Goal: Task Accomplishment & Management: Manage account settings

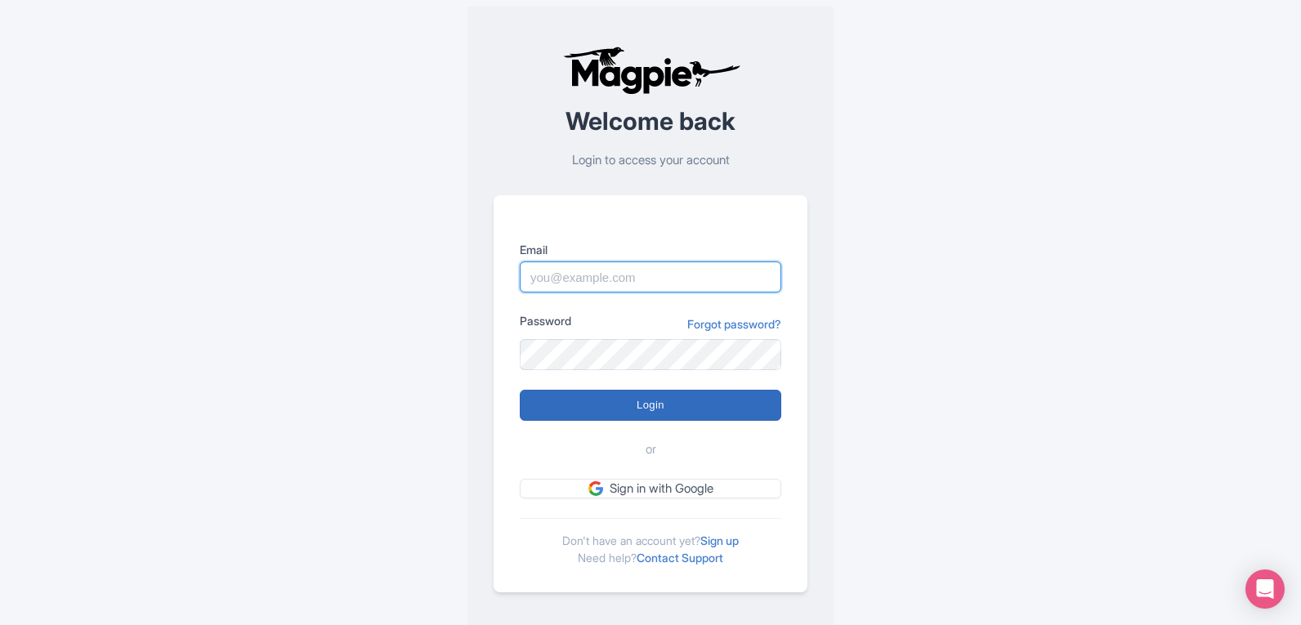
type input "[EMAIL_ADDRESS][DOMAIN_NAME]"
click at [616, 417] on input "Login" at bounding box center [651, 405] width 262 height 31
type input "Logging in..."
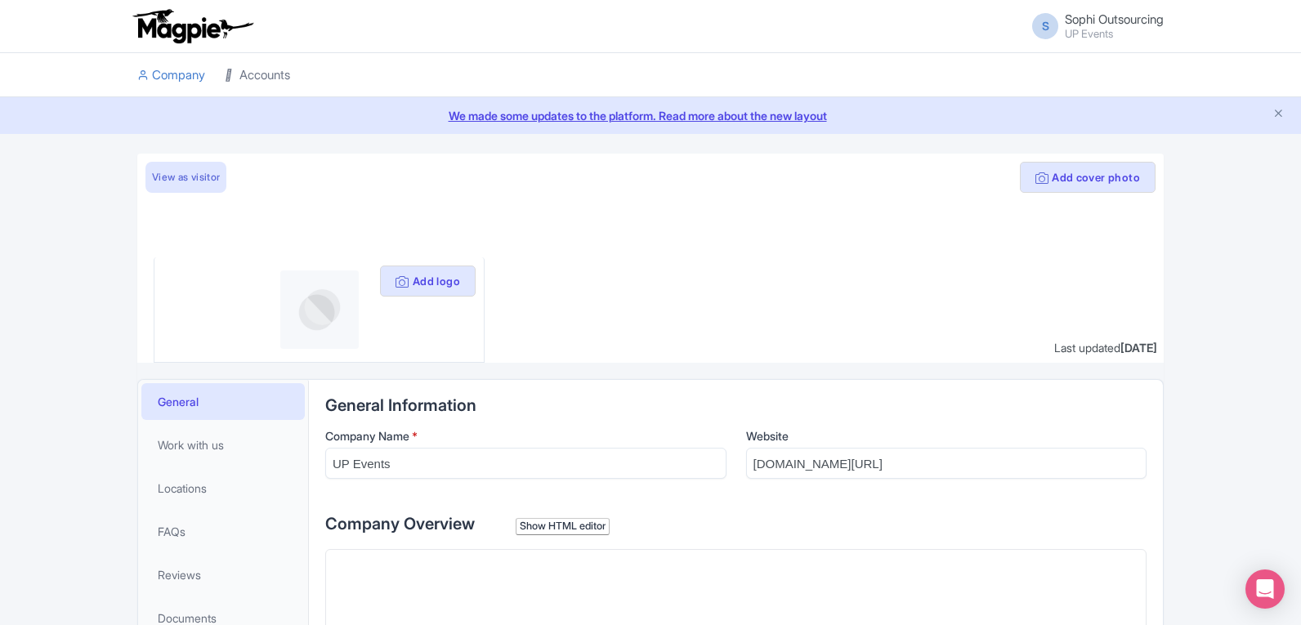
click at [248, 72] on link "Accounts" at bounding box center [257, 75] width 65 height 45
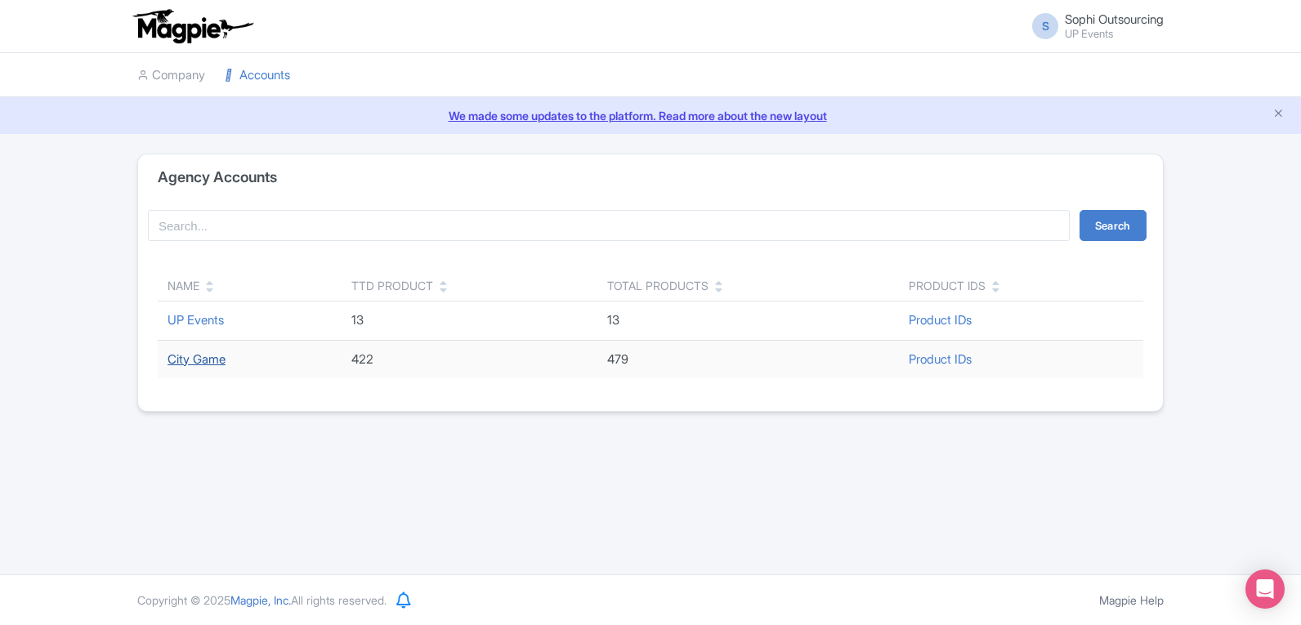
click at [198, 356] on link "City Game" at bounding box center [197, 359] width 58 height 16
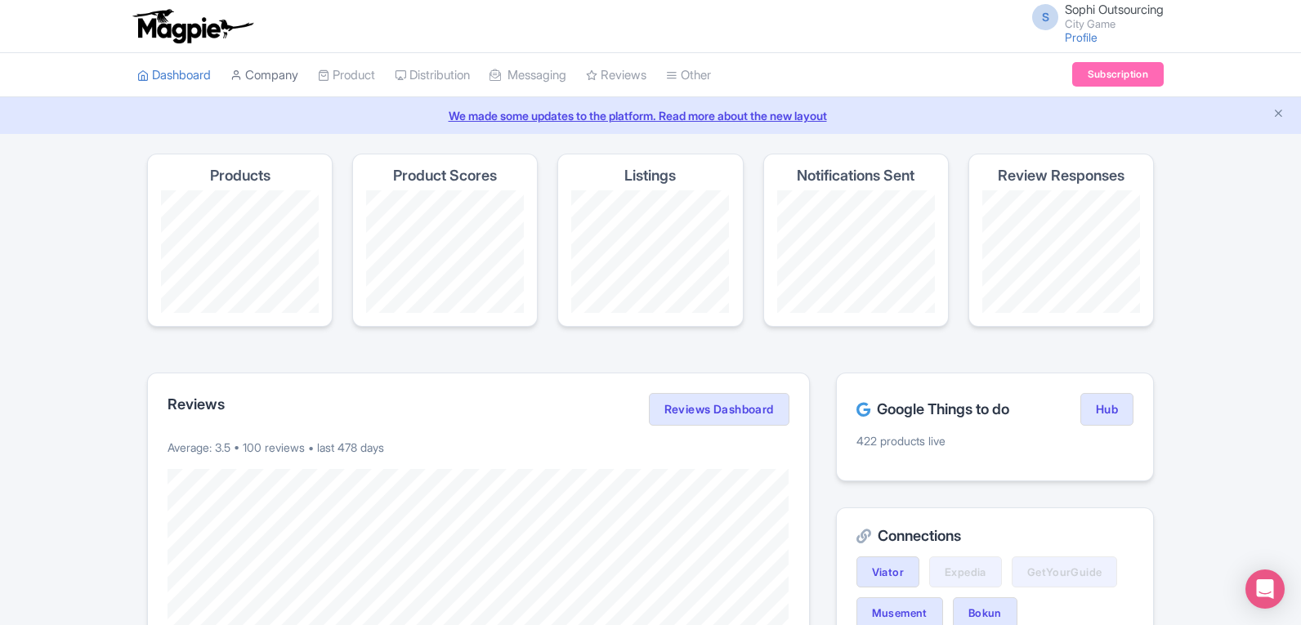
click at [290, 83] on link "Company" at bounding box center [264, 75] width 68 height 45
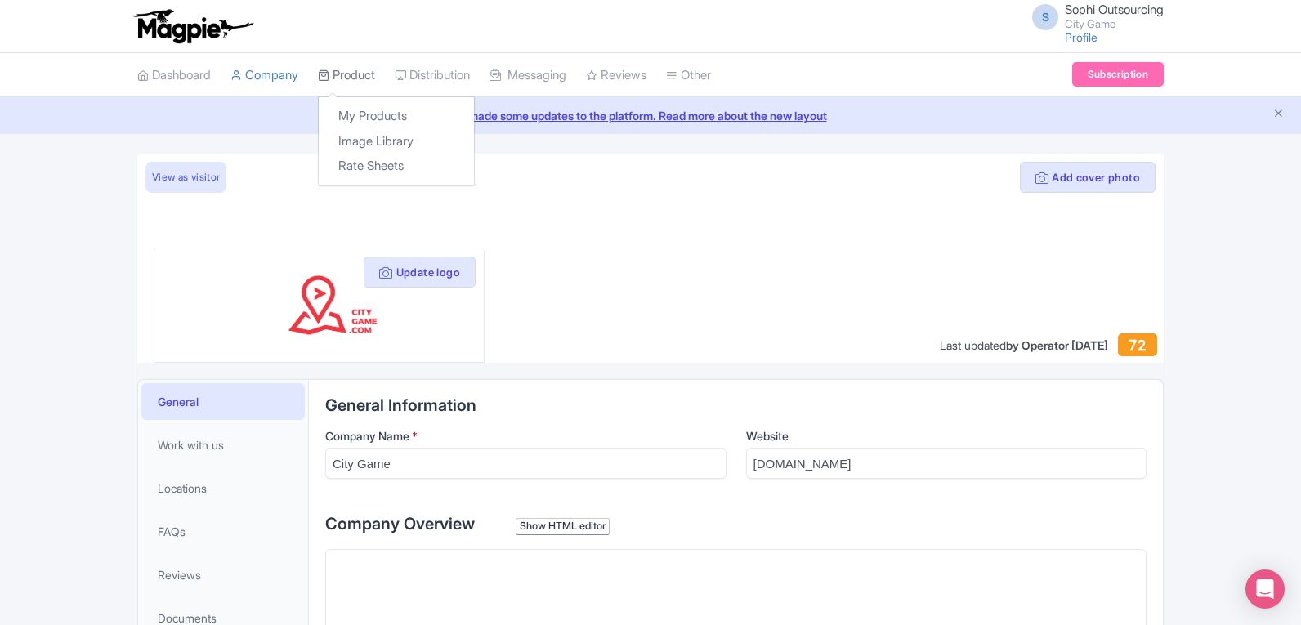
click at [328, 77] on icon at bounding box center [323, 74] width 11 height 11
click at [383, 122] on link "My Products" at bounding box center [396, 116] width 155 height 25
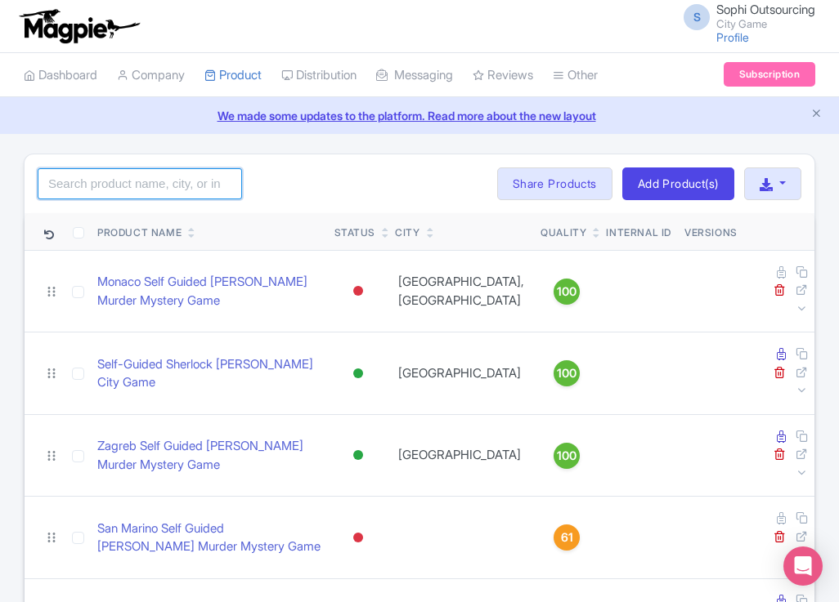
click at [109, 172] on input "search" at bounding box center [140, 183] width 204 height 31
paste input "Amsterdam Self-Guided Sherlock Holmes Murder Mystery Game"
type input "Amsterdam Self-Guided Sherlock Holmes Murder Mystery Game"
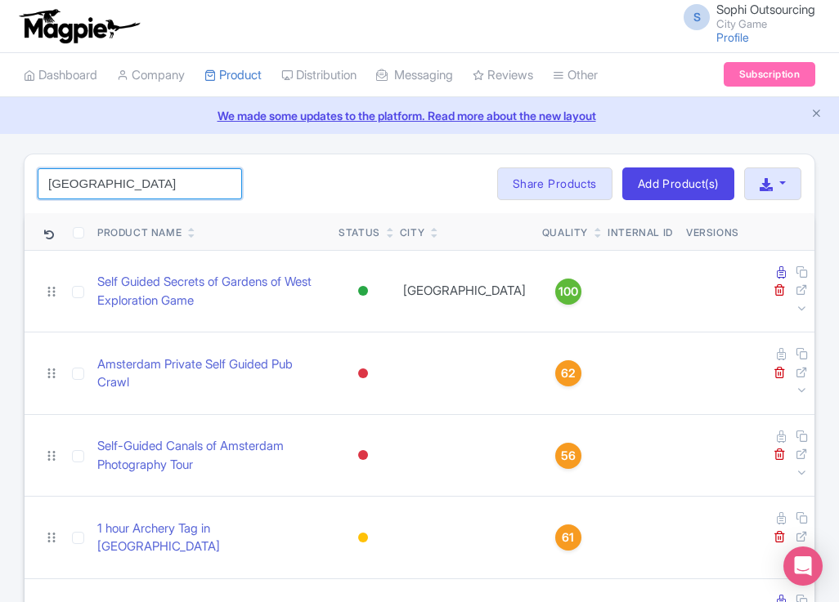
type input "amsterdam"
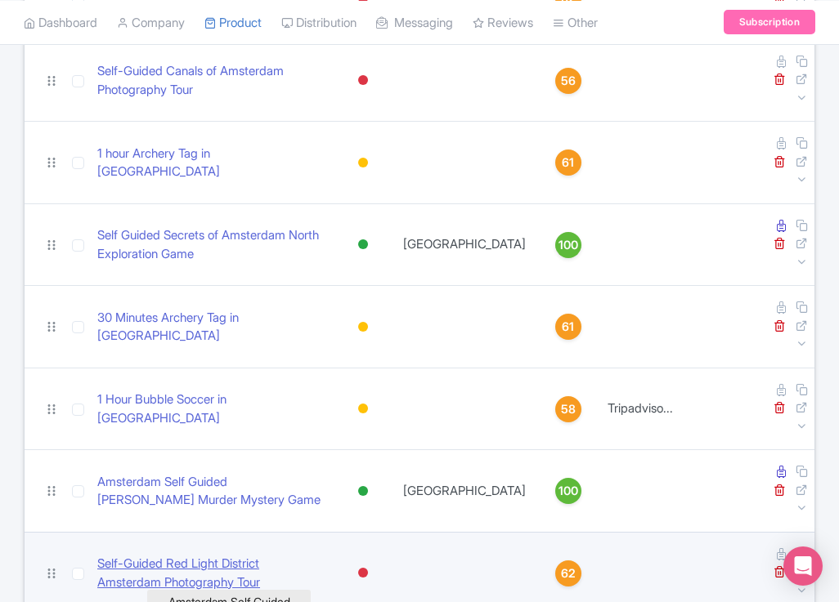
scroll to position [366, 0]
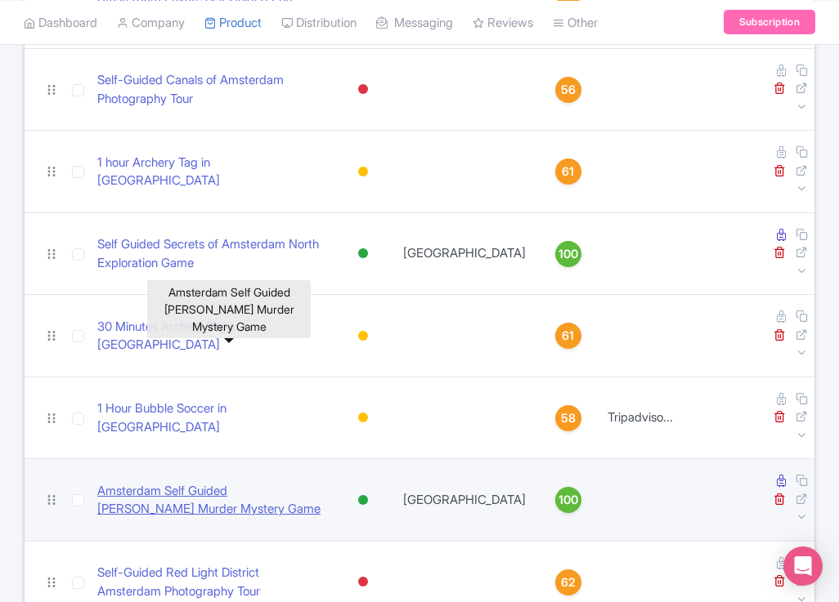
click at [191, 482] on link "Amsterdam Self Guided [PERSON_NAME] Murder Mystery Game" at bounding box center [211, 500] width 228 height 37
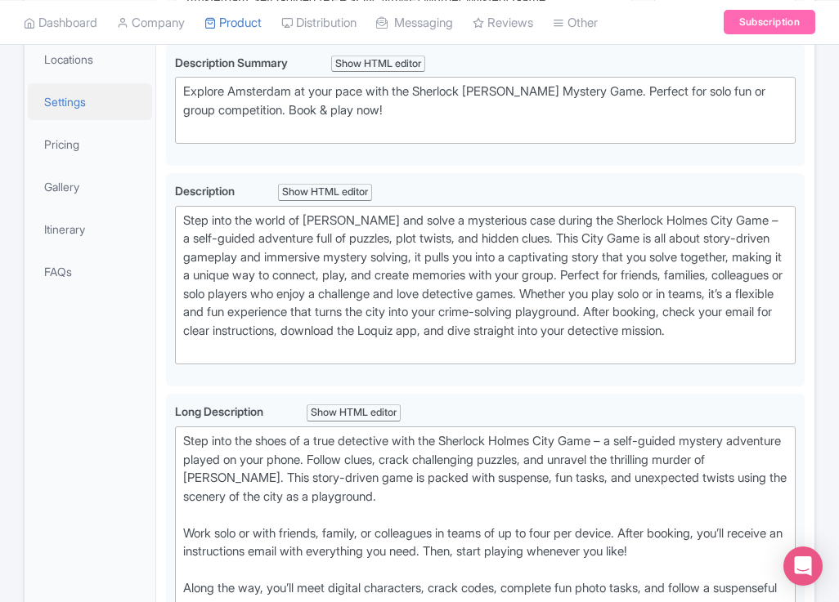
scroll to position [327, 0]
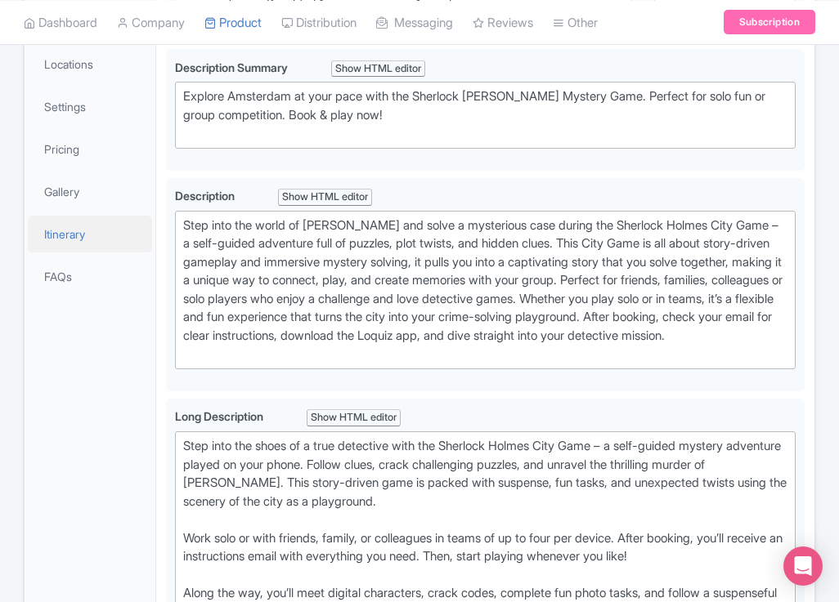
click at [92, 253] on link "Itinerary" at bounding box center [90, 234] width 124 height 37
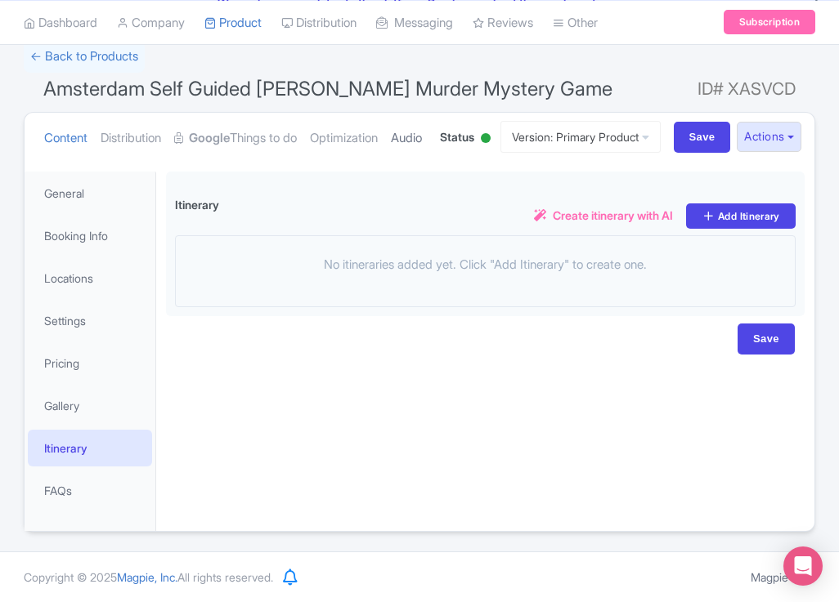
click at [391, 129] on link "Audio" at bounding box center [406, 138] width 31 height 51
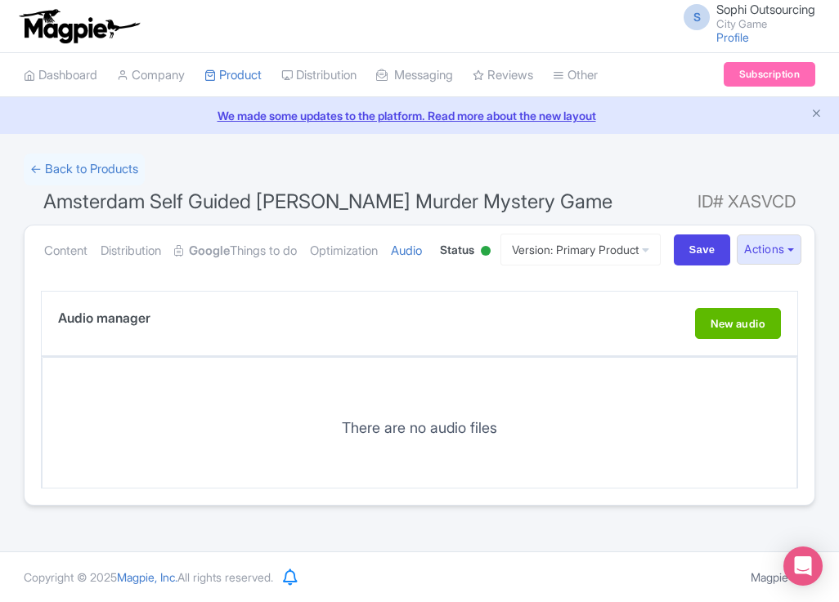
drag, startPoint x: 78, startPoint y: 135, endPoint x: 175, endPoint y: 192, distance: 112.1
click at [79, 154] on link "← Back to Products" at bounding box center [84, 170] width 121 height 32
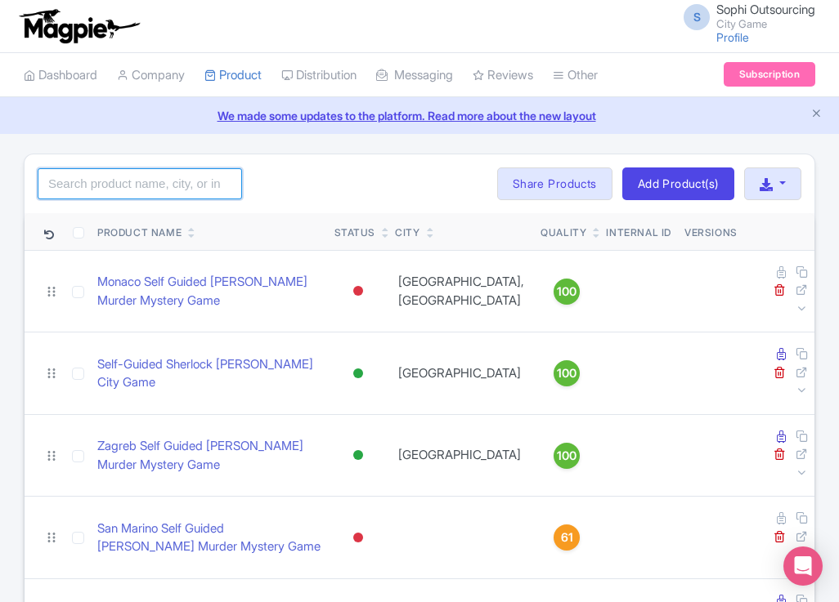
click at [164, 188] on input "search" at bounding box center [140, 183] width 204 height 31
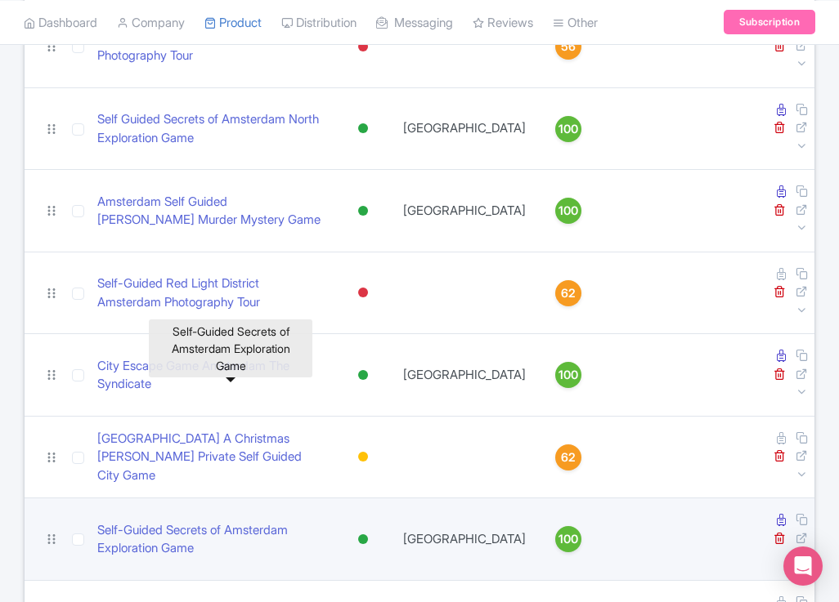
scroll to position [356, 0]
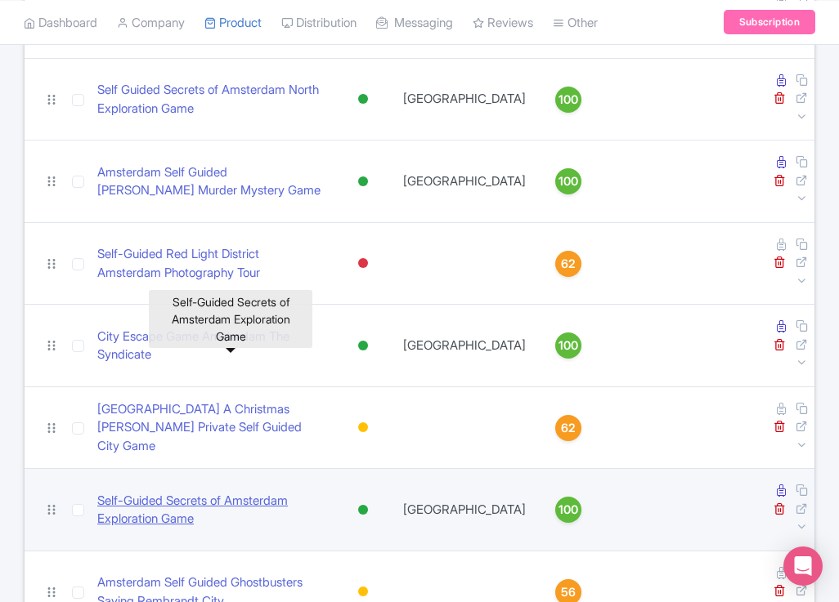
type input "amsterdam"
click at [196, 492] on link "Self-Guided Secrets of Amsterdam Exploration Game" at bounding box center [211, 510] width 229 height 37
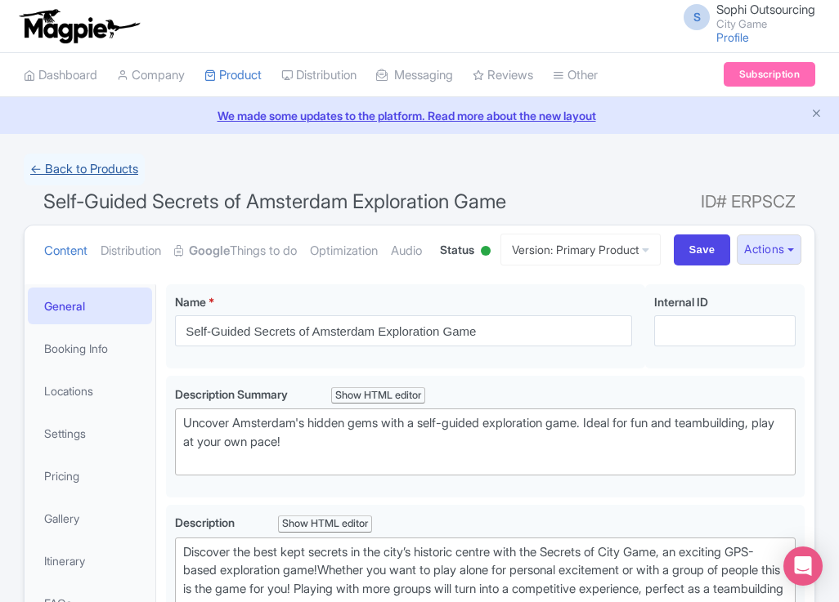
click at [78, 172] on link "← Back to Products" at bounding box center [84, 170] width 121 height 32
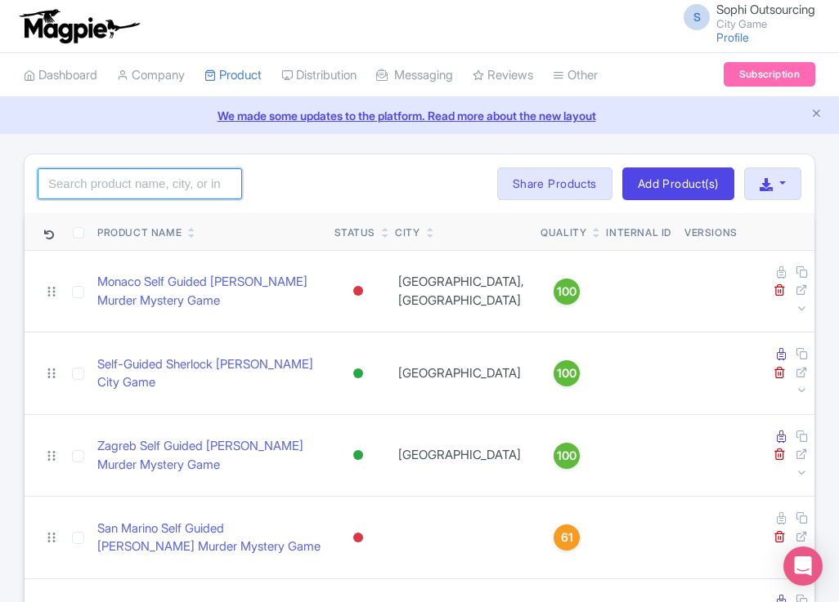
click at [116, 176] on input "search" at bounding box center [140, 183] width 204 height 31
type input "[GEOGRAPHIC_DATA]"
click at [316, 172] on div "[GEOGRAPHIC_DATA] Search Bulk Actions [GEOGRAPHIC_DATA] Add to Collection Share…" at bounding box center [420, 183] width 790 height 59
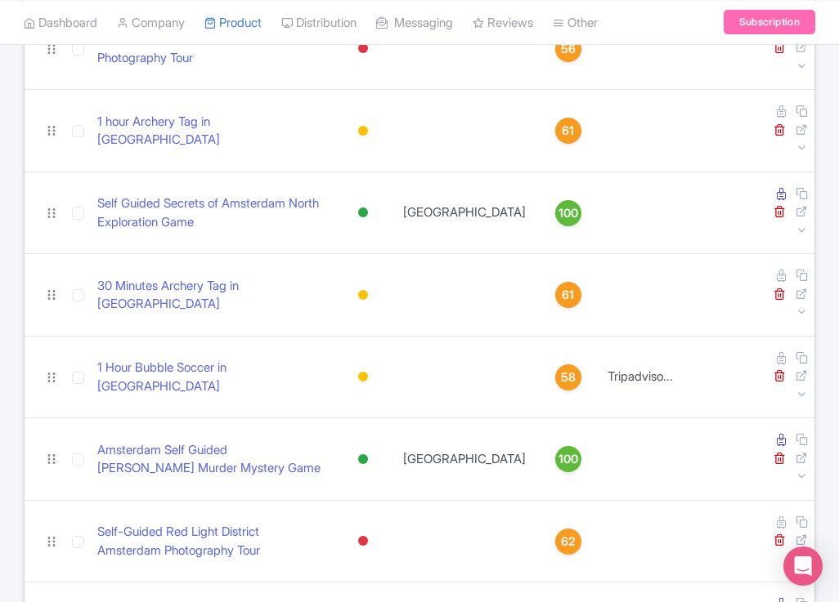
scroll to position [409, 0]
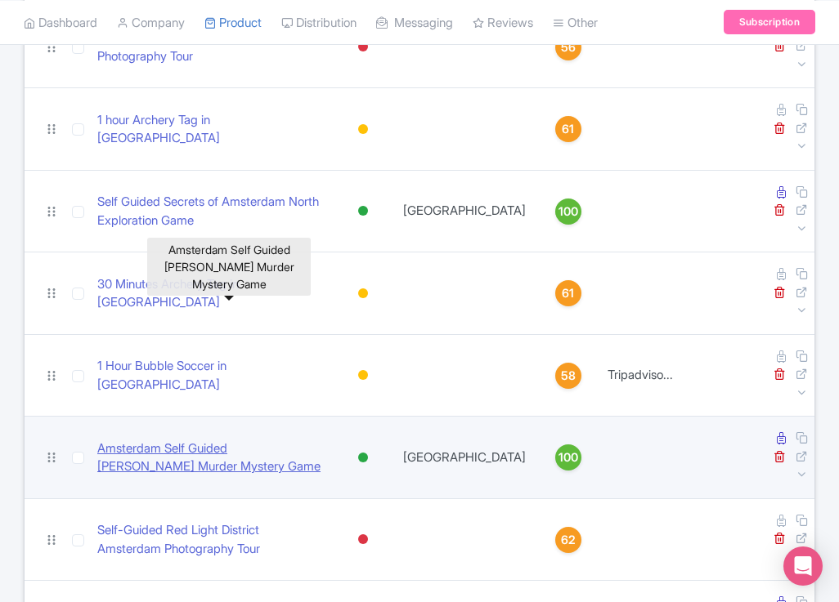
click at [166, 440] on link "Amsterdam Self Guided [PERSON_NAME] Murder Mystery Game" at bounding box center [211, 458] width 228 height 37
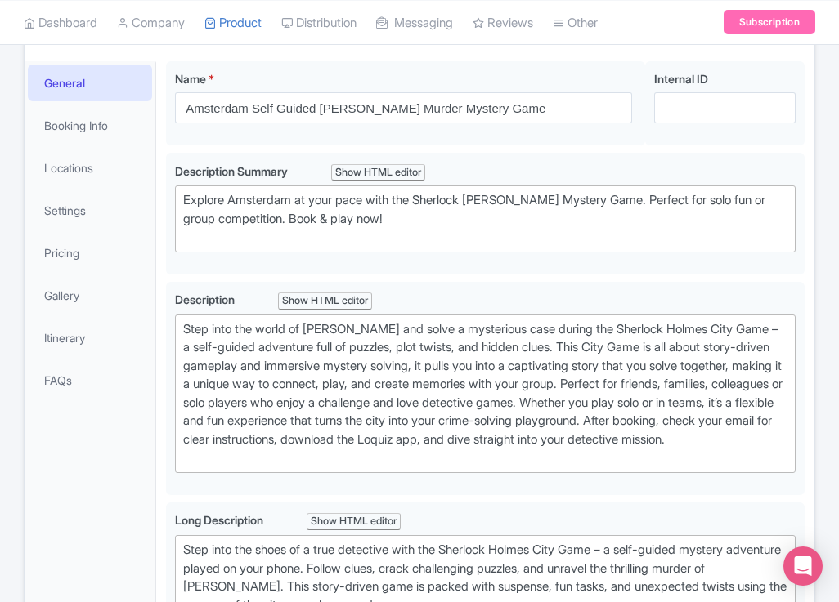
scroll to position [245, 0]
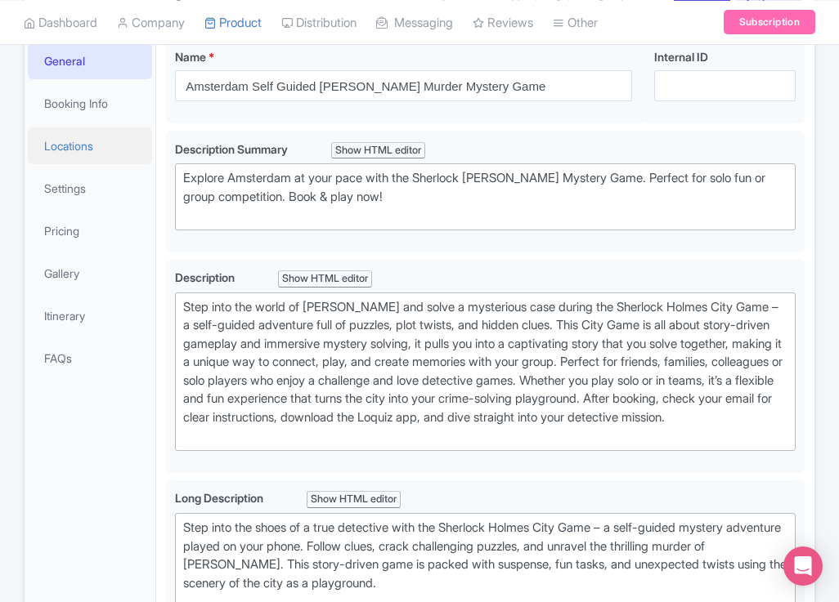
click at [85, 164] on link "Locations" at bounding box center [90, 146] width 124 height 37
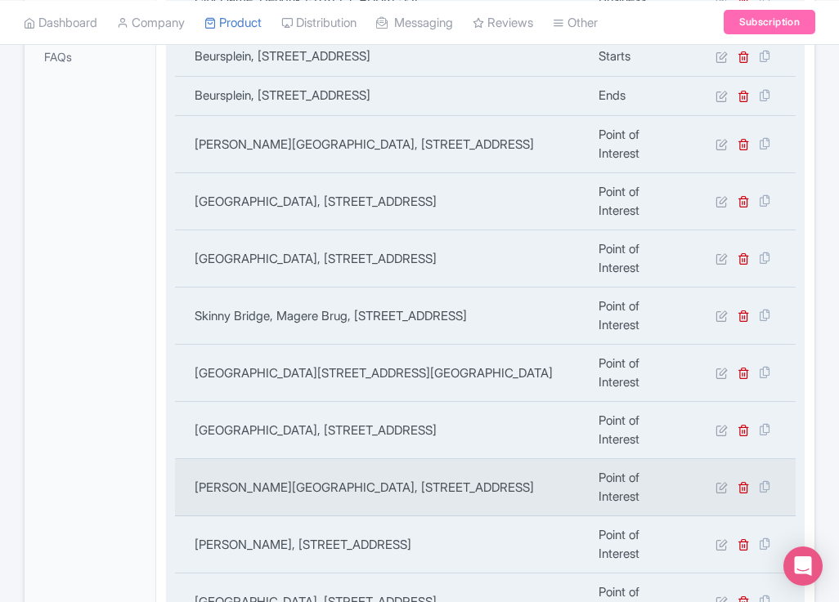
scroll to position [458, 0]
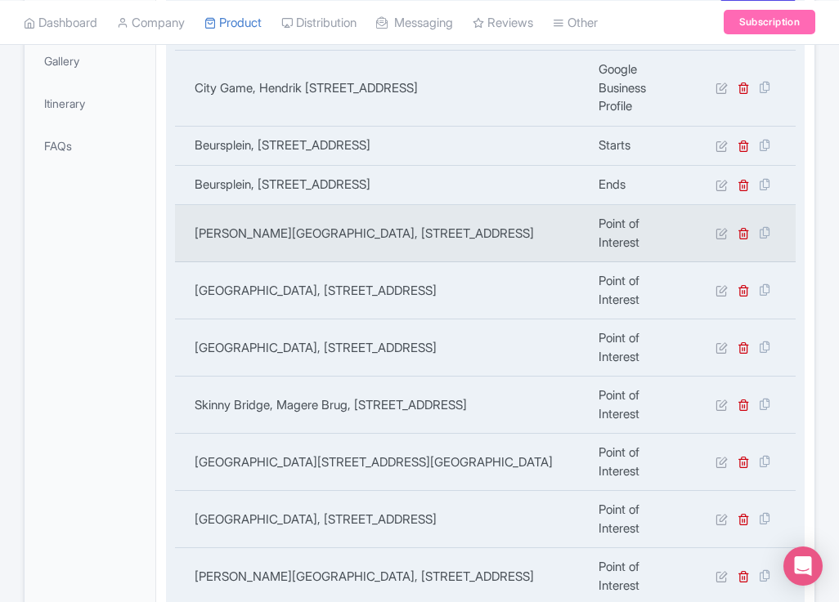
copy td "Van Gogh Museum, Museumplein 6, 1071 DJ Amsterdam, Netherlands"
drag, startPoint x: 303, startPoint y: 311, endPoint x: 187, endPoint y: 290, distance: 118.0
click at [187, 262] on td "Van Gogh Museum, Museumplein 6, 1071 DJ Amsterdam, Netherlands" at bounding box center [382, 233] width 414 height 57
drag, startPoint x: 306, startPoint y: 305, endPoint x: 296, endPoint y: 306, distance: 10.8
click at [306, 262] on td "Van Gogh Museum, Museumplein 6, 1071 DJ Amsterdam, Netherlands" at bounding box center [382, 233] width 414 height 57
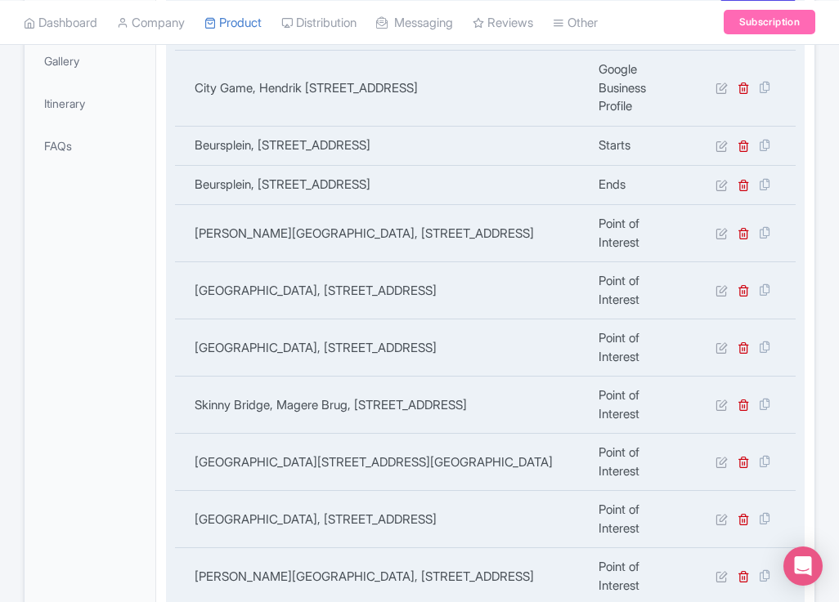
copy div "Name Location type Edit/Remove City Game, Hendrik Figeeweg 1T1, 2031 BJ Haarlem…"
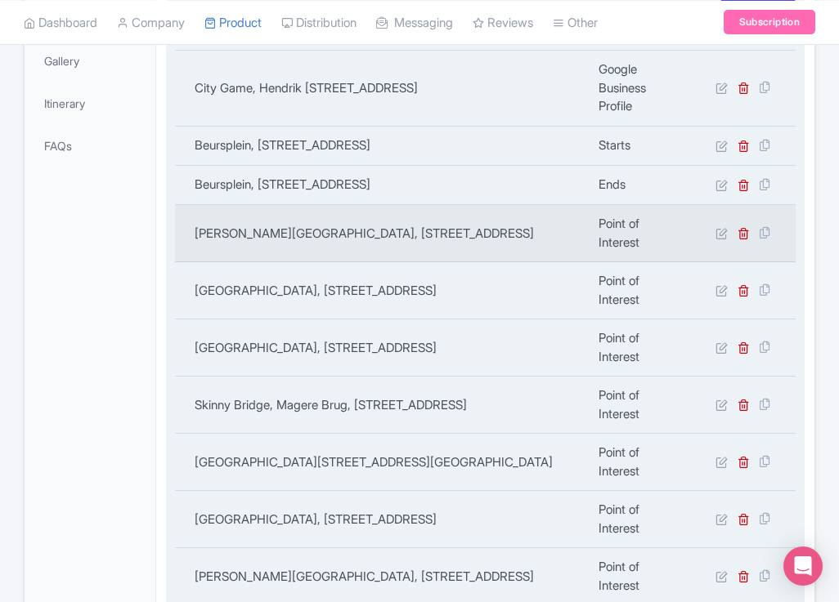
copy td "Van Gogh Museum, Museumplein 6, 1071 DJ Amsterdam, Netherlands"
drag, startPoint x: 283, startPoint y: 306, endPoint x: 188, endPoint y: 289, distance: 96.4
click at [188, 262] on td "Van Gogh Museum, Museumplein 6, 1071 DJ Amsterdam, Netherlands" at bounding box center [382, 233] width 414 height 57
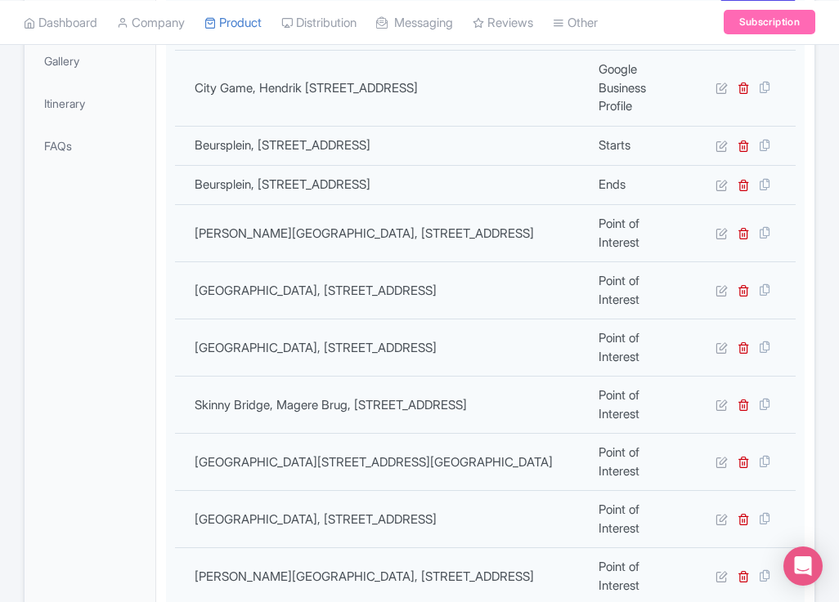
click at [132, 275] on div "General Booking Info Locations Settings Pricing Gallery Itinerary FAQs" at bounding box center [91, 557] width 132 height 1461
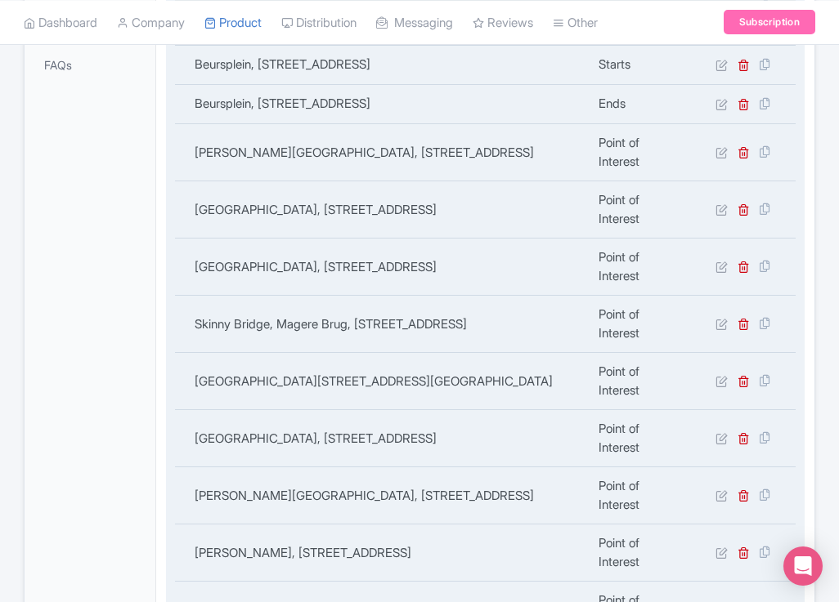
scroll to position [539, 0]
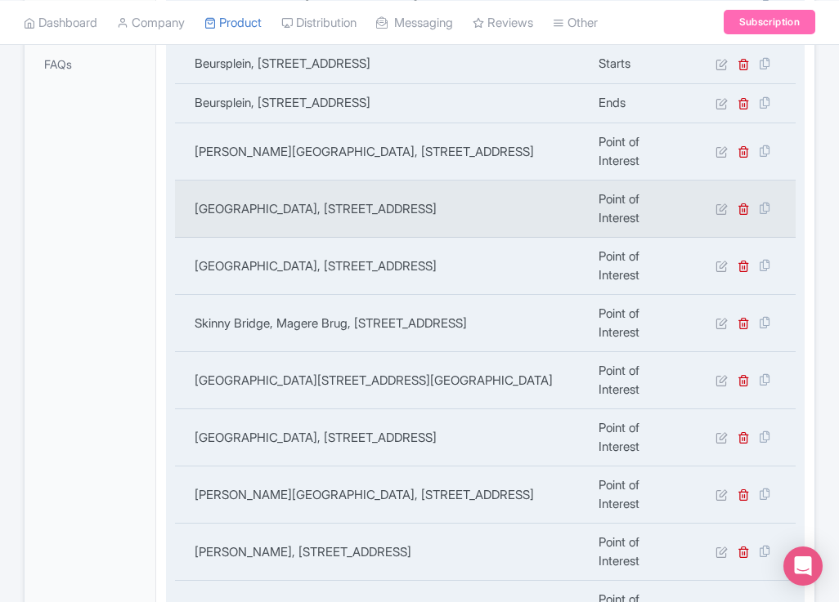
copy td "Royal Palace Amsterdam, Nieuwezijds Voorburgwal 147, 1012 RJ Amsterdam, Netherl…"
drag, startPoint x: 352, startPoint y: 280, endPoint x: 185, endPoint y: 248, distance: 170.6
click at [185, 238] on td "Royal Palace Amsterdam, Nieuwezijds Voorburgwal 147, 1012 RJ Amsterdam, Netherl…" at bounding box center [382, 209] width 414 height 57
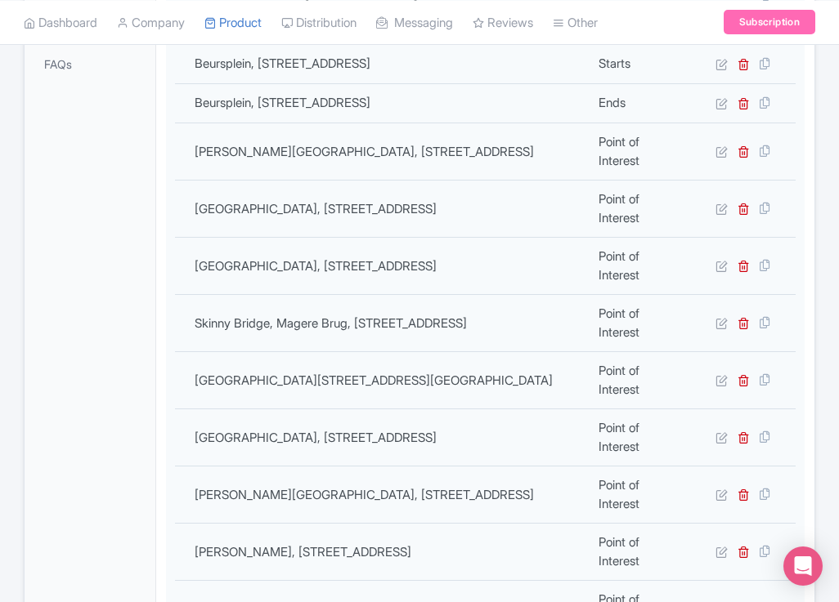
copy div "Location / Market i Amsterdam, Netherlands Amsterdam, Netherlands Pickup i We p…"
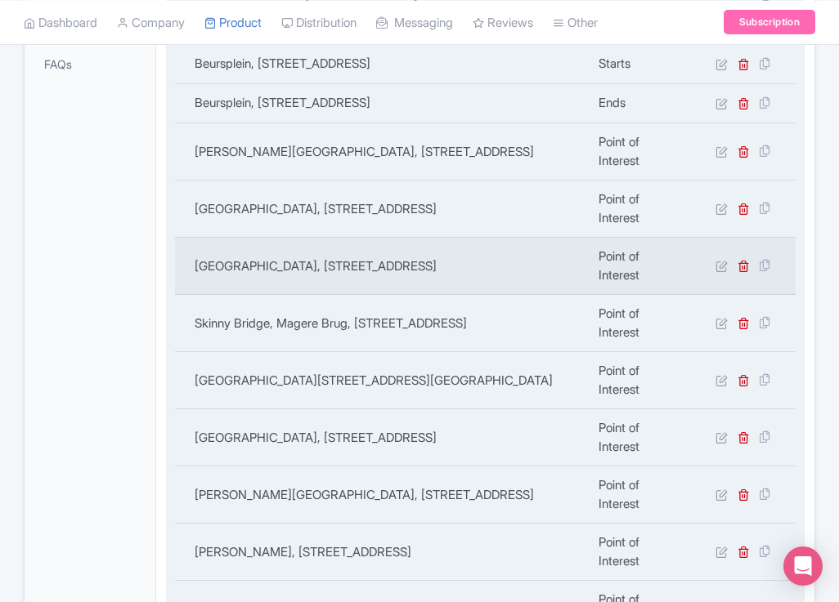
copy td "Rembrandt House Museum, Jodenbreestraat 4, 1011 NK Amsterdam, Netherlands"
drag, startPoint x: 366, startPoint y: 335, endPoint x: 198, endPoint y: 320, distance: 169.0
click at [198, 295] on td "Rembrandt House Museum, Jodenbreestraat 4, 1011 NK Amsterdam, Netherlands" at bounding box center [382, 266] width 414 height 57
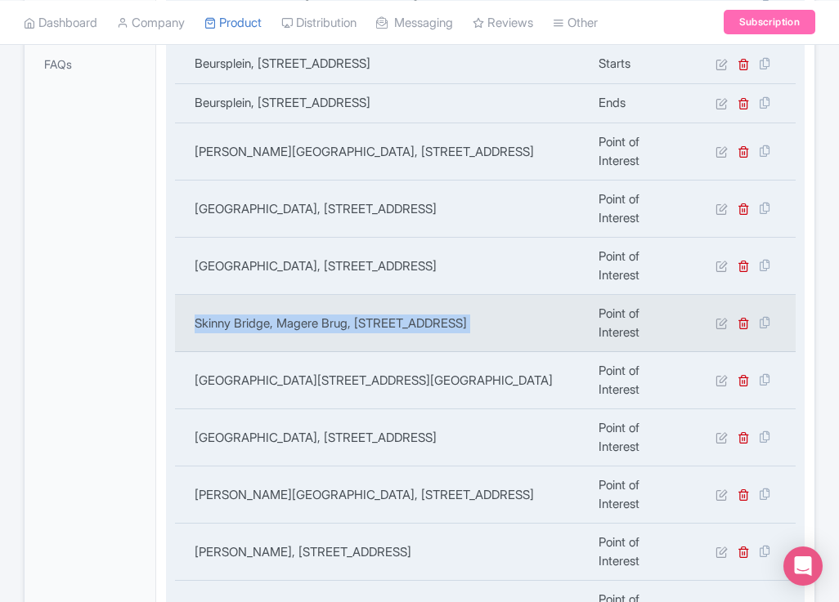
copy tr "Skinny Bridge, Magere Brug, 1018 EK Amsterdam, Netherlands"
drag, startPoint x: 588, startPoint y: 382, endPoint x: 196, endPoint y: 383, distance: 391.5
click at [196, 352] on tr "Skinny Bridge, Magere Brug, 1018 EK Amsterdam, Netherlands Point of Interest" at bounding box center [485, 323] width 620 height 57
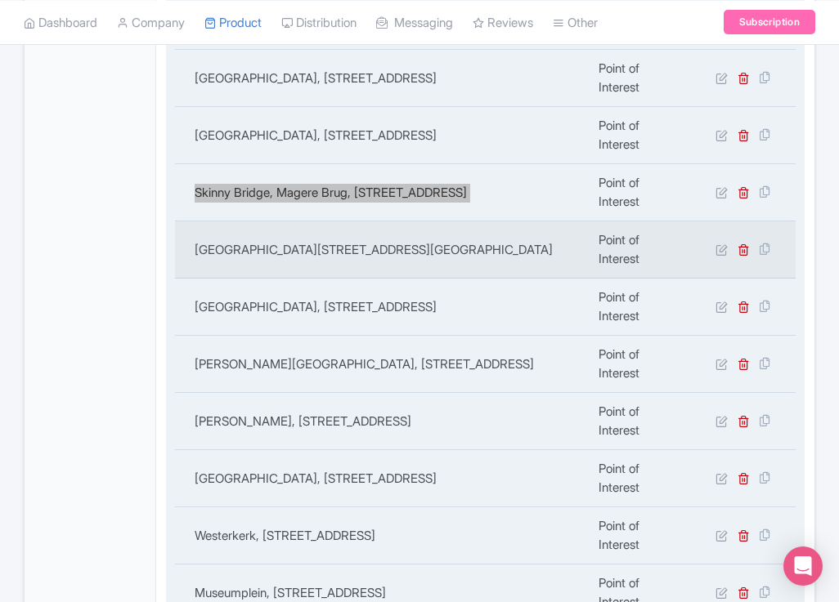
scroll to position [703, 0]
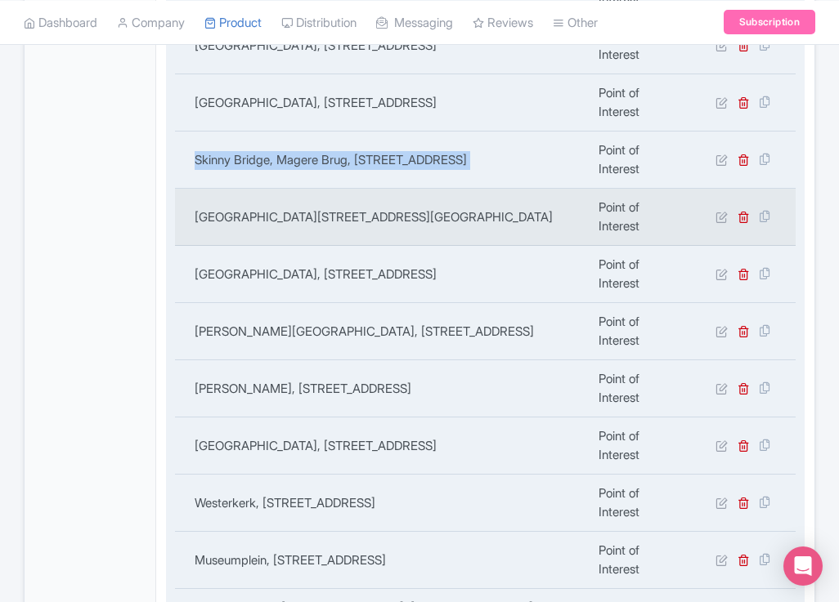
copy td "lower Market, Singel 630, 600 Amsterdam, Netherlands"
copy td "Flower Market, Singel 630, 600 Amsterdam, Netherlands"
drag, startPoint x: 532, startPoint y: 285, endPoint x: 194, endPoint y: 284, distance: 338.4
click at [194, 246] on td "Flower Market, Singel 630, 600 Amsterdam, Netherlands" at bounding box center [382, 217] width 414 height 57
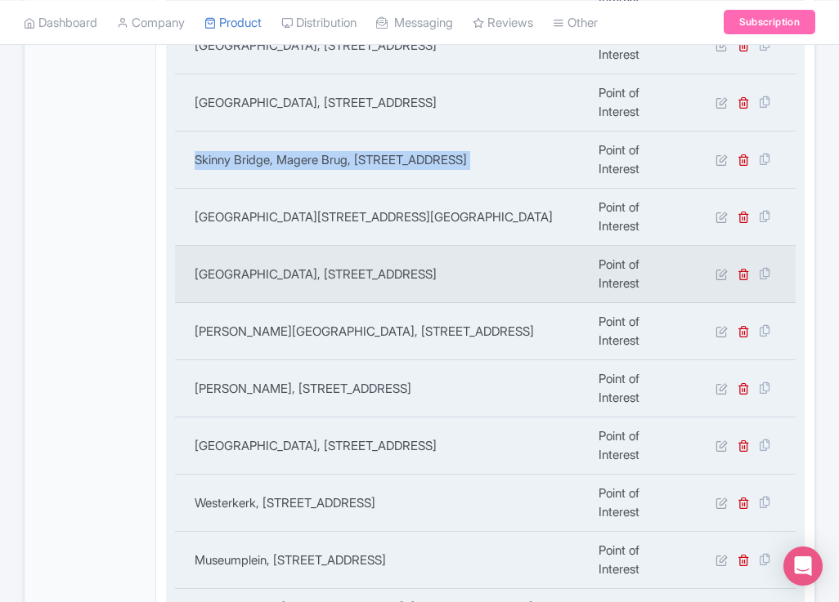
copy td "Begijnhof, Begijnhof 1, 1012 WS Amsterdam, Netherlands"
drag, startPoint x: 524, startPoint y: 330, endPoint x: 294, endPoint y: 340, distance: 229.9
click at [187, 303] on td "Begijnhof, Begijnhof 1, 1012 WS Amsterdam, Netherlands" at bounding box center [382, 274] width 414 height 57
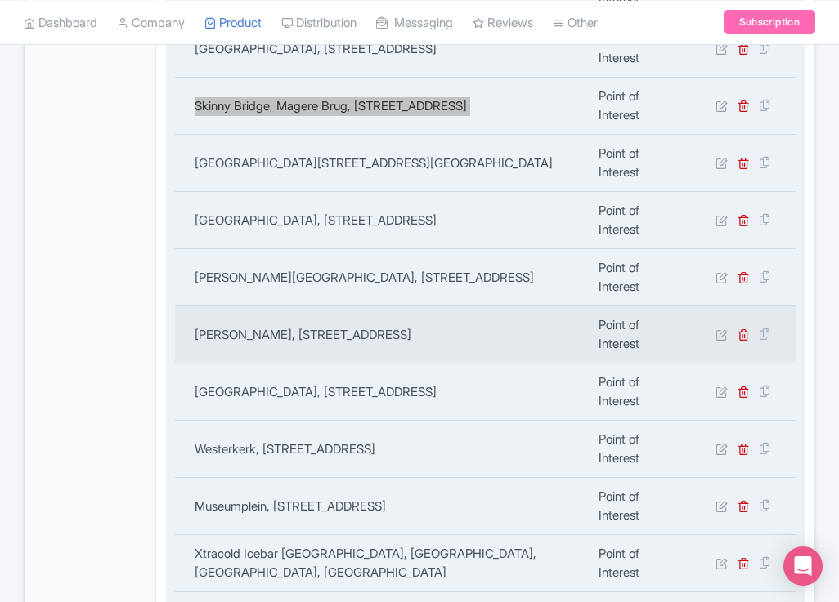
scroll to position [785, 0]
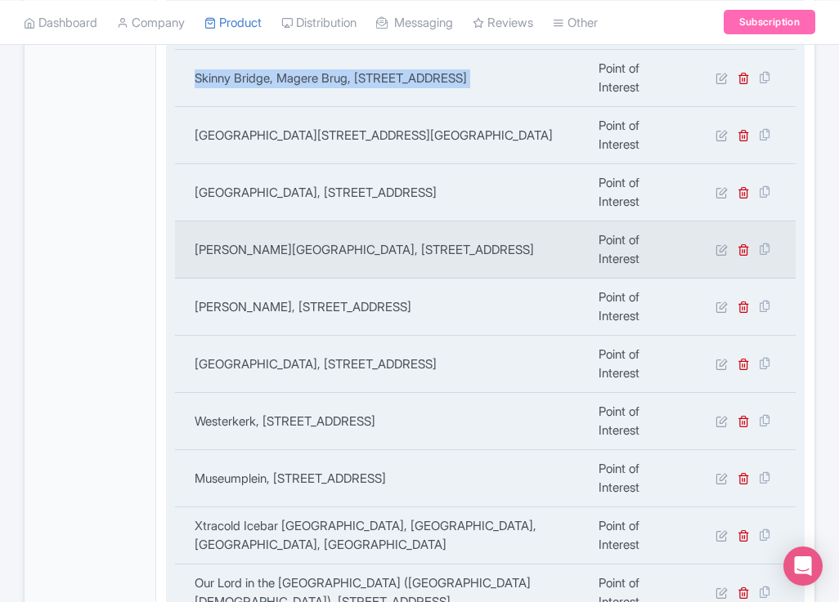
drag, startPoint x: 302, startPoint y: 320, endPoint x: 186, endPoint y: 300, distance: 118.5
click at [186, 279] on td "Anne Frank House, Westermarkt 20, 1016 GV Amsterdam, Netherlands" at bounding box center [382, 249] width 414 height 57
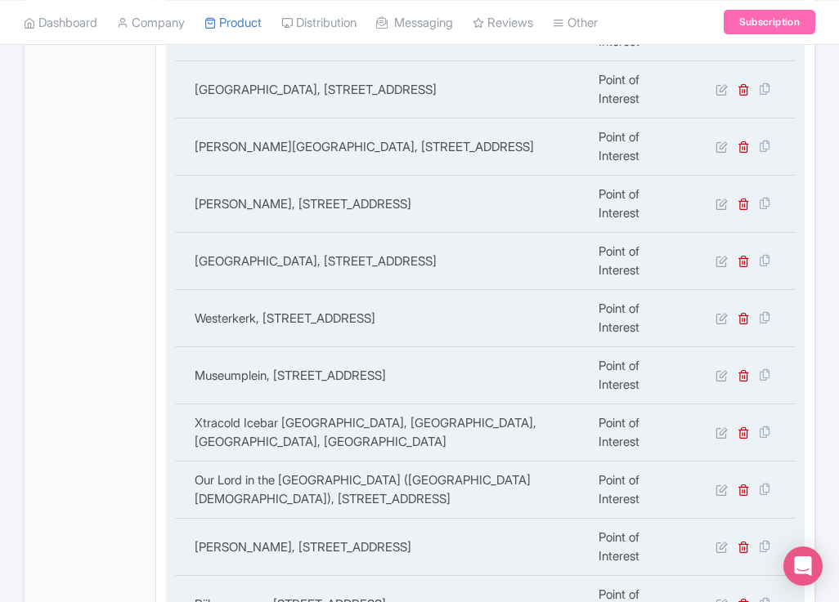
scroll to position [866, 0]
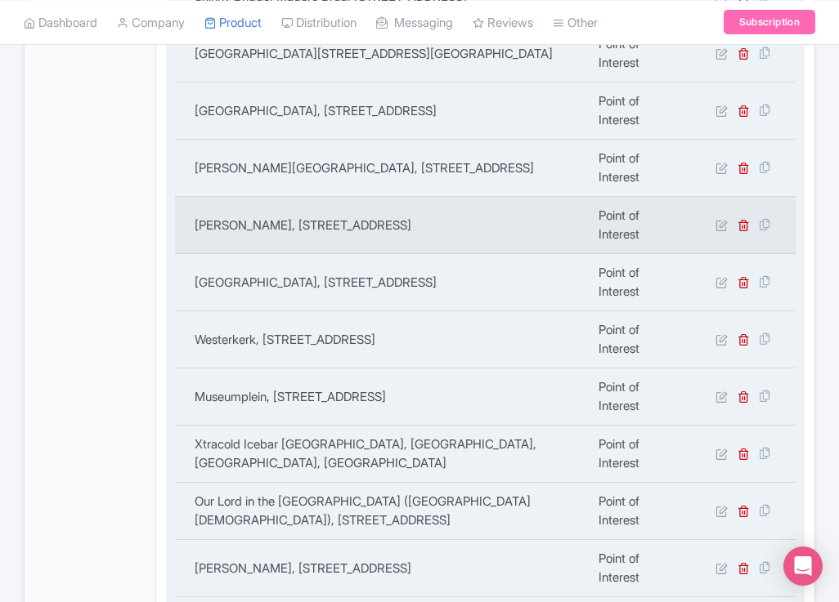
click at [401, 254] on td "De Gooyer, Funenkade 5, 1018 AL Amsterdam, Netherlands" at bounding box center [382, 225] width 414 height 57
drag, startPoint x: 557, startPoint y: 292, endPoint x: 188, endPoint y: 301, distance: 368.7
click at [190, 254] on td "De Gooyer, Funenkade 5, 1018 AL Amsterdam, Netherlands" at bounding box center [382, 225] width 414 height 57
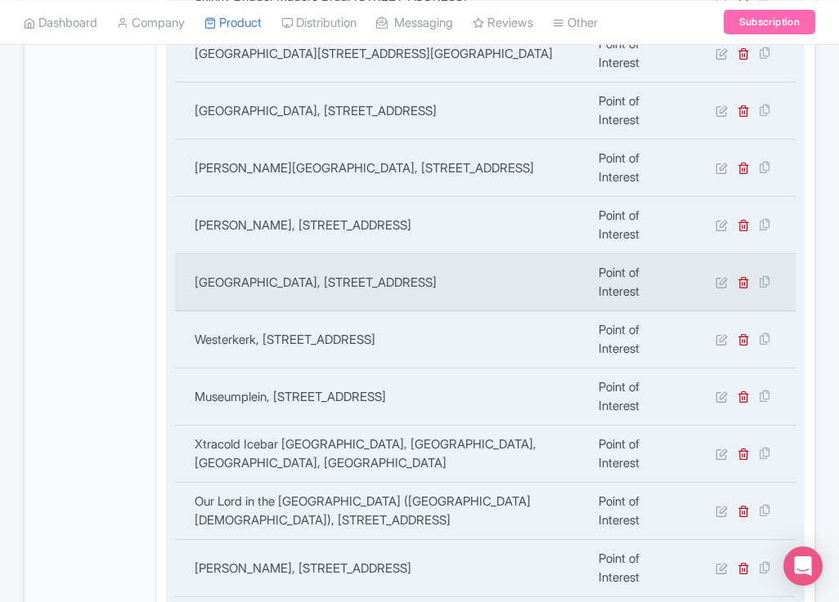
drag, startPoint x: 377, startPoint y: 360, endPoint x: 181, endPoint y: 340, distance: 197.2
click at [181, 311] on td "Stedelijk Museum Amsterdam, Museumplein 10, 1071 DJ Amsterdam, Netherlands" at bounding box center [382, 282] width 414 height 57
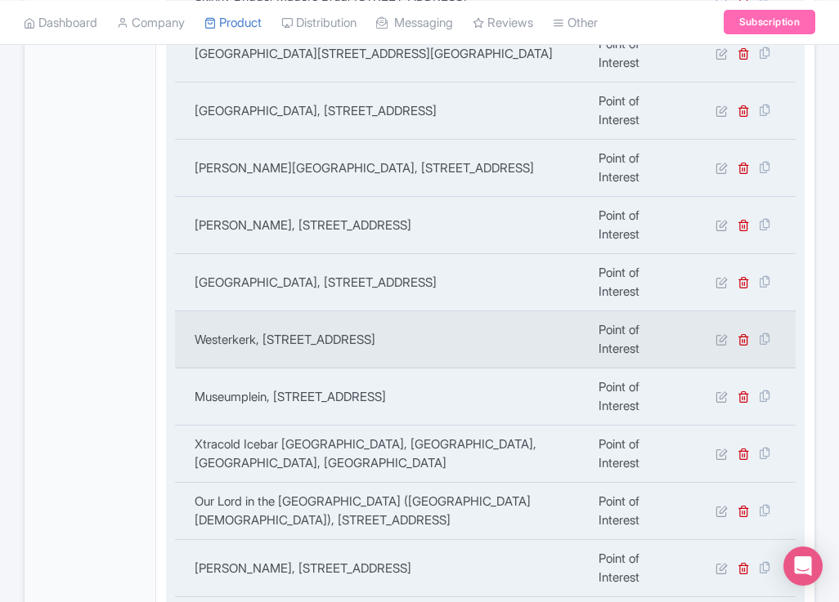
click at [280, 369] on td "Westerkerk, Prinsengracht 279, 1016 DL Amsterdam, Netherlands" at bounding box center [382, 339] width 414 height 57
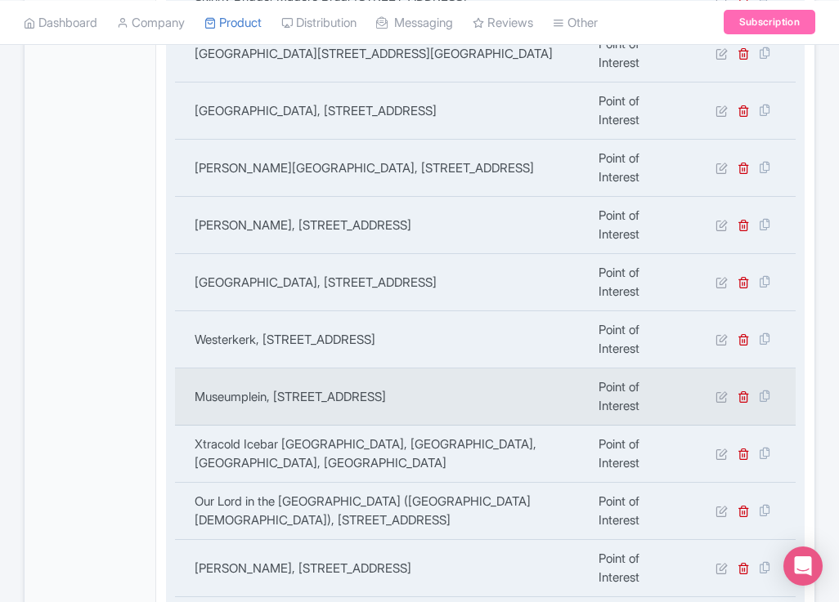
click at [238, 426] on td "Museumplein, 1071 DJ Amsterdam, Netherlands" at bounding box center [382, 397] width 414 height 57
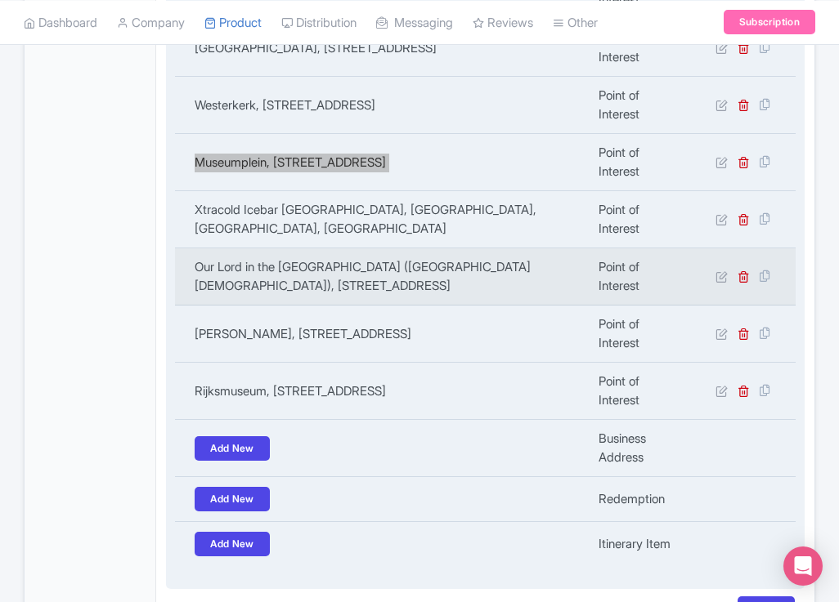
scroll to position [1112, 0]
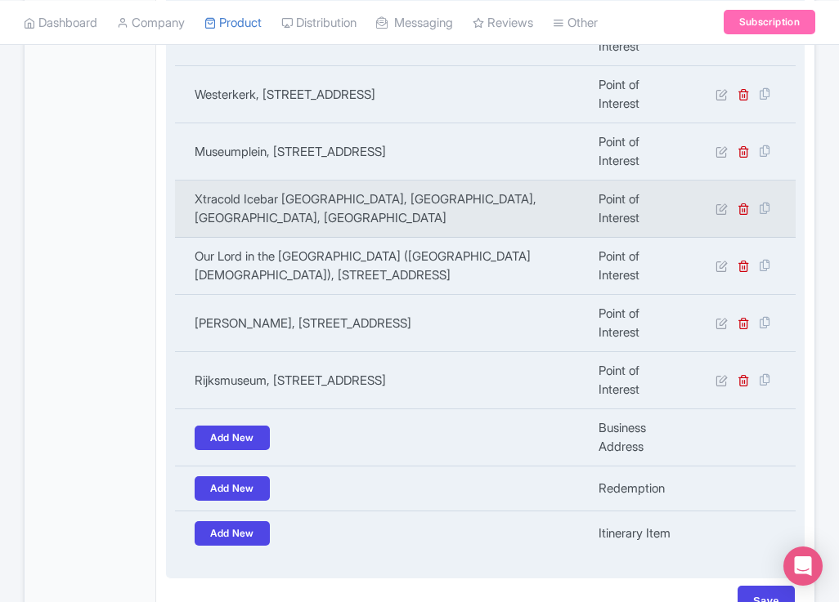
click at [329, 238] on td "Xtracold Icebar Amsterdam, Amstel, Amsterdam, Netherlands" at bounding box center [382, 209] width 414 height 57
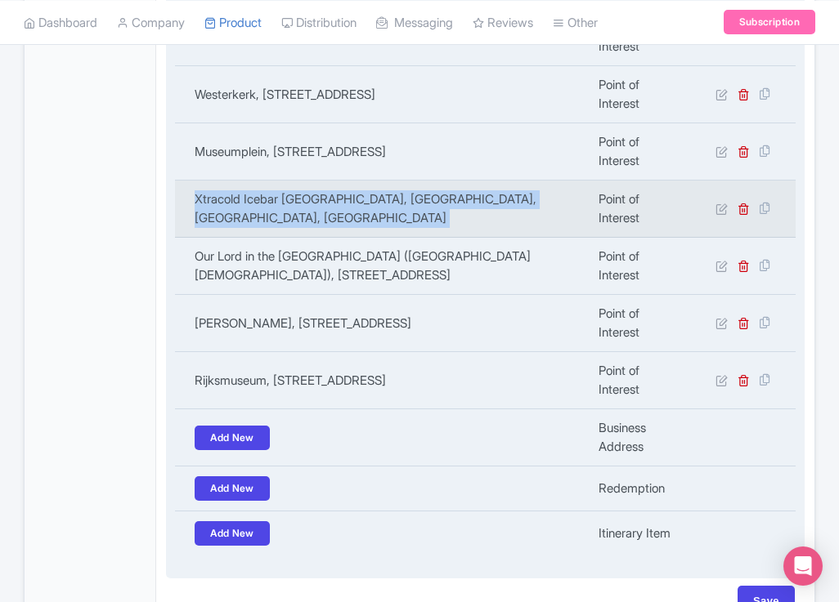
click at [329, 238] on td "Xtracold Icebar Amsterdam, Amstel, Amsterdam, Netherlands" at bounding box center [382, 209] width 414 height 57
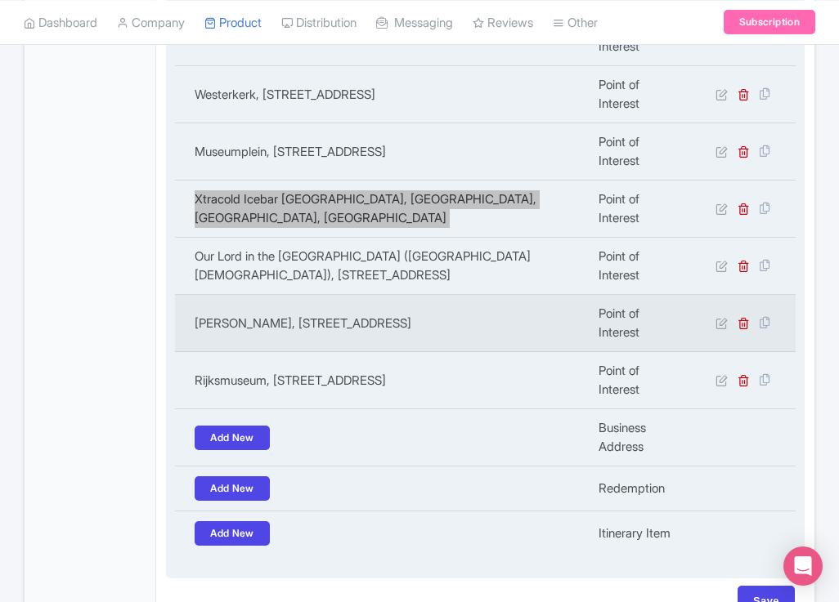
scroll to position [1193, 0]
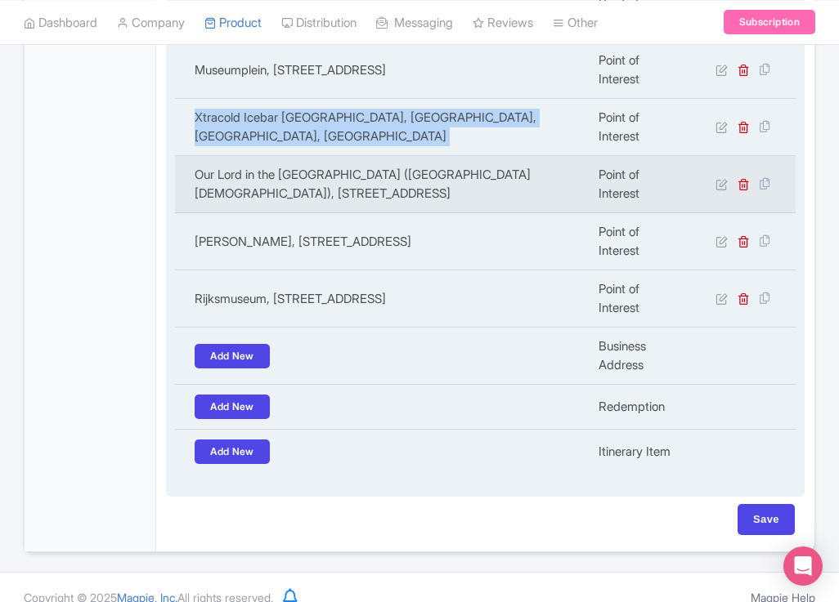
drag, startPoint x: 572, startPoint y: 257, endPoint x: 182, endPoint y: 239, distance: 390.3
click at [182, 213] on td "Our Lord in the Attic Museum (Former Hidden Catholic Church), Oudezijds Voorbur…" at bounding box center [382, 184] width 414 height 57
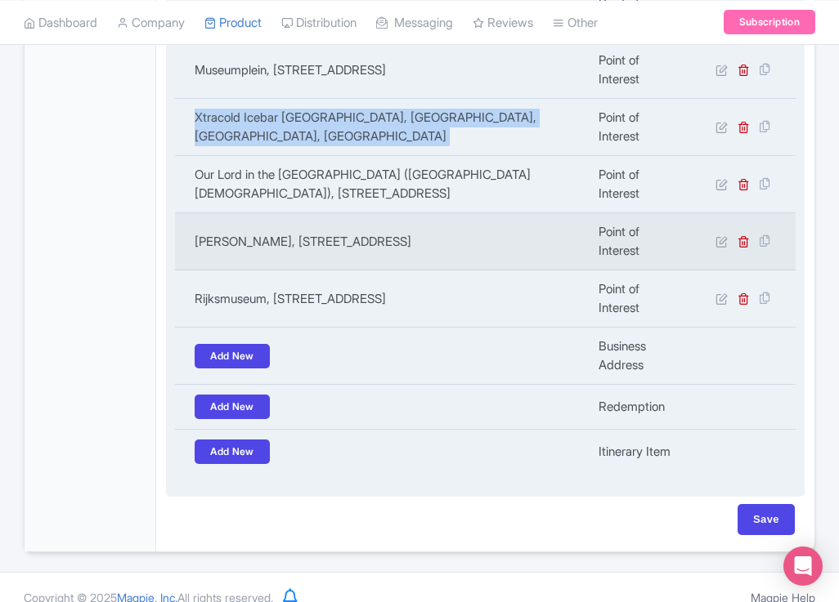
drag, startPoint x: 306, startPoint y: 312, endPoint x: 482, endPoint y: 247, distance: 188.3
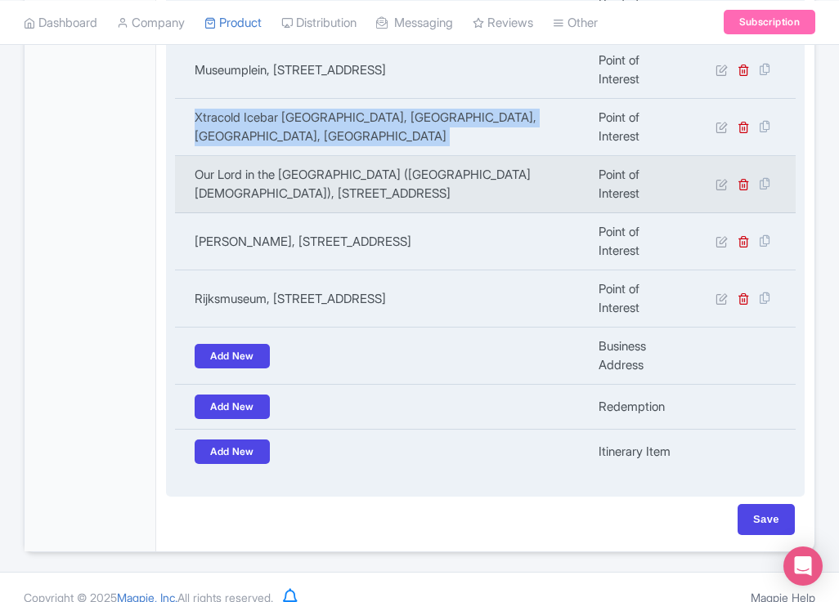
click at [189, 271] on td "ARTIS, Plantage Kerklaan 38-40, 1018 CZ Amsterdam, Netherlands" at bounding box center [382, 241] width 414 height 57
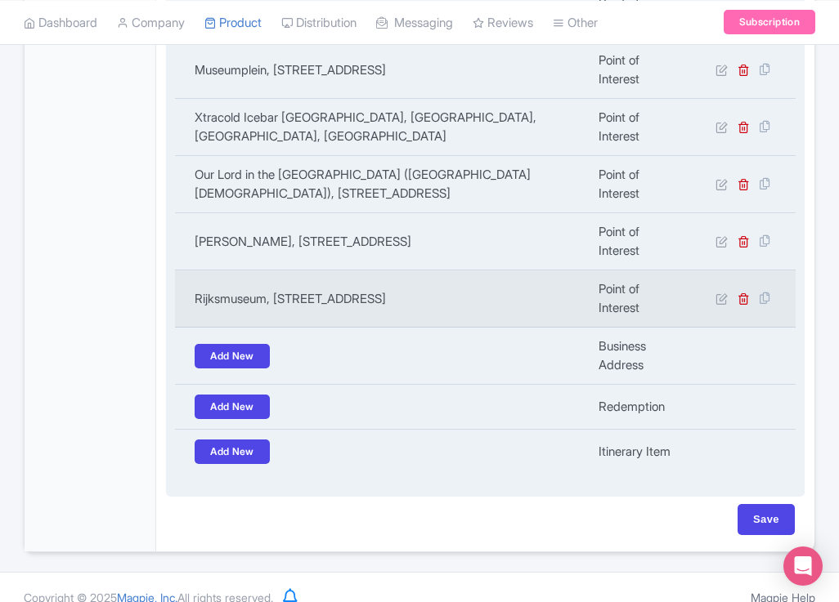
click at [338, 328] on td "Rijksmuseum, Museumstraat 1, 1071 XX Amsterdam, Netherlands" at bounding box center [382, 299] width 414 height 57
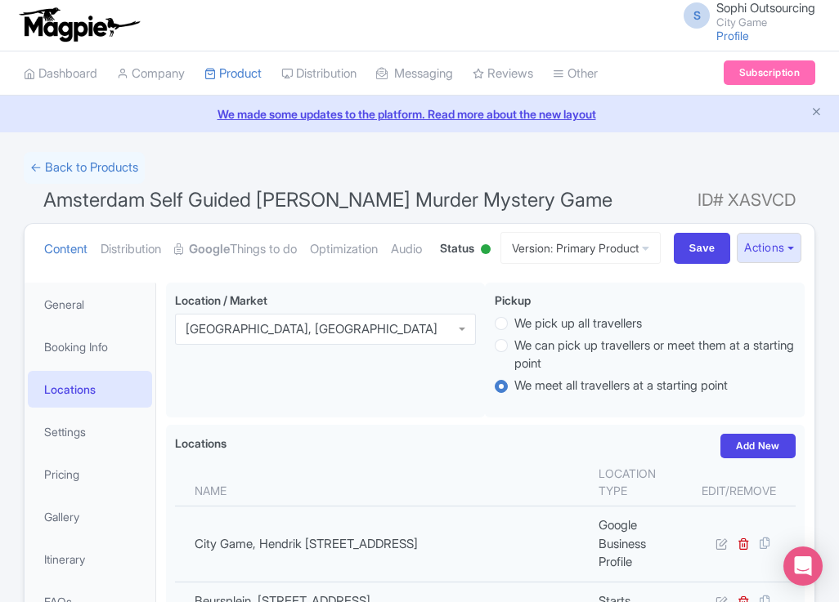
scroll to position [0, 0]
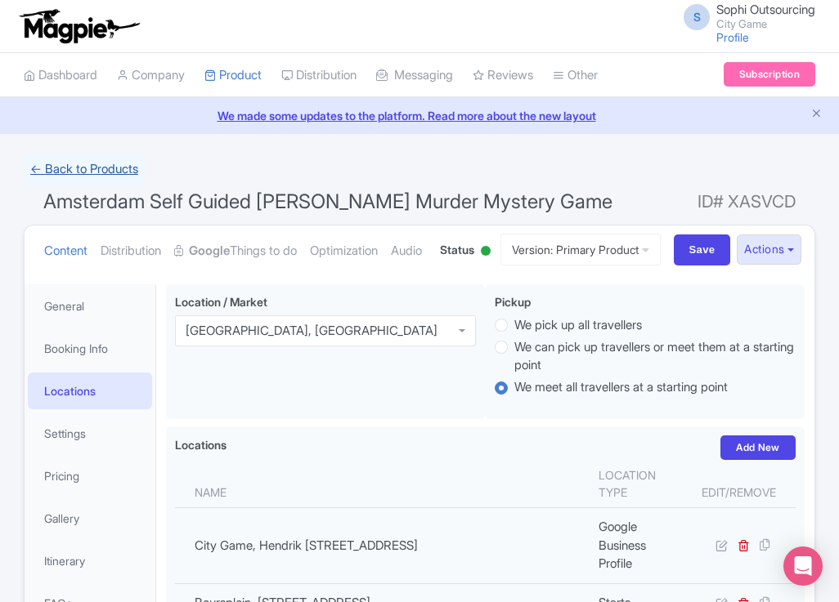
click at [94, 166] on link "← Back to Products" at bounding box center [84, 170] width 121 height 32
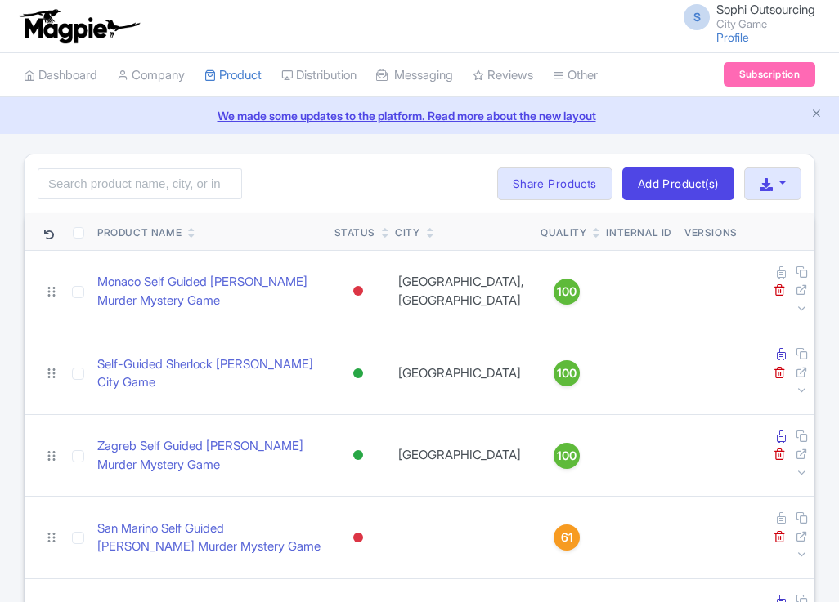
type input "t"
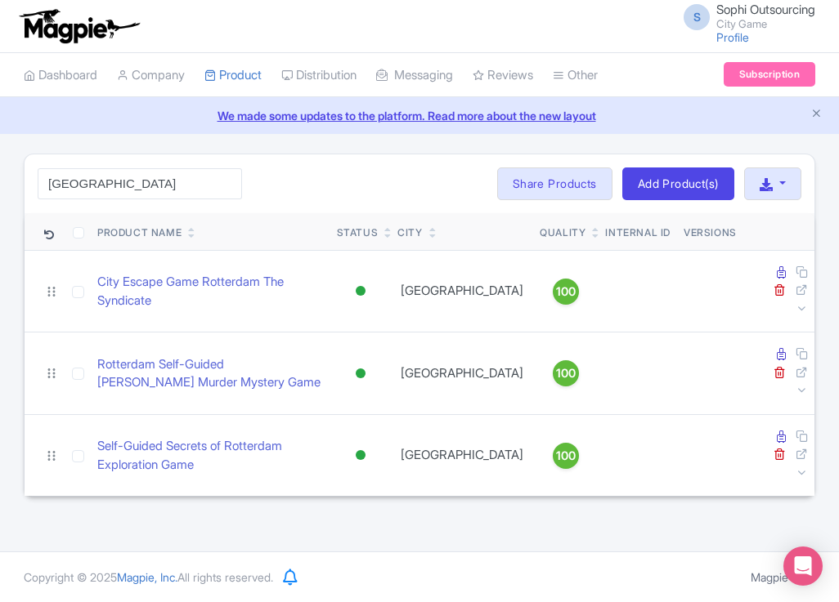
type input "[GEOGRAPHIC_DATA]"
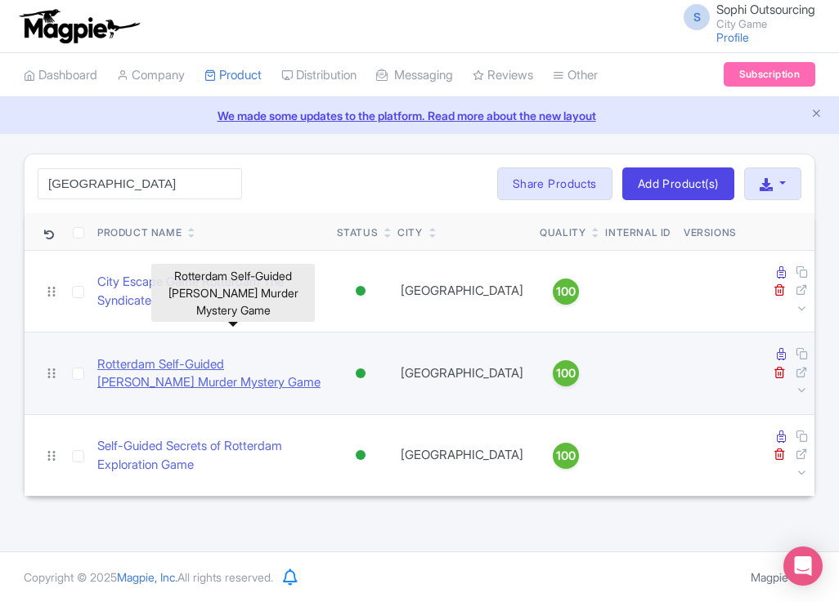
click at [157, 356] on link "Rotterdam Self-Guided [PERSON_NAME] Murder Mystery Game" at bounding box center [210, 374] width 226 height 37
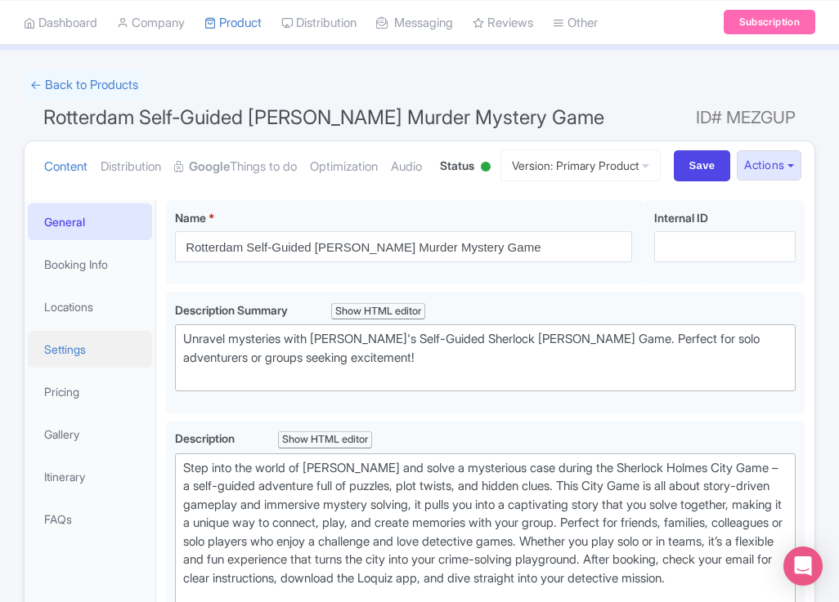
scroll to position [163, 0]
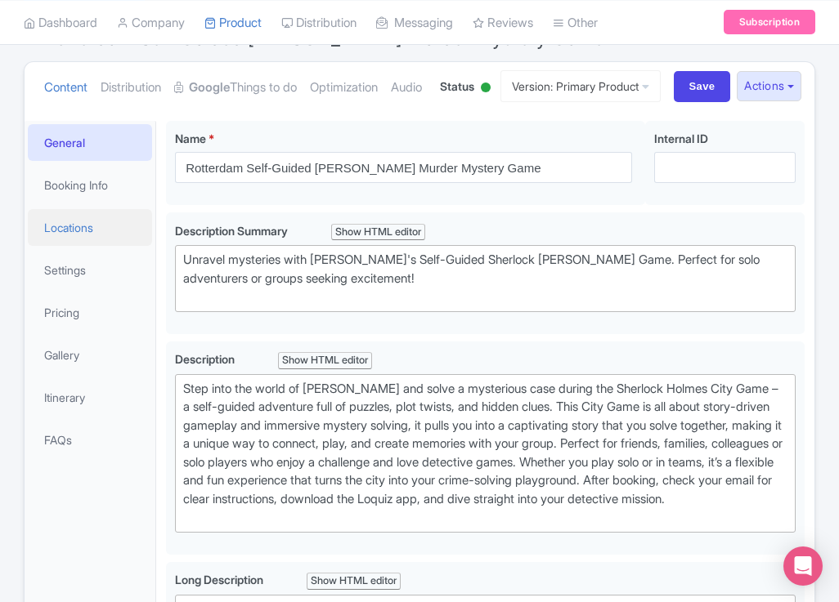
click at [77, 246] on link "Locations" at bounding box center [90, 227] width 124 height 37
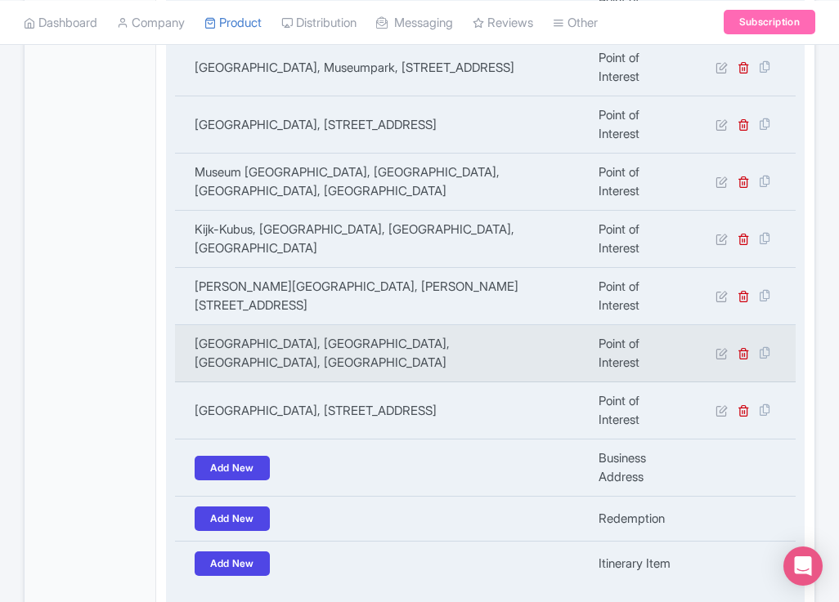
scroll to position [932, 0]
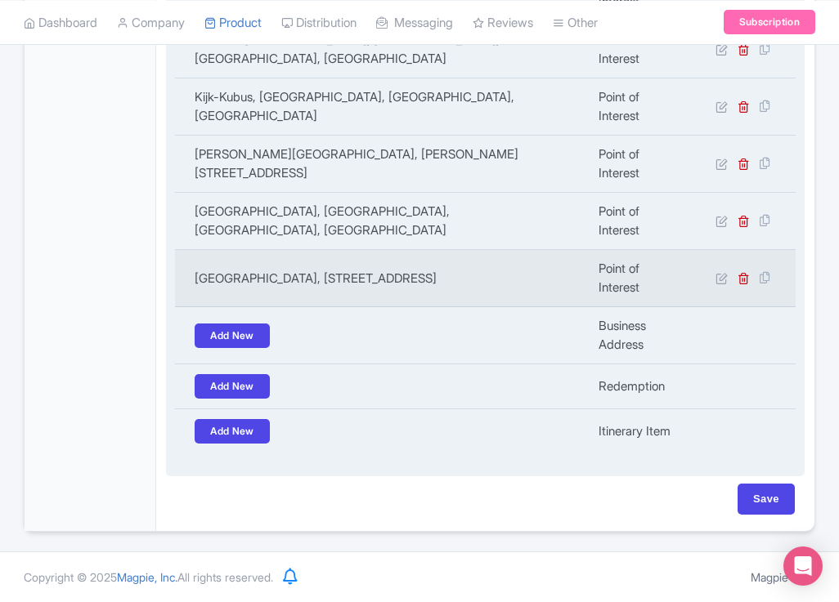
drag, startPoint x: 432, startPoint y: 284, endPoint x: 485, endPoint y: 287, distance: 53.2
click at [190, 278] on td "[GEOGRAPHIC_DATA], [STREET_ADDRESS]" at bounding box center [382, 278] width 414 height 57
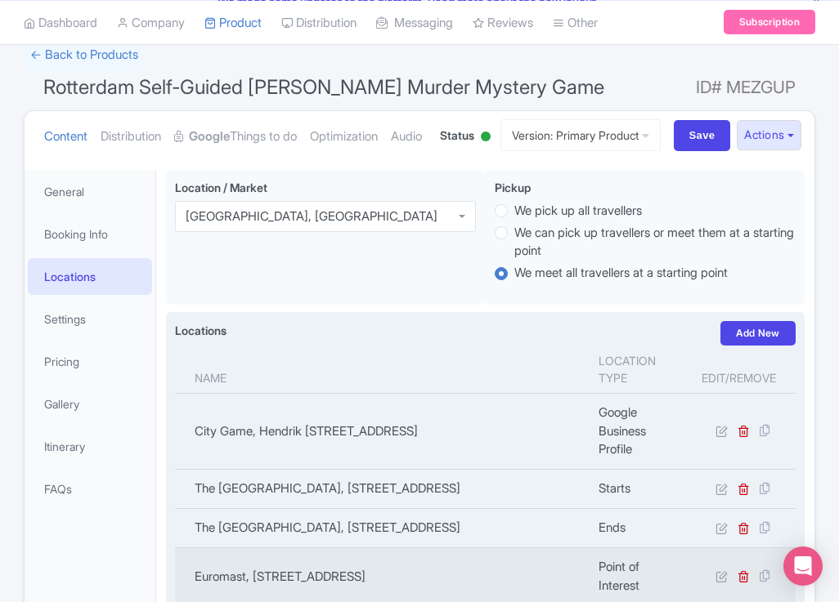
scroll to position [0, 0]
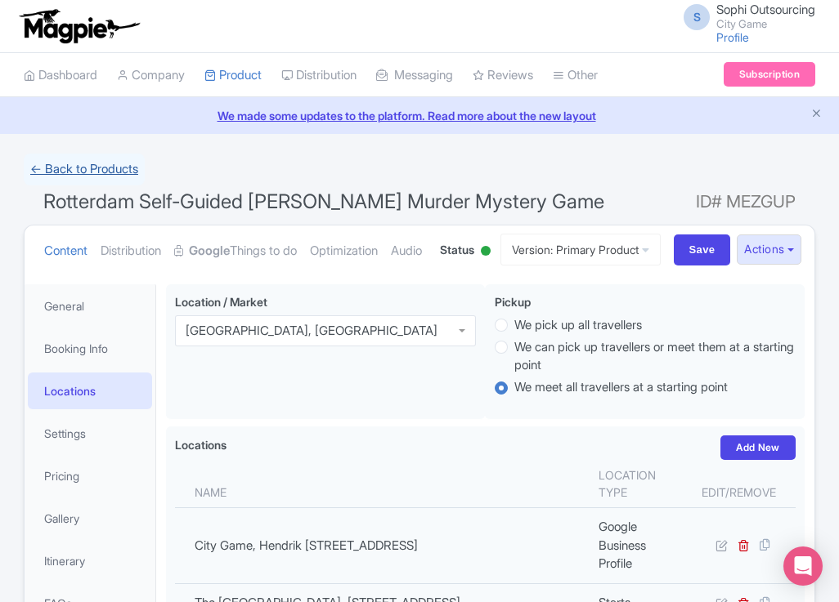
click at [75, 176] on link "← Back to Products" at bounding box center [84, 170] width 121 height 32
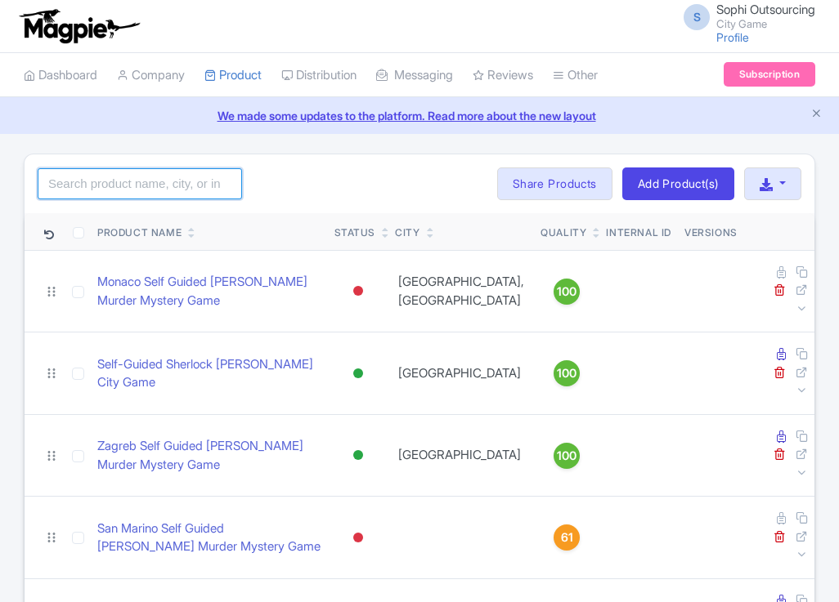
click at [73, 187] on input "search" at bounding box center [140, 183] width 204 height 31
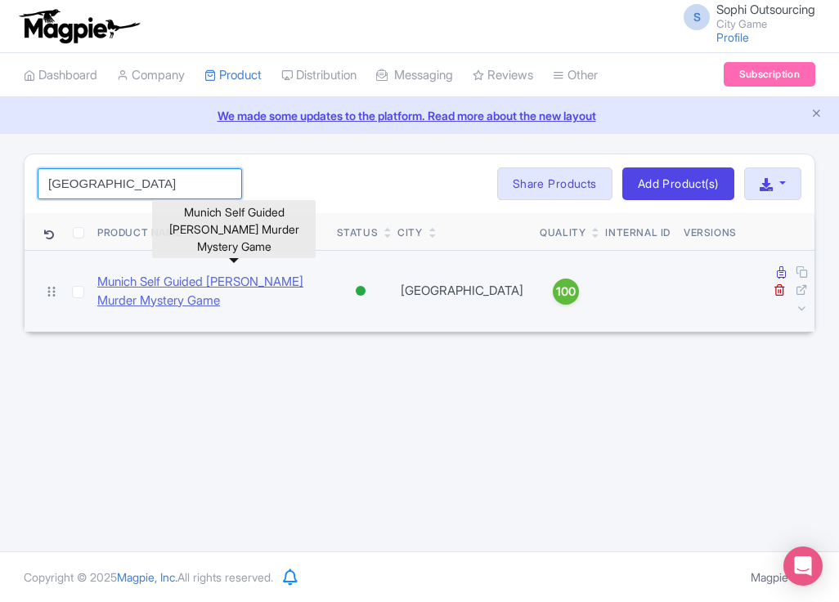
type input "munich"
click at [187, 274] on link "Munich Self Guided Sherlock Holmes Murder Mystery Game" at bounding box center [210, 291] width 226 height 37
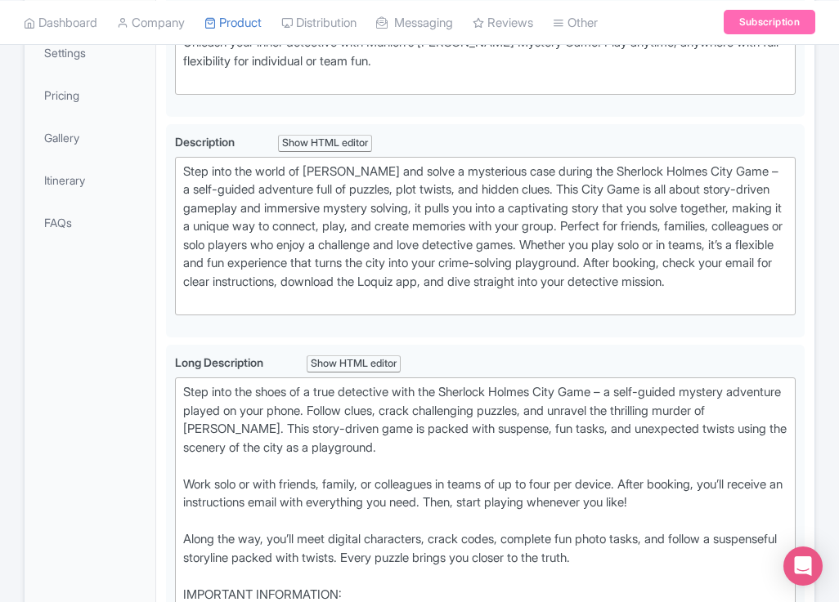
scroll to position [409, 0]
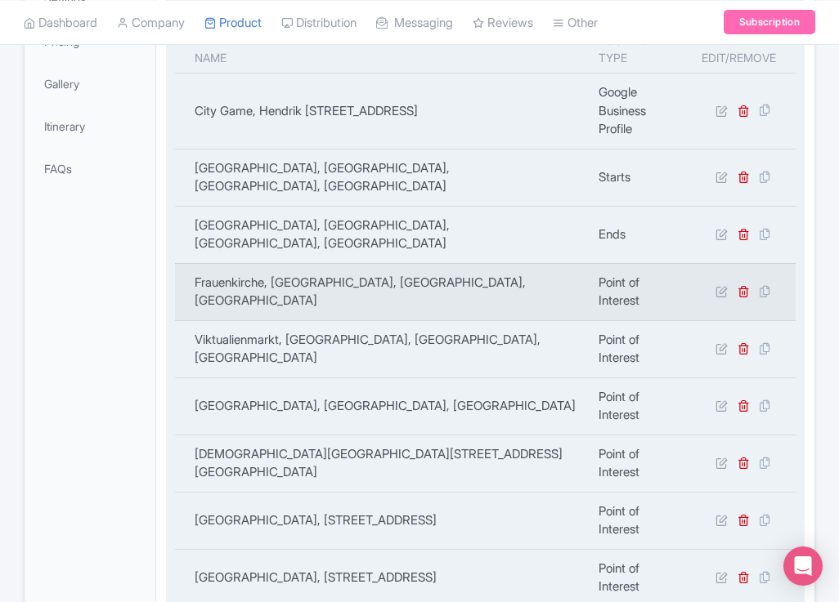
scroll to position [441, 0]
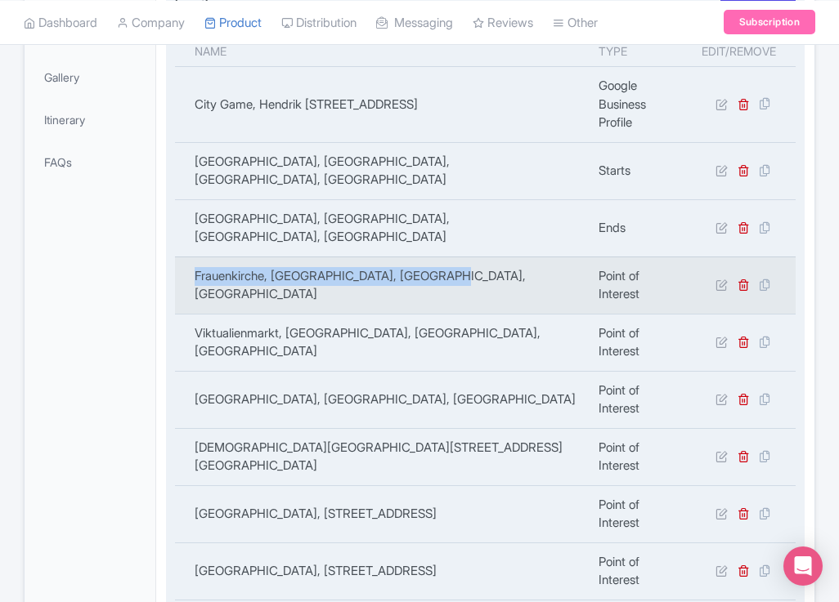
drag, startPoint x: 252, startPoint y: 306, endPoint x: 189, endPoint y: 308, distance: 63.0
click at [189, 308] on td "Frauenkirche, [GEOGRAPHIC_DATA], [GEOGRAPHIC_DATA], [GEOGRAPHIC_DATA]" at bounding box center [382, 285] width 414 height 57
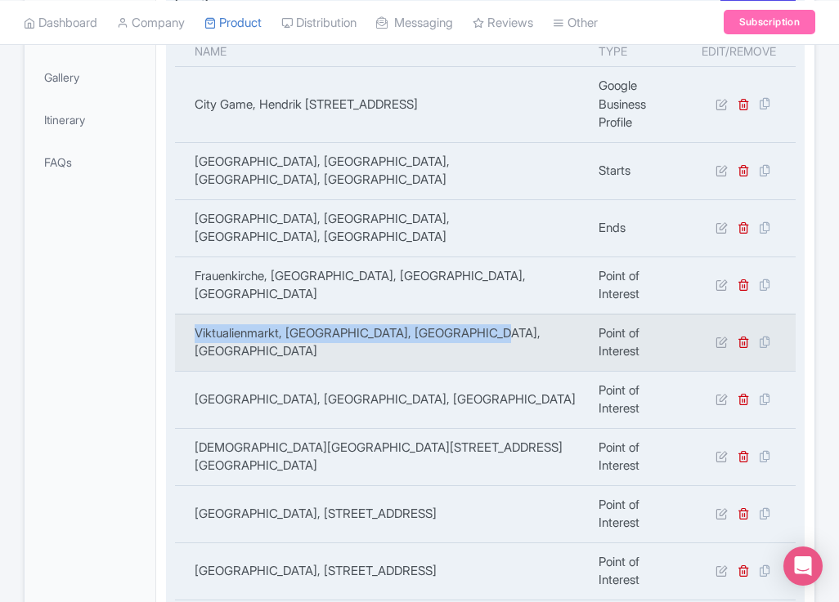
copy td "Viktualienmarkt, [GEOGRAPHIC_DATA], [GEOGRAPHIC_DATA], [GEOGRAPHIC_DATA]"
drag, startPoint x: 510, startPoint y: 374, endPoint x: 198, endPoint y: 374, distance: 312.2
click at [198, 371] on td "Viktualienmarkt, [GEOGRAPHIC_DATA], [GEOGRAPHIC_DATA], [GEOGRAPHIC_DATA]" at bounding box center [382, 342] width 414 height 57
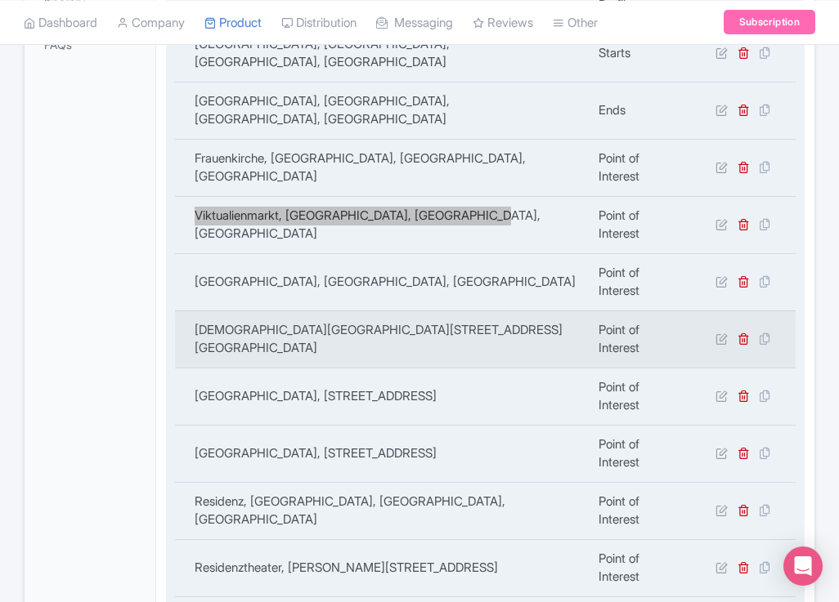
scroll to position [605, 0]
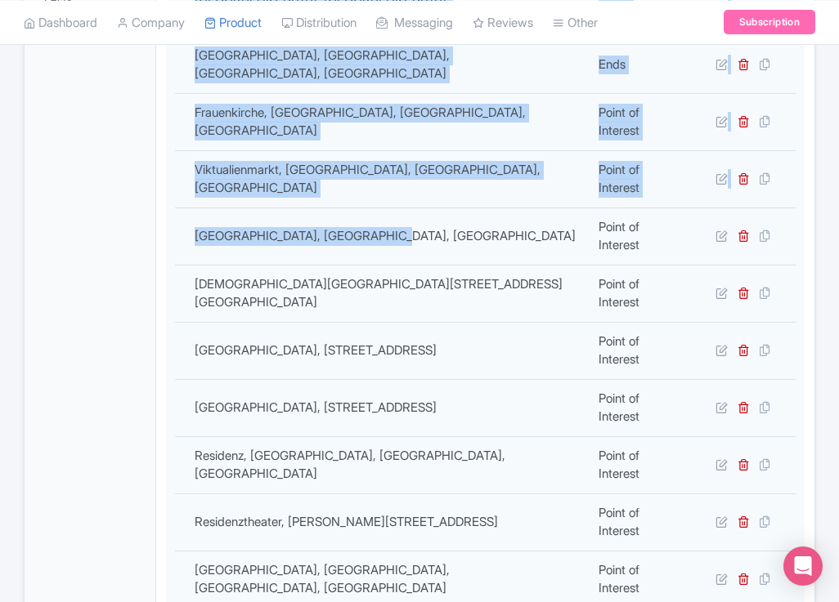
copy div "Name Location type Edit/Remove City Game, Hendrik [STREET_ADDRESS] Google Busin…"
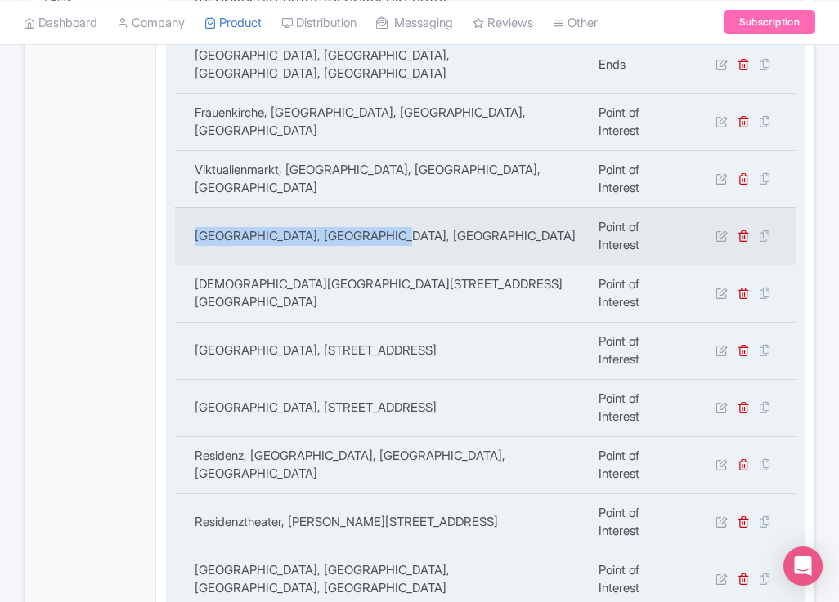
copy td "[GEOGRAPHIC_DATA], [GEOGRAPHIC_DATA], [GEOGRAPHIC_DATA]"
drag, startPoint x: 414, startPoint y: 268, endPoint x: 180, endPoint y: 266, distance: 234.6
click at [180, 265] on td "English Garden, Munich, Germany" at bounding box center [382, 236] width 414 height 57
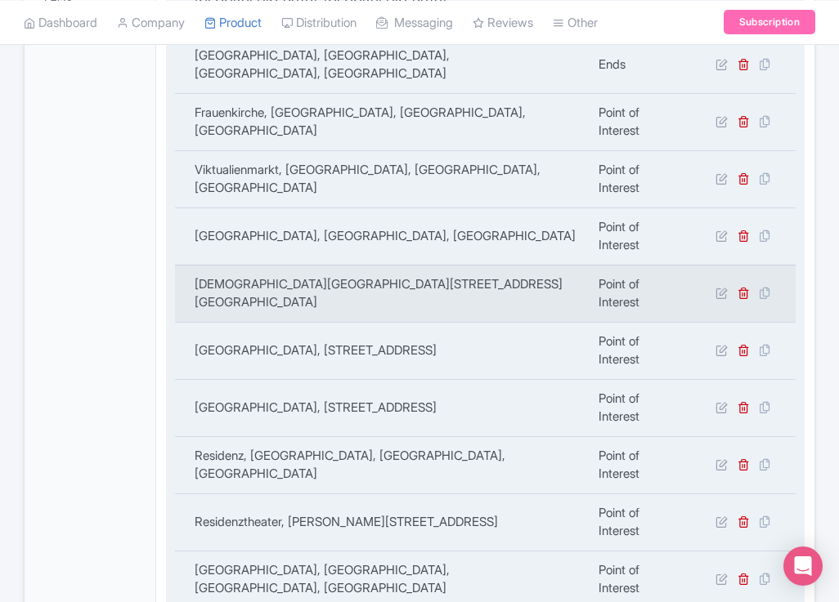
click at [262, 322] on td "Asamkirche, Sendlinger Str. 32, 80331 München, Germany" at bounding box center [382, 293] width 414 height 57
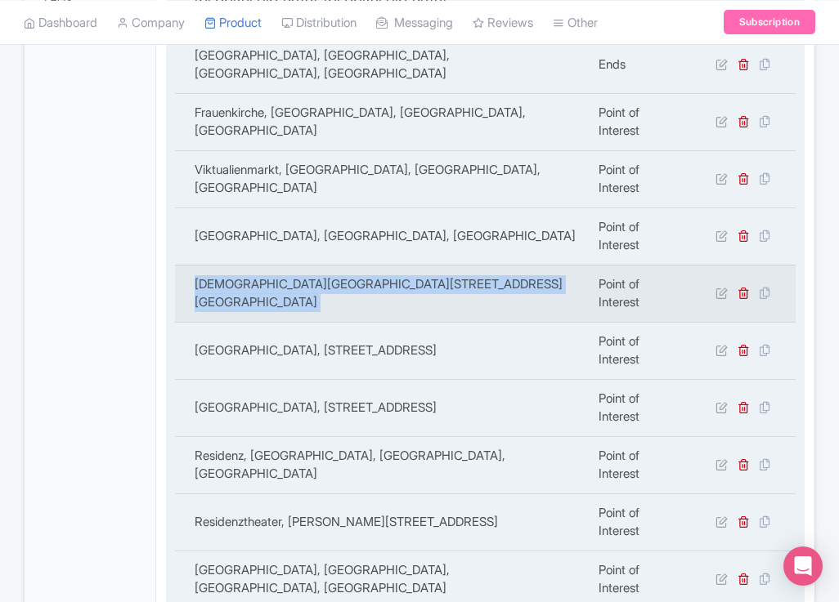
click at [262, 322] on td "Asamkirche, Sendlinger Str. 32, 80331 München, Germany" at bounding box center [382, 293] width 414 height 57
copy tr "Asamkirche, Sendlinger Str. 32, 80331 München, Germany"
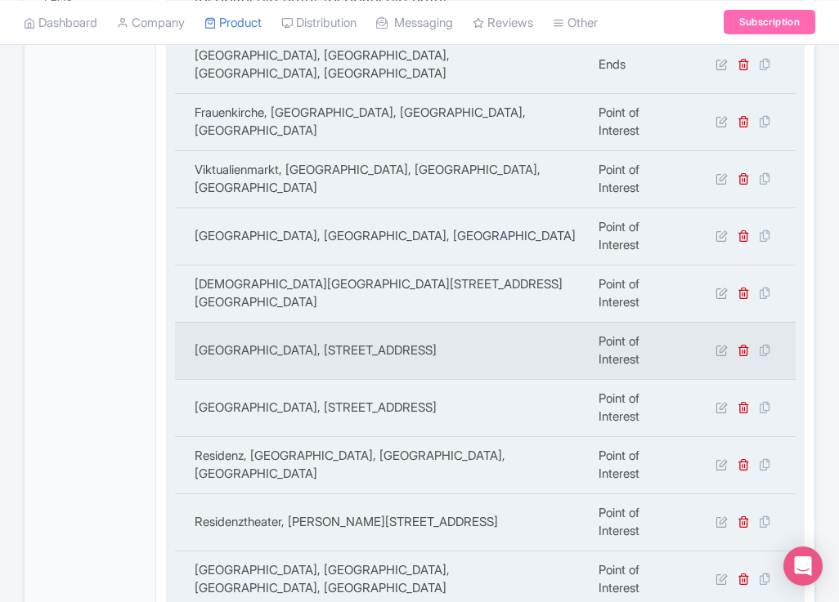
click at [360, 376] on td "Deutsches Museum, Museumsinsel 1, 80538 München, Germany" at bounding box center [382, 350] width 414 height 57
copy tr "Deutsches Museum, Museumsinsel 1, 80538 München, Germany"
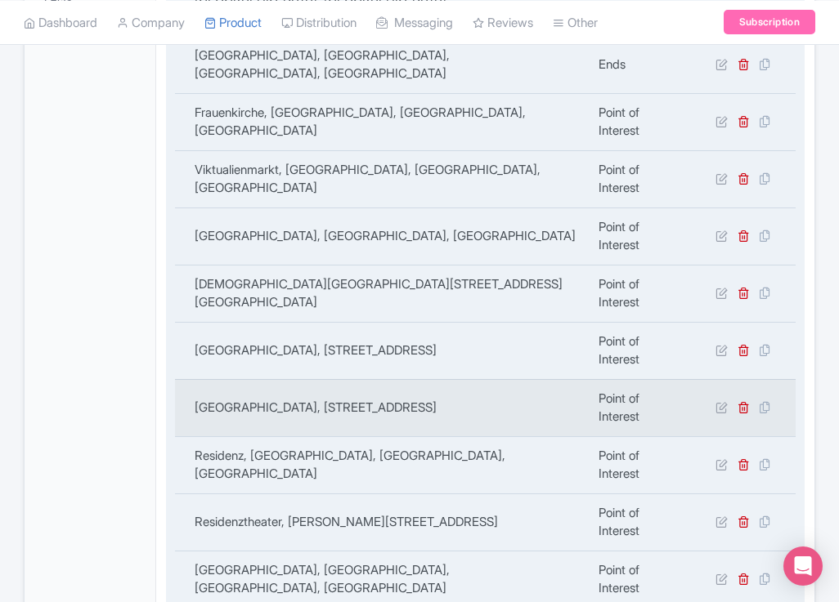
click at [284, 436] on td "BMW Museum, Am Olympiapark 2, 80809 München, Germany" at bounding box center [382, 407] width 414 height 57
copy tr "BMW Museum, Am Olympiapark 2, 80809 München, Germany"
click at [284, 436] on td "BMW Museum, Am Olympiapark 2, 80809 München, Germany" at bounding box center [382, 407] width 414 height 57
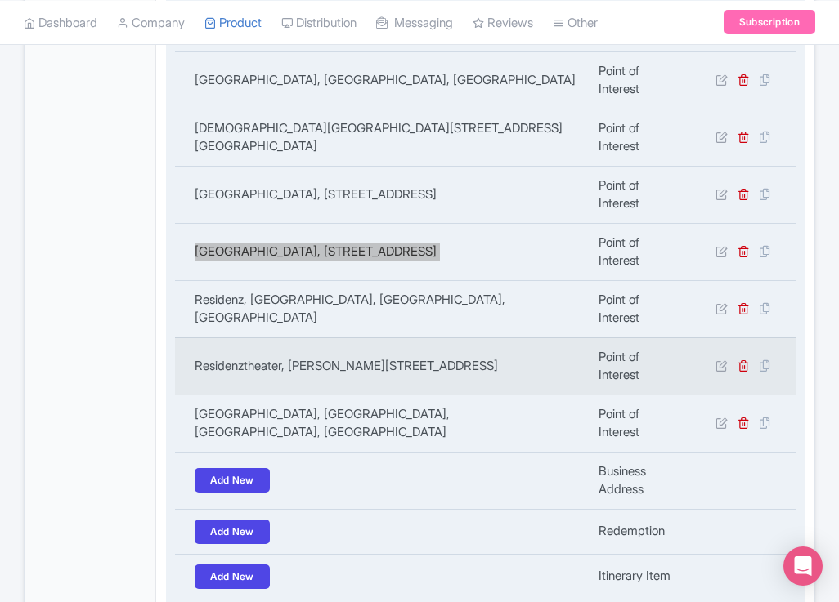
scroll to position [768, 0]
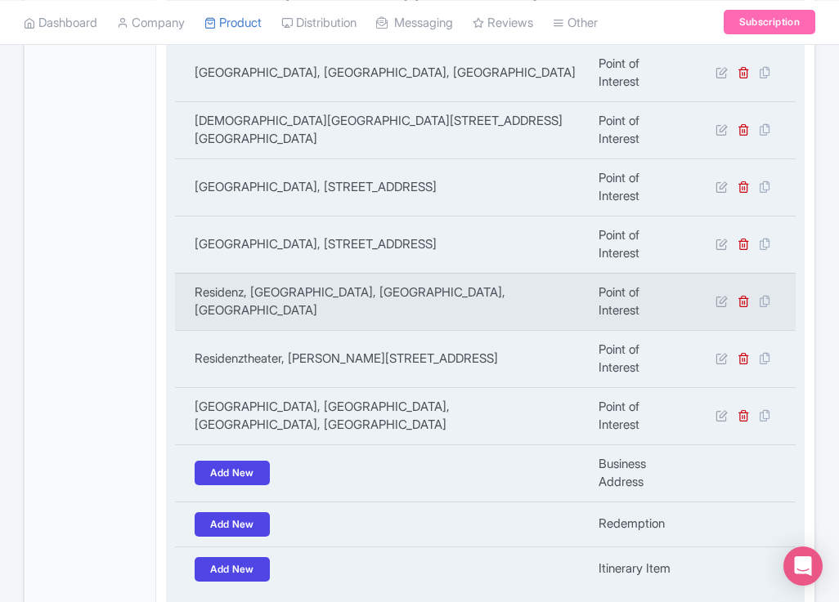
click at [323, 330] on td "Residenz, Residenzstraße, Munich, Germany" at bounding box center [382, 301] width 414 height 57
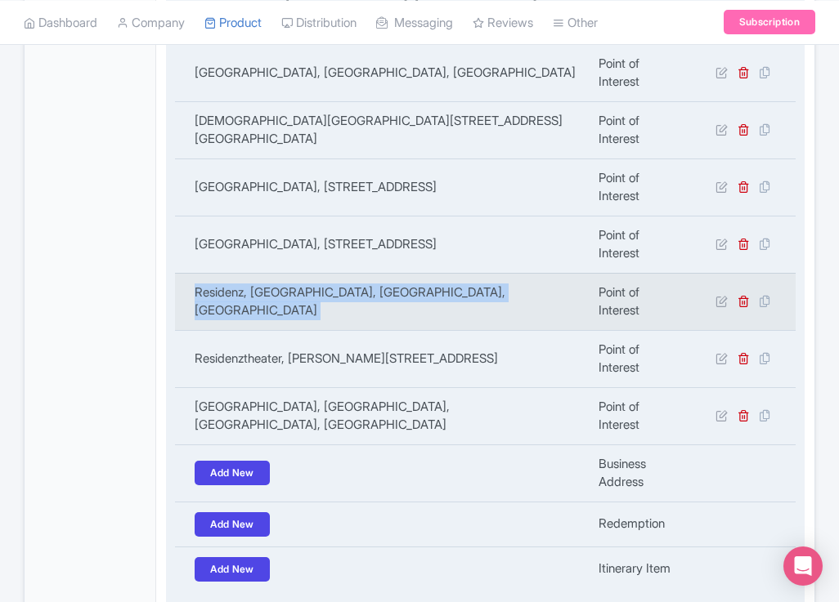
click at [323, 330] on td "Residenz, Residenzstraße, Munich, Germany" at bounding box center [382, 301] width 414 height 57
copy tr "Residenz, Residenzstraße, Munich, Germany"
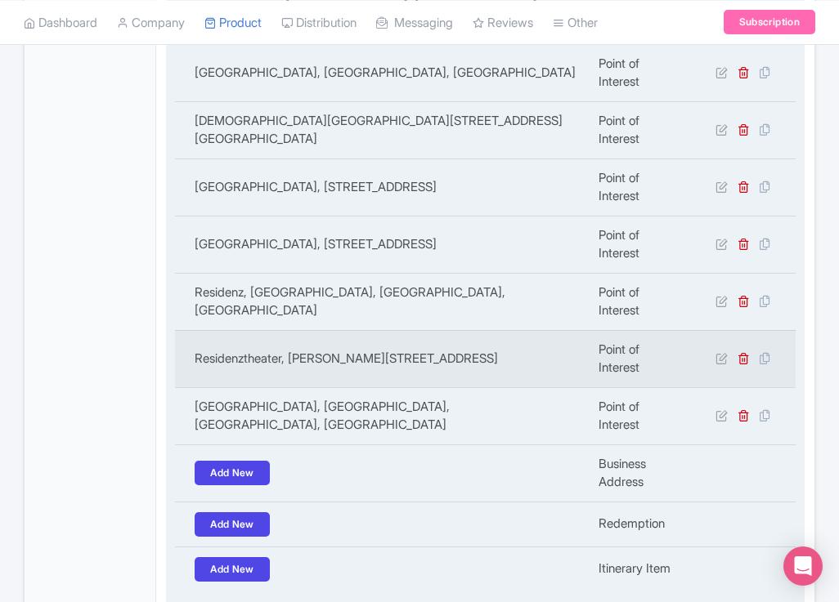
click at [262, 383] on td "Residenztheater, Max-Joseph-Platz 1, 80539 München, Germany" at bounding box center [382, 358] width 414 height 57
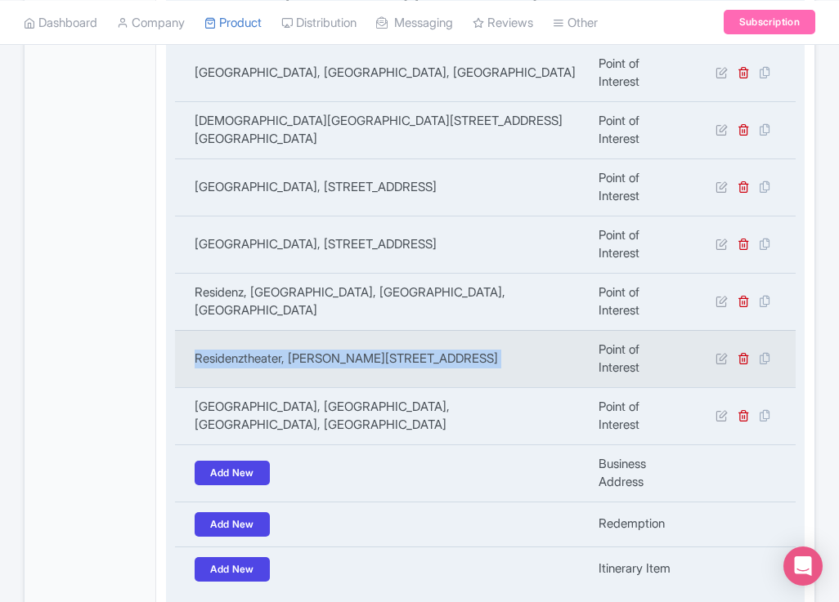
copy tr "Residenztheater, Max-Joseph-Platz 1, 80539 München, Germany"
click at [262, 383] on td "Residenztheater, Max-Joseph-Platz 1, 80539 München, Germany" at bounding box center [382, 358] width 414 height 57
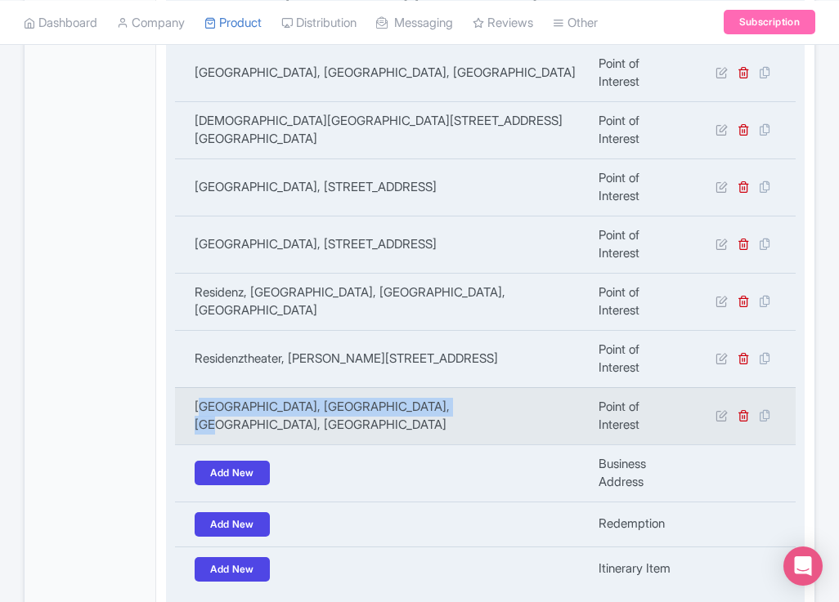
copy td "arienplatz, Marienplatz, Munich, Germany"
copy td "Marienplatz, Marienplatz, Munich, Germany"
drag, startPoint x: 465, startPoint y: 443, endPoint x: 188, endPoint y: 445, distance: 277.1
click at [180, 444] on td "Marienplatz, Marienplatz, Munich, Germany" at bounding box center [382, 415] width 414 height 57
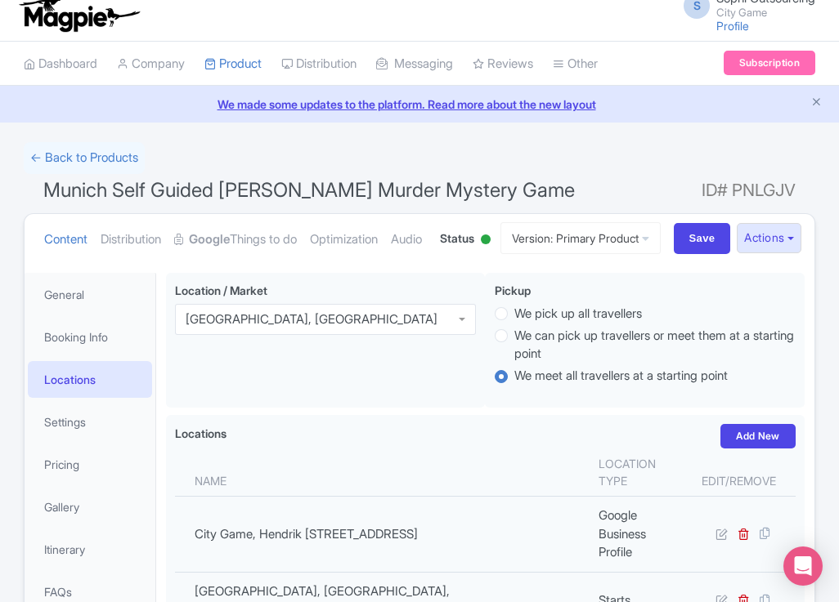
scroll to position [0, 0]
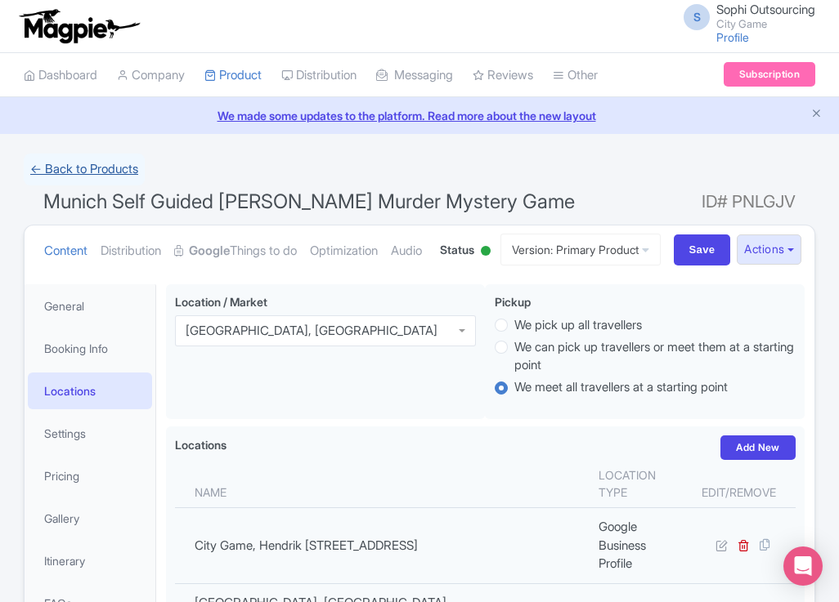
click at [124, 160] on link "← Back to Products" at bounding box center [84, 170] width 121 height 32
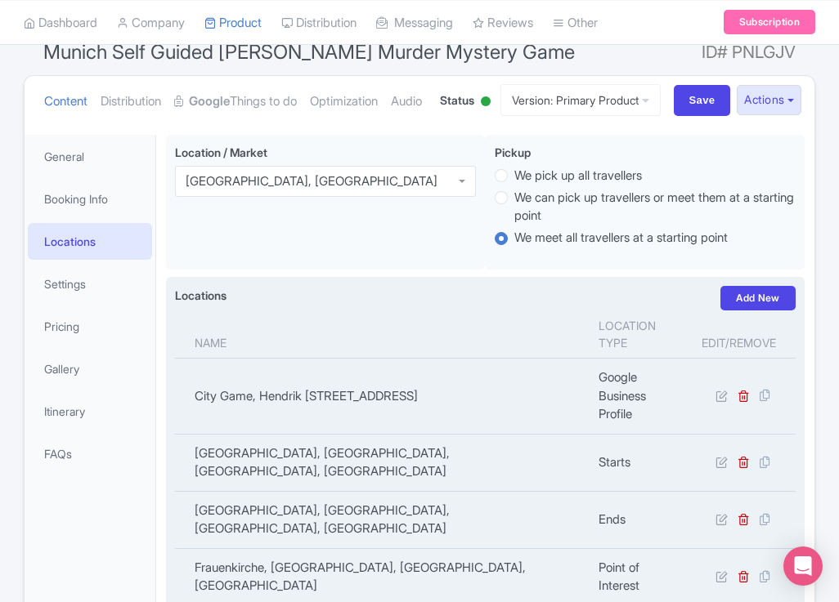
scroll to position [327, 0]
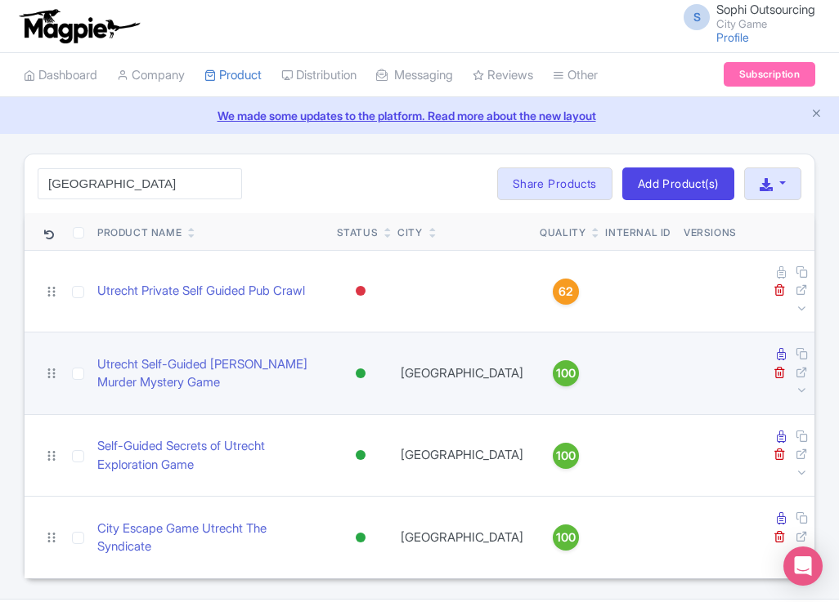
type input "[GEOGRAPHIC_DATA]"
click at [70, 345] on td at bounding box center [77, 374] width 25 height 83
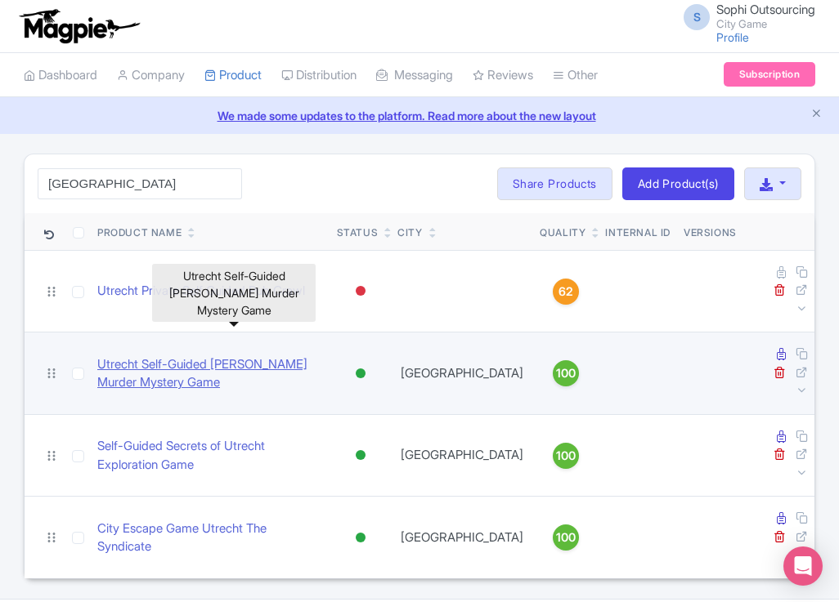
click at [187, 356] on link "Utrecht Self-Guided [PERSON_NAME] Murder Mystery Game" at bounding box center [210, 374] width 226 height 37
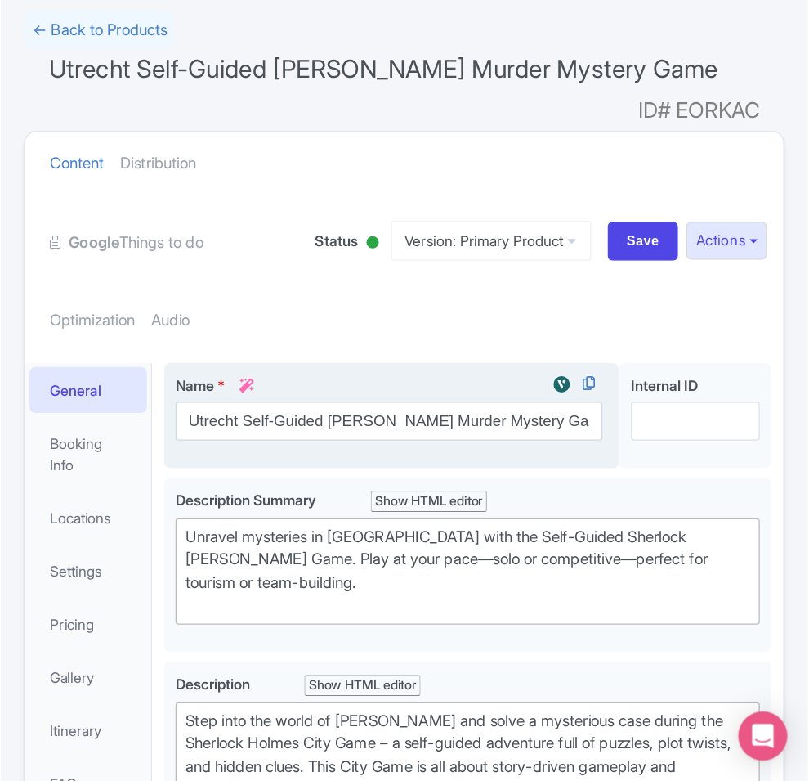
scroll to position [82, 0]
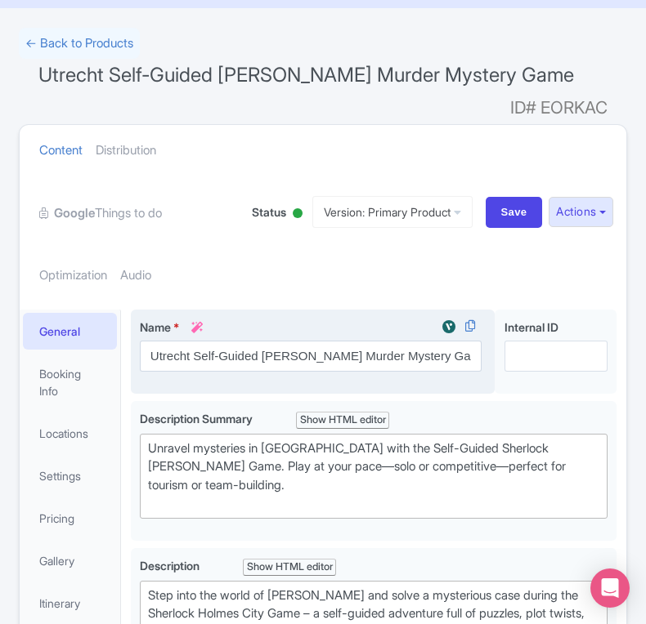
type trix-editor "<div>Step into the shoes of a true detective with the Sherlock Holmes City Game…"
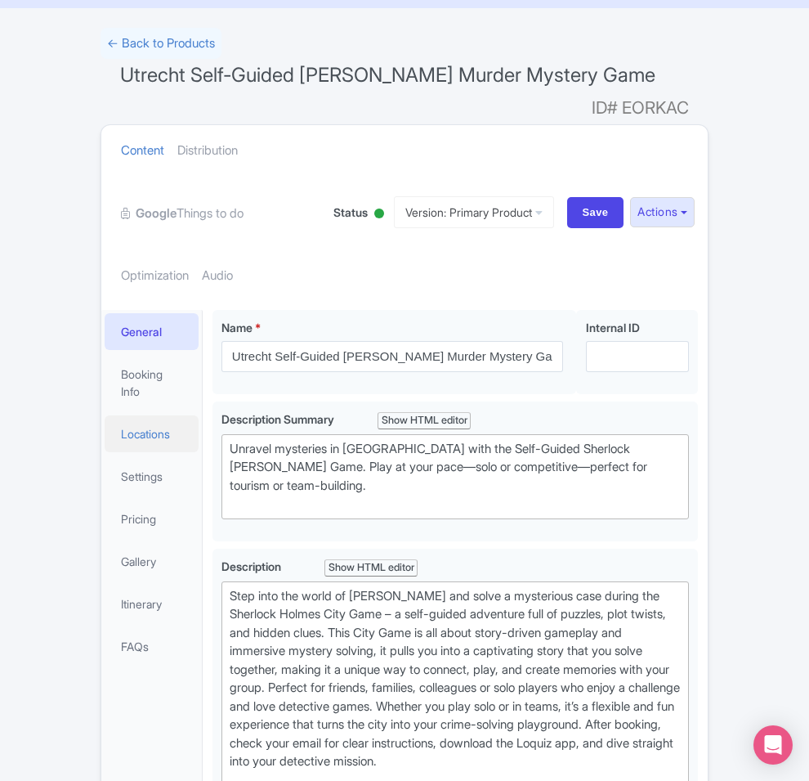
click at [105, 415] on link "Locations" at bounding box center [152, 433] width 94 height 37
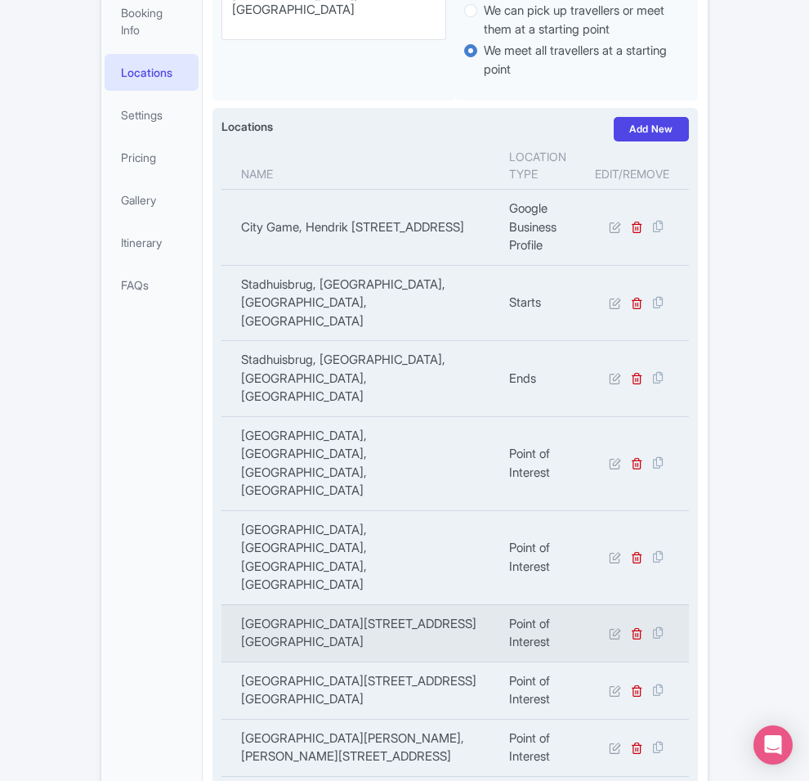
scroll to position [419, 0]
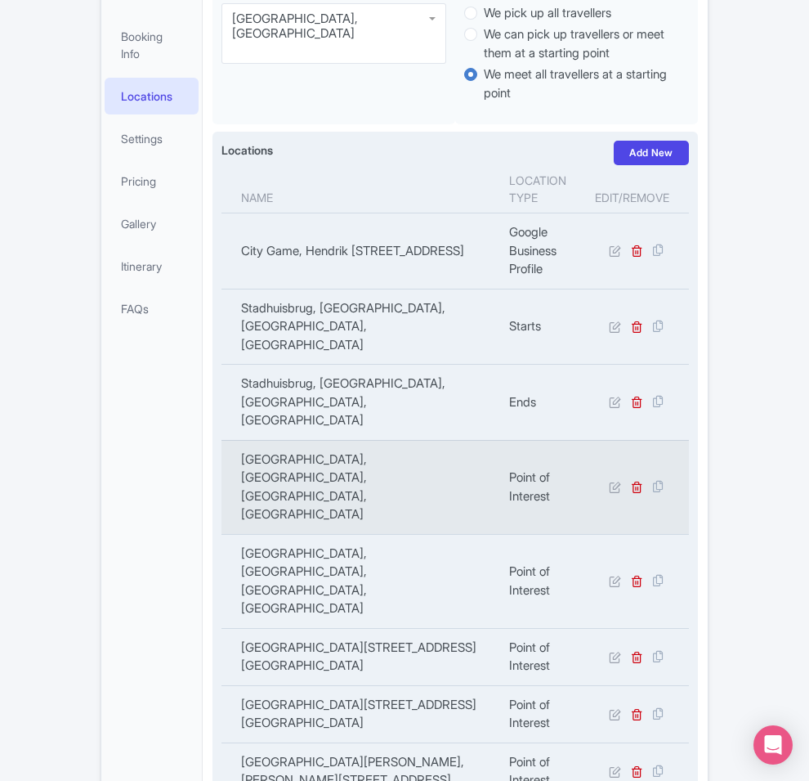
click at [349, 440] on td "Centraal Museum, Agnietenstraat, Utrecht, Netherlands" at bounding box center [360, 487] width 278 height 94
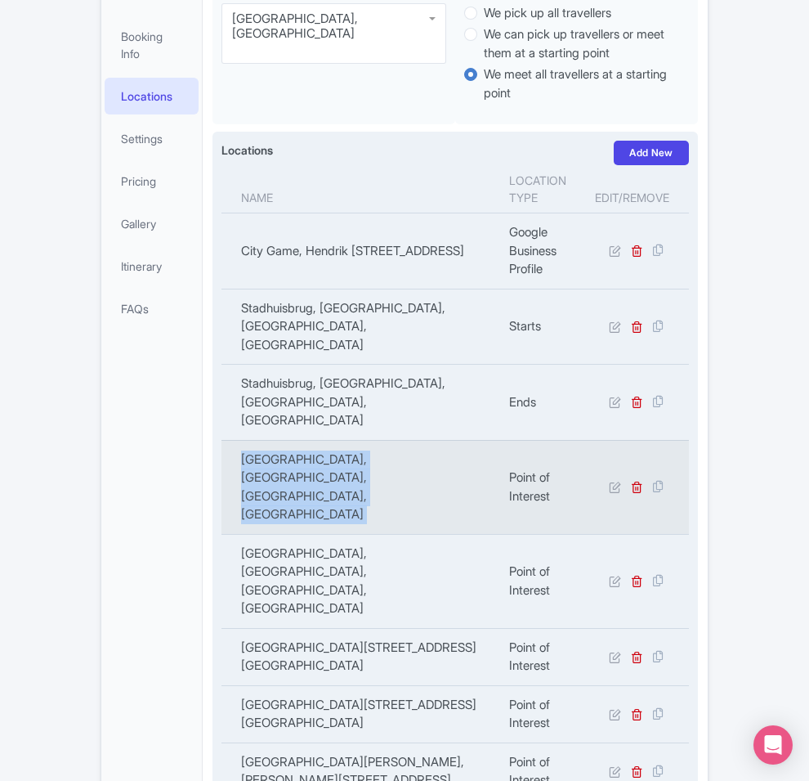
click at [349, 440] on td "Centraal Museum, Agnietenstraat, Utrecht, Netherlands" at bounding box center [360, 487] width 278 height 94
copy tr "Centraal Museum, Agnietenstraat, Utrecht, Netherlands"
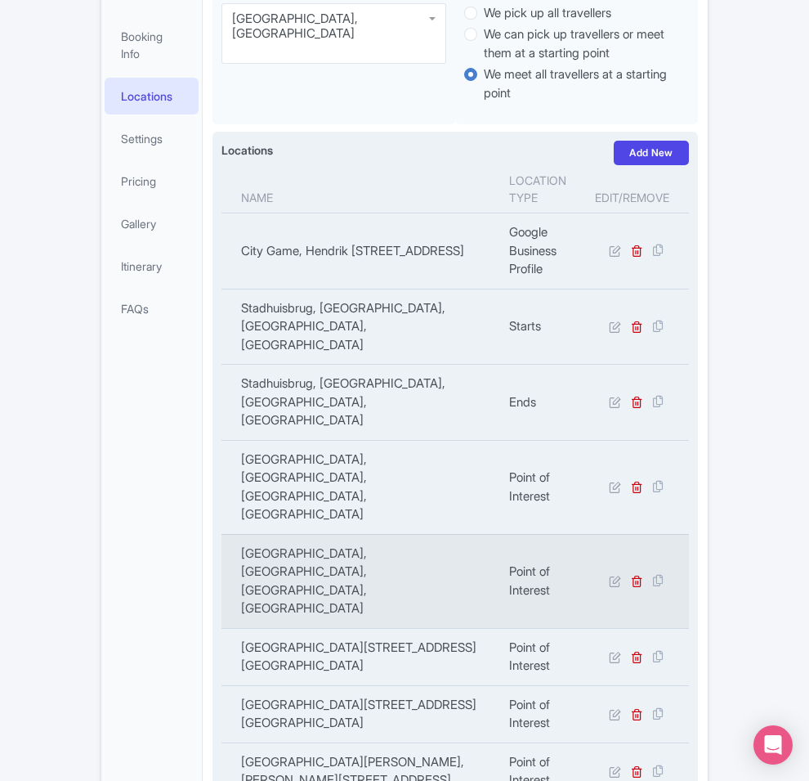
click at [403, 534] on td "Dom Tower, Domplein, Utrecht, Netherlands" at bounding box center [360, 581] width 278 height 94
click at [399, 534] on td "Dom Tower, Domplein, Utrecht, Netherlands" at bounding box center [360, 581] width 278 height 94
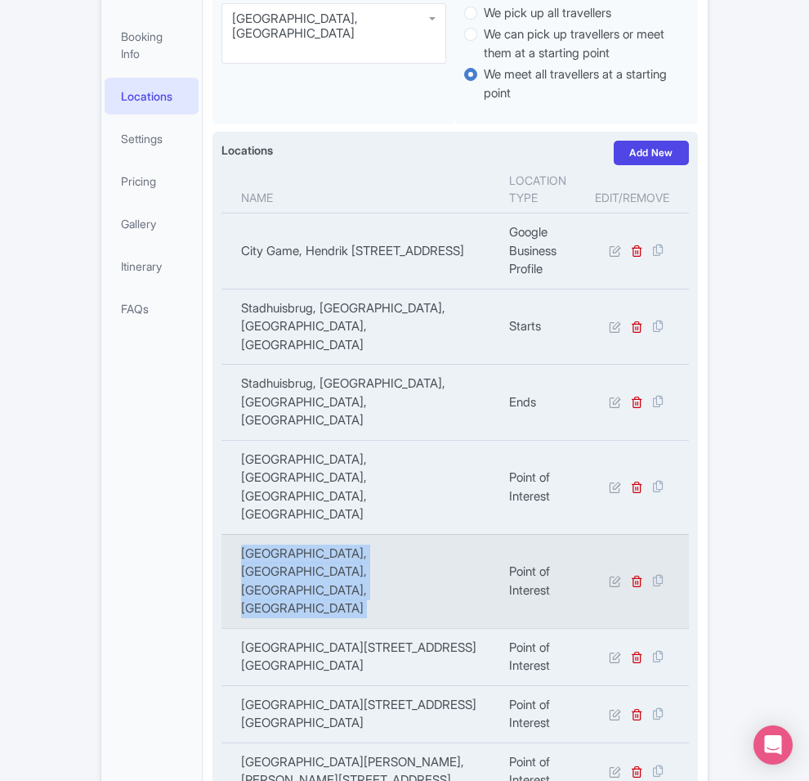
click at [399, 534] on td "Dom Tower, Domplein, Utrecht, Netherlands" at bounding box center [360, 581] width 278 height 94
copy tr "Dom Tower, Domplein, Utrecht, Netherlands"
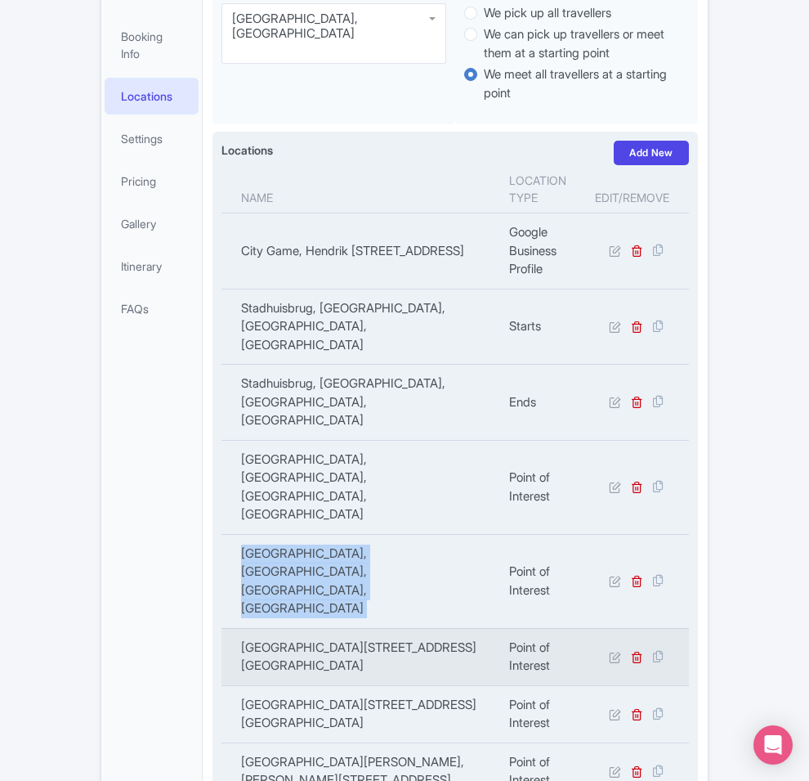
copy td "Utrecht Botanic Gardens, Budapestlaan 17, 3584 CD Utrecht, Netherlands"
drag, startPoint x: 275, startPoint y: 409, endPoint x: 184, endPoint y: 397, distance: 92.3
click at [221, 602] on td "Utrecht Botanic Gardens, Budapestlaan 17, 3584 CD Utrecht, Netherlands" at bounding box center [360, 656] width 278 height 57
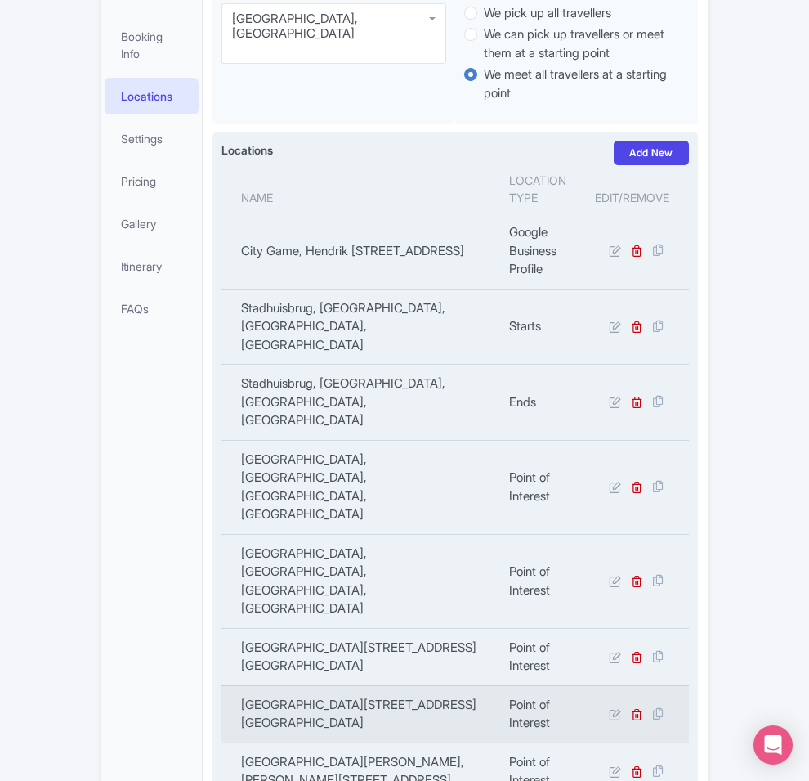
click at [391, 602] on td "Museum Speelklok, Steenweg 6, 3511 JP Utrecht, Netherlands" at bounding box center [360, 713] width 278 height 57
copy tr "Museum Speelklok, Steenweg 6, 3511 JP Utrecht, Netherlands"
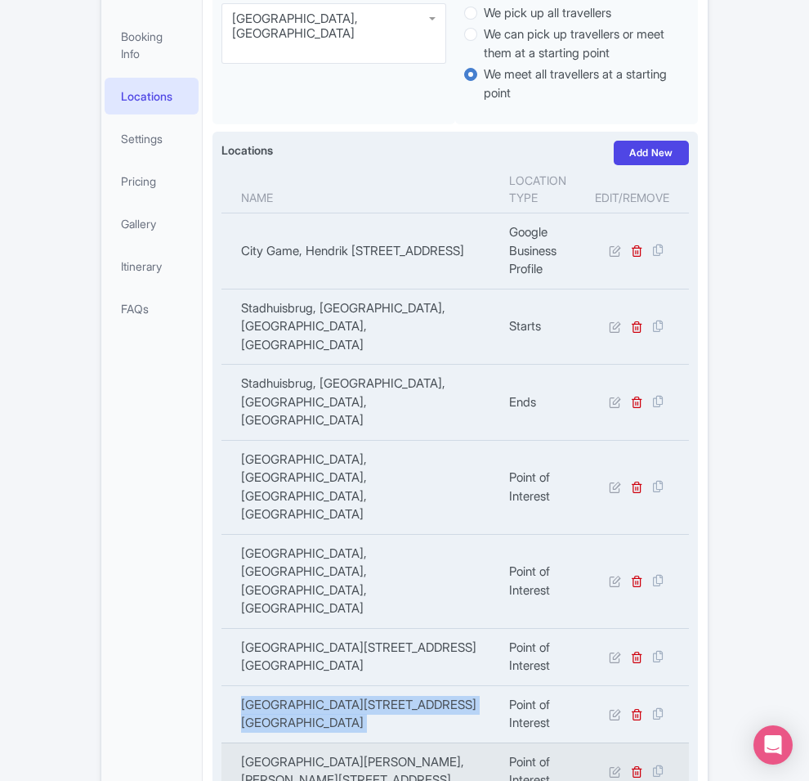
copy td "St Martin's Cathedral, Achter de Dom 1, 3512 JN Utrecht, Netherlands"
drag, startPoint x: 194, startPoint y: 515, endPoint x: 177, endPoint y: 509, distance: 17.3
click at [221, 602] on td "St Martin's Cathedral, Achter de Dom 1, 3512 JN Utrecht, Netherlands" at bounding box center [360, 770] width 278 height 57
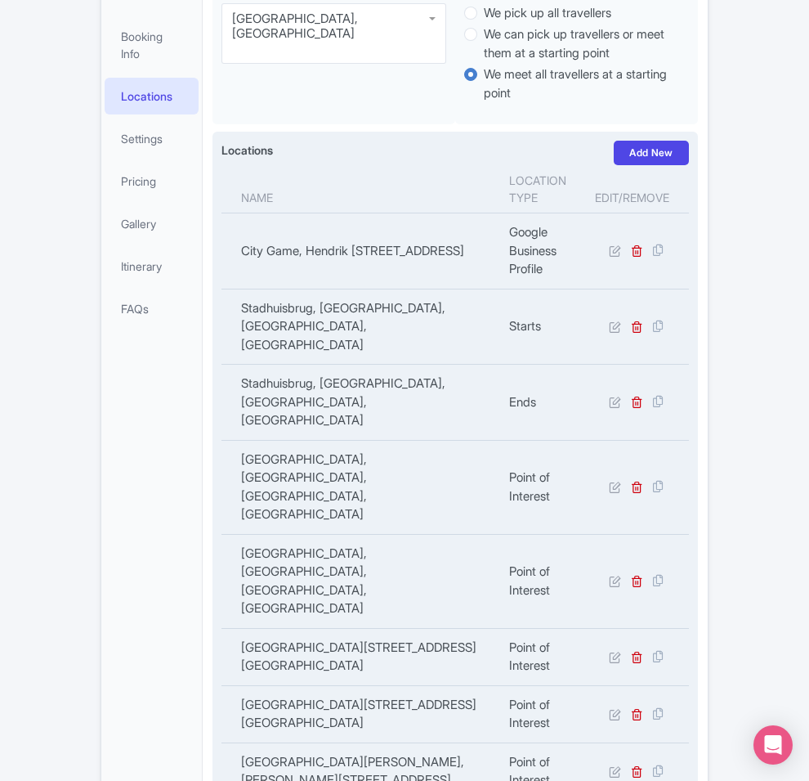
copy tr "Janskerk, Janskerkhof 26, 3512 BN Utrecht, Netherlands"
copy td "ilhelminapark, Breda, Paul Windhausenweg 9, 4818 TA Breda, Netherlands"
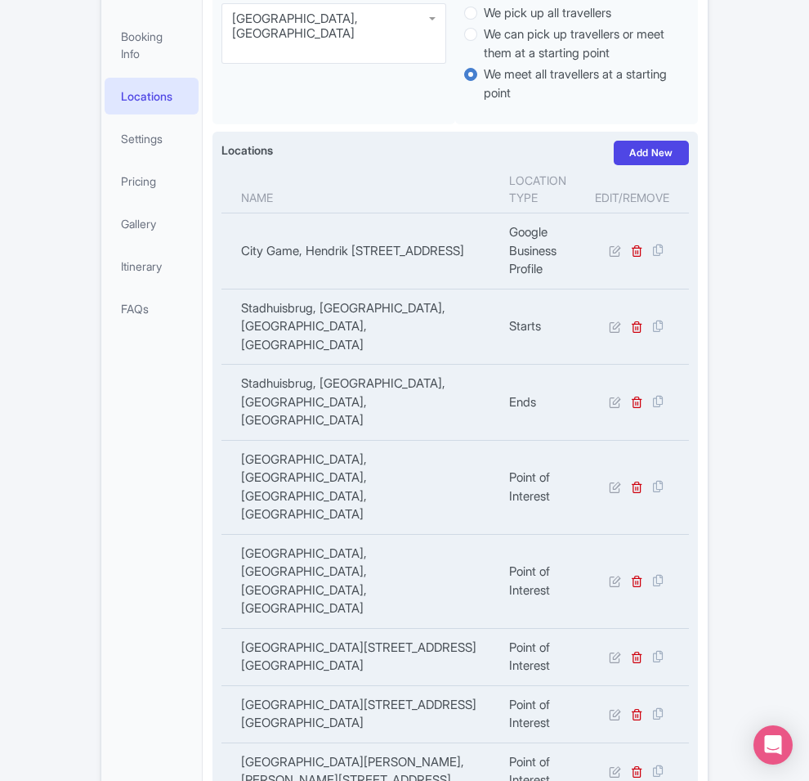
copy td "Wilhelminapark, Breda, Paul Windhausenweg 9, 4818 TA Breda, Netherlands"
drag, startPoint x: 263, startPoint y: 642, endPoint x: 181, endPoint y: 618, distance: 85.1
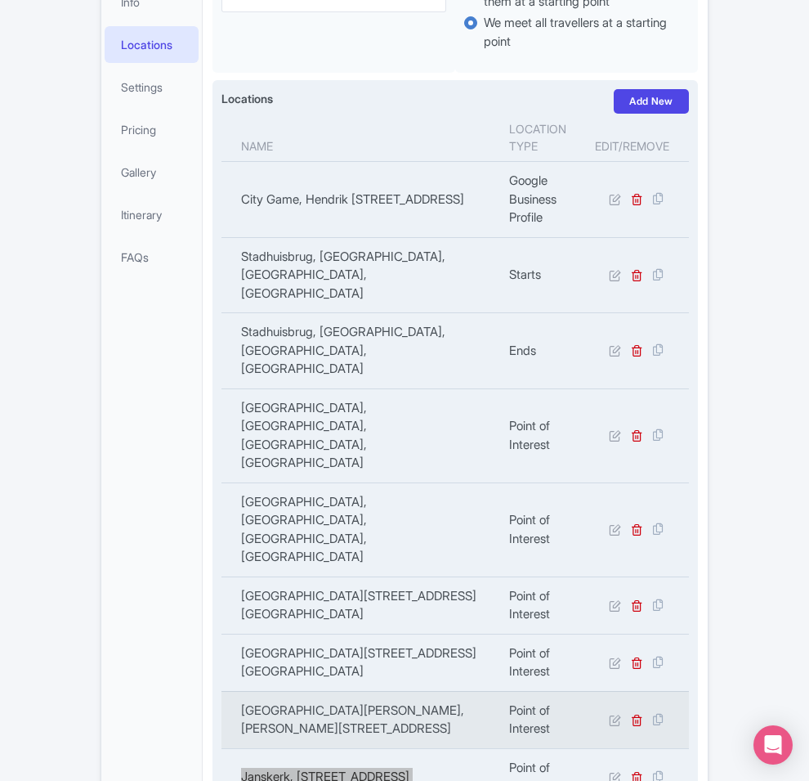
scroll to position [521, 0]
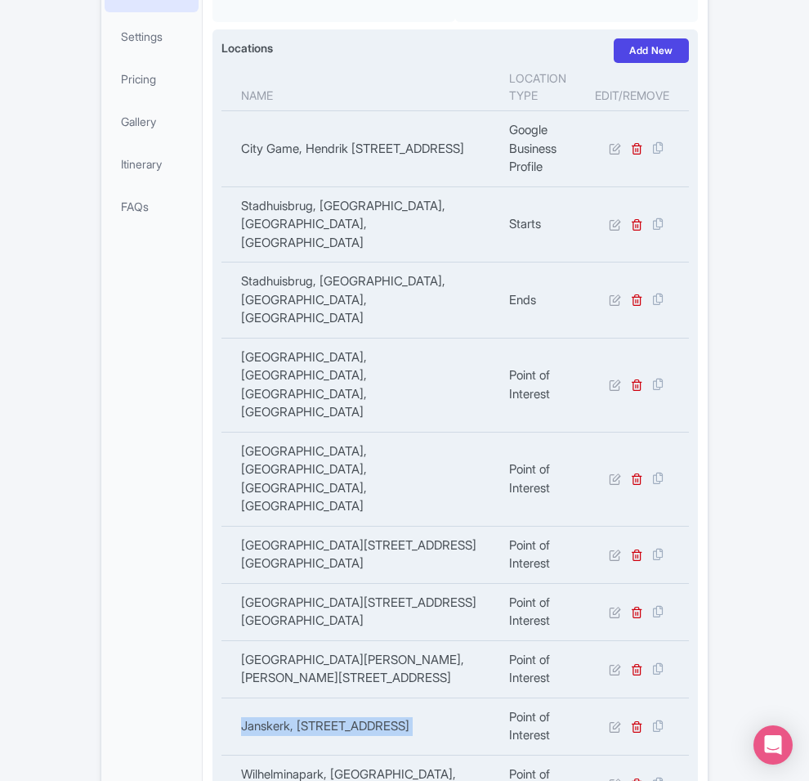
copy td "The Railway Museum, Maliebaanstation 16, 3581 XW Utrecht, Netherlands"
drag, startPoint x: 266, startPoint y: 605, endPoint x: 163, endPoint y: 582, distance: 105.5
copy td "Rietveld Schröder House, Prins Hendriklaan 50, 3583 EP Utrecht, Netherlands"
drag, startPoint x: 300, startPoint y: 651, endPoint x: 172, endPoint y: 642, distance: 127.8
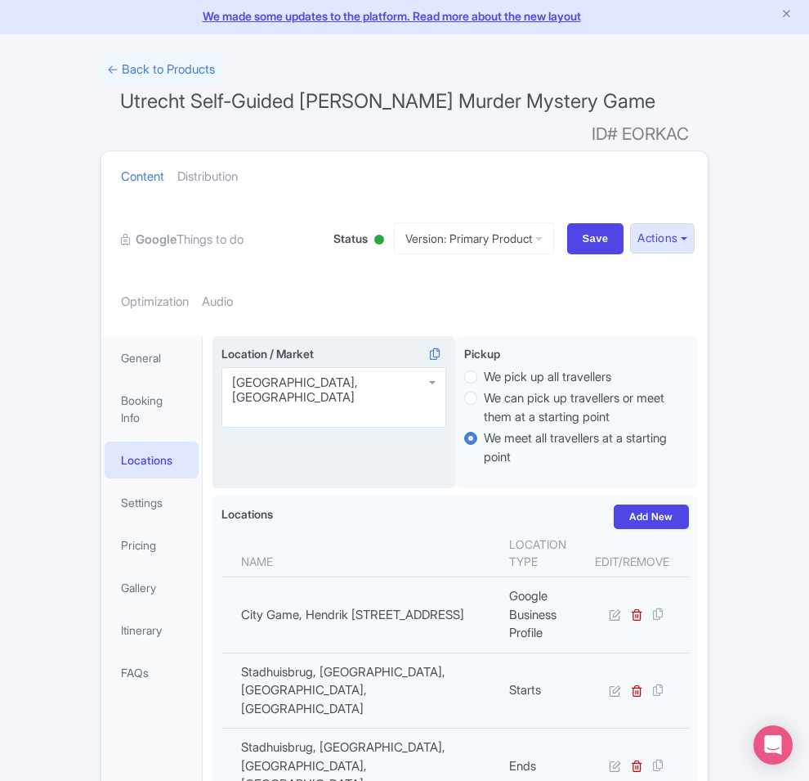
scroll to position [0, 0]
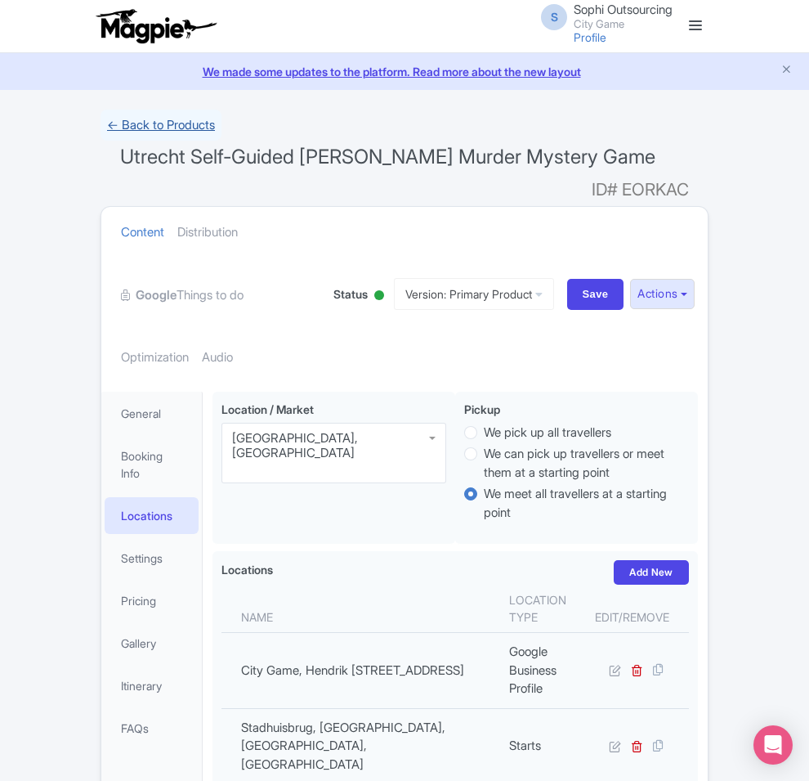
click at [101, 133] on link "← Back to Products" at bounding box center [161, 126] width 121 height 32
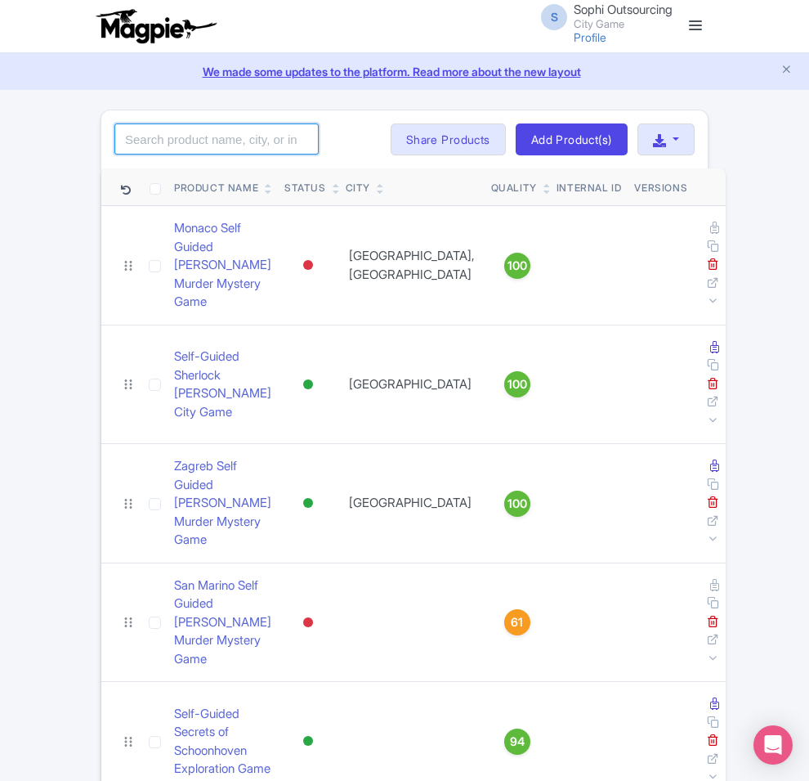
click at [114, 136] on input "search" at bounding box center [216, 138] width 204 height 31
paste input "Eindhoven"
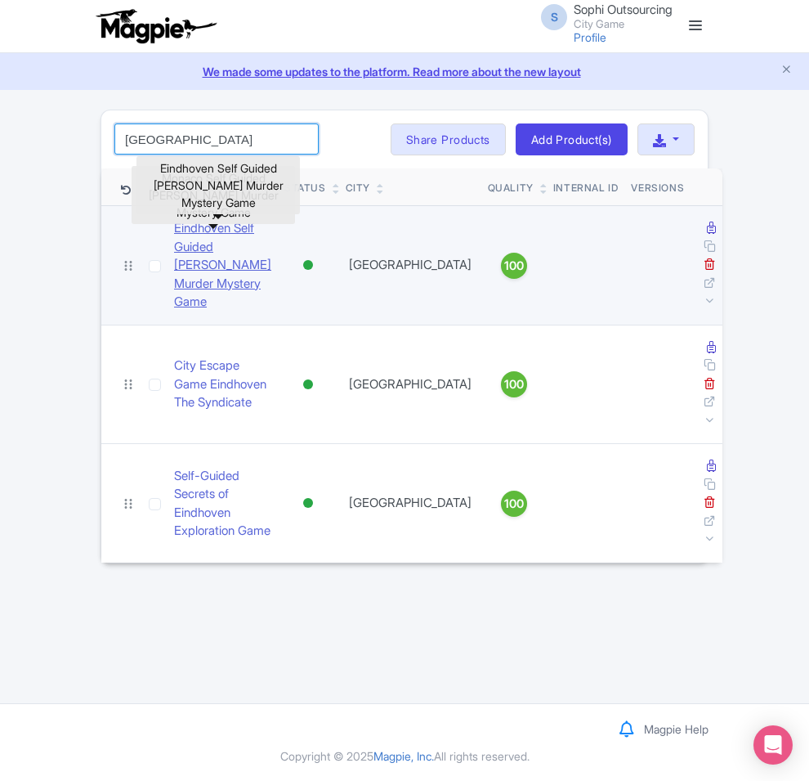
type input "Eindhoven"
click at [174, 242] on link "Eindhoven Self Guided Sherlock Holmes Murder Mystery Game" at bounding box center [222, 265] width 97 height 92
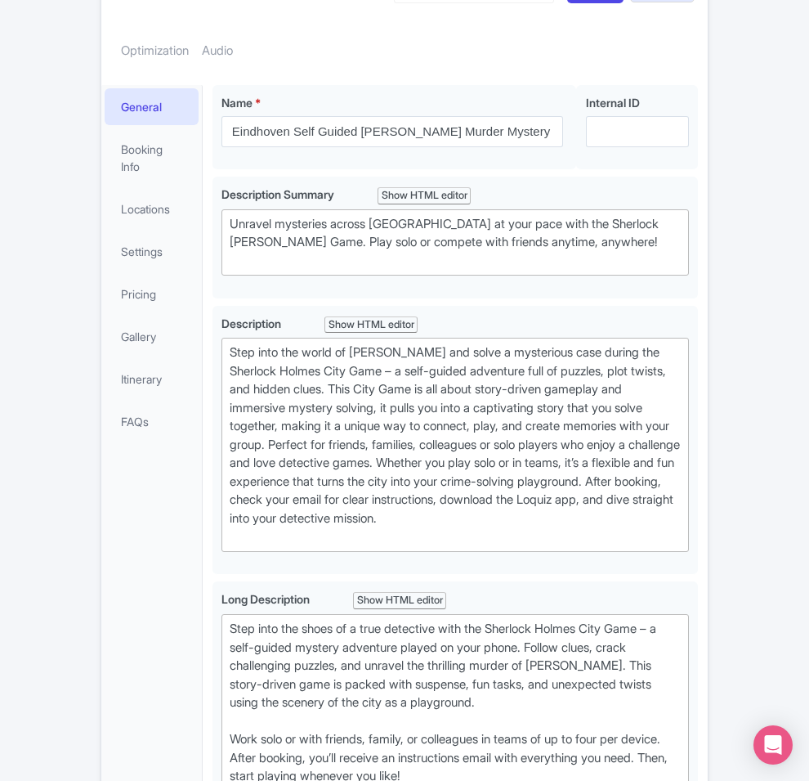
scroll to position [204, 0]
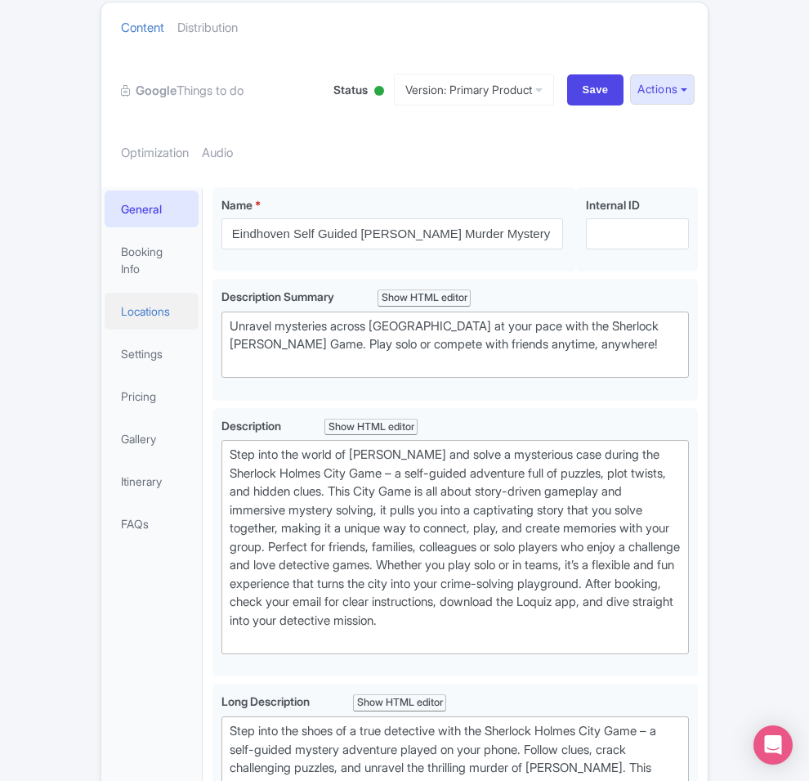
click at [105, 293] on link "Locations" at bounding box center [152, 311] width 94 height 37
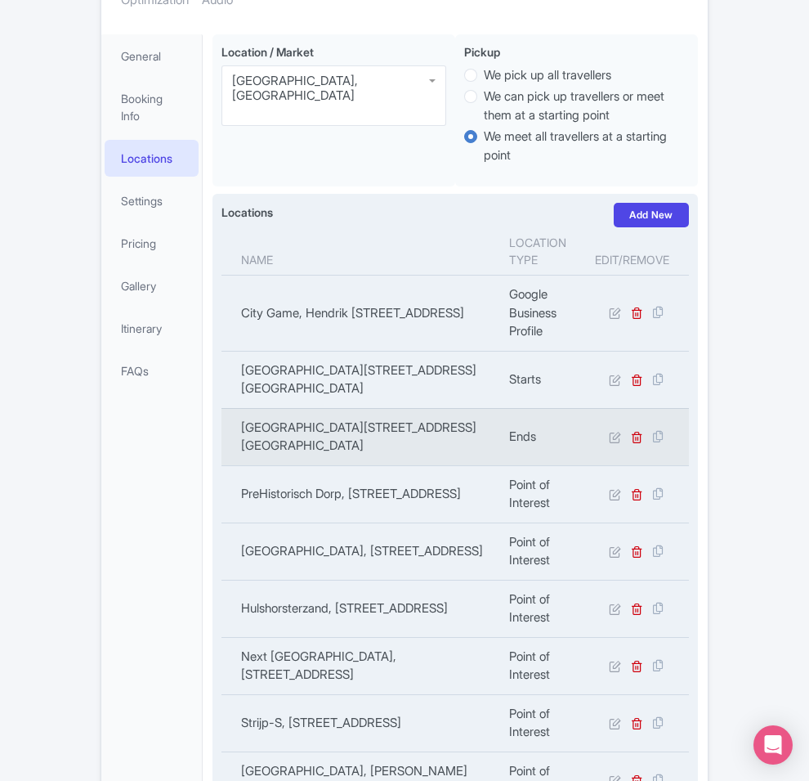
scroll to position [409, 0]
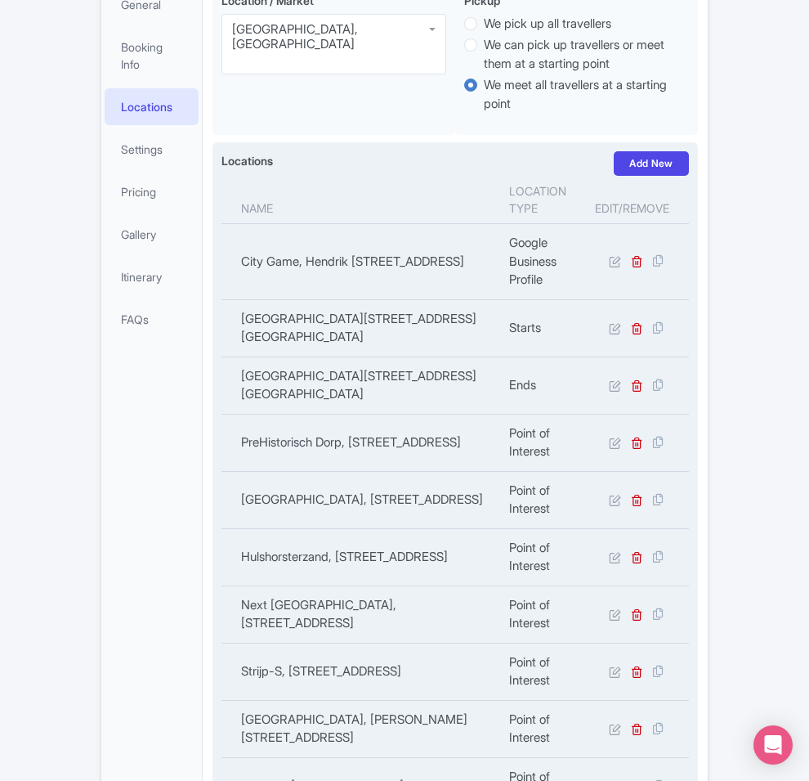
copy div "Name Location type Edit/Remove City Game, Hendrik Figeeweg 1T1, 2031 BJ Haarlem…"
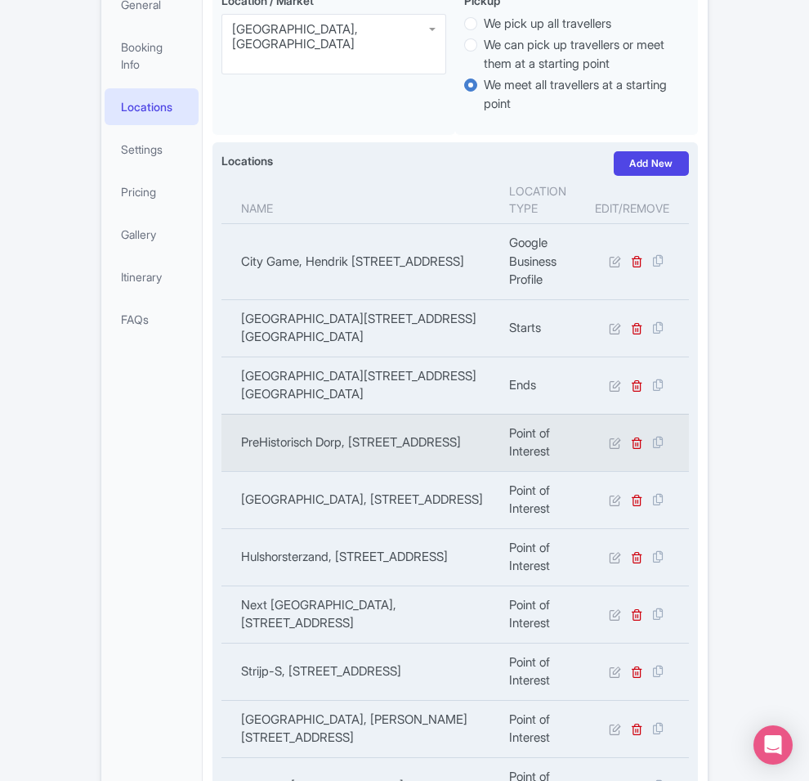
copy td "PreHistorisch Dorp, Boutenslaan 161B, 5644 TV Eindhoven, Netherlands"
drag, startPoint x: 263, startPoint y: 358, endPoint x: 182, endPoint y: 319, distance: 89.9
click at [221, 414] on td "PreHistorisch Dorp, Boutenslaan 161B, 5644 TV Eindhoven, Netherlands" at bounding box center [360, 442] width 278 height 57
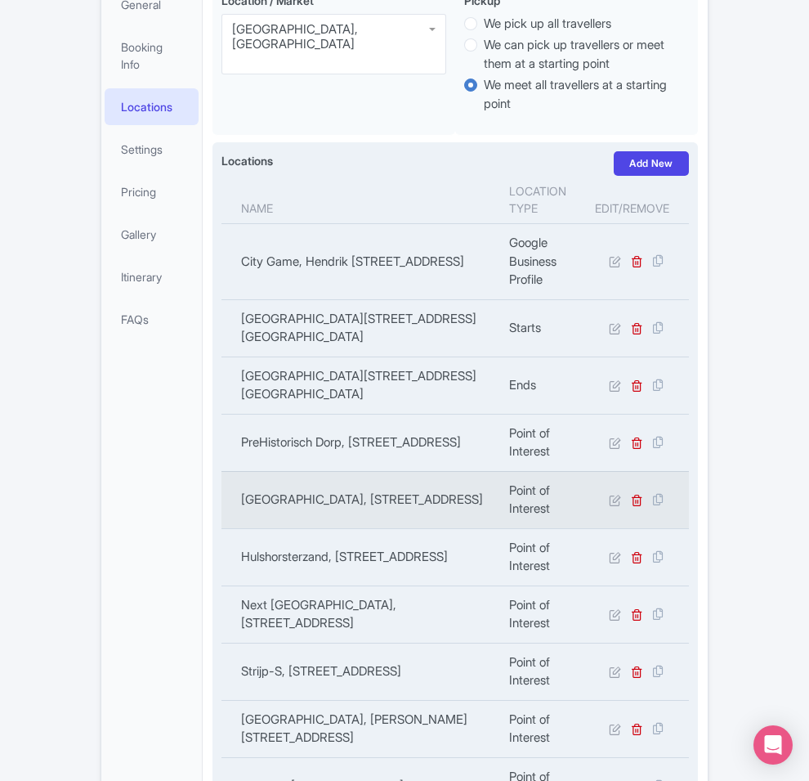
copy td "F Museum, Tongelresestraat 27, 5613 DA Eindhoven, Netherlands"
copy td "DAF Museum, Tongelresestraat 27, 5613 DA Eindhoven, Netherlands"
drag, startPoint x: 275, startPoint y: 402, endPoint x: 182, endPoint y: 386, distance: 94.6
click at [221, 471] on td "DAF Museum, Tongelresestraat 27, 5613 DA Eindhoven, Netherlands" at bounding box center [360, 499] width 278 height 57
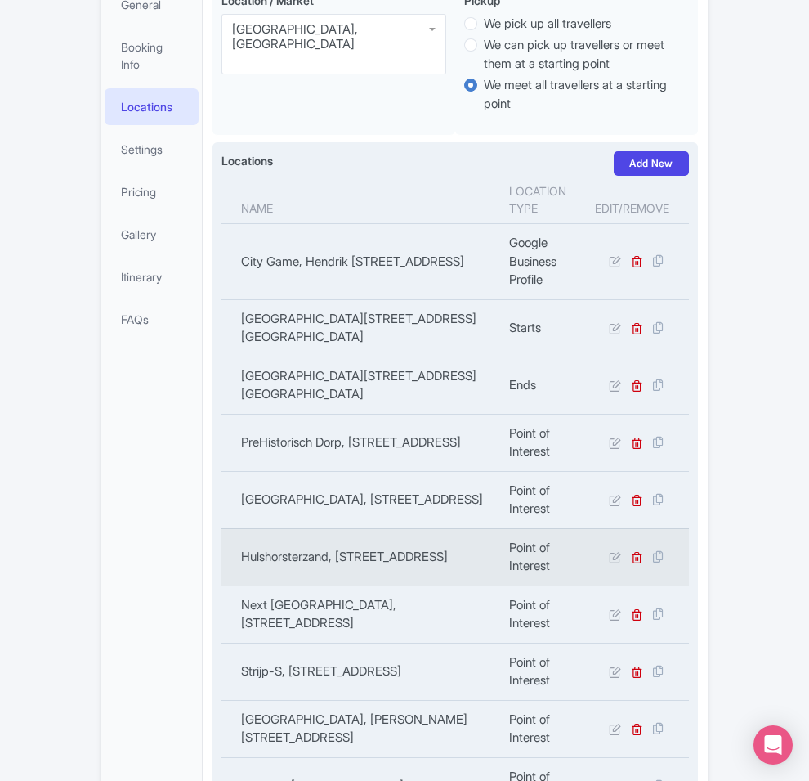
click at [254, 528] on td "Hulshorsterzand, 8077 SN Hulshorst, Netherlands" at bounding box center [360, 556] width 278 height 57
click at [253, 528] on td "Hulshorsterzand, 8077 SN Hulshorst, Netherlands" at bounding box center [360, 556] width 278 height 57
copy tr "Hulshorsterzand, 8077 SN Hulshorst, Netherlands"
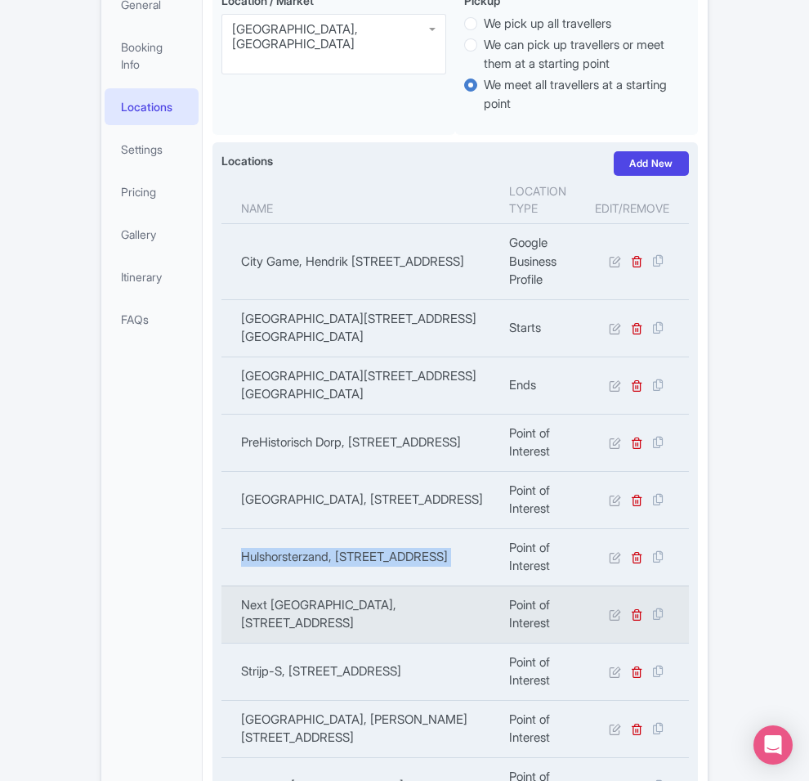
copy td "Next Nature Museum, Noord Brabantlaan 1A, 5652 LA Eindhoven, Netherlands"
drag, startPoint x: 215, startPoint y: 501, endPoint x: 178, endPoint y: 495, distance: 37.2
click at [221, 585] on td "Next Nature Museum, Noord Brabantlaan 1A, 5652 LA Eindhoven, Netherlands" at bounding box center [360, 613] width 278 height 57
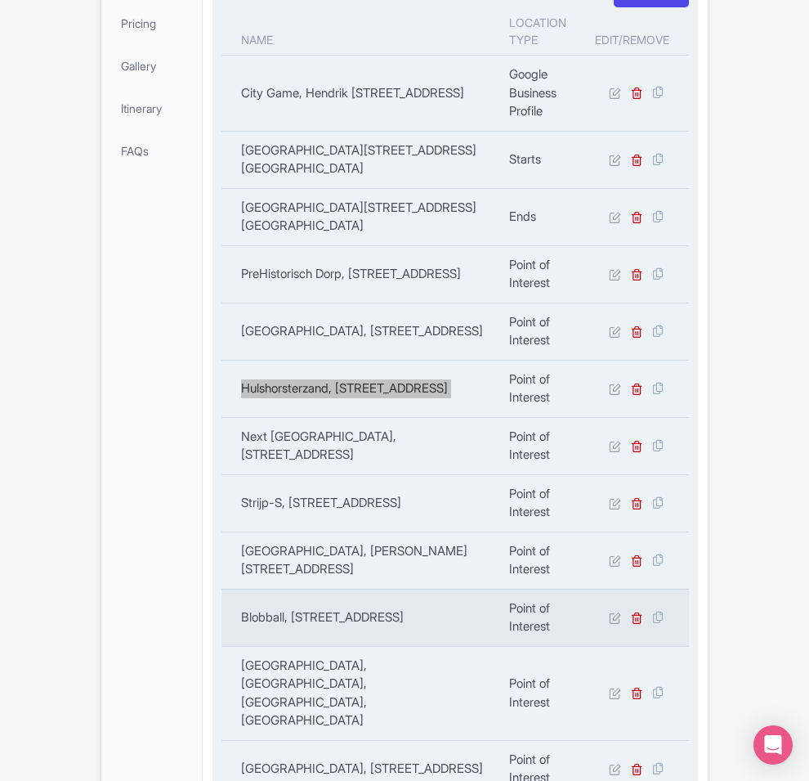
scroll to position [715, 0]
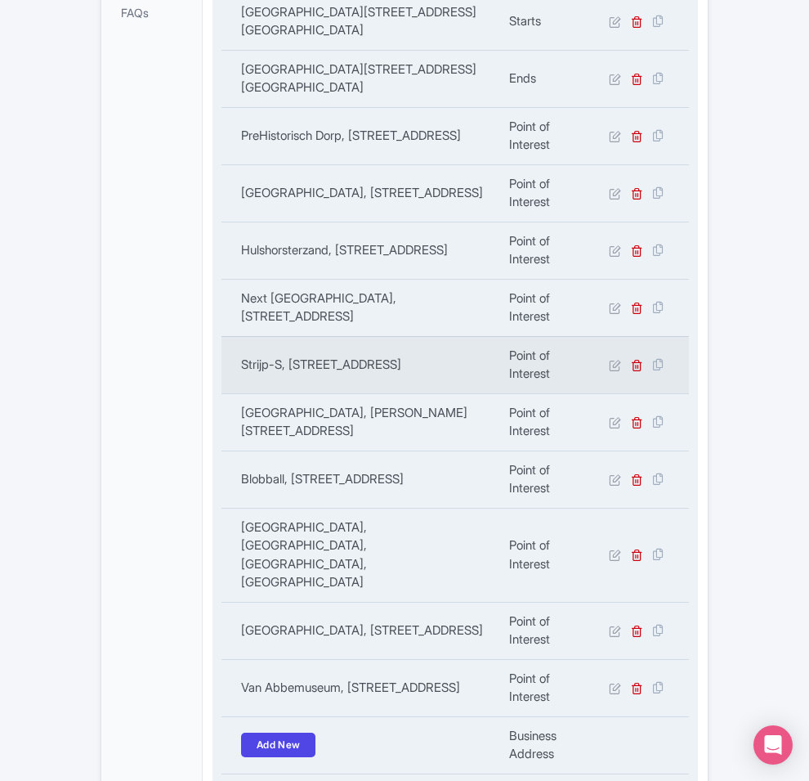
click at [293, 336] on td "Strijp-S, Torenallee 34, 5600 AJ Eindhoven, Netherlands" at bounding box center [360, 364] width 278 height 57
copy tr "Strijp-S, Torenallee 34, 5600 AJ Eindhoven, Netherlands"
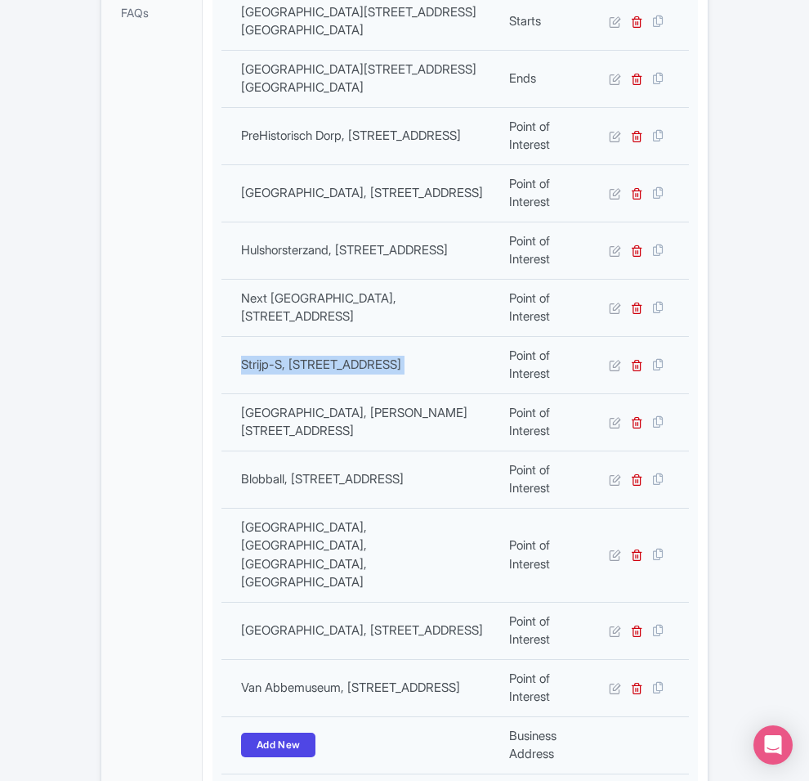
copy div "Name Location type Edit/Remove City Game, Hendrik Figeeweg 1T1, 2031 BJ Haarlem…"
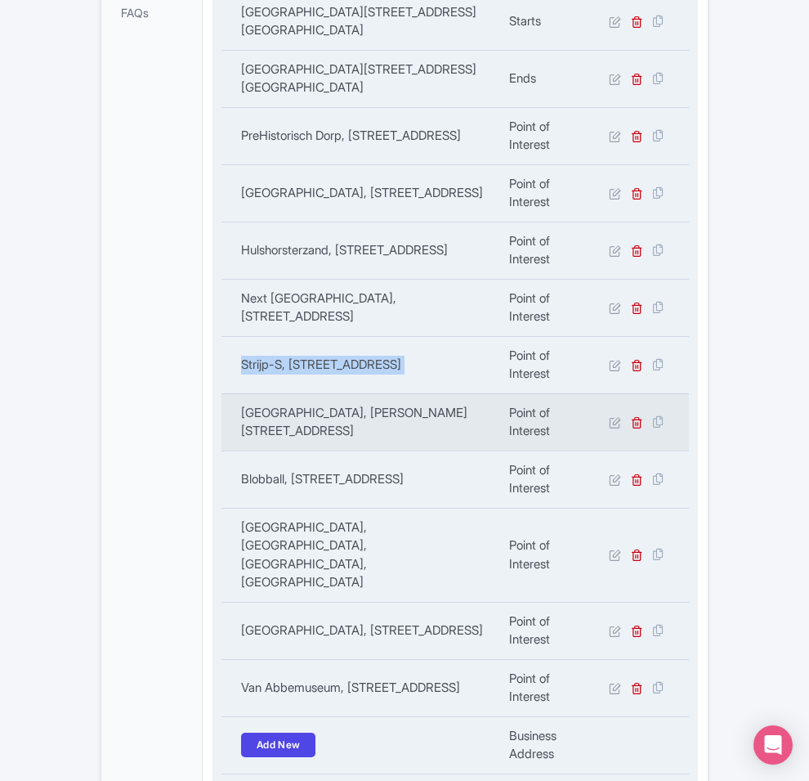
copy td "Parken Eindhoven, Jan Hilgersweg 1, 5657 ES Eindhoven, Netherlands"
drag, startPoint x: 280, startPoint y: 335, endPoint x: 200, endPoint y: 312, distance: 83.3
click at [221, 393] on td "Parken Eindhoven, Jan Hilgersweg 1, 5657 ES Eindhoven, Netherlands" at bounding box center [360, 421] width 278 height 57
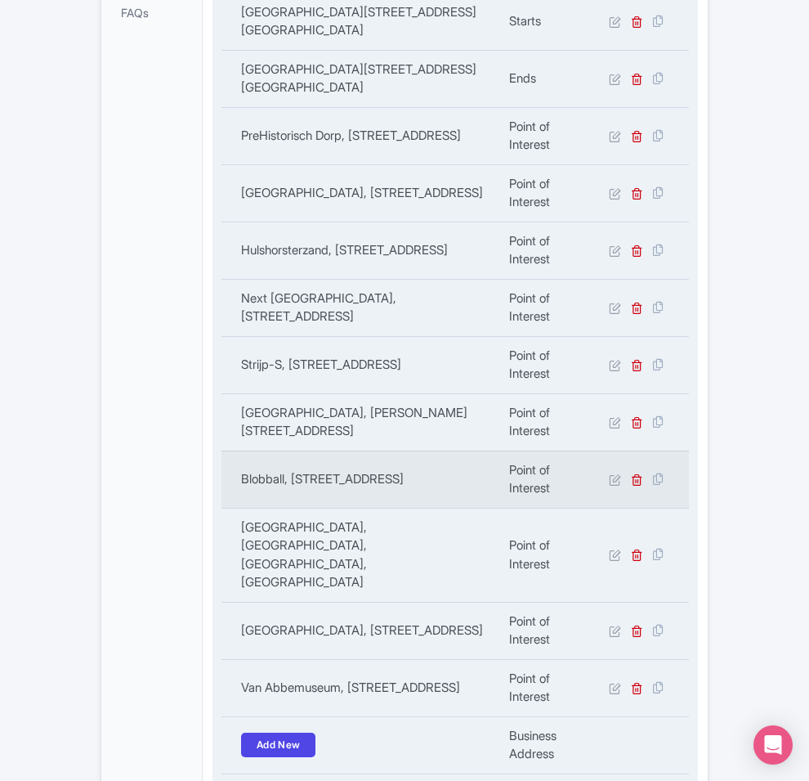
click at [323, 450] on td "Blobball, Bachstraße 40, 52066 Aachen, Germany" at bounding box center [360, 478] width 278 height 57
click at [316, 450] on td "Blobball, Bachstraße 40, 52066 Aachen, Germany" at bounding box center [360, 478] width 278 height 57
click at [315, 450] on td "Blobball, Bachstraße 40, 52066 Aachen, Germany" at bounding box center [360, 478] width 278 height 57
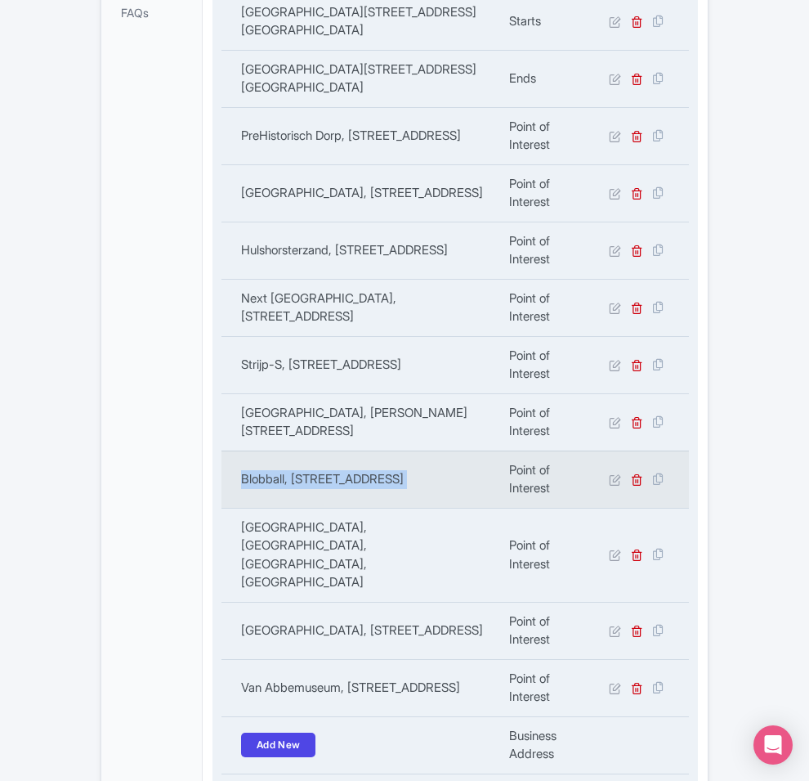
copy tr "Blobball, Bachstraße 40, 52066 Aachen, Germany"
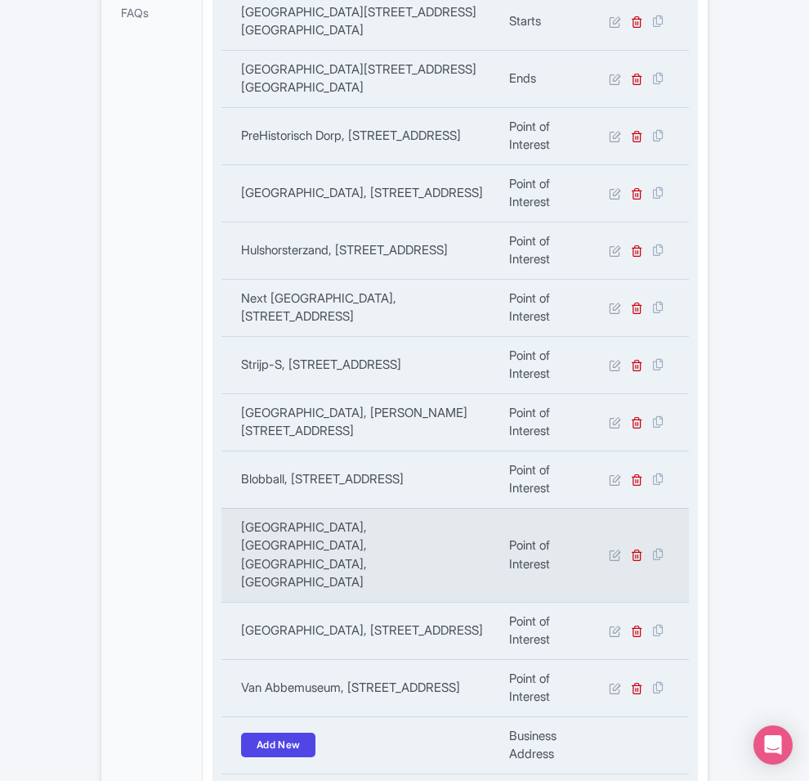
click at [268, 508] on td "Philips Stadion, Frederiklaan, Eindhoven, Netherlands" at bounding box center [360, 555] width 278 height 94
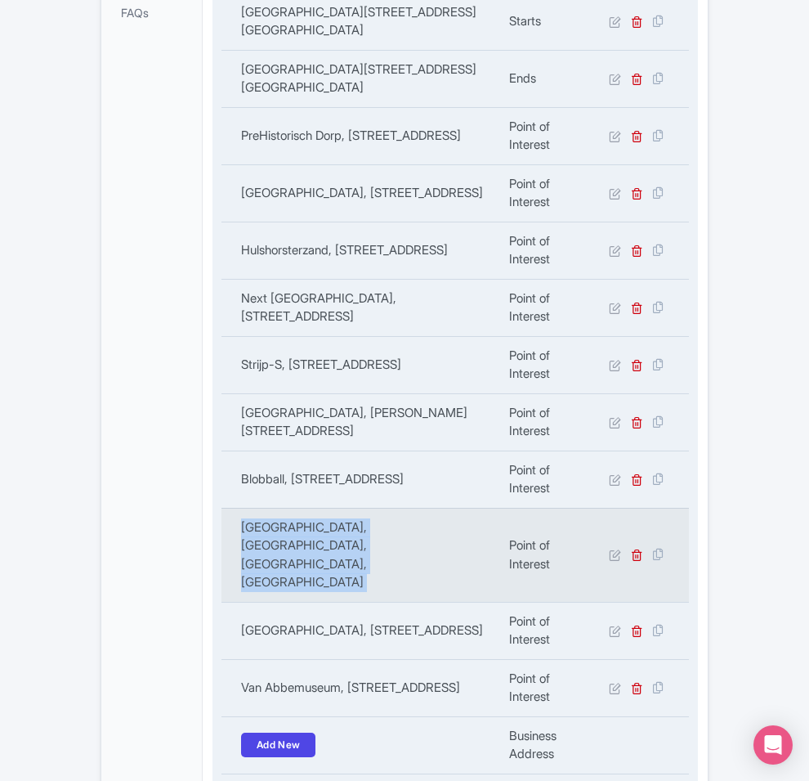
click at [268, 508] on td "Philips Stadion, Frederiklaan, Eindhoven, Netherlands" at bounding box center [360, 555] width 278 height 94
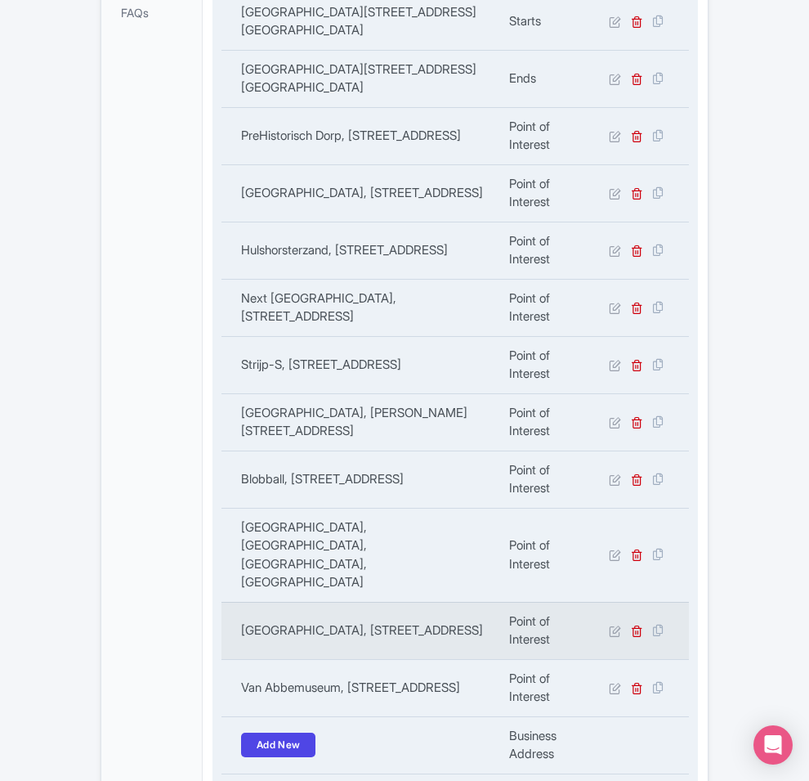
click at [244, 602] on td "Philips Museum, Emmasingel 31, 5611 AZ Eindhoven, Netherlands" at bounding box center [360, 630] width 278 height 57
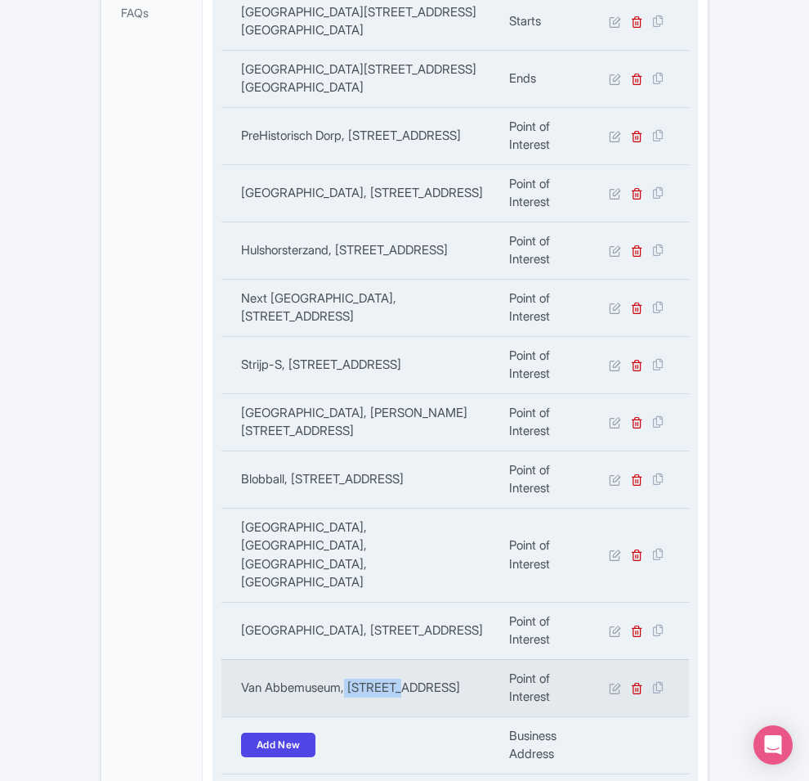
drag, startPoint x: 288, startPoint y: 537, endPoint x: 280, endPoint y: 542, distance: 9.5
click at [288, 659] on td "Van Abbemuseum, Stratumsedijk 2, 5611 ND Eindhoven, Netherlands" at bounding box center [360, 687] width 278 height 57
click at [270, 659] on td "Van Abbemuseum, Stratumsedijk 2, 5611 ND Eindhoven, Netherlands" at bounding box center [360, 687] width 278 height 57
click at [221, 659] on td "Van Abbemuseum, Stratumsedijk 2, 5611 ND Eindhoven, Netherlands" at bounding box center [360, 687] width 278 height 57
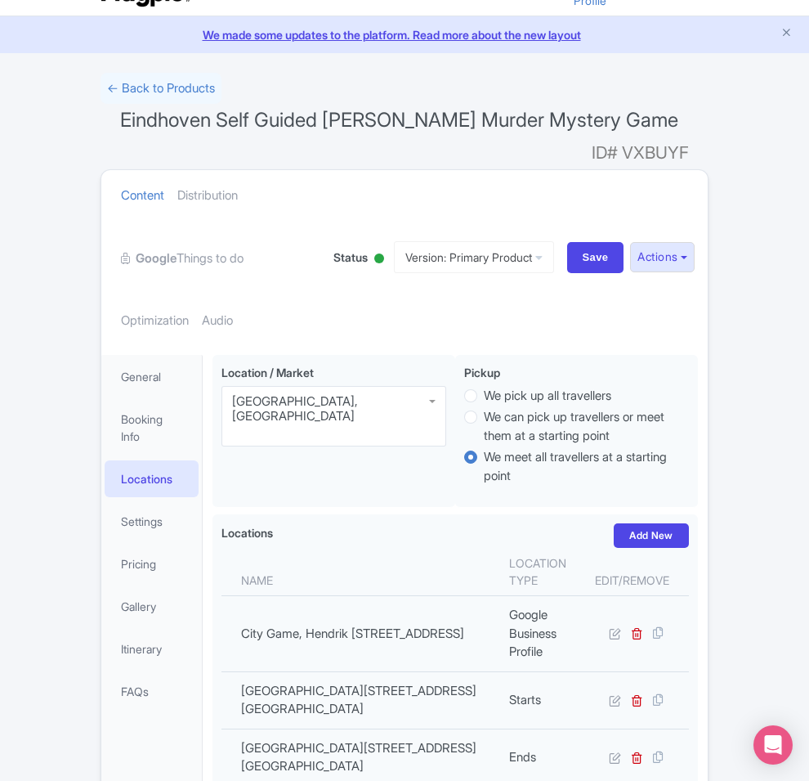
scroll to position [0, 0]
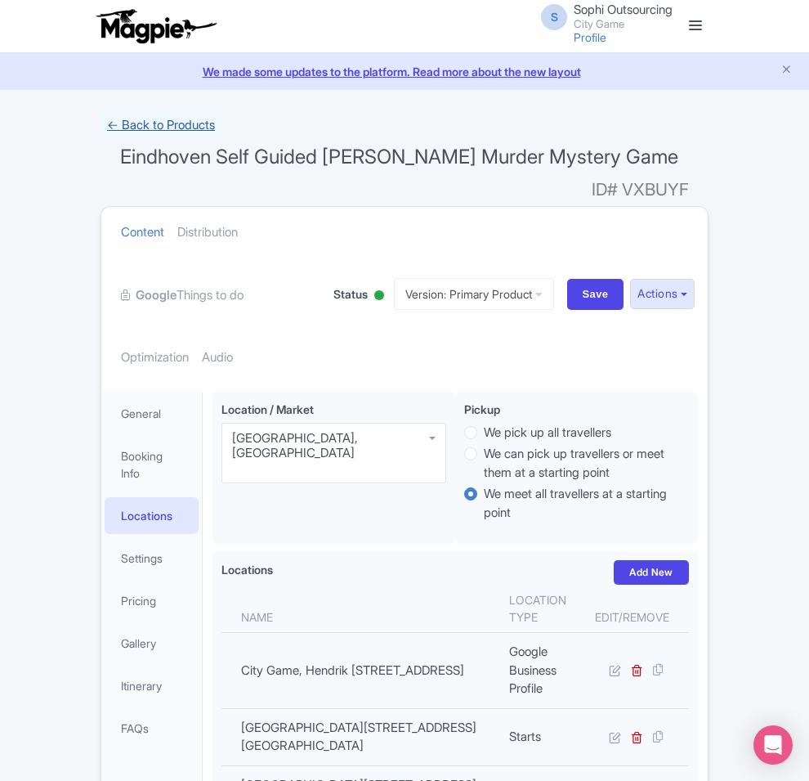
click at [101, 128] on link "← Back to Products" at bounding box center [161, 126] width 121 height 32
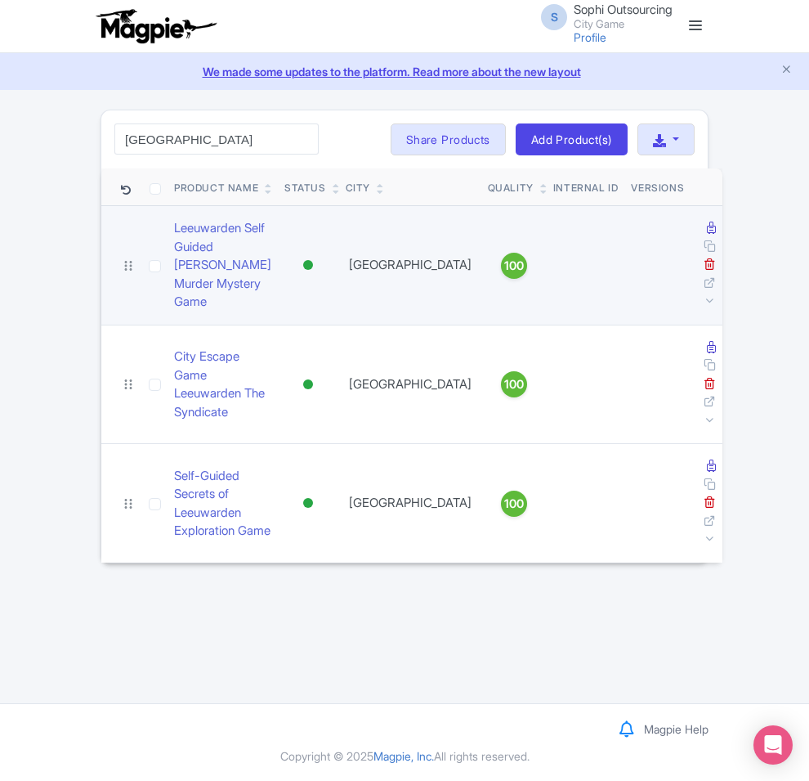
type input "[GEOGRAPHIC_DATA]"
click at [168, 257] on td "Leeuwarden Self Guided [PERSON_NAME] Murder Mystery Game" at bounding box center [223, 265] width 110 height 119
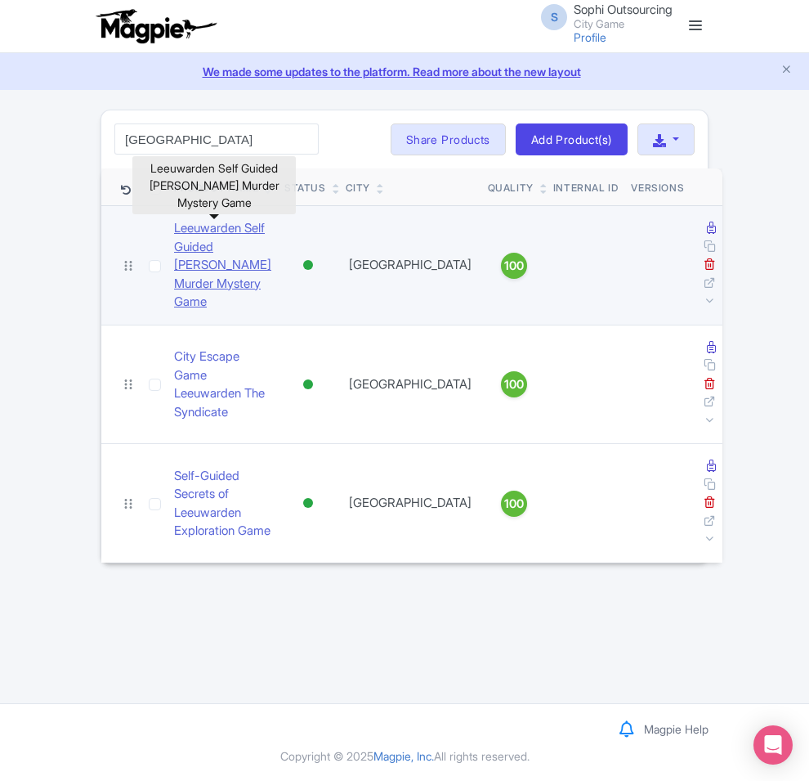
click at [174, 239] on link "Leeuwarden Self Guided [PERSON_NAME] Murder Mystery Game" at bounding box center [222, 265] width 97 height 92
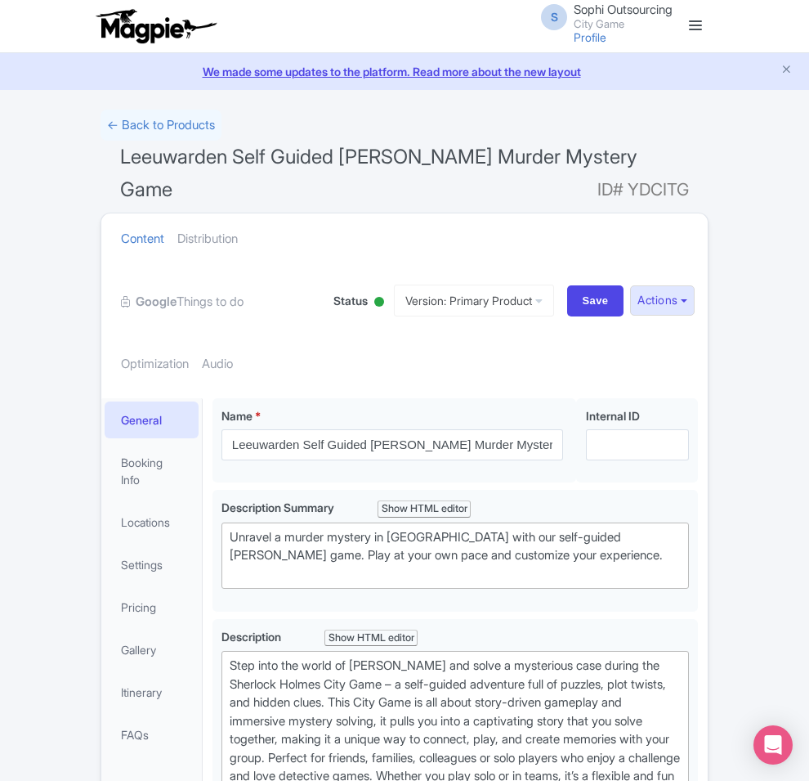
type trix-editor "<div>Step into the shoes of a true detective with the Sherlock Holmes City Game…"
click at [105, 503] on link "Locations" at bounding box center [152, 521] width 94 height 37
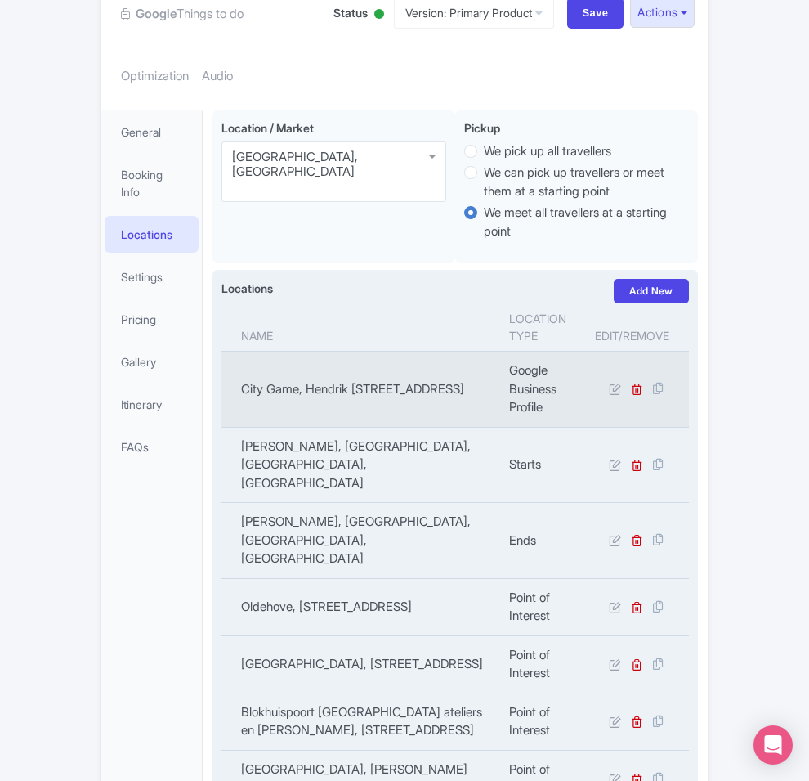
scroll to position [464, 0]
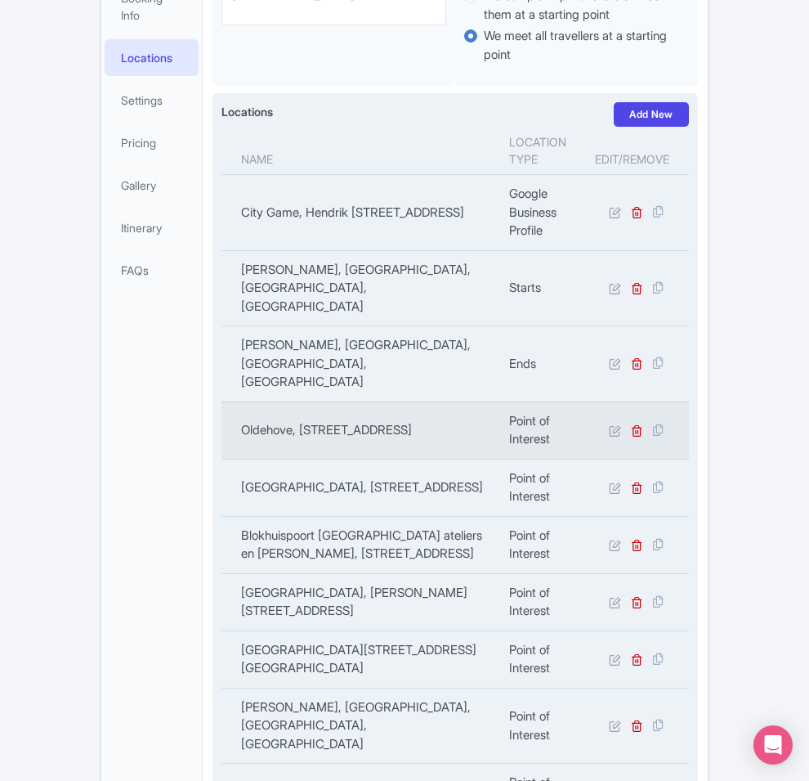
copy td "Oldehove, Oldehoofsterkerkhof, 8911 JA Leeuwarden, Netherlands"
drag, startPoint x: 280, startPoint y: 257, endPoint x: 176, endPoint y: 245, distance: 105.3
click at [221, 401] on td "Oldehove, Oldehoofsterkerkhof, 8911 JA Leeuwarden, Netherlands" at bounding box center [360, 429] width 278 height 57
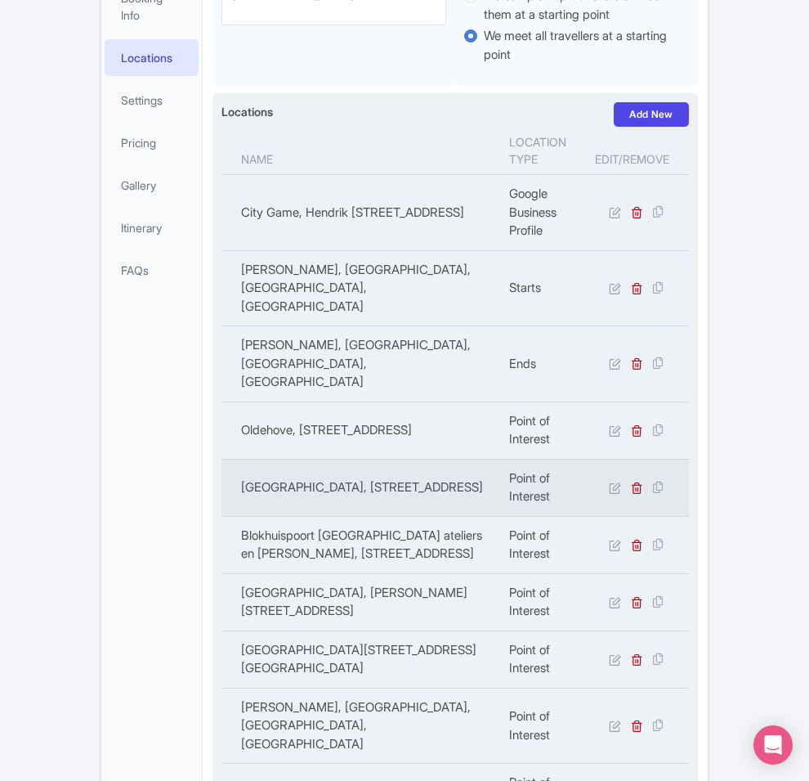
copy td "Stadhuis Leeuwarden, Hofplein 38, 8911 HJ Leeuwarden, Netherlands"
drag, startPoint x: 284, startPoint y: 315, endPoint x: 184, endPoint y: 296, distance: 101.6
click at [221, 459] on td "Stadhuis Leeuwarden, Hofplein 38, 8911 HJ Leeuwarden, Netherlands" at bounding box center [360, 487] width 278 height 57
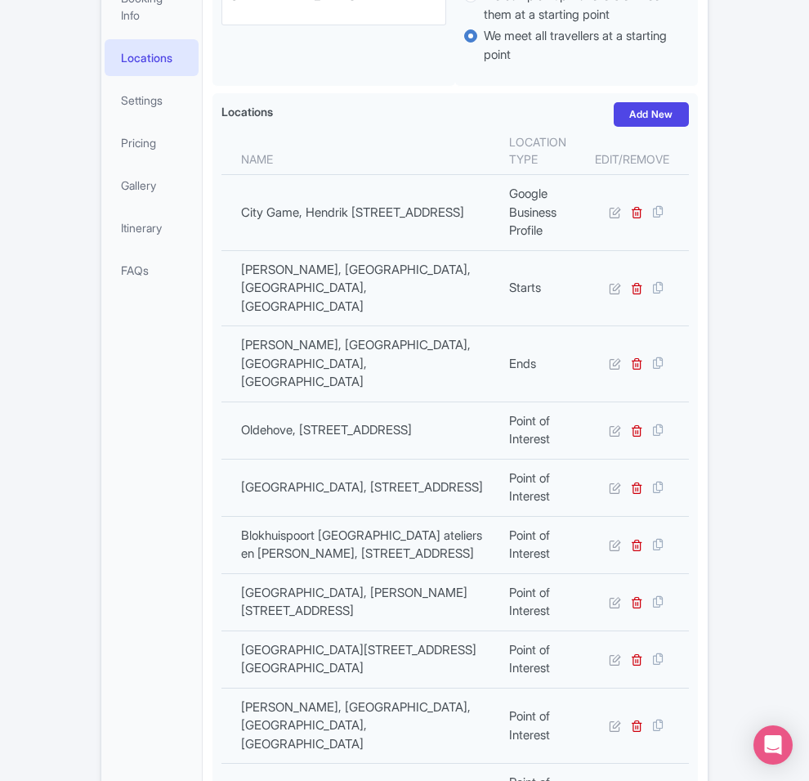
copy div "Location / Market i Leeuwarden, Netherlands Leeuwarden, Netherlands Pickup i We…"
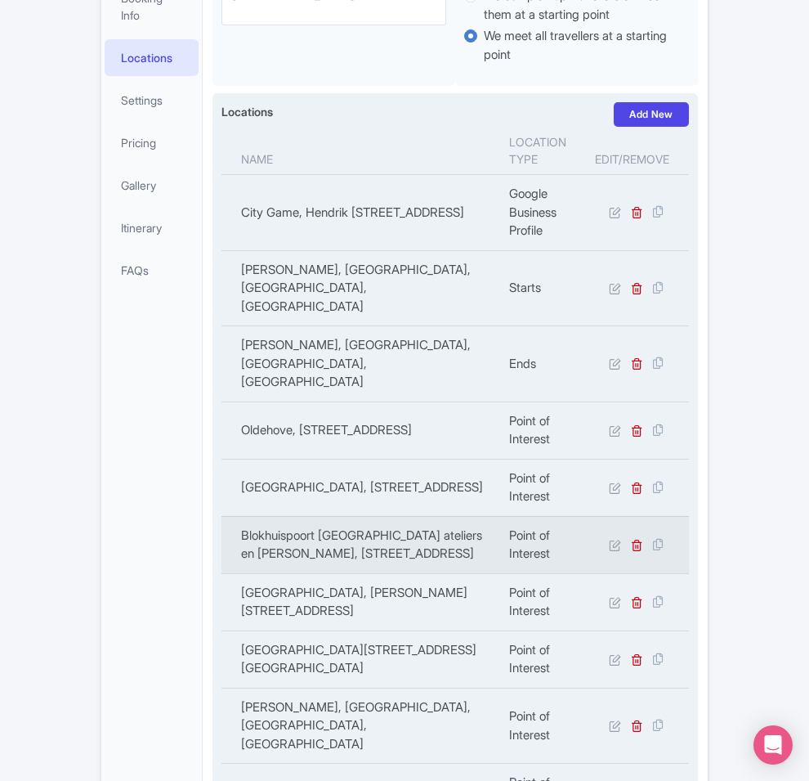
copy div "Name Location type Edit/Remove City Game, Hendrik Figeeweg 1T1, 2031 BJ Haarlem…"
copy td "27, 8933 AE Leeuwarden, Netherlands"
copy td "Blokhuispoort H-Vleugel ateliers en winkels, Zuidergrachtswal 11-27, 8933 AE Le…"
drag, startPoint x: 414, startPoint y: 376, endPoint x: 165, endPoint y: 350, distance: 250.7
click at [221, 516] on td "Blokhuispoort H-Vleugel ateliers en winkels, Zuidergrachtswal 11-27, 8933 AE Le…" at bounding box center [360, 544] width 278 height 57
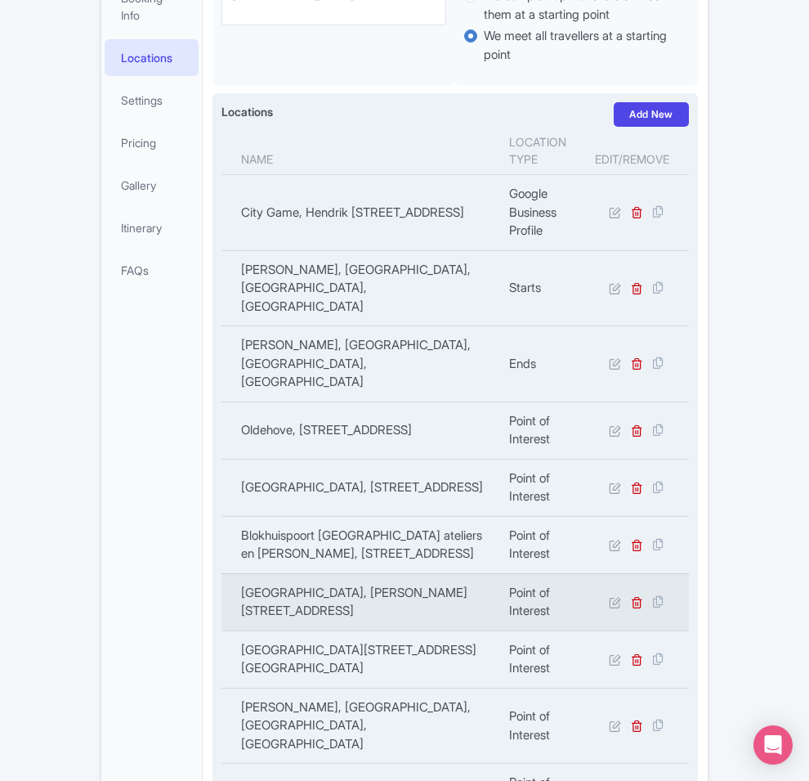
copy td "Ceramics Museum Princessehof, Grote Kerkstraat 9, 8911 DZ Leeuwarden, Netherlan…"
drag, startPoint x: 350, startPoint y: 432, endPoint x: 180, endPoint y: 405, distance: 172.0
click at [221, 573] on td "Ceramics Museum Princessehof, Grote Kerkstraat 9, 8911 DZ Leeuwarden, Netherlan…" at bounding box center [360, 601] width 278 height 57
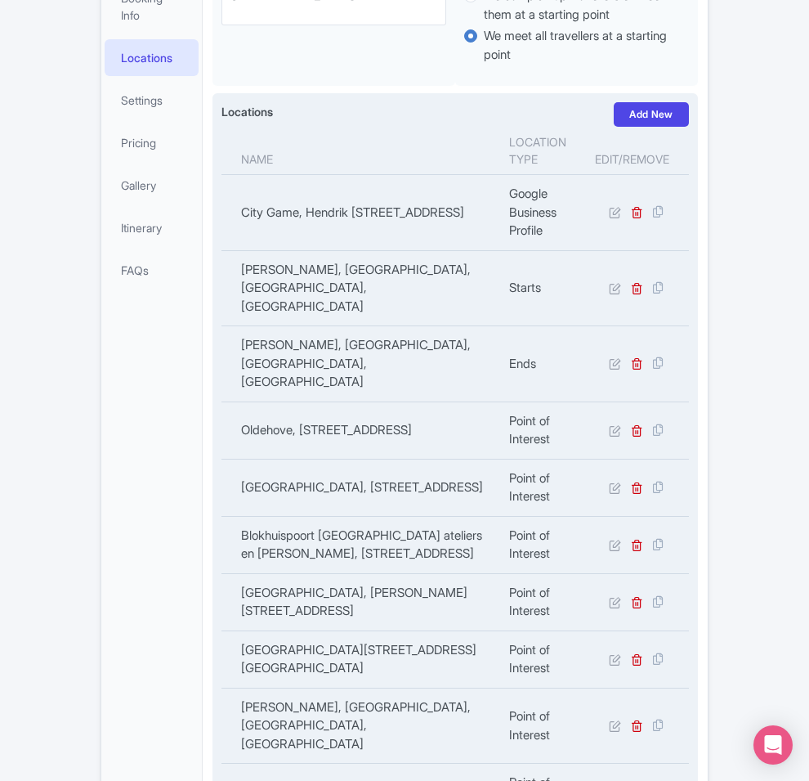
copy div "Name Location type Edit/Remove City Game, Hendrik Figeeweg 1T1, 2031 BJ Haarlem…"
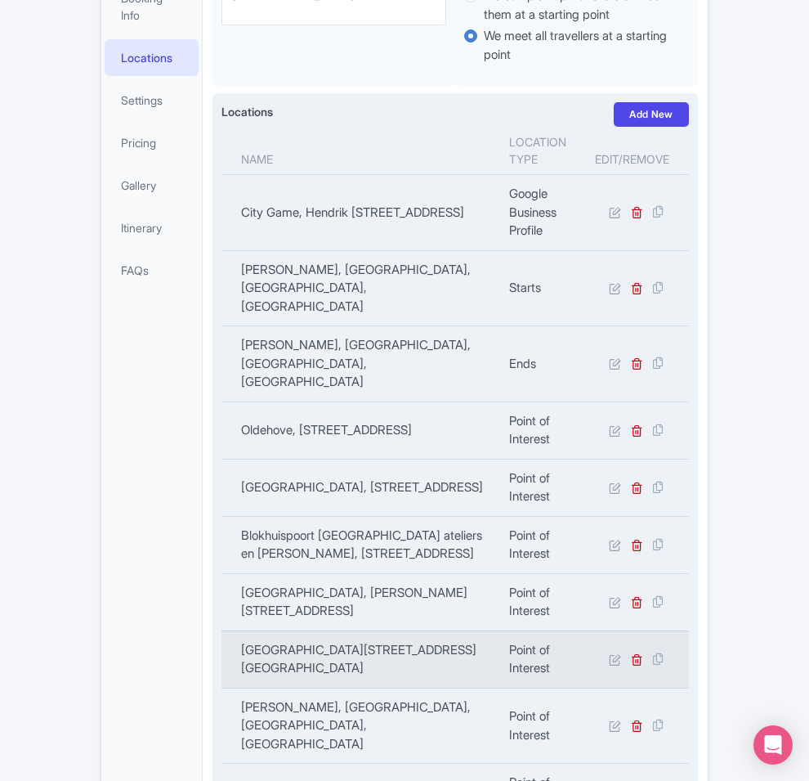
copy td "Netherlands"
copy td "Fries Museum, Wilhelminaplein 92, 8911 BS Leeuwarden, Netherlands"
drag, startPoint x: 260, startPoint y: 488, endPoint x: 173, endPoint y: 472, distance: 88.2
click at [221, 630] on td "Fries Museum, Wilhelminaplein 92, 8911 BS Leeuwarden, Netherlands" at bounding box center [360, 658] width 278 height 57
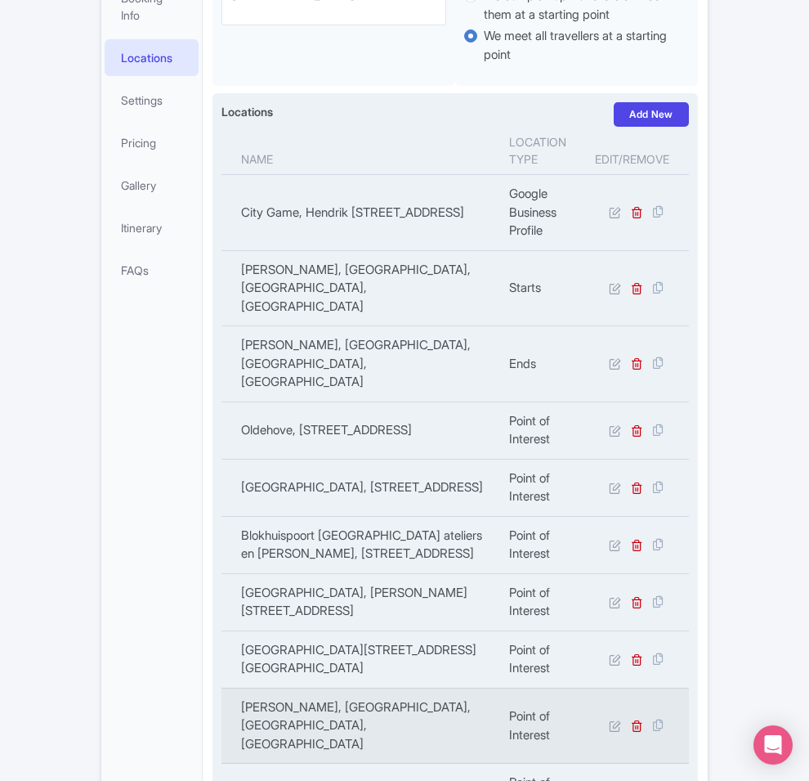
click at [296, 687] on td "De Waag, Nieuwmarkt, Amsterdam, Netherlands" at bounding box center [360, 725] width 278 height 76
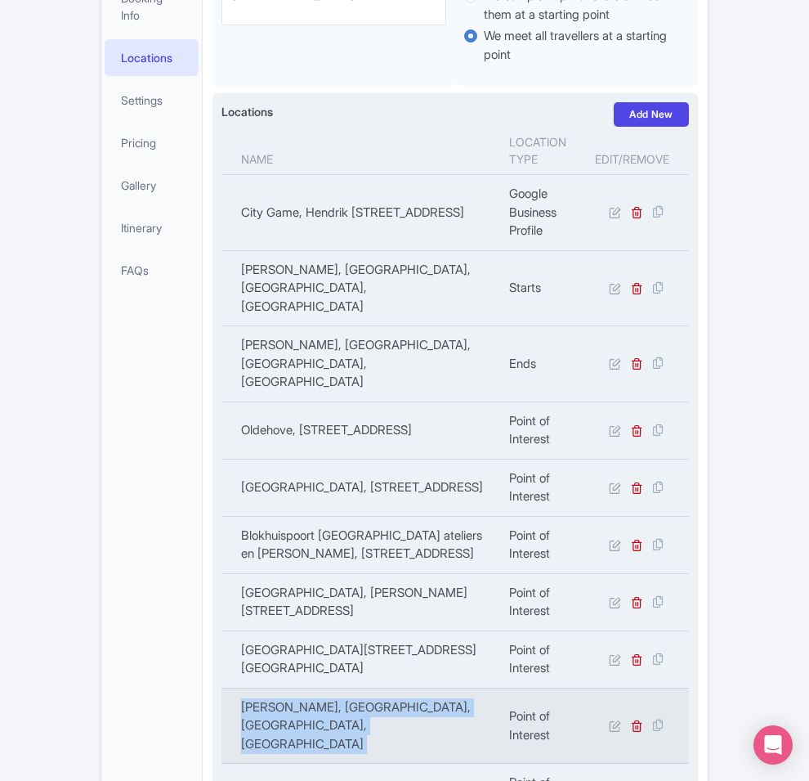
click at [296, 687] on td "De Waag, Nieuwmarkt, Amsterdam, Netherlands" at bounding box center [360, 725] width 278 height 76
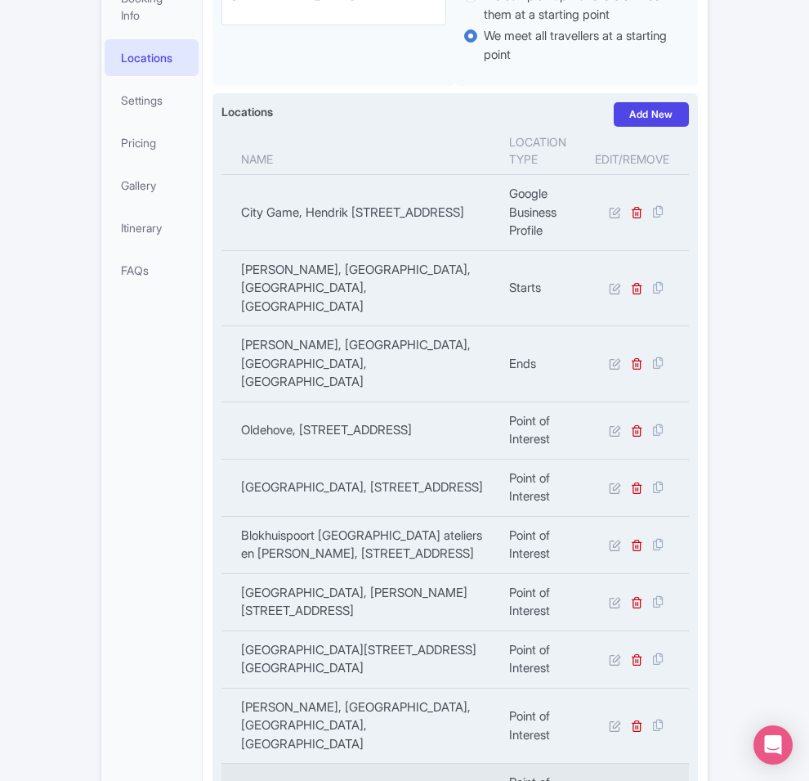
click at [238, 763] on td "Nature Museum Fryslân, Schoenmakersperk 2, 8911 EM Leeuwarden, Netherlands" at bounding box center [360, 791] width 278 height 57
drag, startPoint x: 319, startPoint y: 655, endPoint x: 176, endPoint y: 639, distance: 143.9
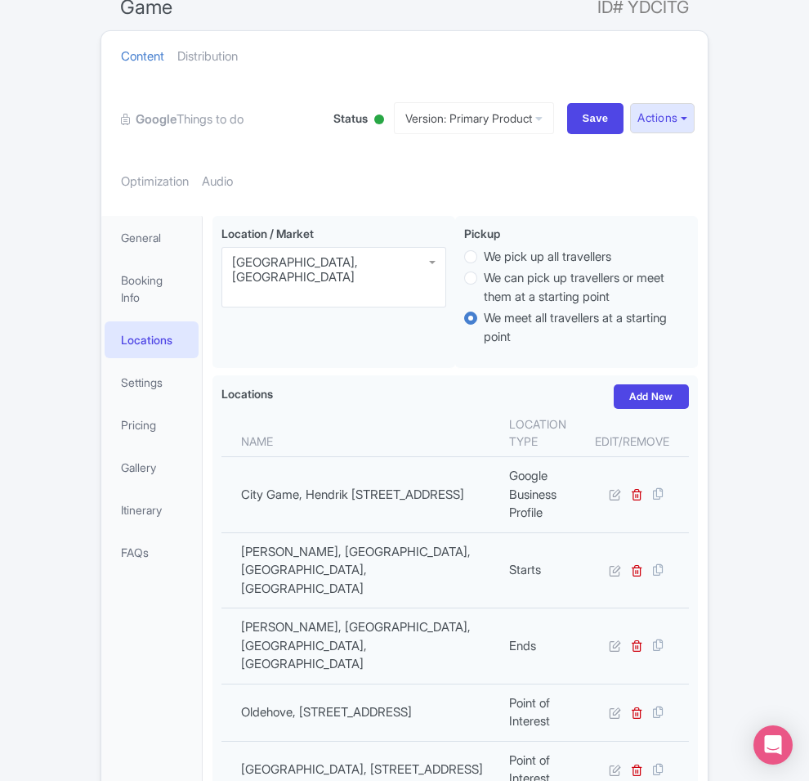
scroll to position [0, 0]
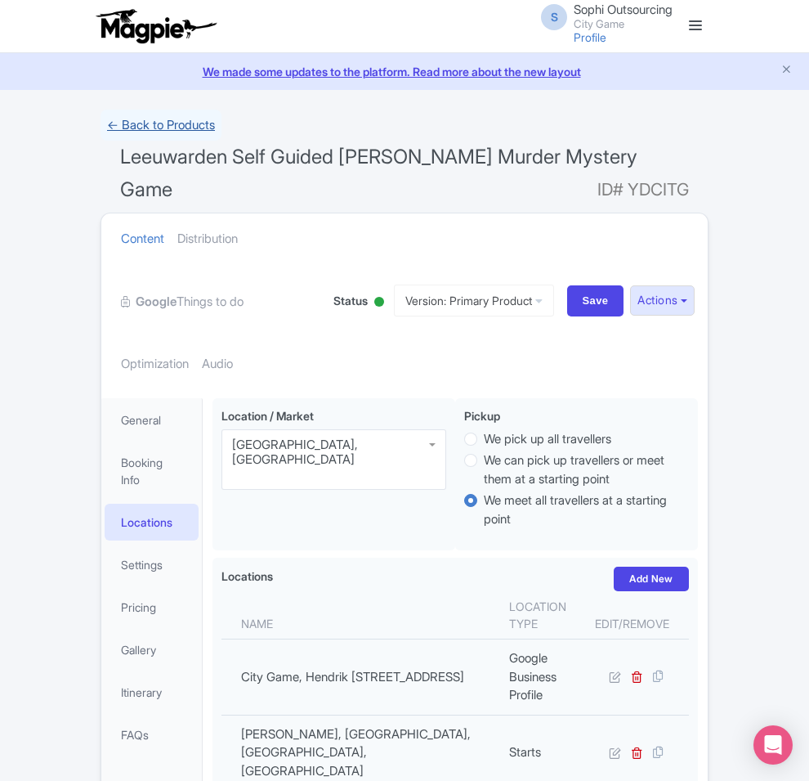
click at [101, 127] on link "← Back to Products" at bounding box center [161, 126] width 121 height 32
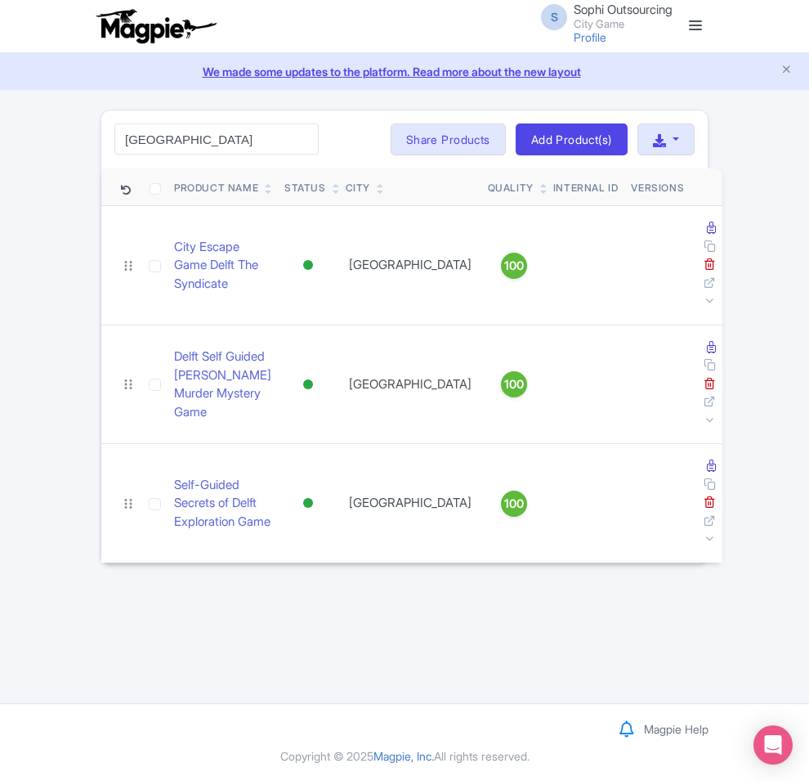
type input "[GEOGRAPHIC_DATA]"
click at [174, 347] on link "Delft Self Guided [PERSON_NAME] Murder Mystery Game" at bounding box center [222, 384] width 97 height 74
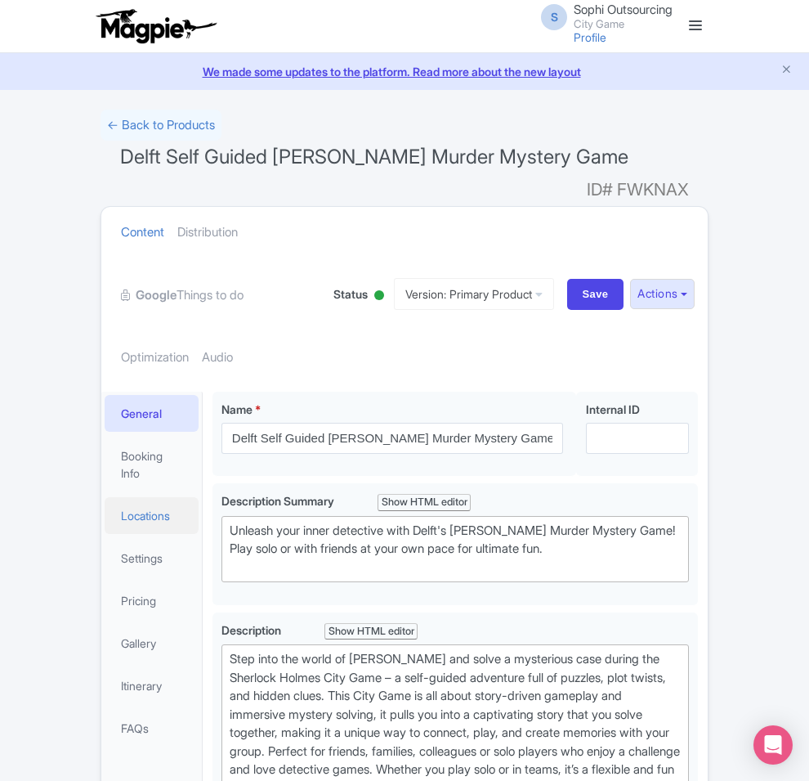
click at [105, 497] on link "Locations" at bounding box center [152, 515] width 94 height 37
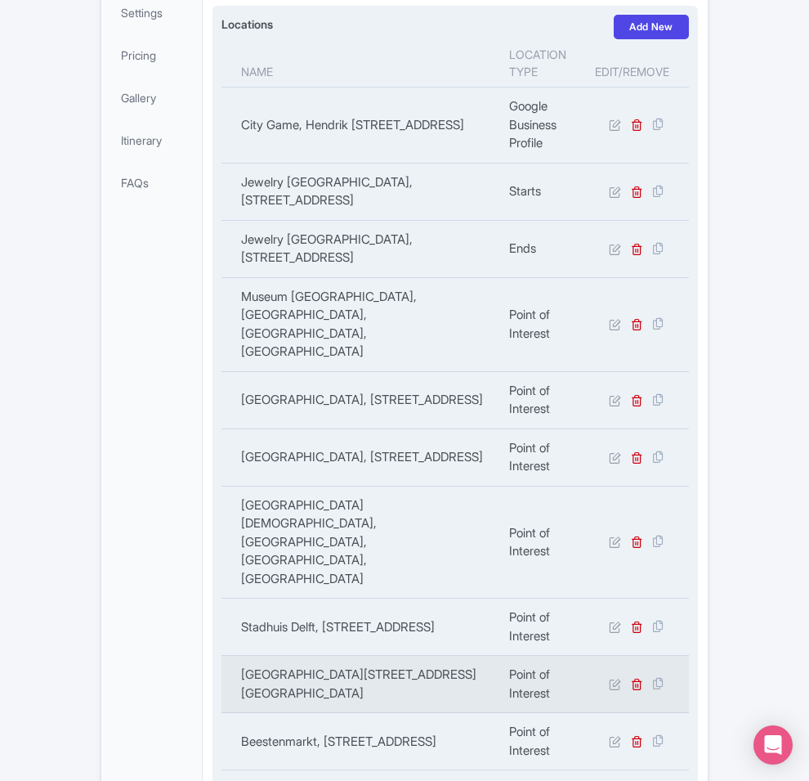
scroll to position [521, 0]
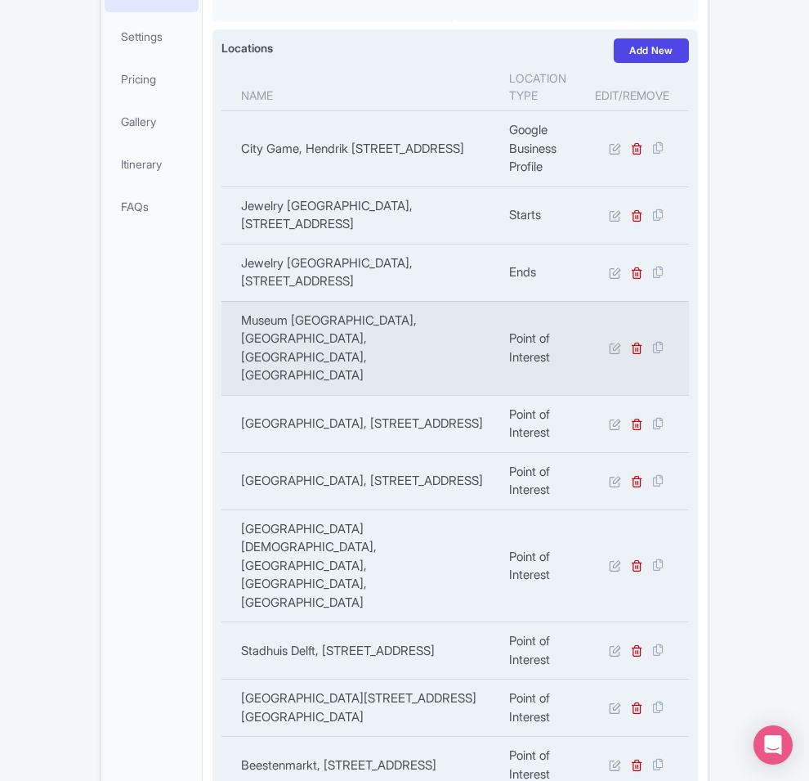
click at [348, 301] on td "Museum [GEOGRAPHIC_DATA], [GEOGRAPHIC_DATA], [GEOGRAPHIC_DATA], [GEOGRAPHIC_DAT…" at bounding box center [360, 348] width 278 height 94
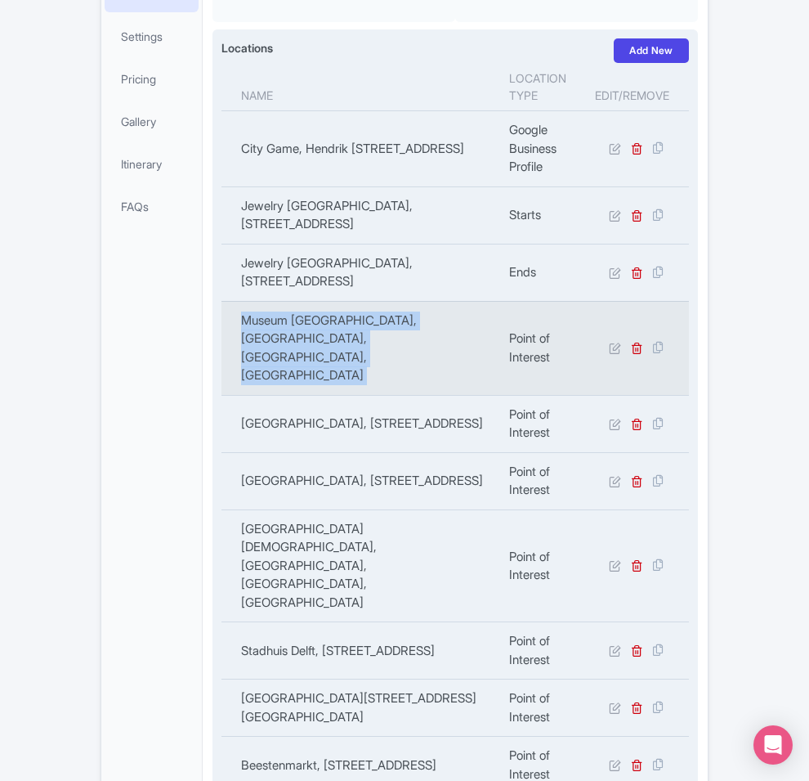
click at [348, 301] on td "Museum [GEOGRAPHIC_DATA], [GEOGRAPHIC_DATA], [GEOGRAPHIC_DATA], [GEOGRAPHIC_DAT…" at bounding box center [360, 348] width 278 height 94
copy tr "Museum [GEOGRAPHIC_DATA], [GEOGRAPHIC_DATA], [GEOGRAPHIC_DATA], [GEOGRAPHIC_DAT…"
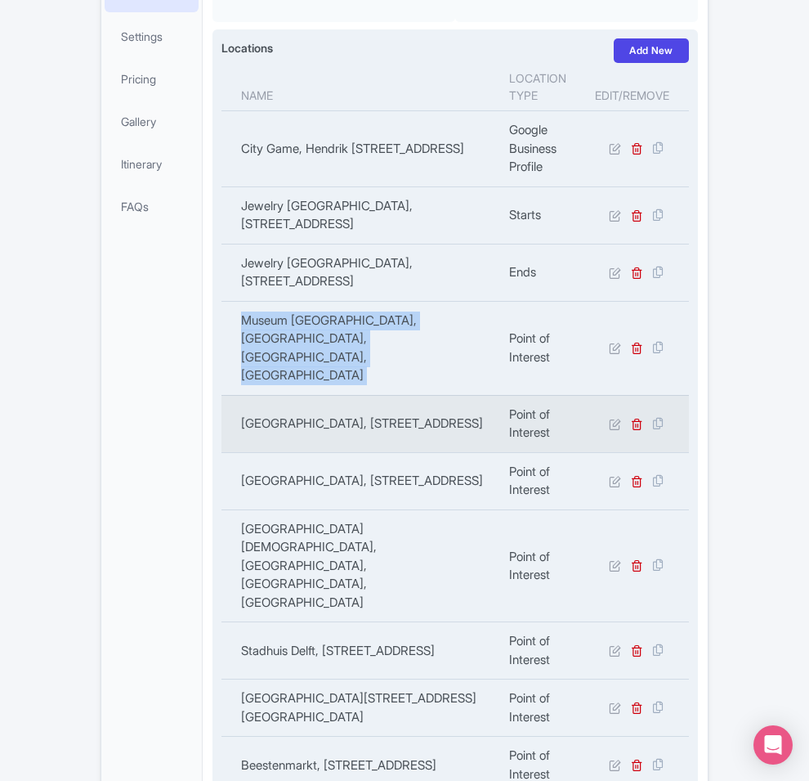
copy td "[GEOGRAPHIC_DATA], [STREET_ADDRESS]"
drag, startPoint x: 266, startPoint y: 250, endPoint x: 168, endPoint y: 243, distance: 99.2
click at [221, 395] on td "[GEOGRAPHIC_DATA], [STREET_ADDRESS]" at bounding box center [360, 423] width 278 height 57
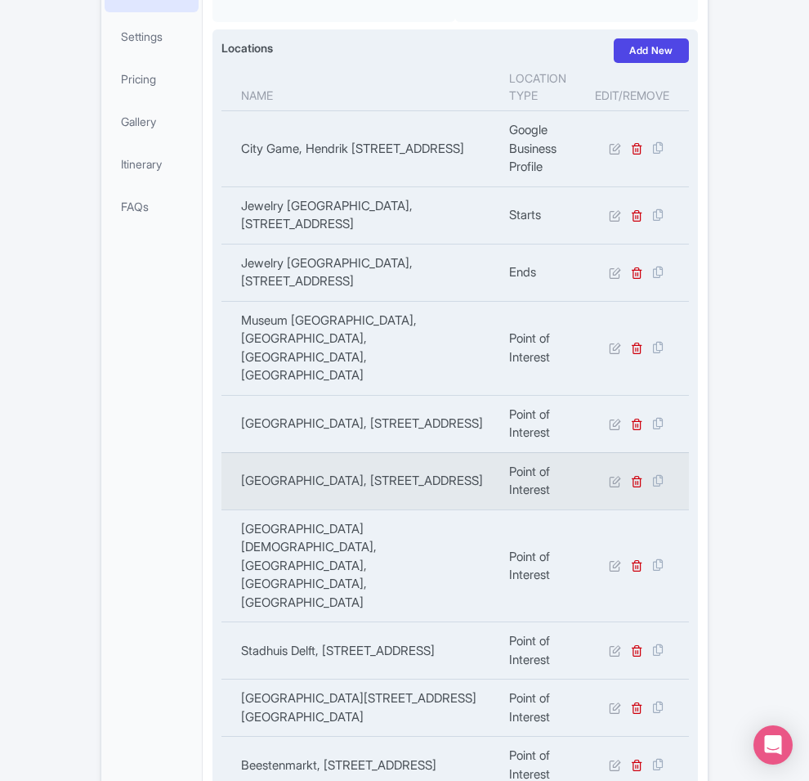
click at [329, 452] on td "[GEOGRAPHIC_DATA], [STREET_ADDRESS]" at bounding box center [360, 480] width 278 height 57
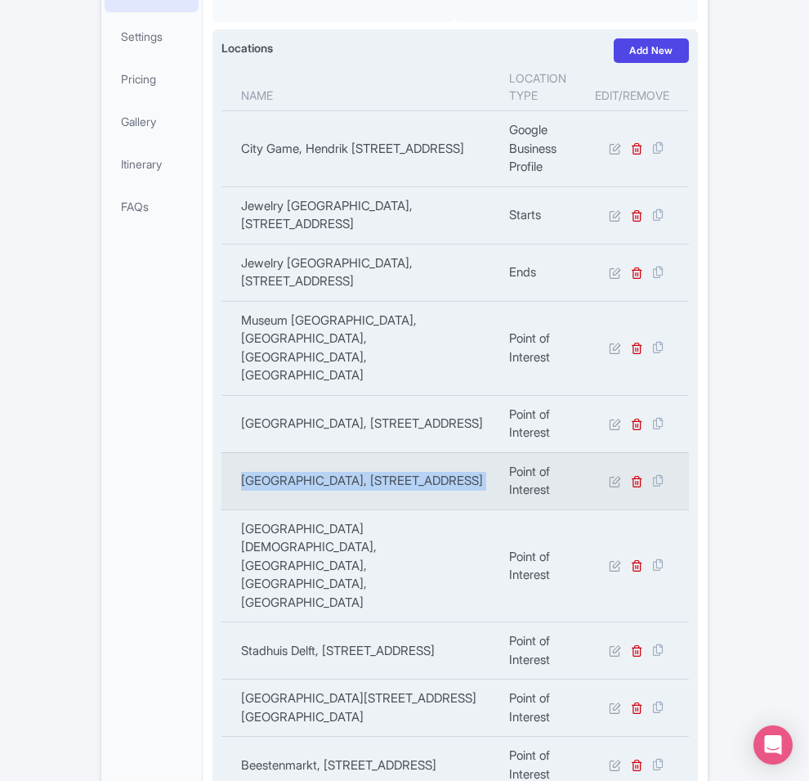
copy tr "[GEOGRAPHIC_DATA], [STREET_ADDRESS]"
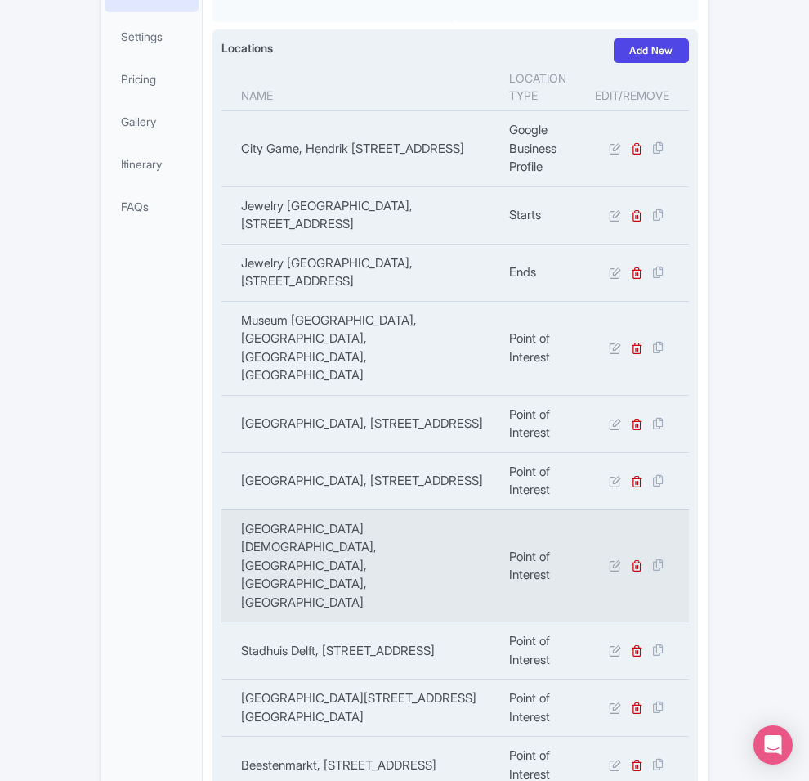
click at [351, 509] on td "[GEOGRAPHIC_DATA][DEMOGRAPHIC_DATA], [GEOGRAPHIC_DATA], [GEOGRAPHIC_DATA], [GEO…" at bounding box center [360, 565] width 278 height 113
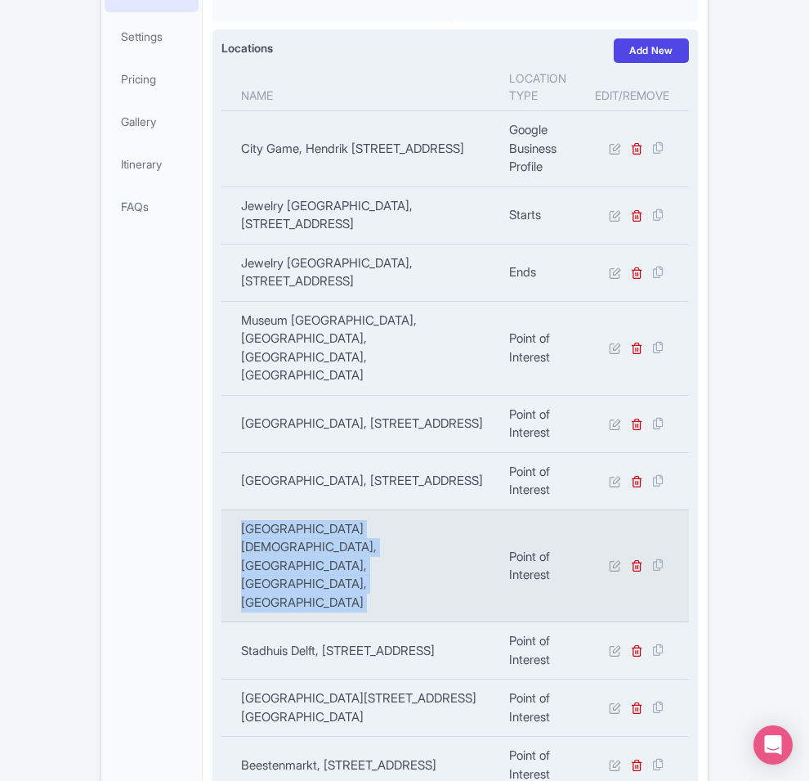
click at [351, 509] on td "[GEOGRAPHIC_DATA][DEMOGRAPHIC_DATA], [GEOGRAPHIC_DATA], [GEOGRAPHIC_DATA], [GEO…" at bounding box center [360, 565] width 278 height 113
copy tr "[GEOGRAPHIC_DATA][DEMOGRAPHIC_DATA], [GEOGRAPHIC_DATA], [GEOGRAPHIC_DATA], [GEO…"
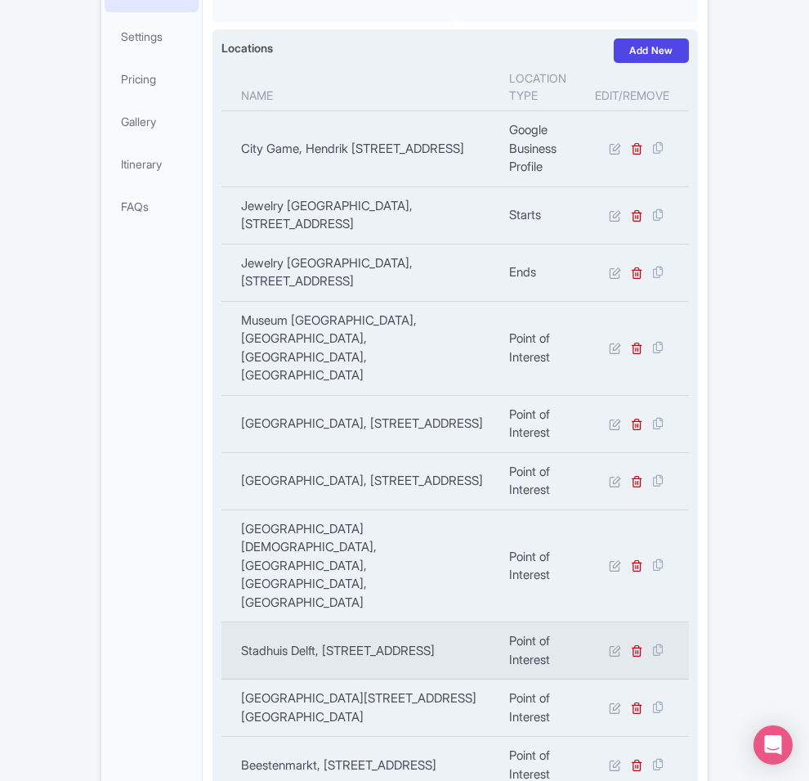
click at [311, 622] on td "Stadhuis Delft, [STREET_ADDRESS]" at bounding box center [360, 650] width 278 height 57
copy tr "Stadhuis Delft, [STREET_ADDRESS]"
click at [311, 622] on td "Stadhuis Delft, [STREET_ADDRESS]" at bounding box center [360, 650] width 278 height 57
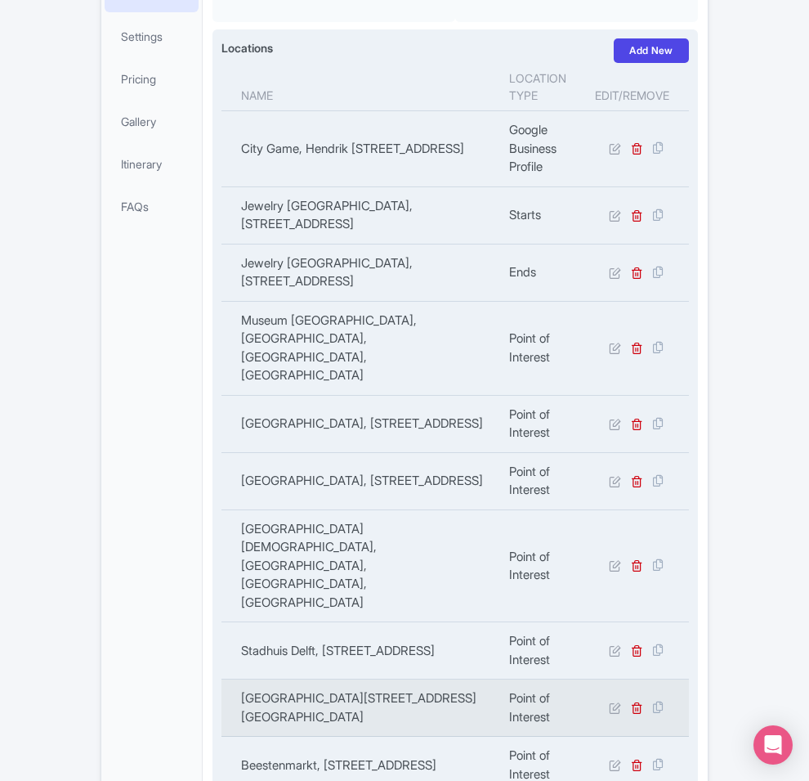
click at [221, 679] on td "Royal Delft, Rotterdamseweg 196, 2628 AR Delft, Netherlands" at bounding box center [360, 707] width 278 height 57
copy tr "Royal Delft, Rotterdamseweg 196, 2628 AR Delft, Netherlands"
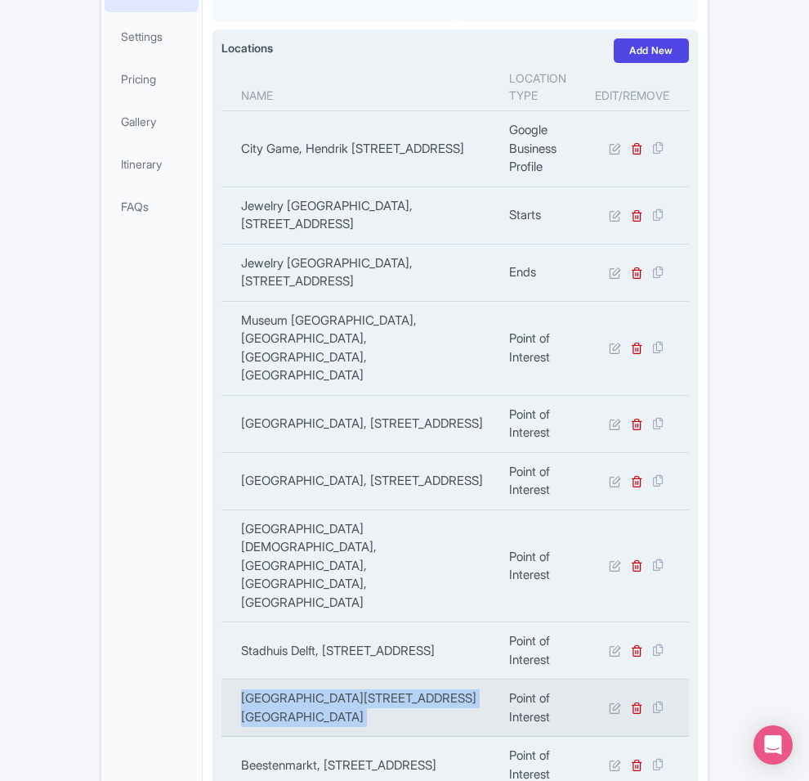
click at [221, 679] on td "Royal Delft, Rotterdamseweg 196, 2628 AR Delft, Netherlands" at bounding box center [360, 707] width 278 height 57
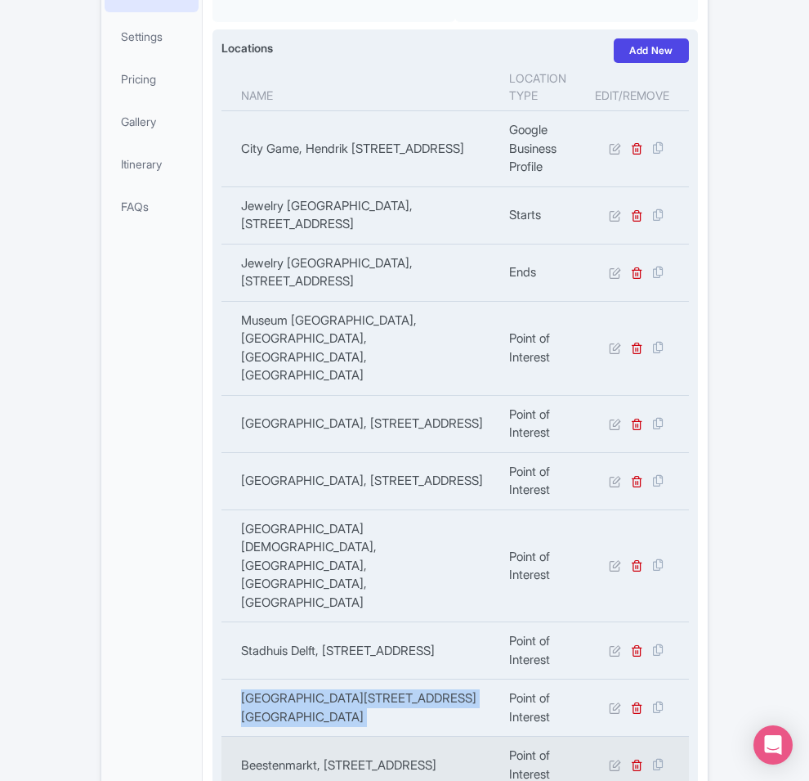
copy td "Beestenmarkt, Sint-Jacobsnieuwstraat 104/106, 9000 Gent, Belgium"
drag, startPoint x: 237, startPoint y: 541, endPoint x: 177, endPoint y: 527, distance: 62.1
click at [221, 736] on td "Beestenmarkt, Sint-Jacobsnieuwstraat 104/106, 9000 Gent, Belgium" at bounding box center [360, 764] width 278 height 57
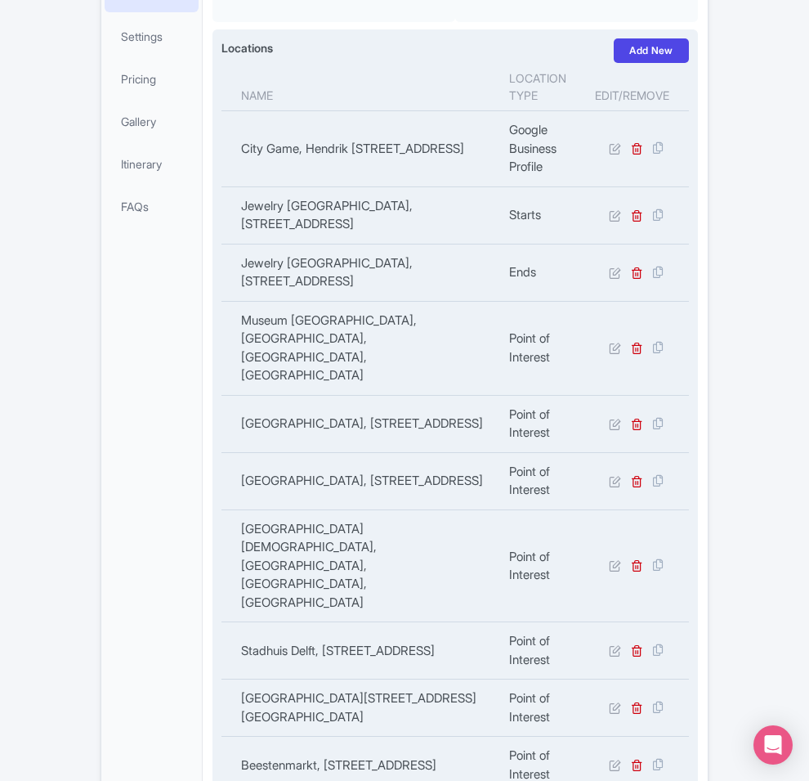
copy tr "Vermeer Centrum Delft, Voldersgracht, Delft, Netherlands"
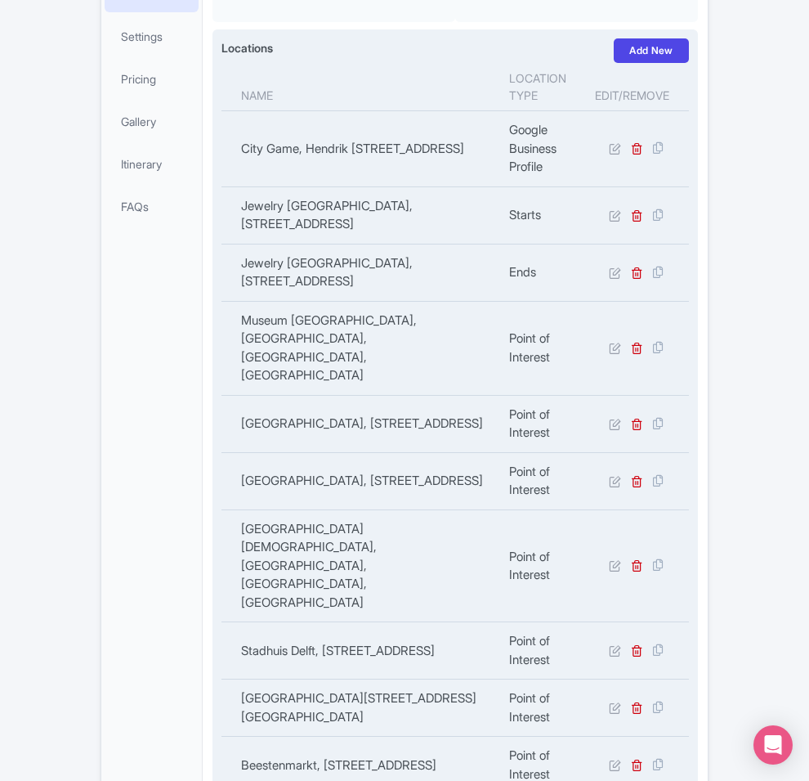
copy tr "Nieuwe Kerk, New Church, Markt, Delft, Netherlands"
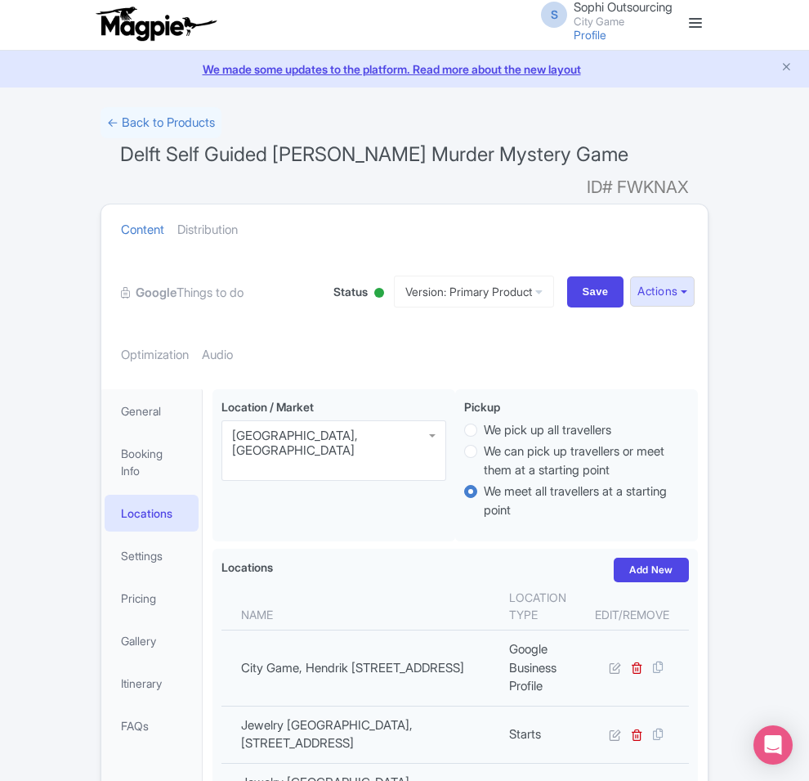
scroll to position [0, 0]
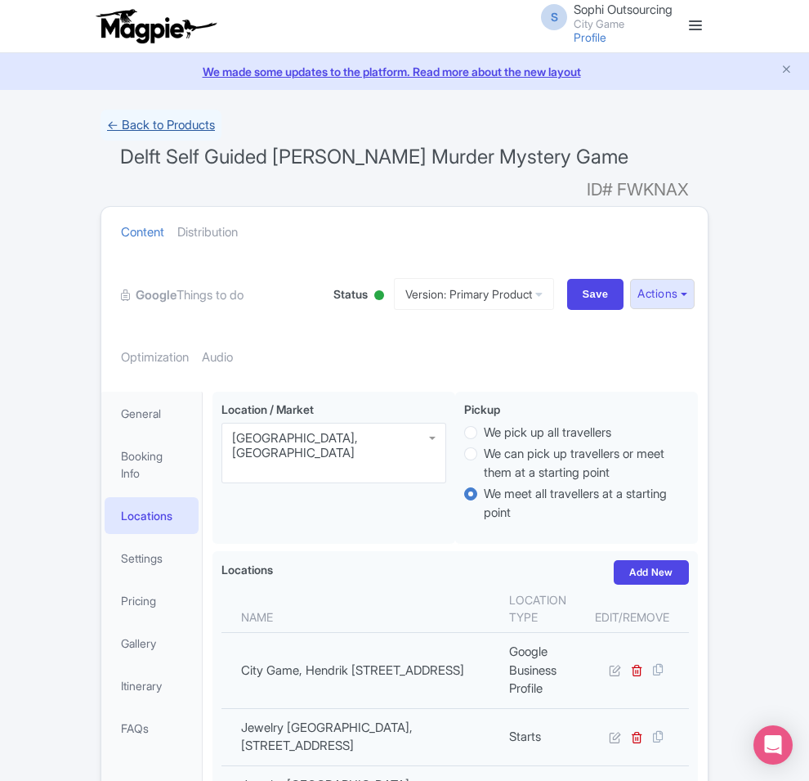
click at [101, 136] on link "← Back to Products" at bounding box center [161, 126] width 121 height 32
click at [101, 119] on link "← Back to Products" at bounding box center [161, 126] width 121 height 32
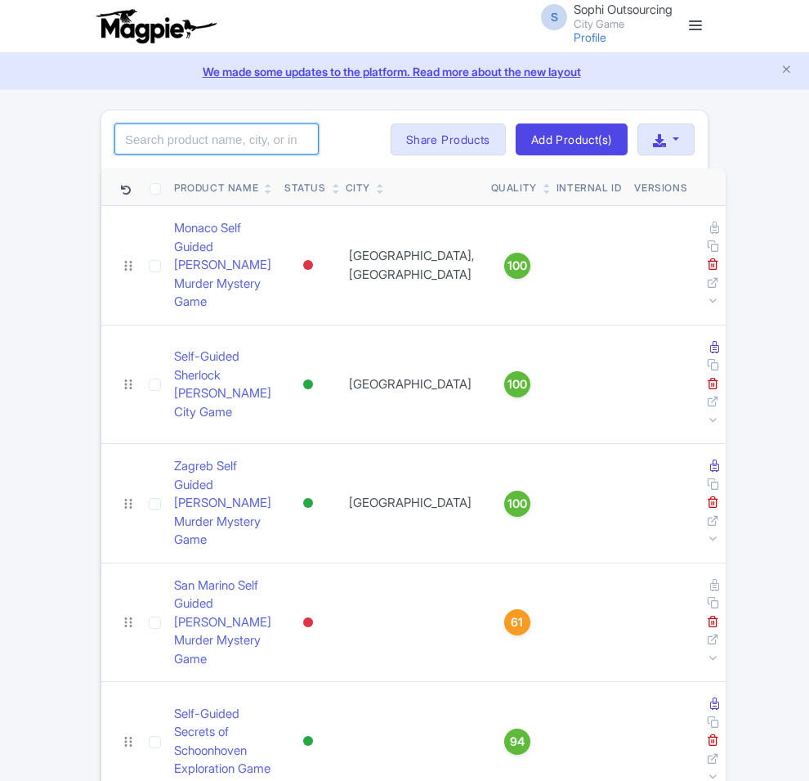
click at [114, 136] on input "search" at bounding box center [216, 138] width 204 height 31
paste input "Breda"
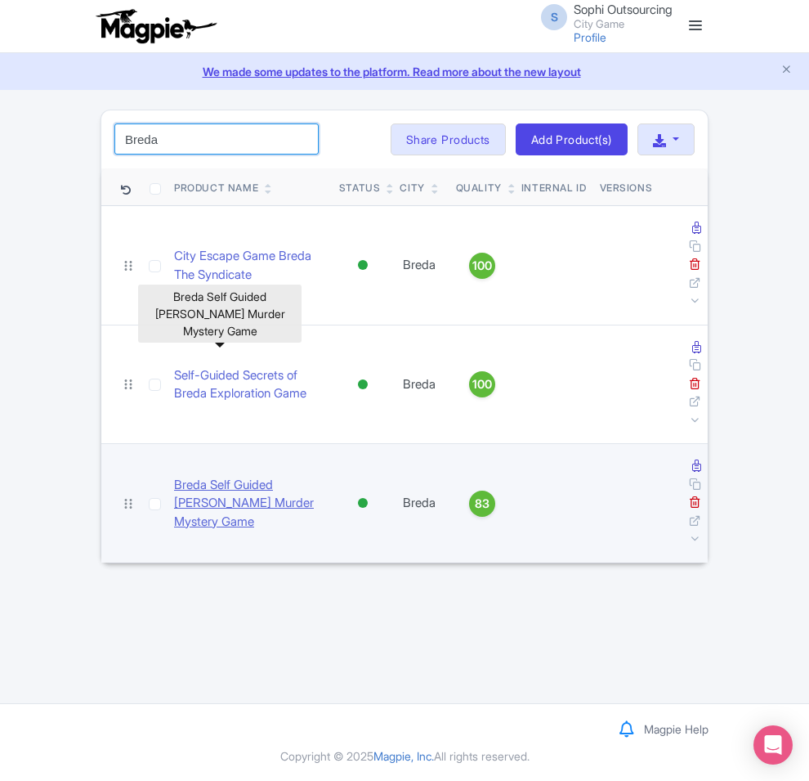
type input "Breda"
click at [174, 476] on link "Breda Self Guided [PERSON_NAME] Murder Mystery Game" at bounding box center [250, 504] width 152 height 56
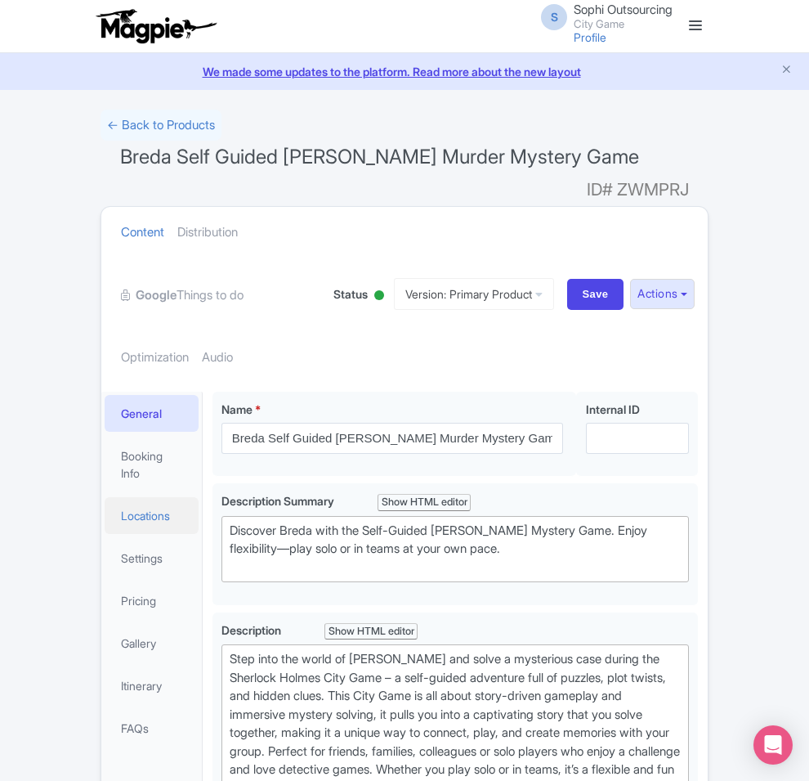
click at [105, 497] on link "Locations" at bounding box center [152, 515] width 94 height 37
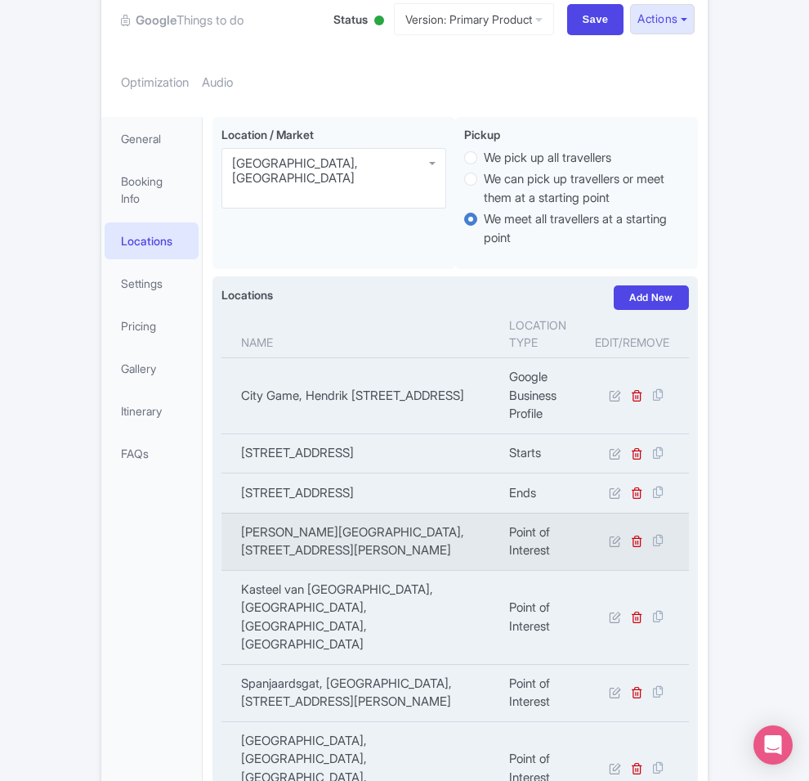
scroll to position [306, 0]
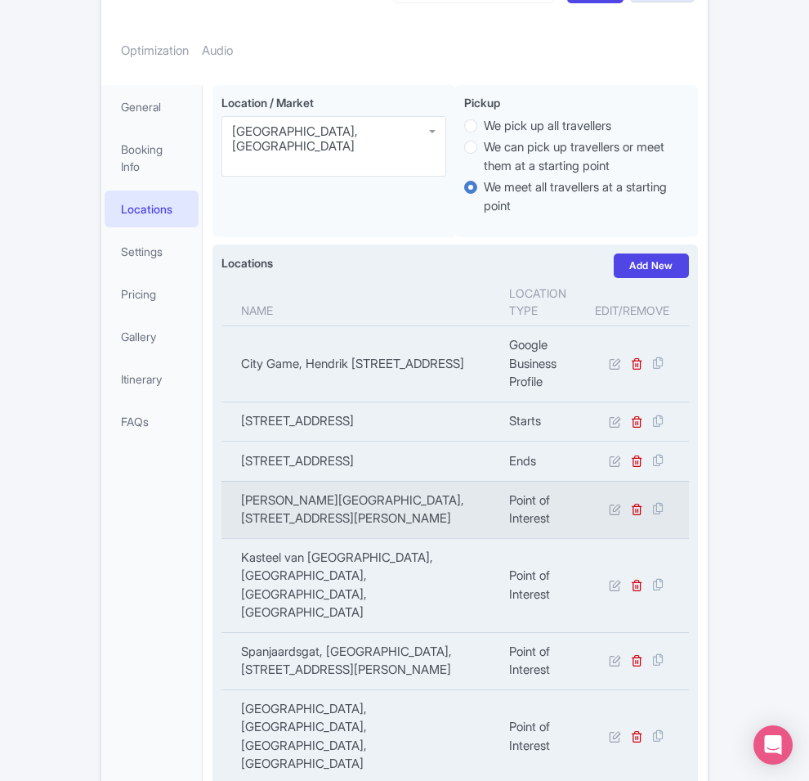
copy td "[PERSON_NAME][GEOGRAPHIC_DATA], [STREET_ADDRESS][PERSON_NAME]"
drag, startPoint x: 324, startPoint y: 406, endPoint x: 163, endPoint y: 401, distance: 160.3
click at [221, 481] on td "[PERSON_NAME][GEOGRAPHIC_DATA], [STREET_ADDRESS][PERSON_NAME]" at bounding box center [360, 509] width 278 height 57
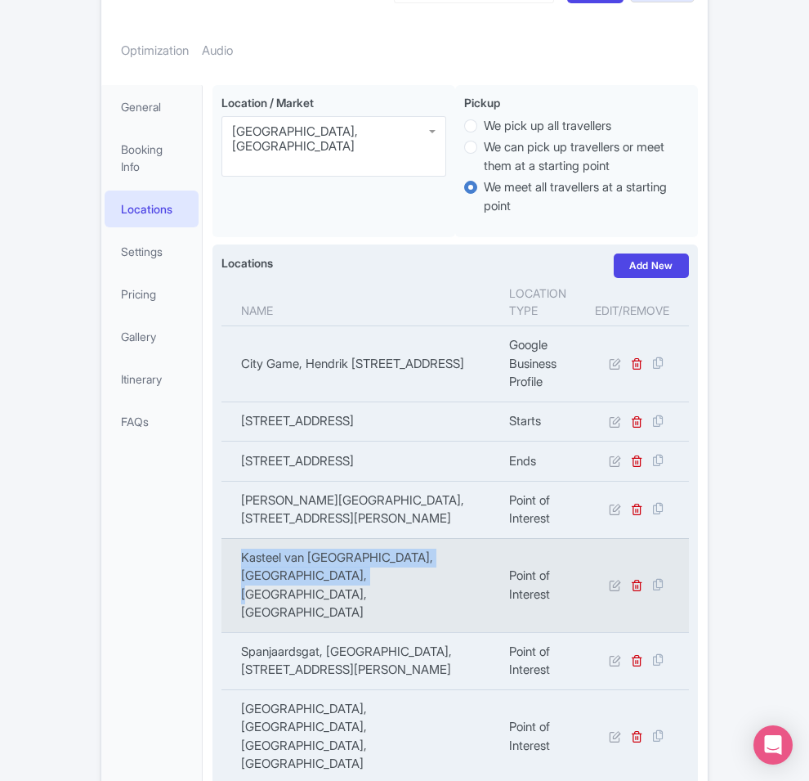
copy td "Kasteel van [GEOGRAPHIC_DATA], [GEOGRAPHIC_DATA], [GEOGRAPHIC_DATA], [GEOGRAPHI…"
drag, startPoint x: 490, startPoint y: 463, endPoint x: 174, endPoint y: 459, distance: 316.3
click at [221, 538] on td "Kasteel van [GEOGRAPHIC_DATA], [GEOGRAPHIC_DATA], [GEOGRAPHIC_DATA], [GEOGRAPHI…" at bounding box center [360, 585] width 278 height 94
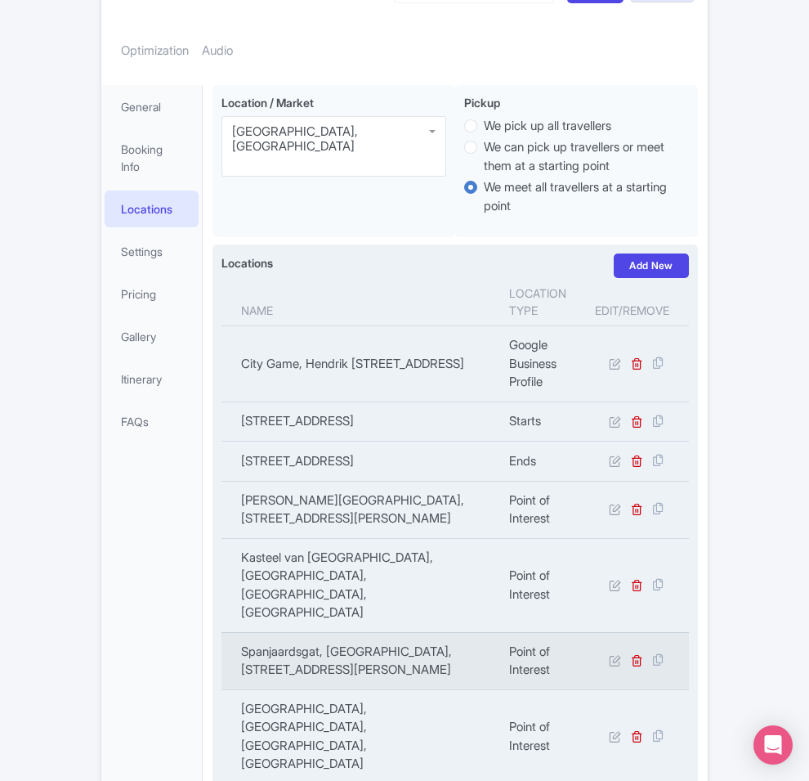
click at [246, 632] on td "Spanjaardsgat, [GEOGRAPHIC_DATA], [STREET_ADDRESS][PERSON_NAME]" at bounding box center [360, 660] width 278 height 57
copy tr "Spanjaardsgat, [GEOGRAPHIC_DATA], [STREET_ADDRESS][PERSON_NAME]"
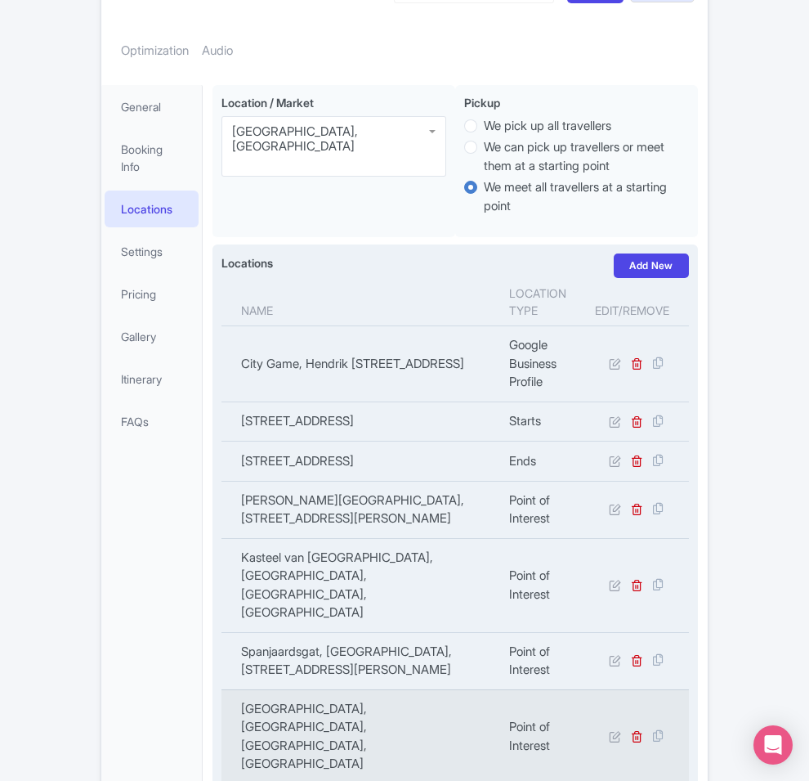
click at [406, 689] on td "[GEOGRAPHIC_DATA], [GEOGRAPHIC_DATA], [GEOGRAPHIC_DATA], [GEOGRAPHIC_DATA]" at bounding box center [360, 736] width 278 height 94
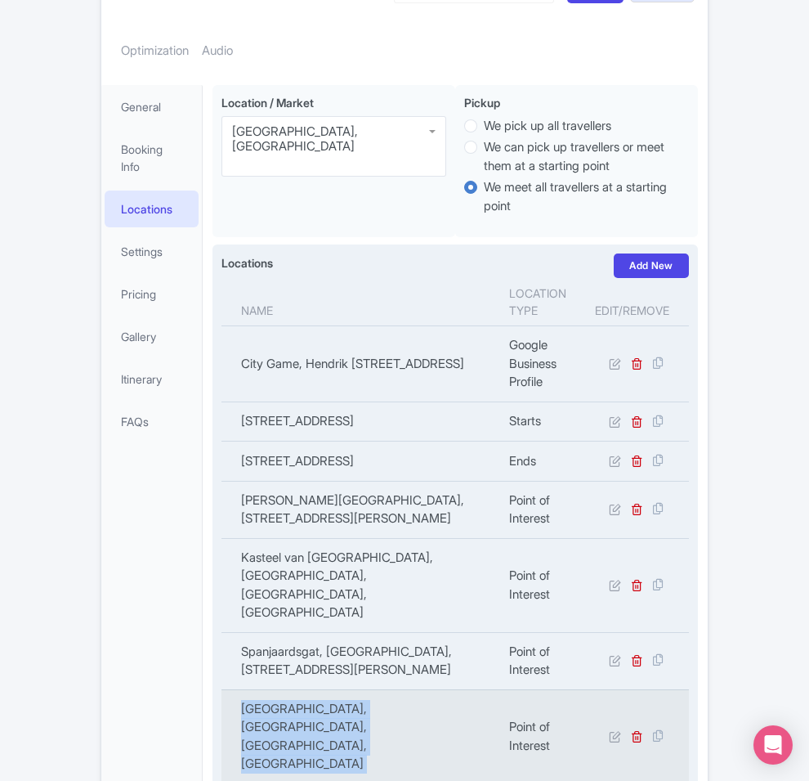
click at [406, 689] on td "[GEOGRAPHIC_DATA], [GEOGRAPHIC_DATA], [GEOGRAPHIC_DATA], [GEOGRAPHIC_DATA]" at bounding box center [360, 736] width 278 height 94
copy tr "[GEOGRAPHIC_DATA], [GEOGRAPHIC_DATA], [GEOGRAPHIC_DATA], [GEOGRAPHIC_DATA]"
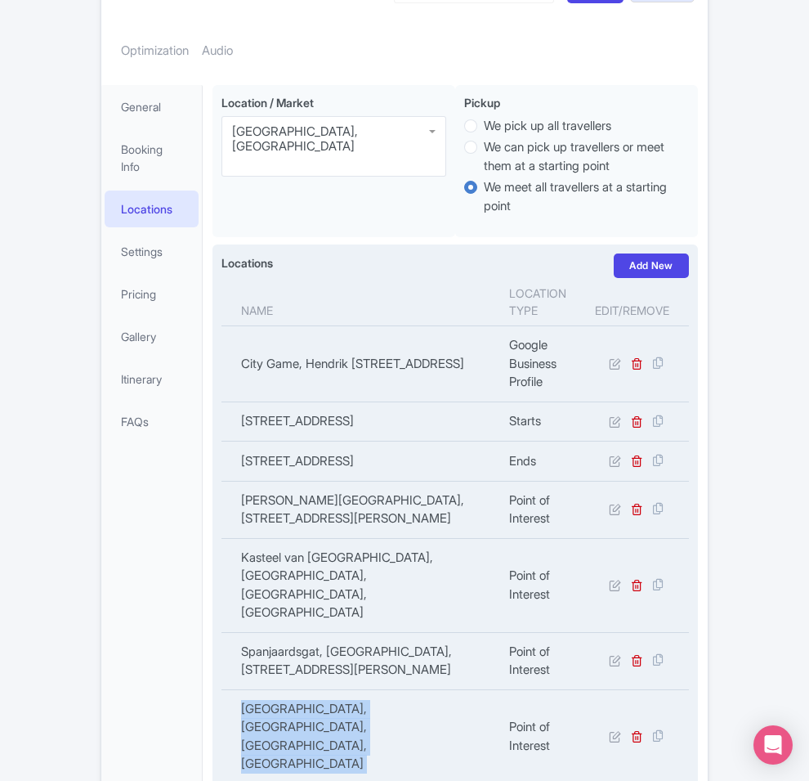
copy td "astbos Hondenlosloopgebied, [STREET_ADDRESS]"
copy td "Mastbos Hondenlosloopgebied, [STREET_ADDRESS]"
drag, startPoint x: 271, startPoint y: 638, endPoint x: 185, endPoint y: 621, distance: 87.4
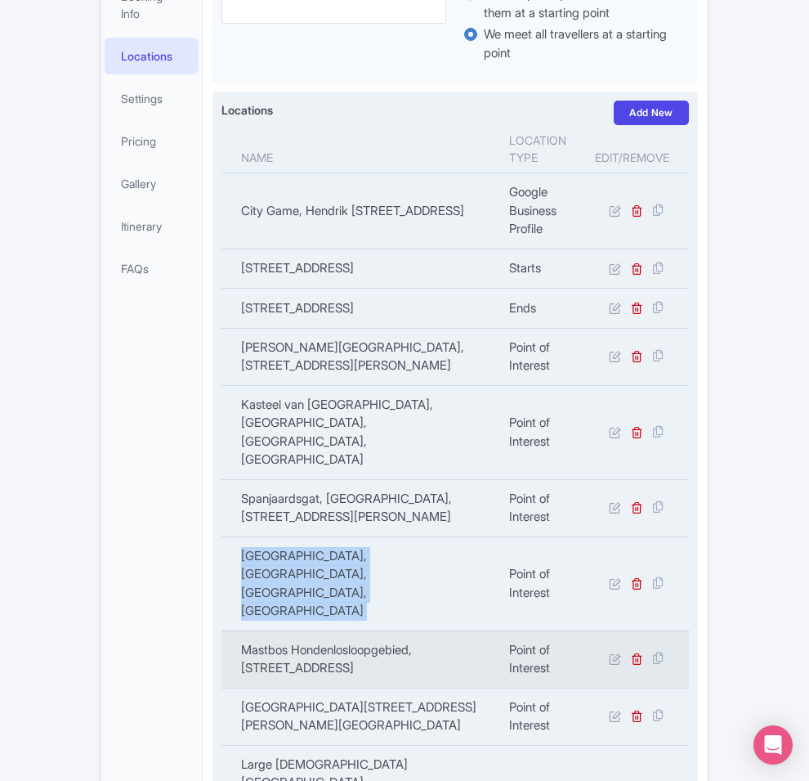
scroll to position [511, 0]
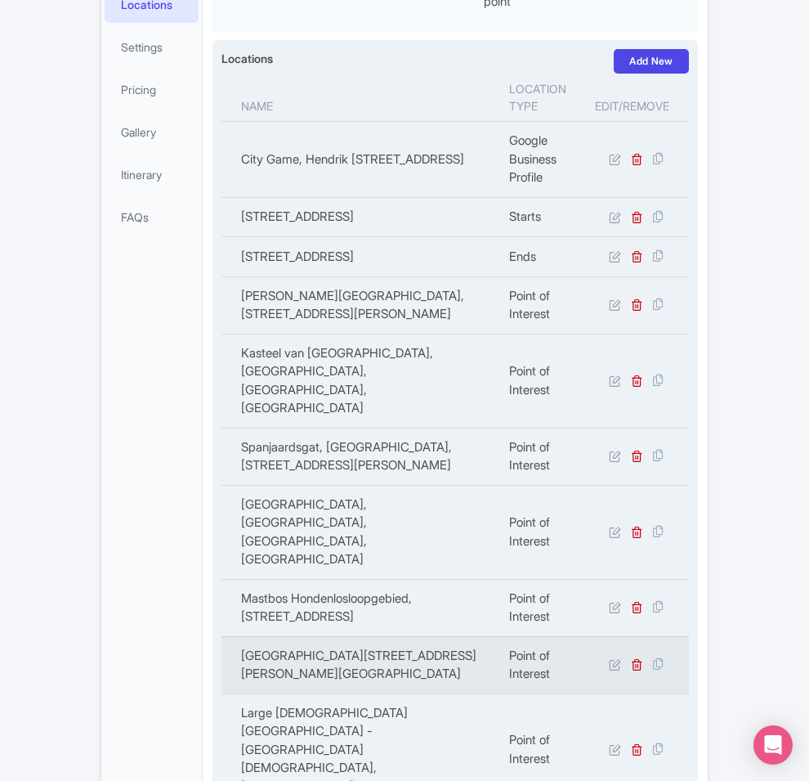
click at [274, 636] on td "[GEOGRAPHIC_DATA][STREET_ADDRESS][PERSON_NAME][GEOGRAPHIC_DATA]" at bounding box center [360, 664] width 278 height 57
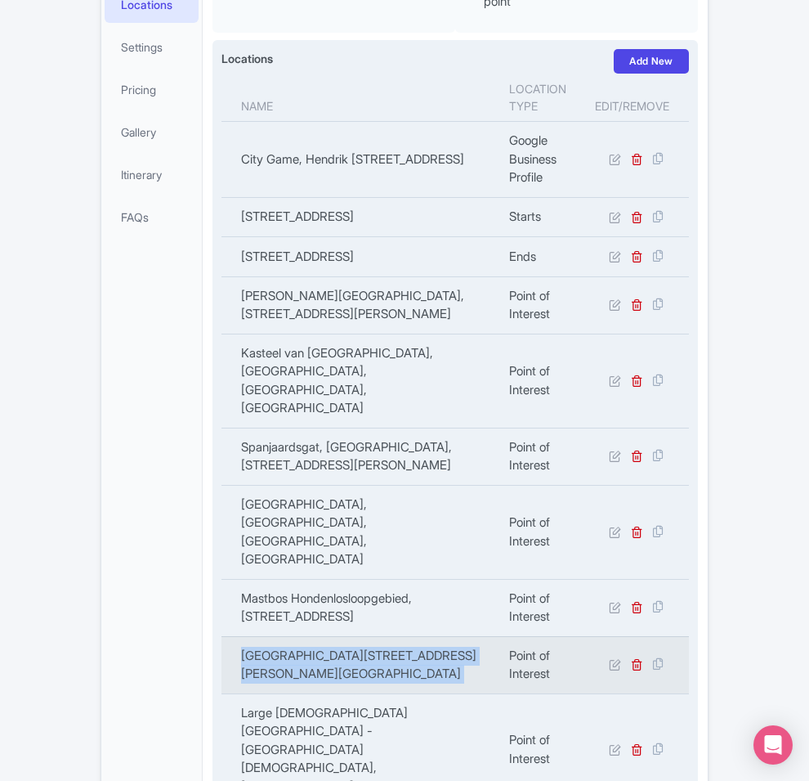
click at [274, 636] on td "[GEOGRAPHIC_DATA][STREET_ADDRESS][PERSON_NAME][GEOGRAPHIC_DATA]" at bounding box center [360, 664] width 278 height 57
copy tr "[GEOGRAPHIC_DATA][STREET_ADDRESS][PERSON_NAME][GEOGRAPHIC_DATA]"
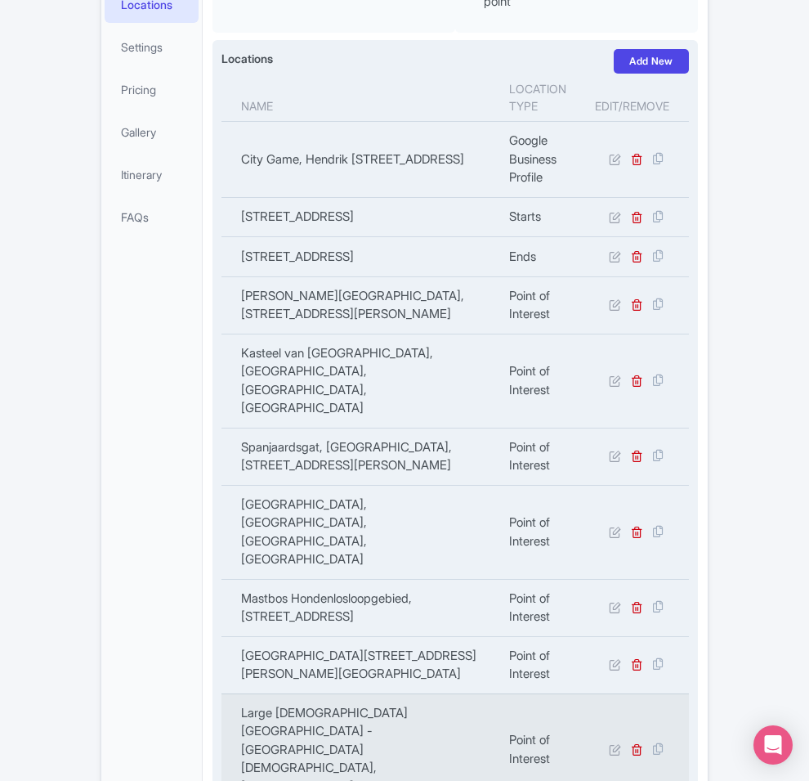
click at [301, 693] on td "Large [DEMOGRAPHIC_DATA] [GEOGRAPHIC_DATA] - [GEOGRAPHIC_DATA][DEMOGRAPHIC_DATA…" at bounding box center [360, 749] width 278 height 113
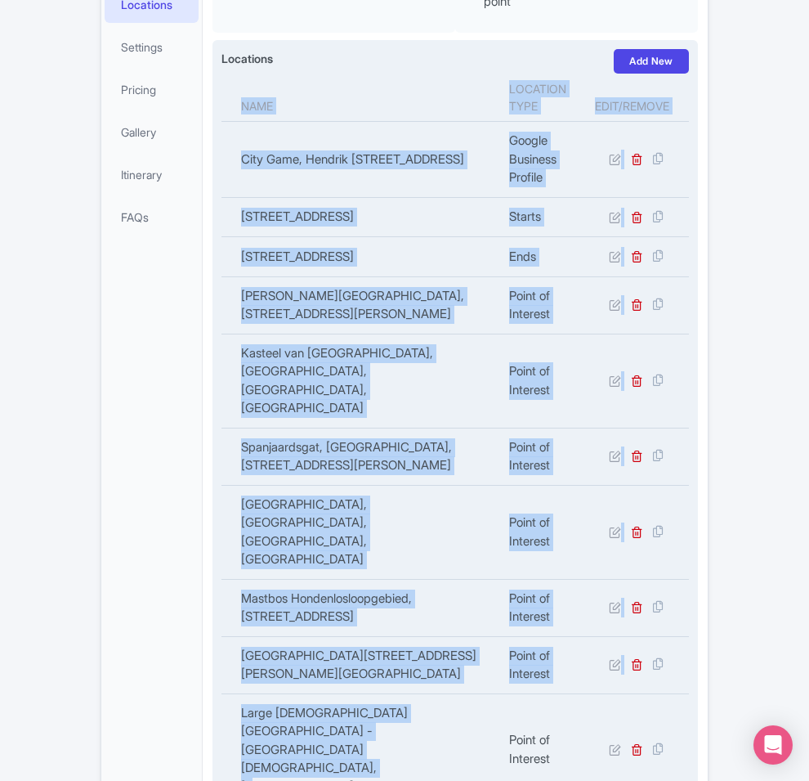
copy div "Name Location type Edit/Remove City Game, Hendrik [STREET_ADDRESS] Google Busin…"
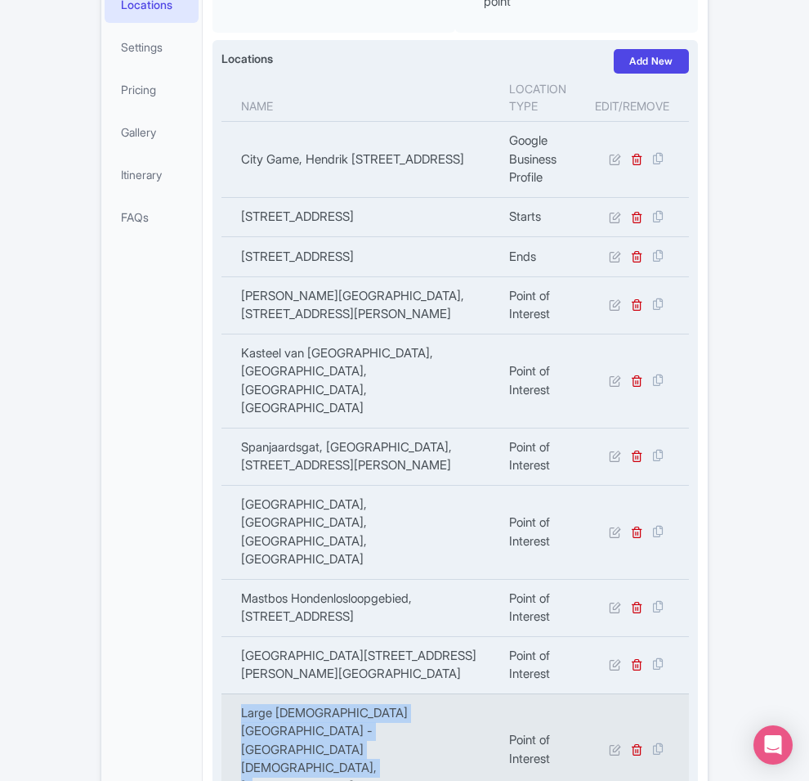
copy td "Large [DEMOGRAPHIC_DATA] [GEOGRAPHIC_DATA] - [GEOGRAPHIC_DATA][DEMOGRAPHIC_DATA…"
drag, startPoint x: 333, startPoint y: 557, endPoint x: 181, endPoint y: 531, distance: 154.3
click at [221, 693] on td "Large [DEMOGRAPHIC_DATA] [GEOGRAPHIC_DATA] - [GEOGRAPHIC_DATA][DEMOGRAPHIC_DATA…" at bounding box center [360, 749] width 278 height 113
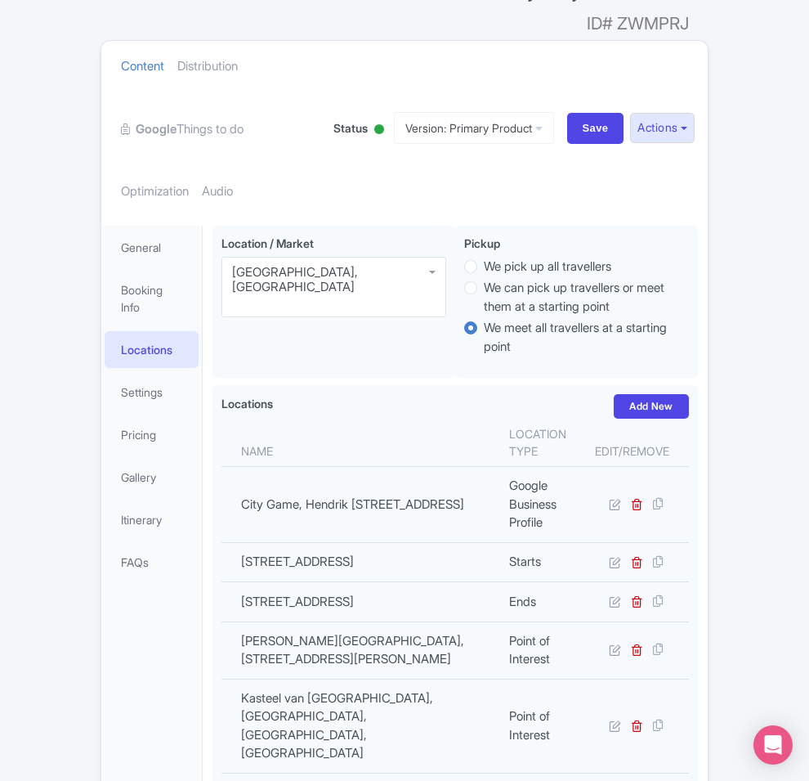
scroll to position [0, 0]
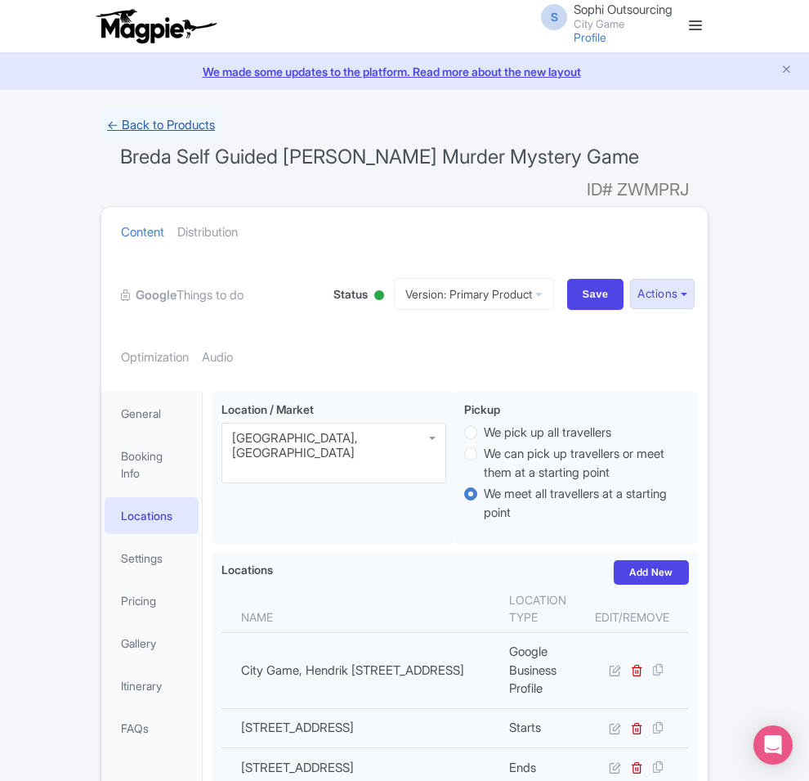
click at [101, 123] on link "← Back to Products" at bounding box center [161, 126] width 121 height 32
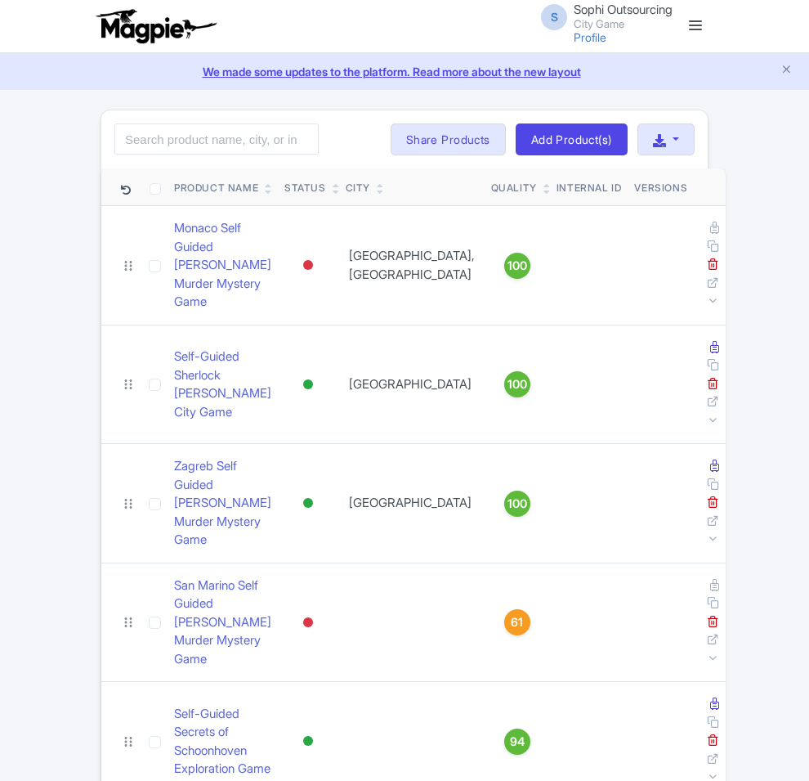
click at [114, 141] on input "search" at bounding box center [216, 138] width 204 height 31
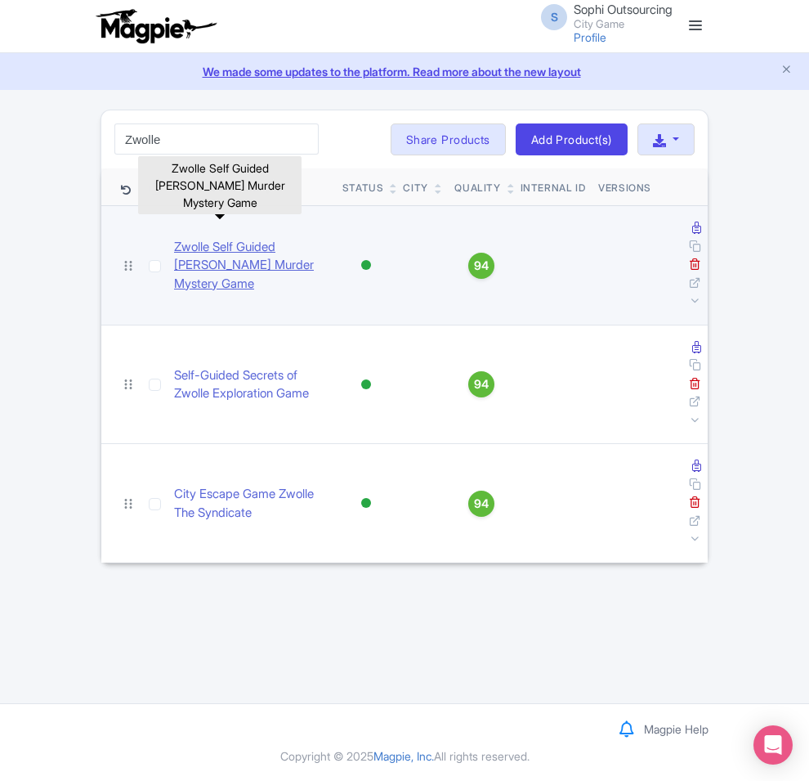
type input "Zwolle"
click at [174, 238] on link "Zwolle Self Guided Sherlock Holmes Murder Mystery Game" at bounding box center [251, 266] width 155 height 56
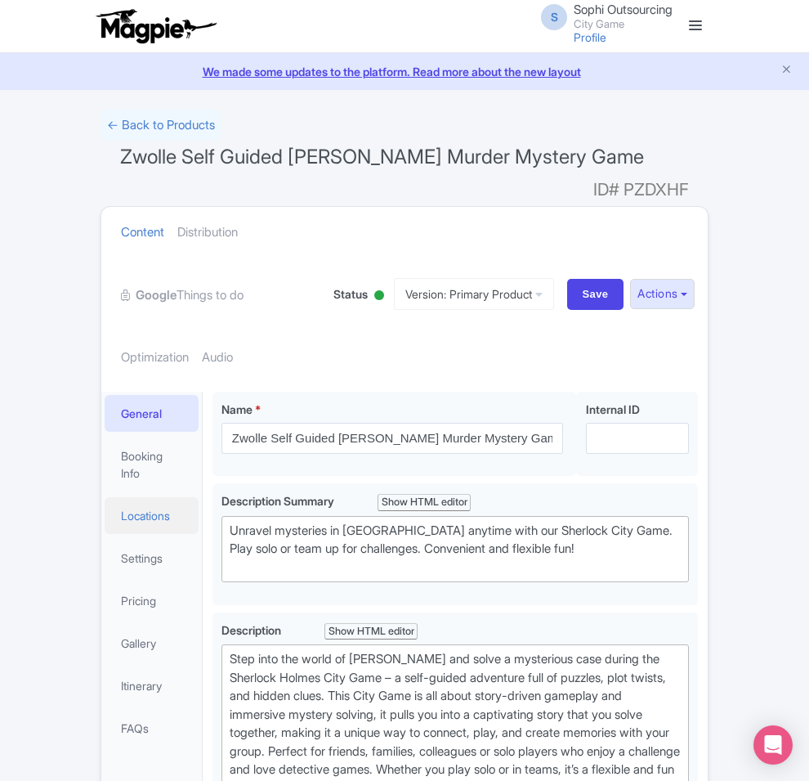
click at [105, 497] on link "Locations" at bounding box center [152, 515] width 94 height 37
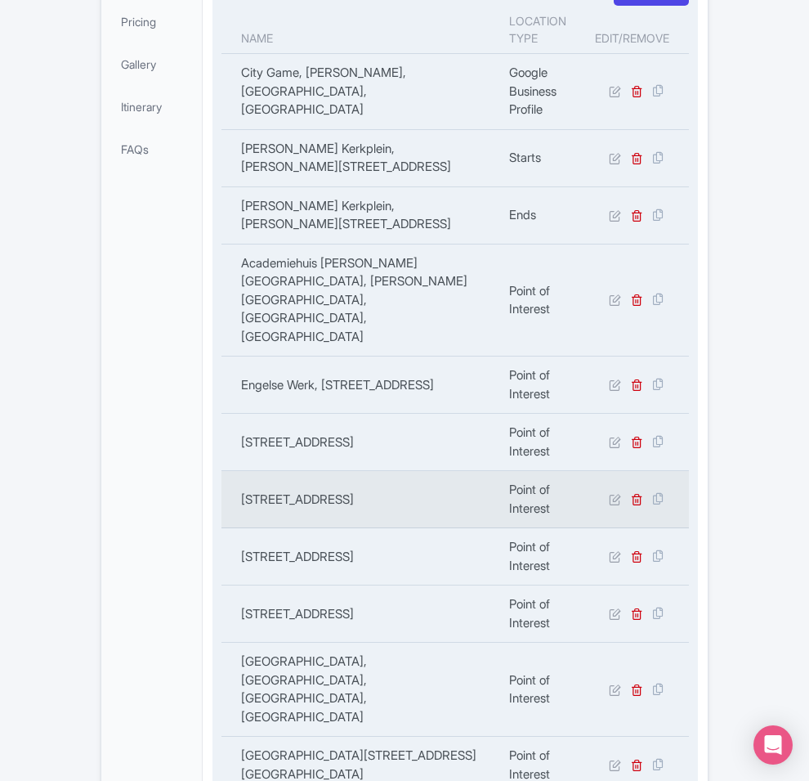
scroll to position [362, 0]
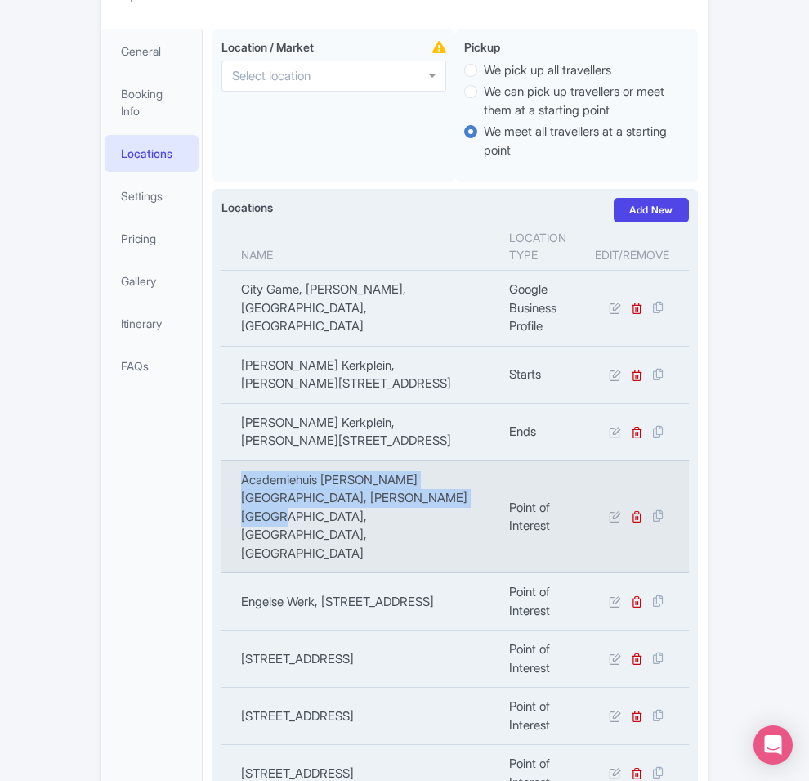
copy td "Academiehuis Grote Kerk Zwolle, Grote Markt, Zwolle, Netherlands"
drag, startPoint x: 301, startPoint y: 353, endPoint x: 169, endPoint y: 343, distance: 132.0
click at [221, 460] on td "Academiehuis Grote Kerk Zwolle, Grote Markt, Zwolle, Netherlands" at bounding box center [360, 516] width 278 height 113
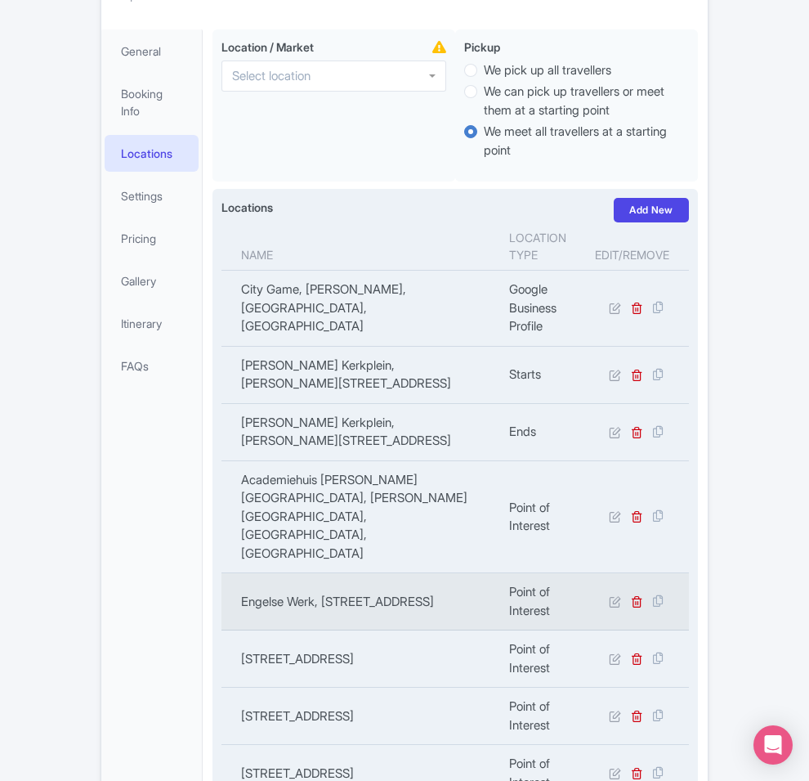
click at [357, 573] on td "Engelse Werk, Het Engelse Werk 4, 8019 BM Zwolle, Netherlands" at bounding box center [360, 601] width 278 height 57
click at [356, 573] on td "Engelse Werk, Het Engelse Werk 4, 8019 BM Zwolle, Netherlands" at bounding box center [360, 601] width 278 height 57
copy tr "Engelse Werk, Het Engelse Werk 4, 8019 BM Zwolle, Netherlands"
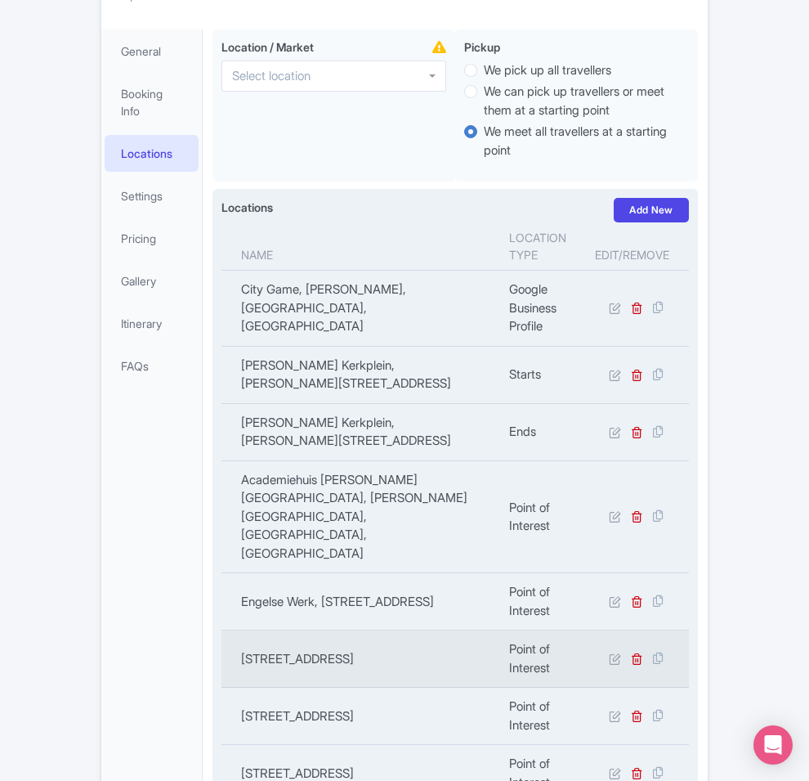
click at [284, 630] on td "Park de Wezenlanden, 8012 BX Zwolle, Netherlands" at bounding box center [360, 658] width 278 height 57
copy tr "Park de Wezenlanden, 8012 BX Zwolle, Netherlands"
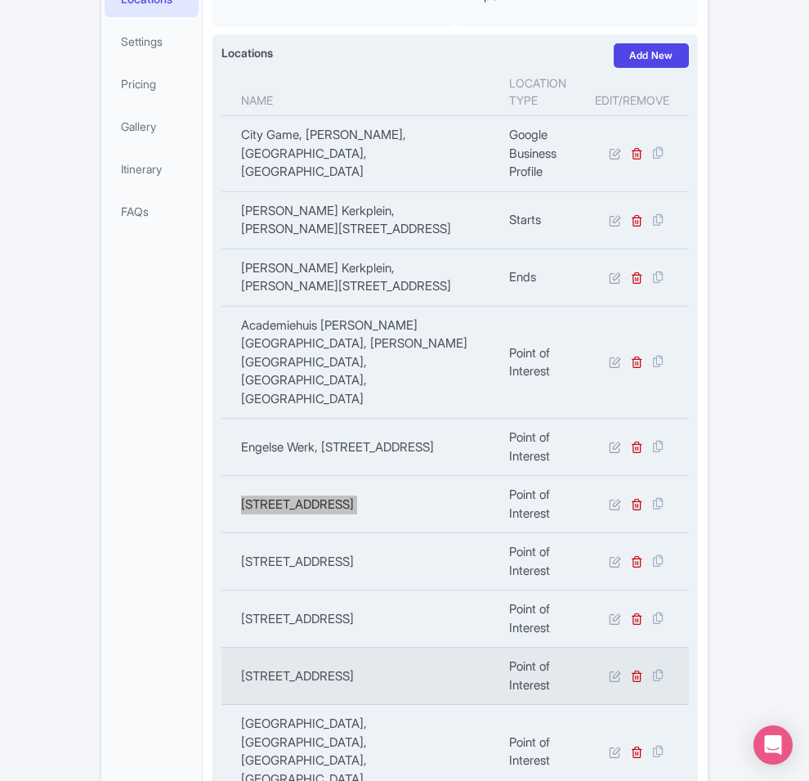
scroll to position [566, 0]
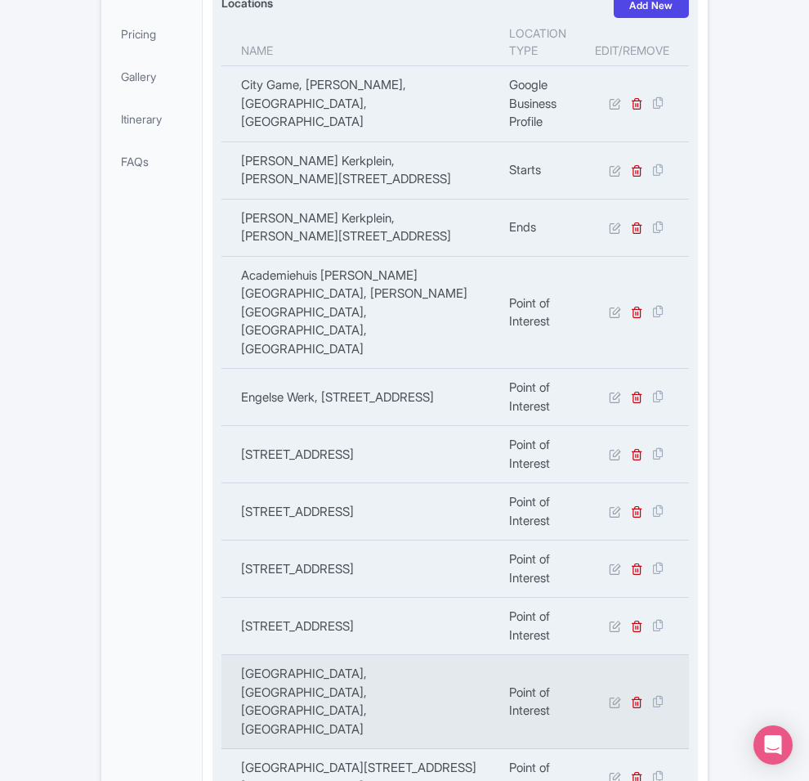
click at [275, 655] on td "Sassenpoort, Sassenstraat, Zwolle, Netherlands" at bounding box center [360, 702] width 278 height 94
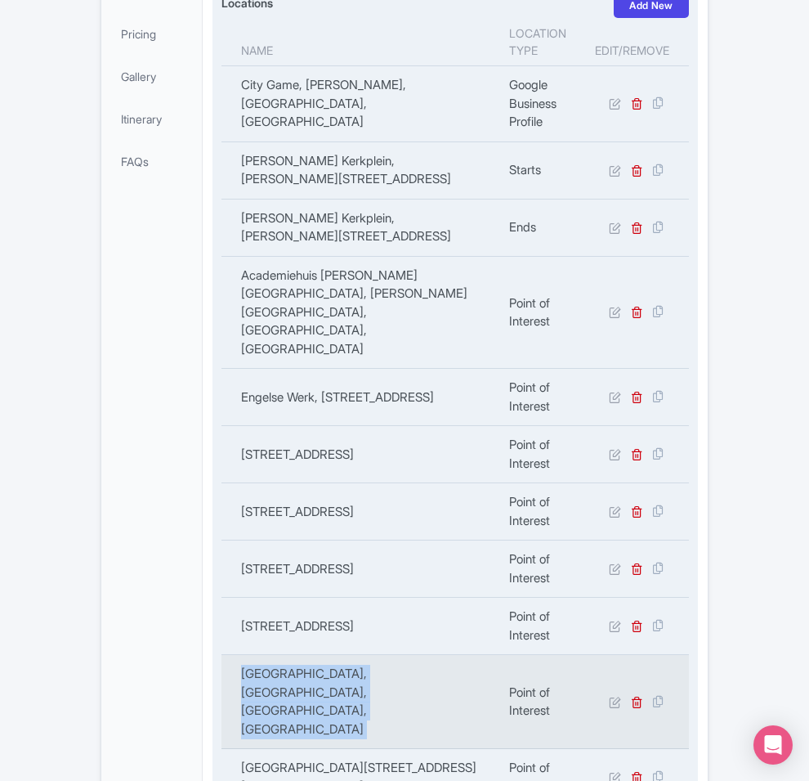
click at [275, 655] on td "Sassenpoort, Sassenstraat, Zwolle, Netherlands" at bounding box center [360, 702] width 278 height 94
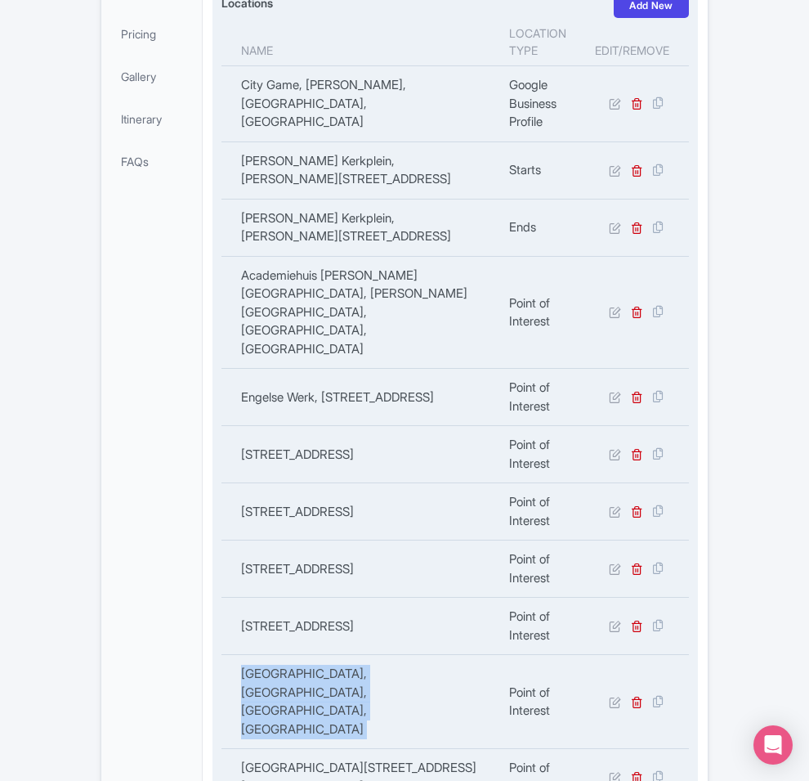
copy tr "Sassenpoort, Sassenstraat, Zwolle, Netherlands"
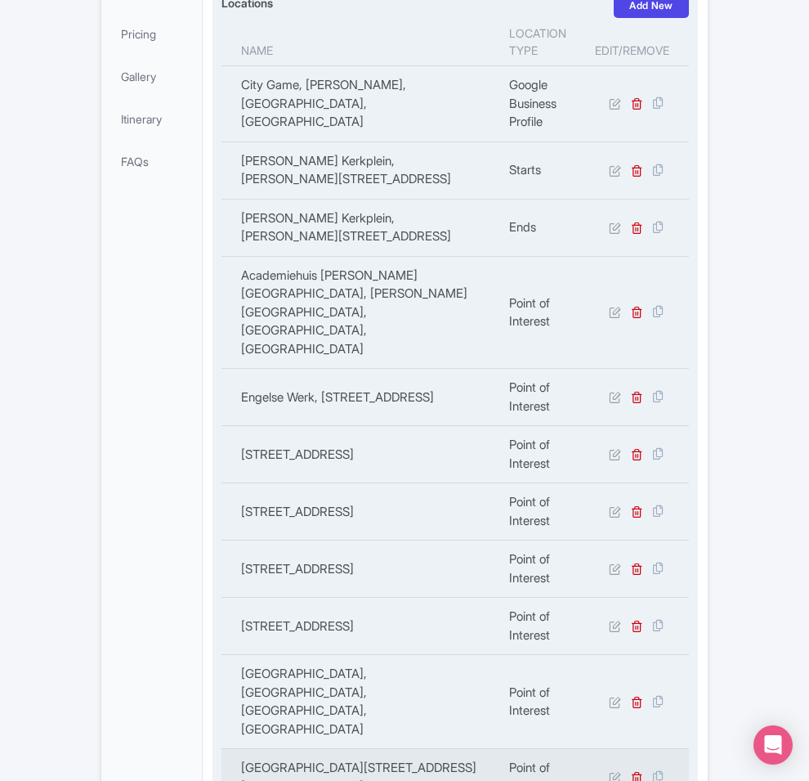
click at [266, 749] on td "Museum de Fundatie, Blijmarkt 20, 8011 NE Zwolle, Netherlands" at bounding box center [360, 777] width 278 height 57
copy td "Fundatie"
click at [266, 749] on td "Museum de Fundatie, Blijmarkt 20, 8011 NE Zwolle, Netherlands" at bounding box center [360, 777] width 278 height 57
copy tr "Museum de Fundatie, Blijmarkt 20, 8011 NE Zwolle, Netherlands"
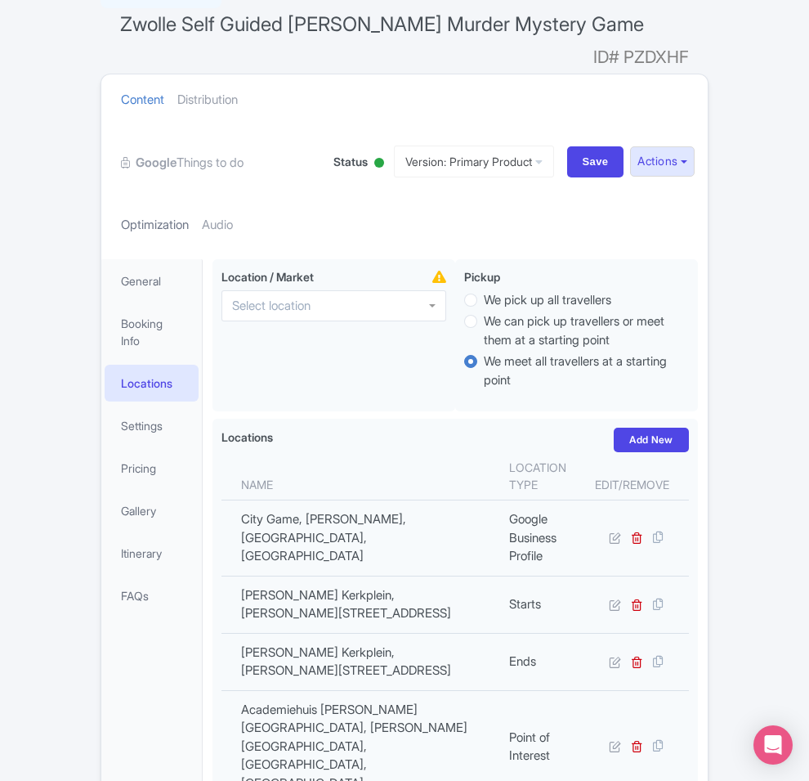
scroll to position [0, 0]
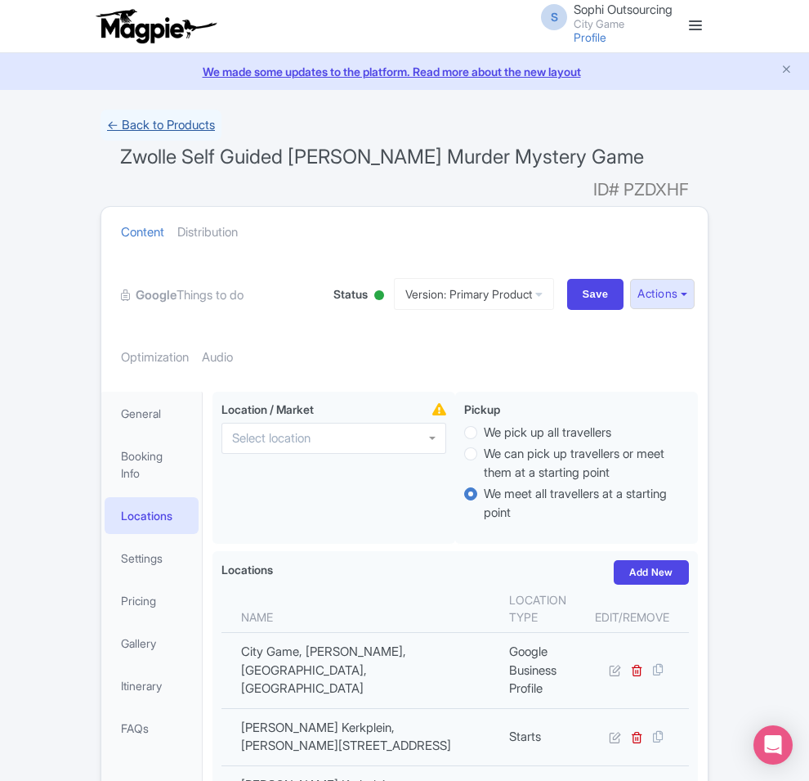
click at [101, 128] on link "← Back to Products" at bounding box center [161, 126] width 121 height 32
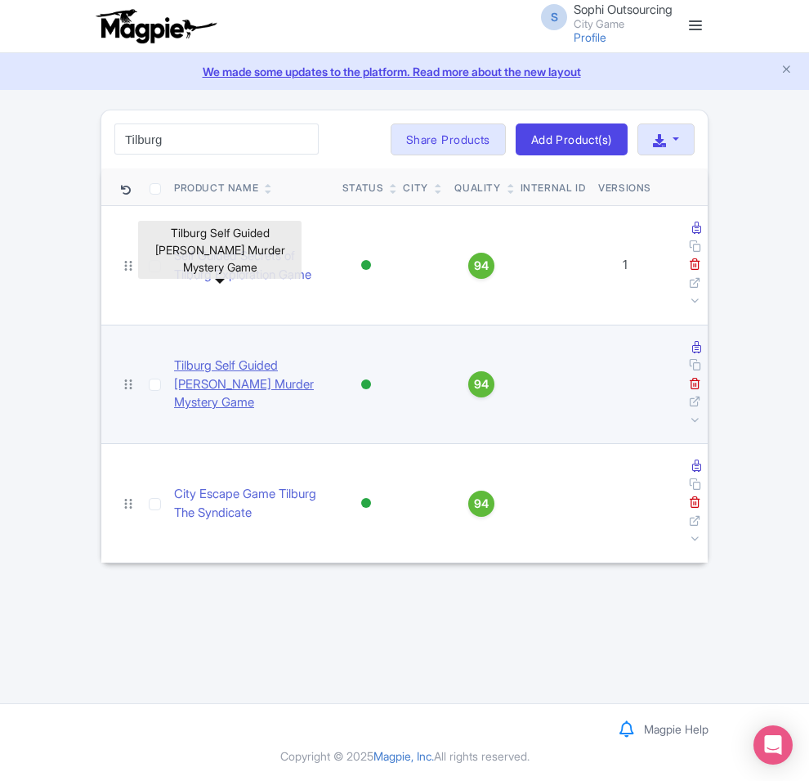
type input "Tilburg"
drag, startPoint x: 123, startPoint y: 300, endPoint x: 112, endPoint y: 305, distance: 12.4
click at [174, 356] on link "Tilburg Self Guided [PERSON_NAME] Murder Mystery Game" at bounding box center [251, 384] width 155 height 56
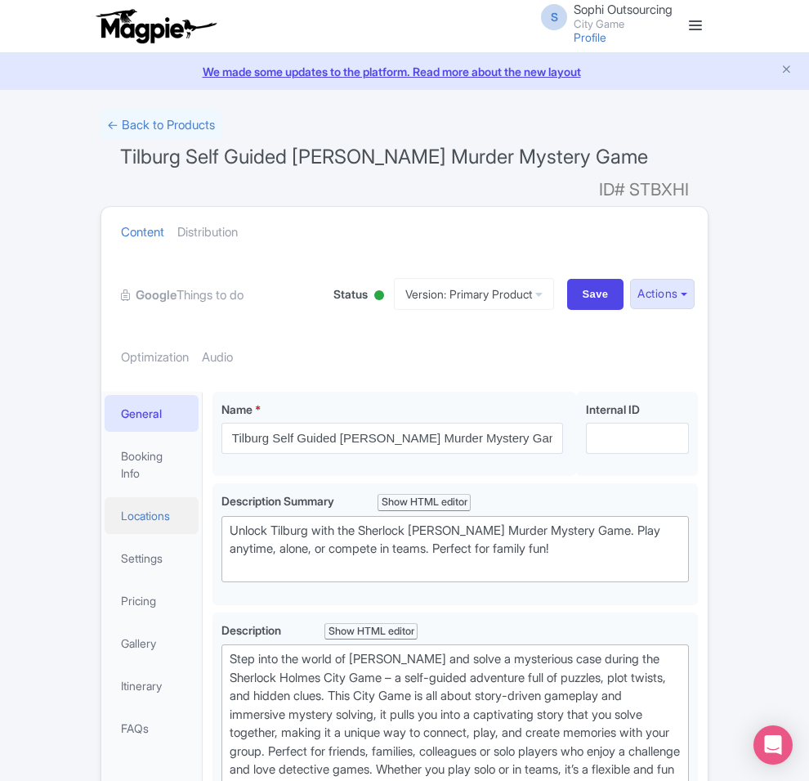
click at [105, 497] on link "Locations" at bounding box center [152, 515] width 94 height 37
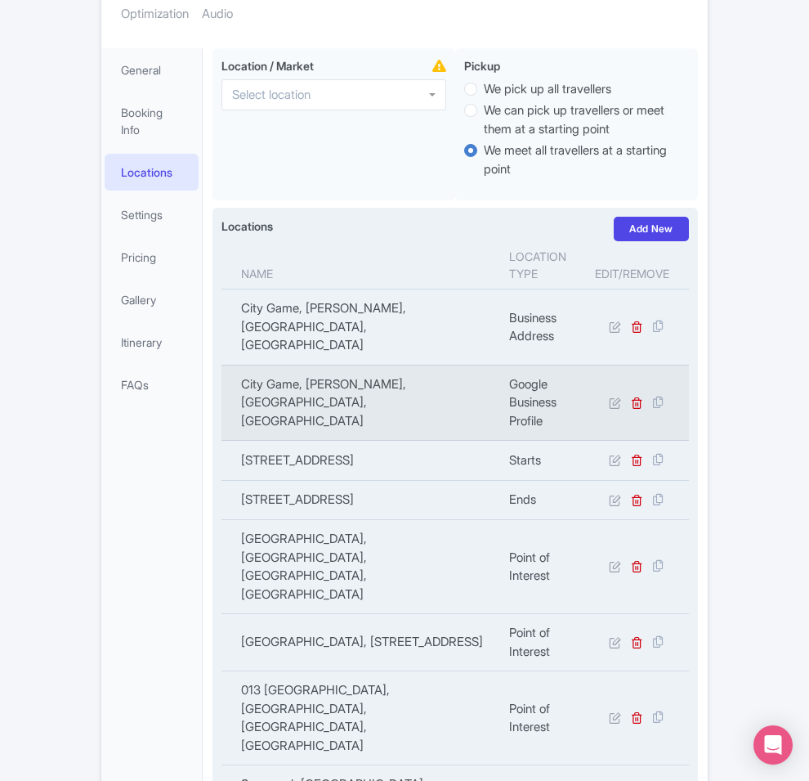
scroll to position [464, 0]
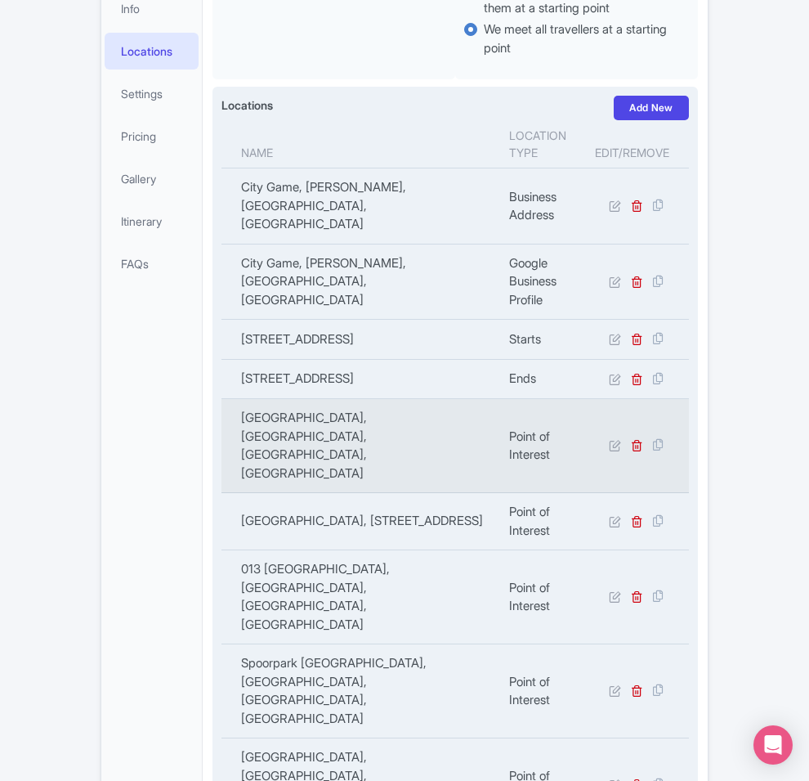
click at [324, 399] on td "[GEOGRAPHIC_DATA], [GEOGRAPHIC_DATA], [GEOGRAPHIC_DATA], [GEOGRAPHIC_DATA]" at bounding box center [360, 446] width 278 height 94
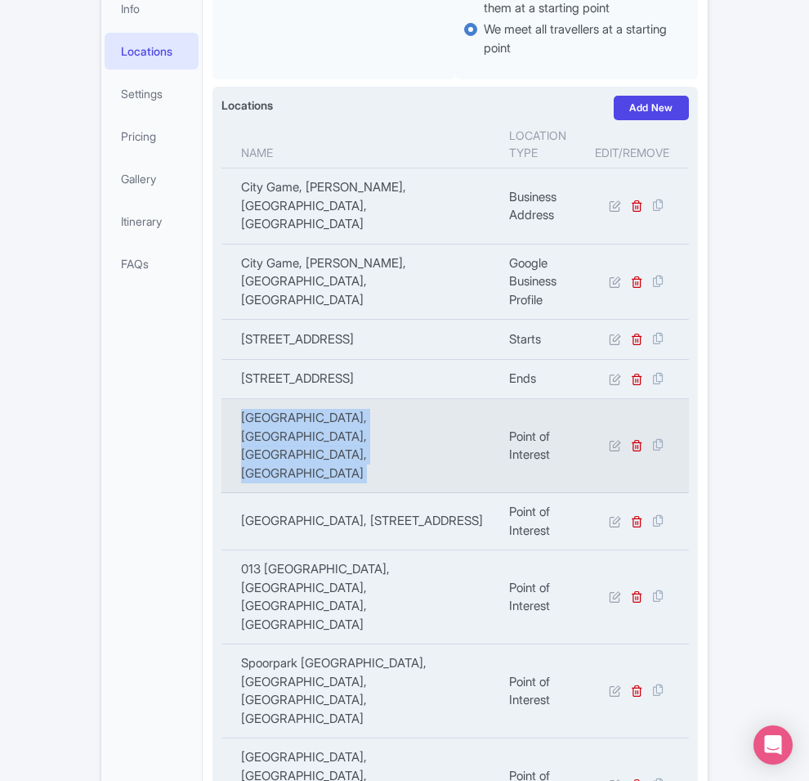
click at [324, 399] on td "[GEOGRAPHIC_DATA], [GEOGRAPHIC_DATA], [GEOGRAPHIC_DATA], [GEOGRAPHIC_DATA]" at bounding box center [360, 446] width 278 height 94
copy tr "[GEOGRAPHIC_DATA], [GEOGRAPHIC_DATA], [GEOGRAPHIC_DATA], [GEOGRAPHIC_DATA]"
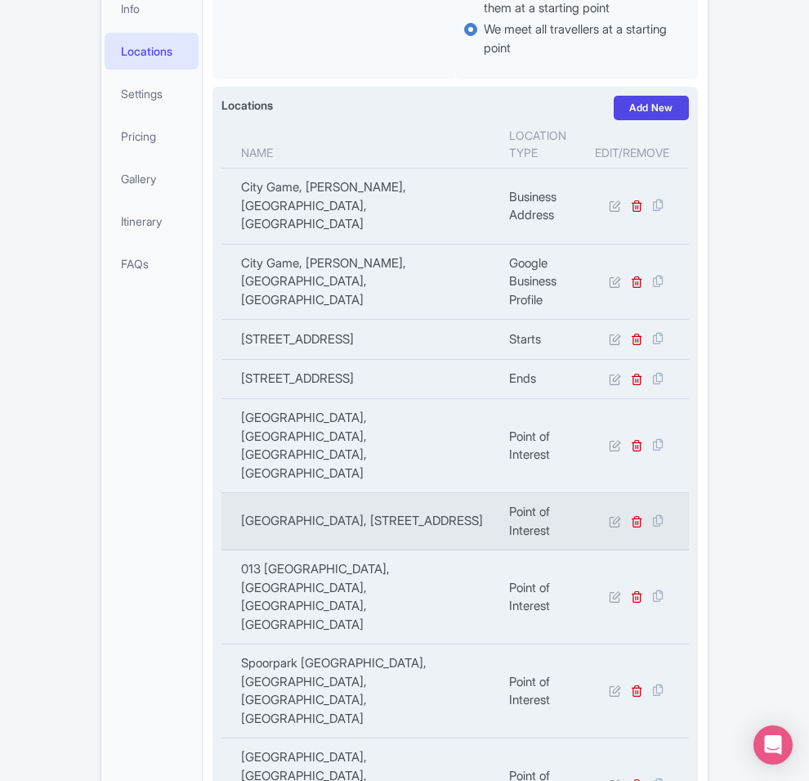
click at [320, 493] on td "[GEOGRAPHIC_DATA], [STREET_ADDRESS]" at bounding box center [360, 521] width 278 height 57
copy tr "[GEOGRAPHIC_DATA], [STREET_ADDRESS]"
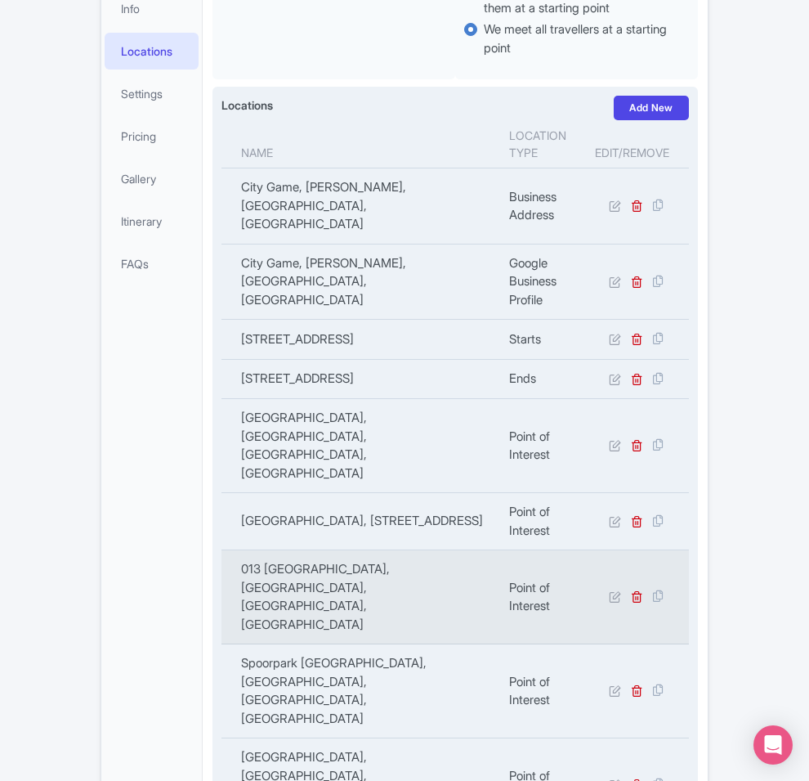
click at [327, 550] on td "013 [GEOGRAPHIC_DATA], [GEOGRAPHIC_DATA], [GEOGRAPHIC_DATA], [GEOGRAPHIC_DATA]" at bounding box center [360, 597] width 278 height 94
click at [324, 550] on td "013 Poppodium, Veemarktstraat, Tilburg, Netherlands" at bounding box center [360, 597] width 278 height 94
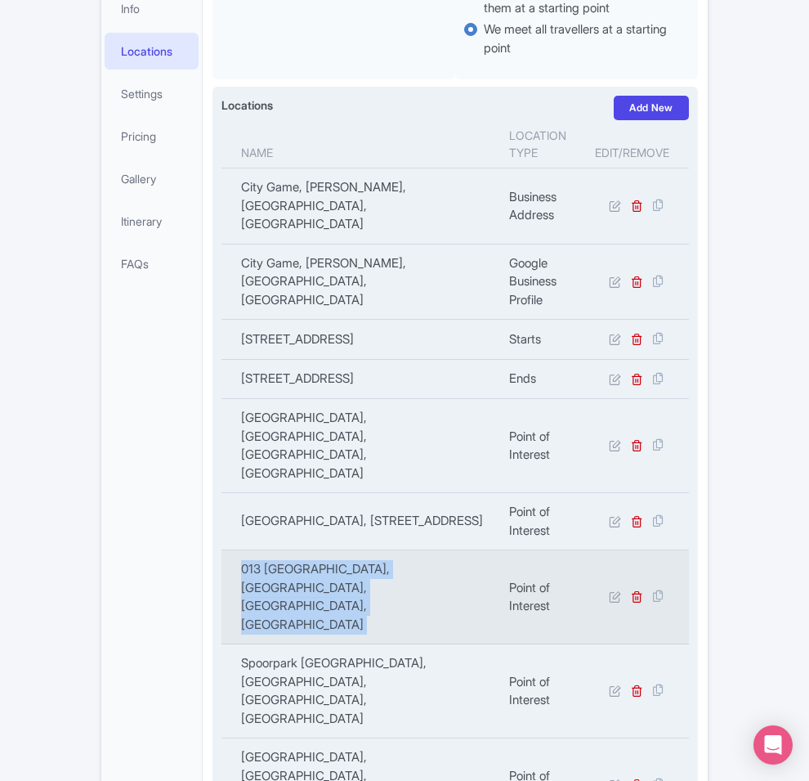
click at [324, 550] on td "013 Poppodium, Veemarktstraat, Tilburg, Netherlands" at bounding box center [360, 597] width 278 height 94
copy tr "013 Poppodium, Veemarktstraat, Tilburg, Netherlands"
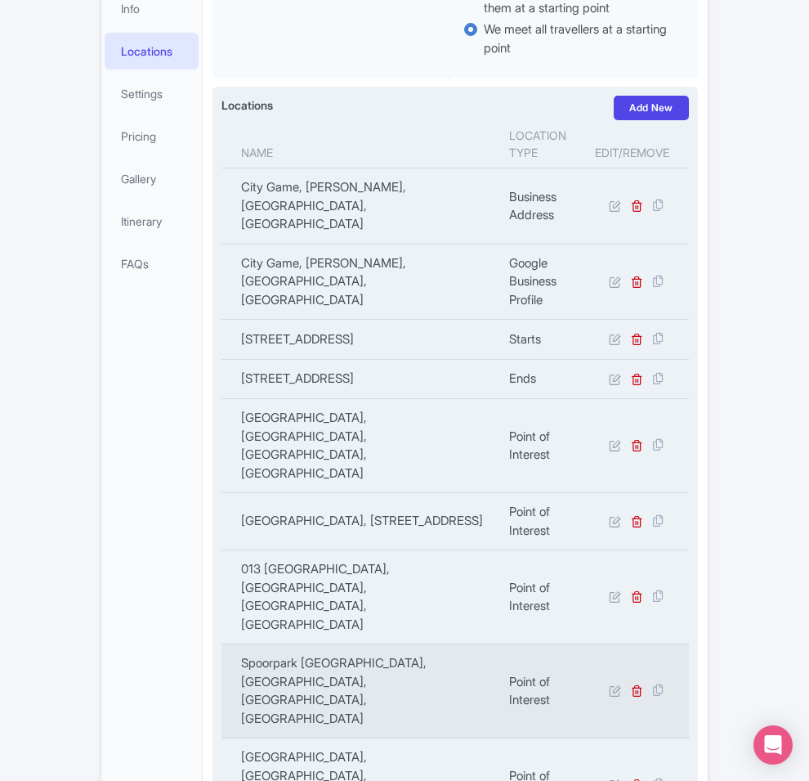
click at [221, 644] on td "Spoorpark Tilburg, Spoorpark, Tilburg, Netherlands" at bounding box center [360, 691] width 278 height 94
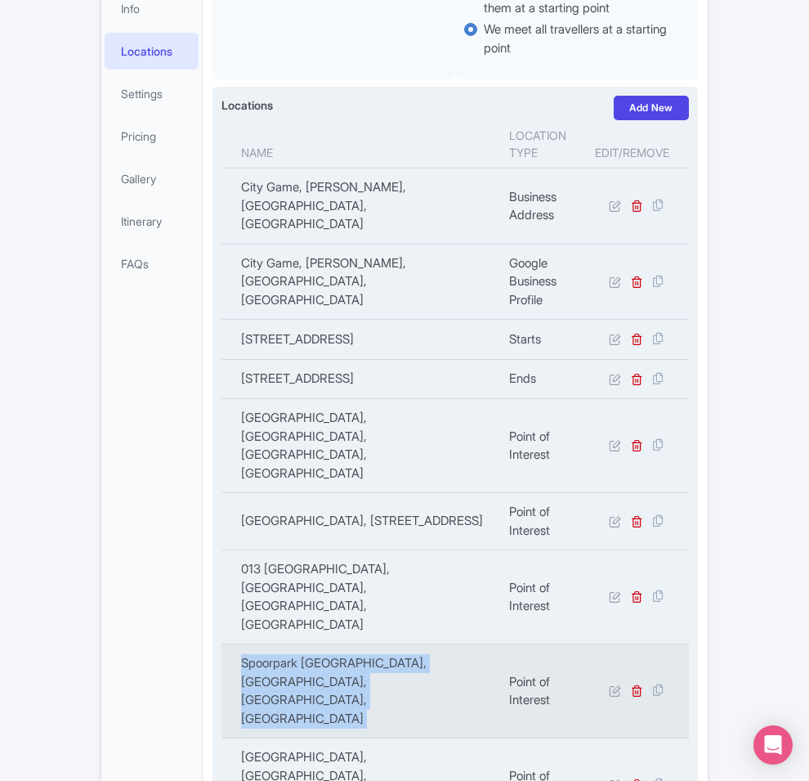
click at [221, 644] on td "Spoorpark Tilburg, Spoorpark, Tilburg, Netherlands" at bounding box center [360, 691] width 278 height 94
copy tr "Spoorpark Tilburg, Spoorpark, Tilburg, Netherlands"
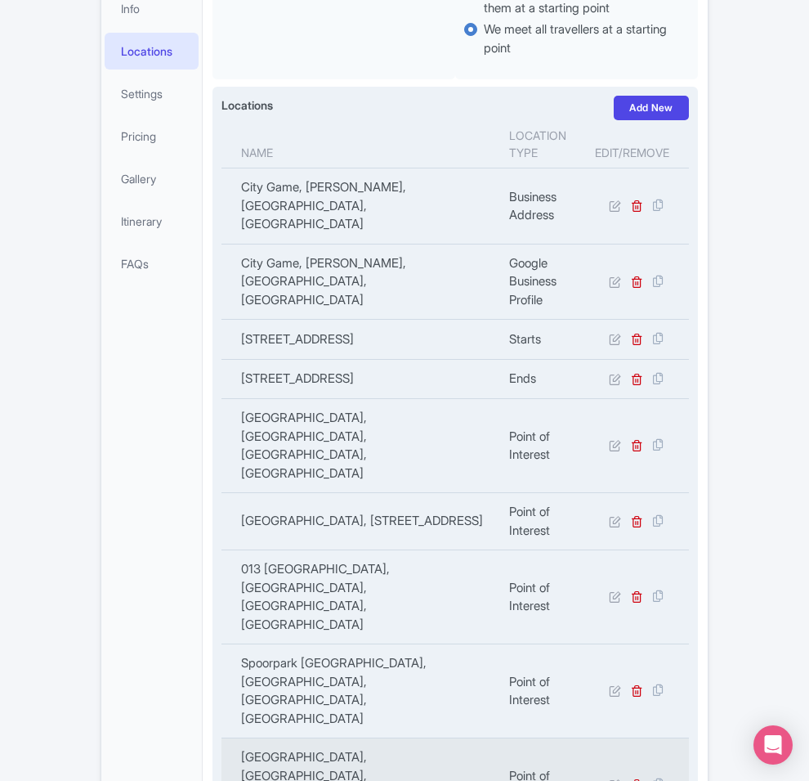
click at [293, 738] on td "Tilburg University, Warandelaan, Tilburg, Netherlands" at bounding box center [360, 785] width 278 height 94
copy tr "Tilburg University, Warandelaan, Tilburg, Netherlands"
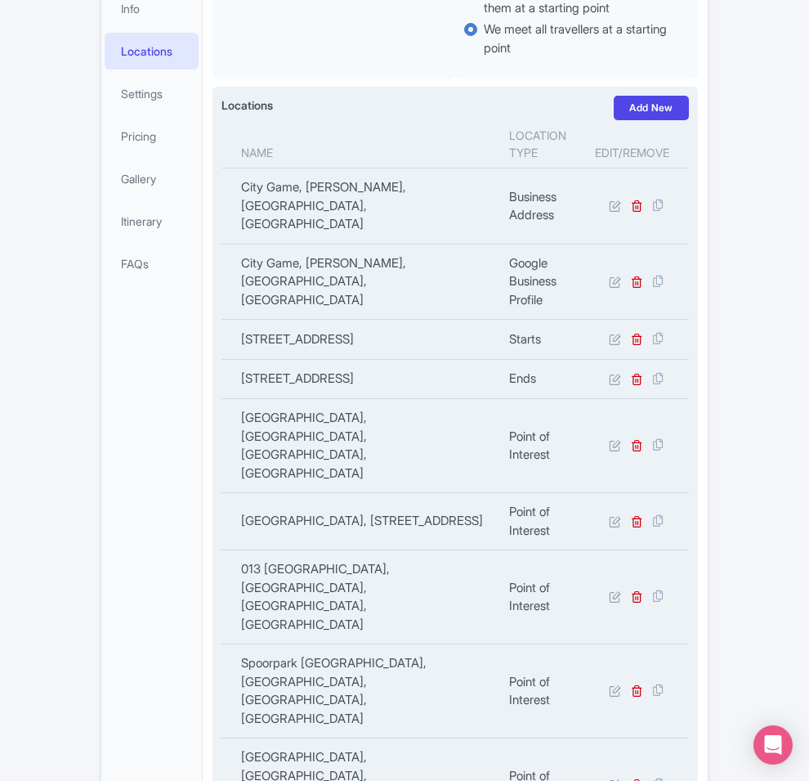
copy tr "Piushaven Tilburg, Piushaven, Tilburg, Netherlands"
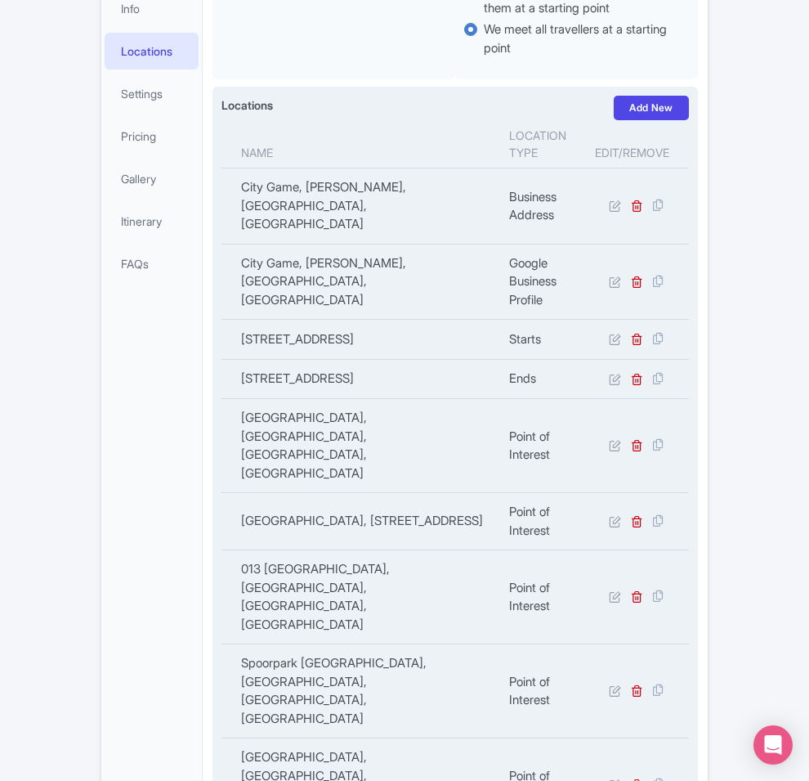
copy tr "De Pont Museum of Contemporary Art, Wilhelminapark 1, 5041 EA Tilburg, Netherla…"
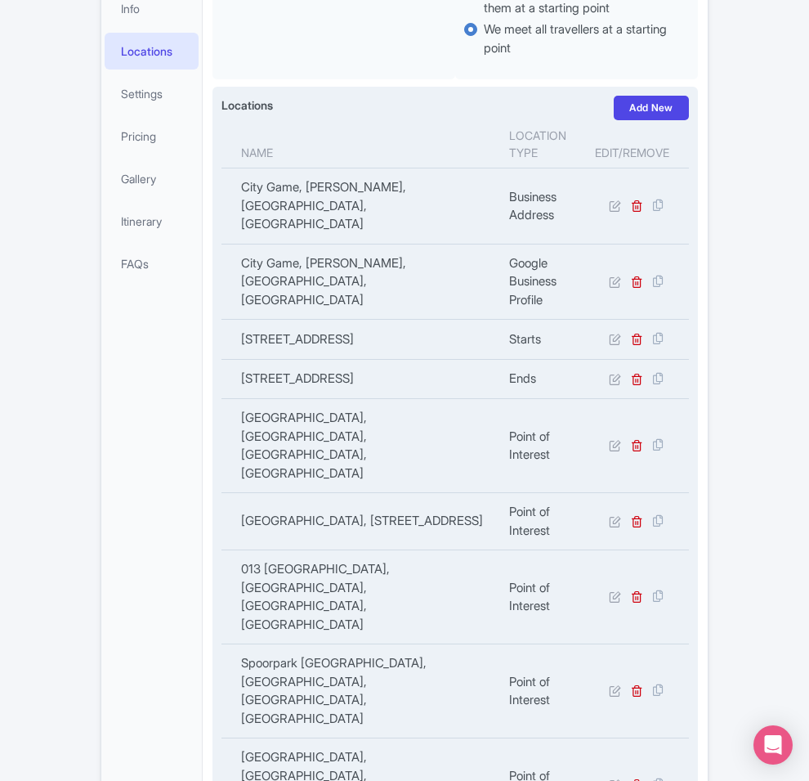
copy tr "AaBe Fabriek, Aabe-straat, Tilburg, Netherlands"
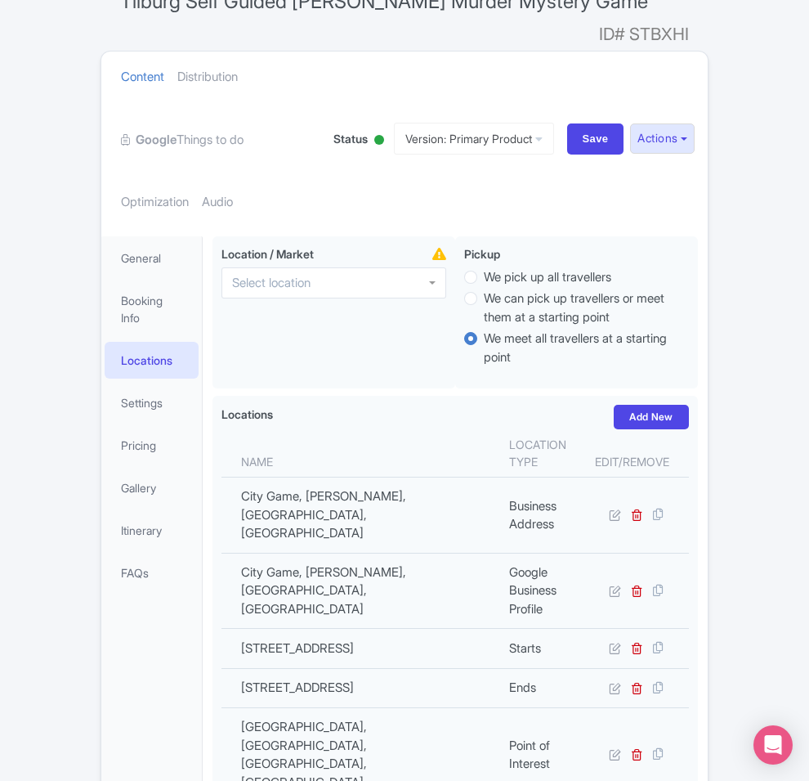
scroll to position [0, 0]
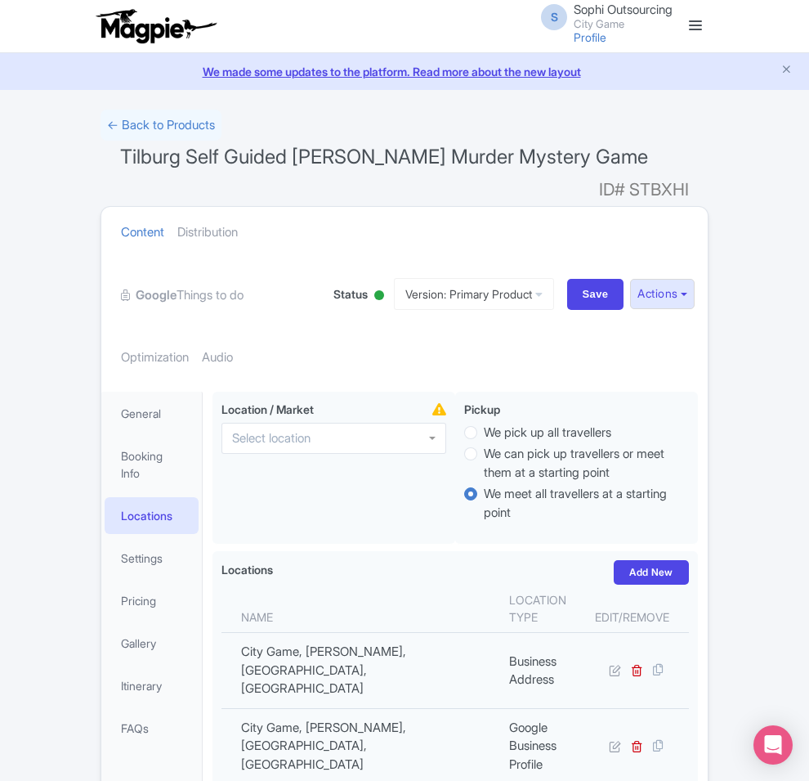
drag, startPoint x: 43, startPoint y: 125, endPoint x: 298, endPoint y: 123, distance: 255.0
click at [101, 125] on link "← Back to Products" at bounding box center [161, 126] width 121 height 32
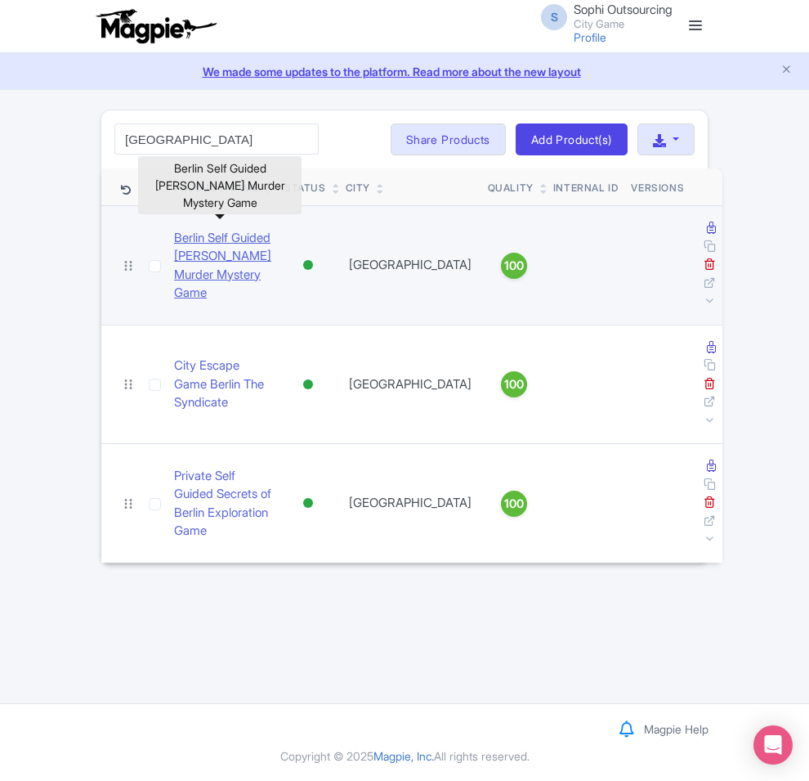
type input "[GEOGRAPHIC_DATA]"
click at [174, 249] on link "Berlin Self Guided [PERSON_NAME] Murder Mystery Game" at bounding box center [222, 266] width 97 height 74
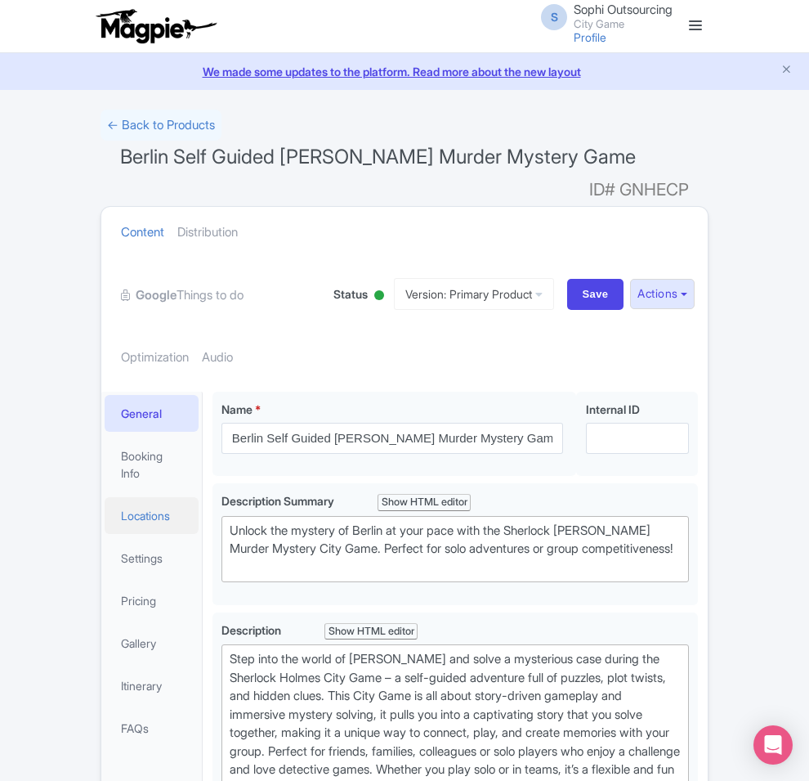
click at [105, 497] on link "Locations" at bounding box center [152, 515] width 94 height 37
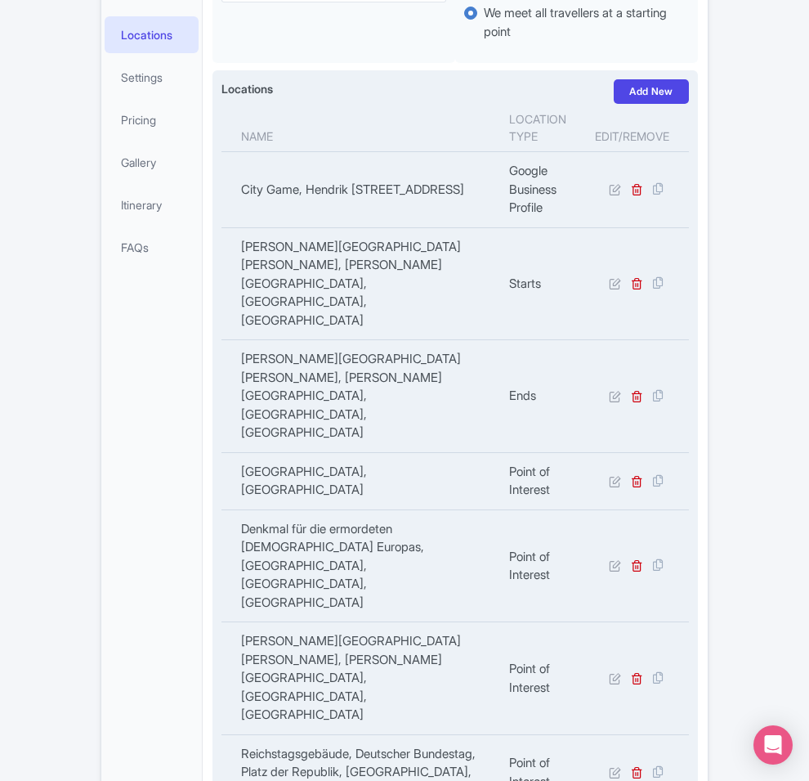
scroll to position [476, 0]
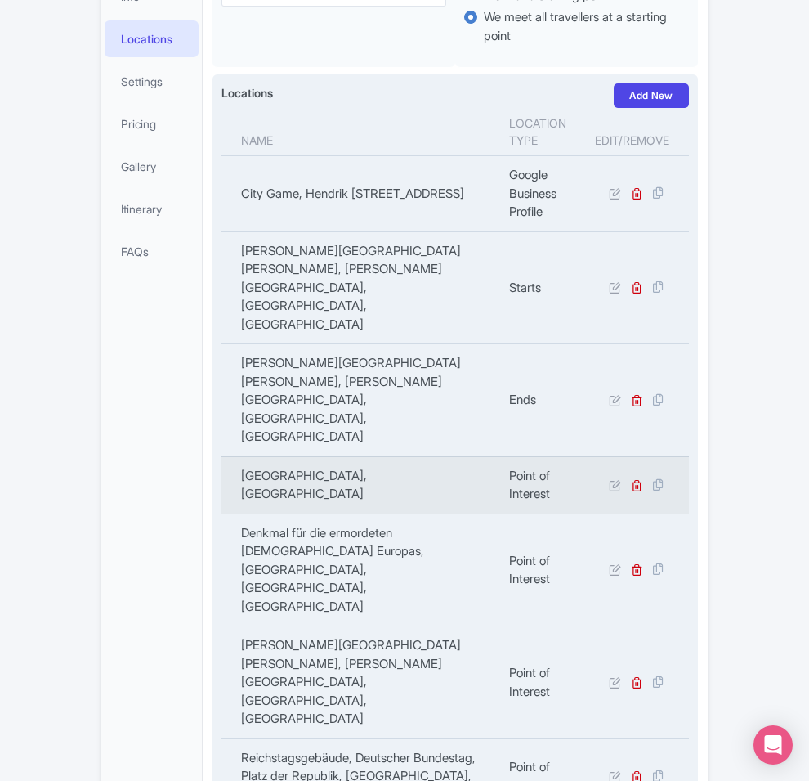
copy td "Komische Oper Berlin @Schillertheater, Bismarckstraße, Berlin, Germany"
drag, startPoint x: 255, startPoint y: 242, endPoint x: 170, endPoint y: 226, distance: 86.6
click at [221, 456] on td "Komische Oper Berlin @Schillertheater, Bismarckstraße, Berlin, Germany" at bounding box center [360, 484] width 278 height 57
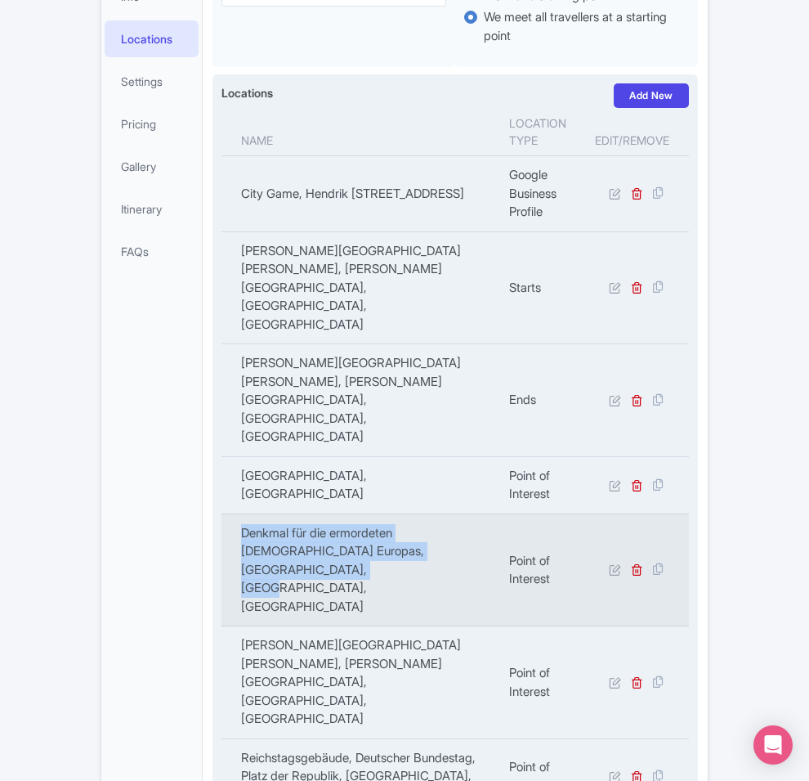
copy td "Denkmal für die ermordeten Juden Europas, Cora-Berliner-Straße, Berlin, Germany"
drag, startPoint x: 352, startPoint y: 309, endPoint x: 161, endPoint y: 274, distance: 194.5
click at [221, 513] on td "Denkmal für die ermordeten Juden Europas, Cora-Berliner-Straße, Berlin, Germany" at bounding box center [360, 569] width 278 height 113
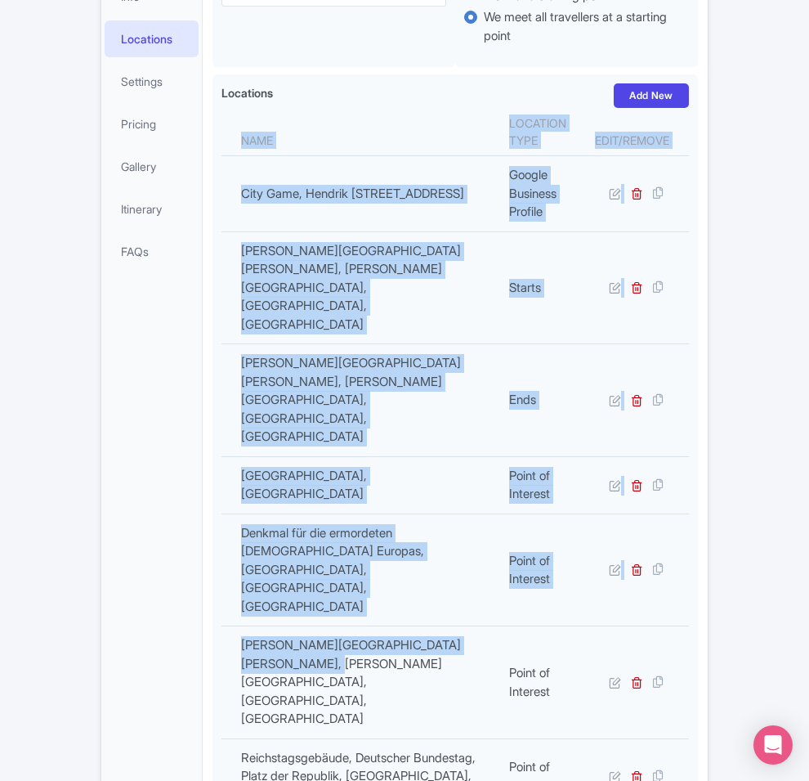
copy div "Name Location type Edit/Remove City Game, Hendrik Figeeweg 1T1, 2031 BJ Haarlem…"
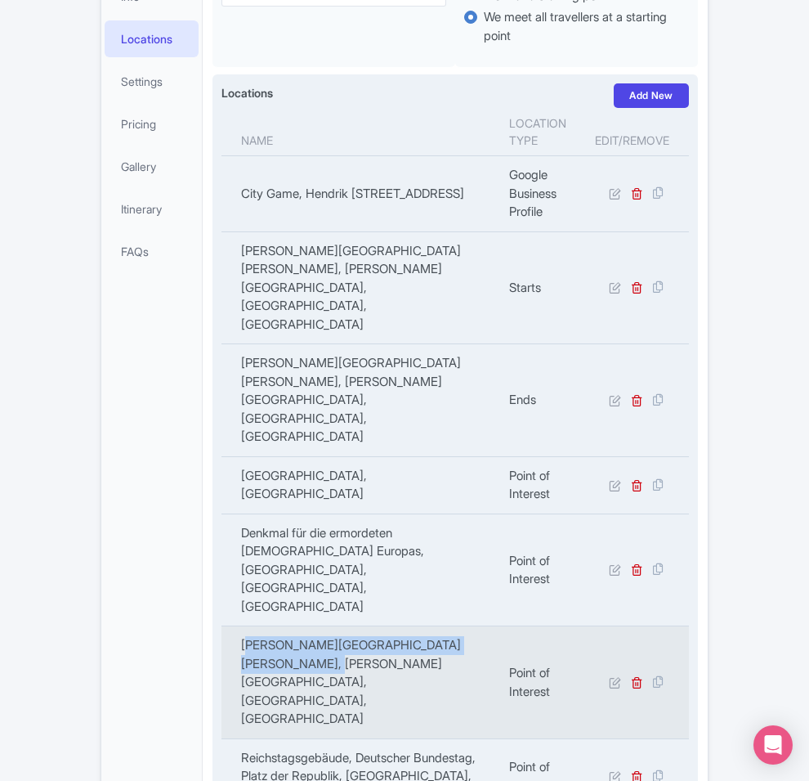
copy td "ariser Platz, Pariser Platz, Berlin, Germany"
copy td "Pariser Platz, Pariser Platz, Berlin, Germany"
drag, startPoint x: 436, startPoint y: 348, endPoint x: 180, endPoint y: 352, distance: 255.9
click at [221, 626] on td "Pariser Platz, Pariser Platz, Berlin, Germany" at bounding box center [360, 682] width 278 height 113
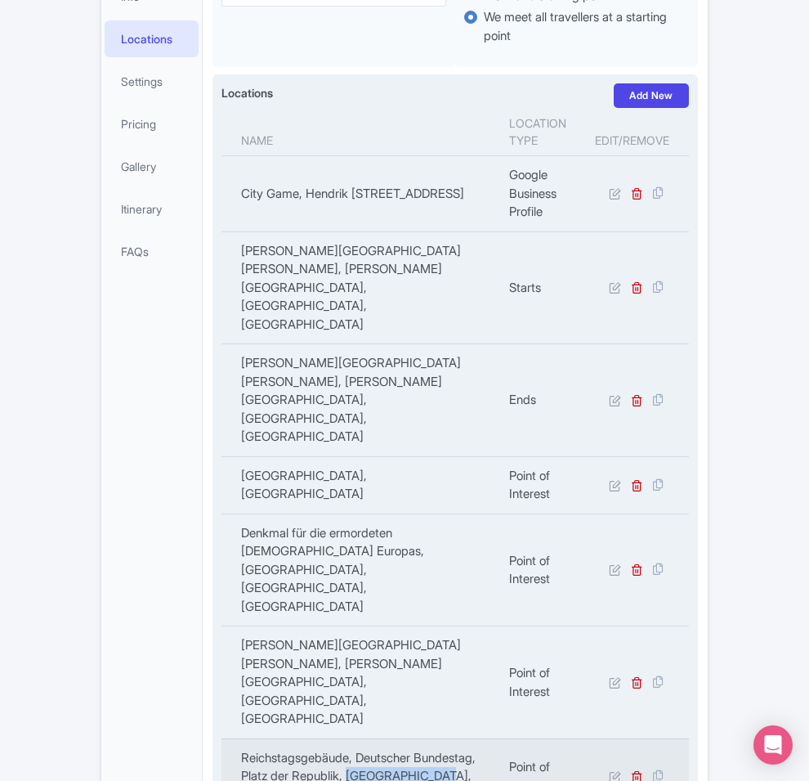
copy td "Berlin, Germany"
copy td "Reichstagsgebäude, Deutscher Bundestag, Platz der Republik, Berlin, Germany"
drag, startPoint x: 328, startPoint y: 427, endPoint x: 174, endPoint y: 394, distance: 157.1
click at [221, 738] on td "Reichstagsgebäude, Deutscher Bundestag, Platz der Republik, Berlin, Germany" at bounding box center [360, 776] width 278 height 76
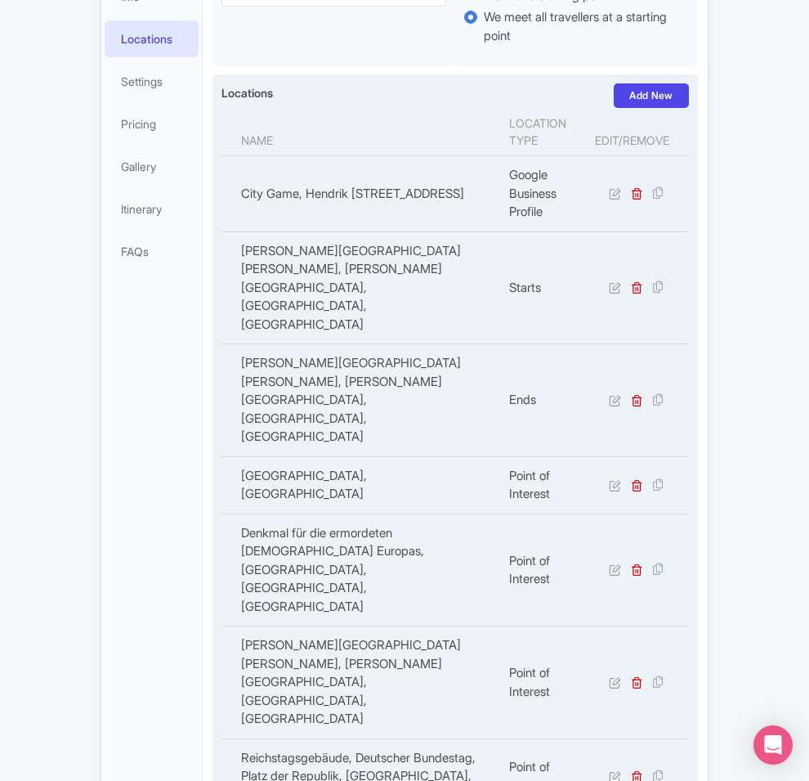
copy td "Sowjetisches Ehrenmal Tiergarten, Straße des 17. Juni, Berlin, Germany"
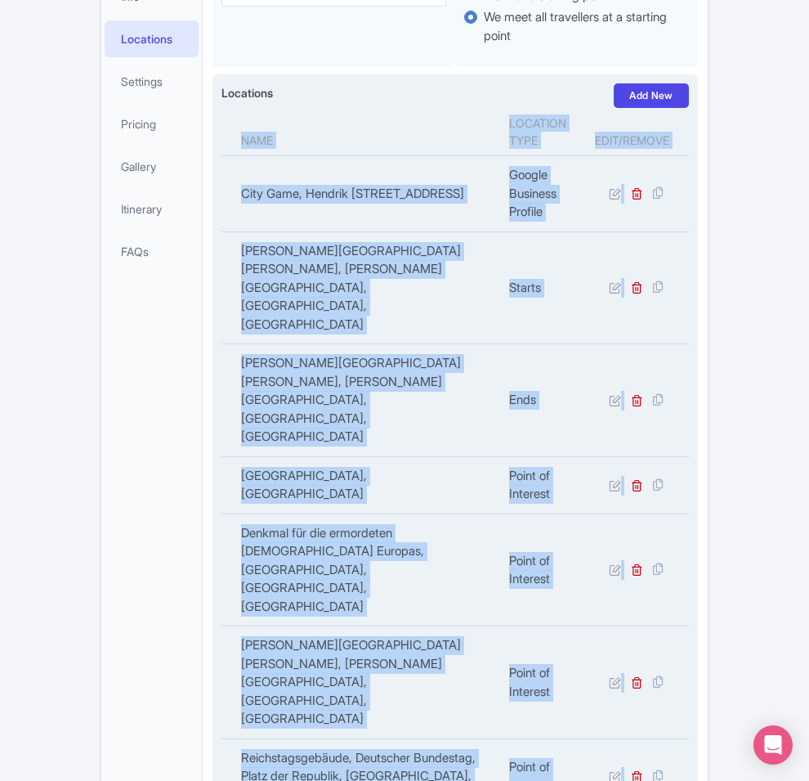
copy div "Name Location type Edit/Remove City Game, Hendrik Figeeweg 1T1, 2031 BJ Haarlem…"
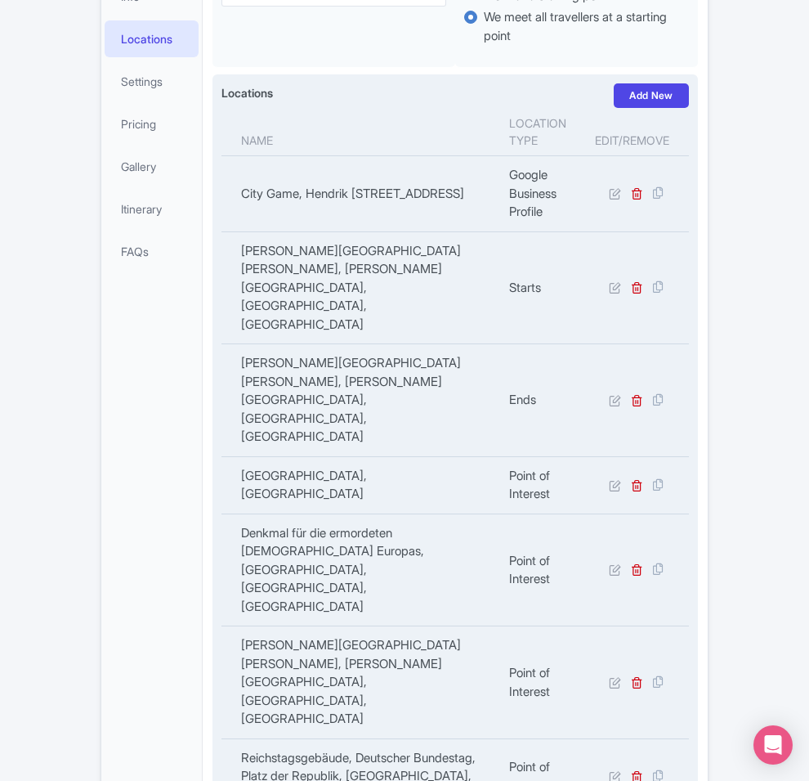
copy td "Sowjetisches Ehrenmal Tiergarten, Straße des 17. Juni, Berlin, Germany"
drag, startPoint x: 242, startPoint y: 479, endPoint x: 173, endPoint y: 450, distance: 74.4
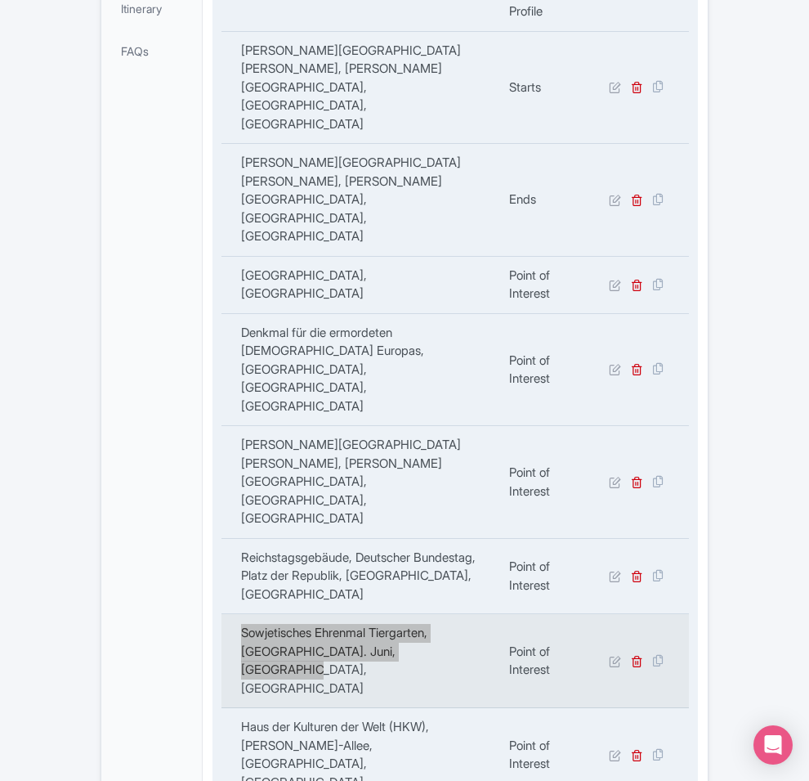
scroll to position [681, 0]
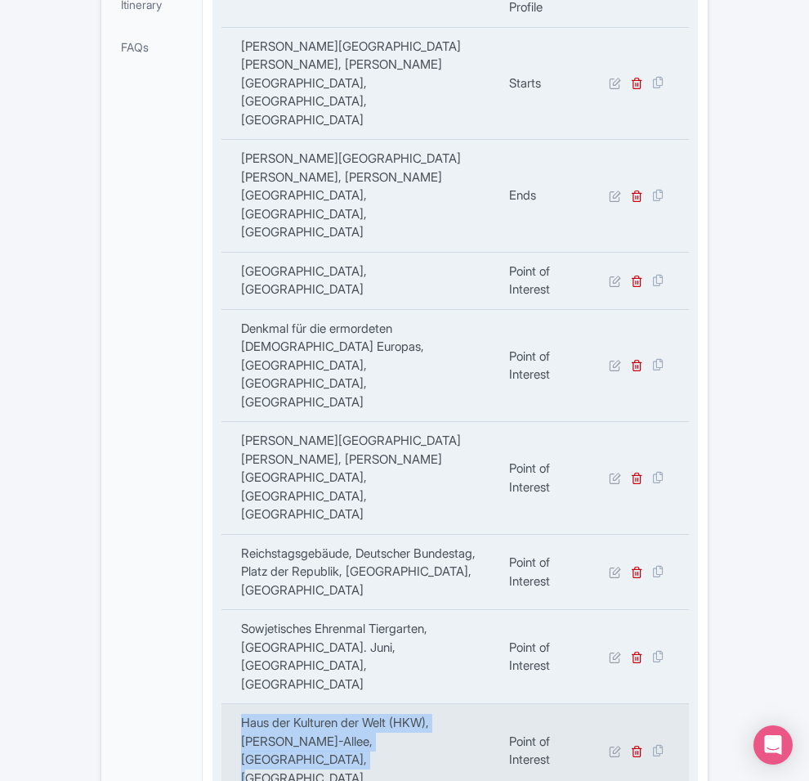
drag, startPoint x: 237, startPoint y: 315, endPoint x: 180, endPoint y: 304, distance: 58.2
click at [221, 704] on td "Haus der Kulturen der Welt (HKW), John-Foster-Dulles-Allee, Berlin, Germany" at bounding box center [360, 751] width 278 height 94
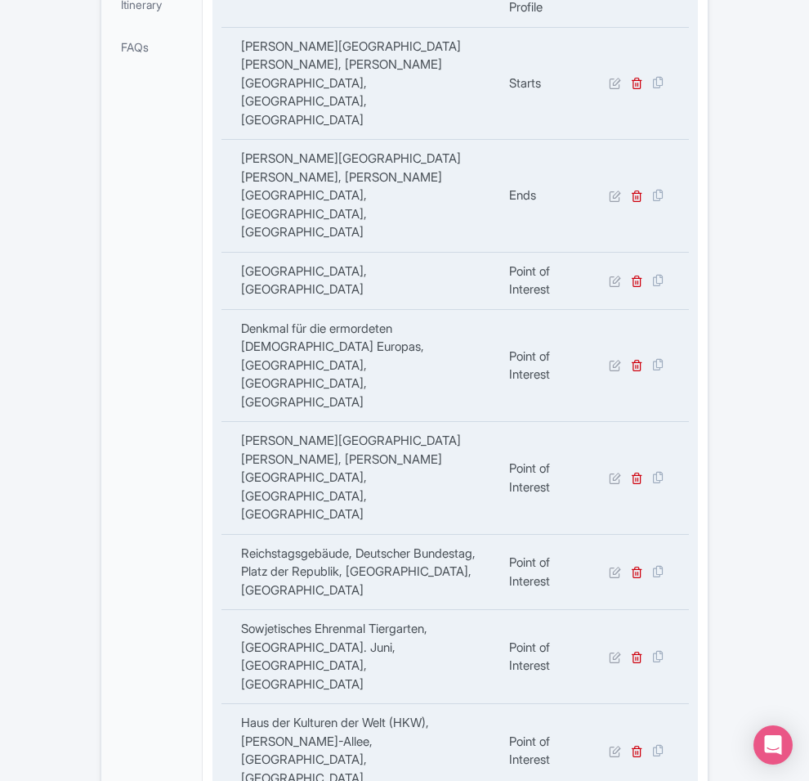
drag, startPoint x: 251, startPoint y: 388, endPoint x: 182, endPoint y: 369, distance: 71.4
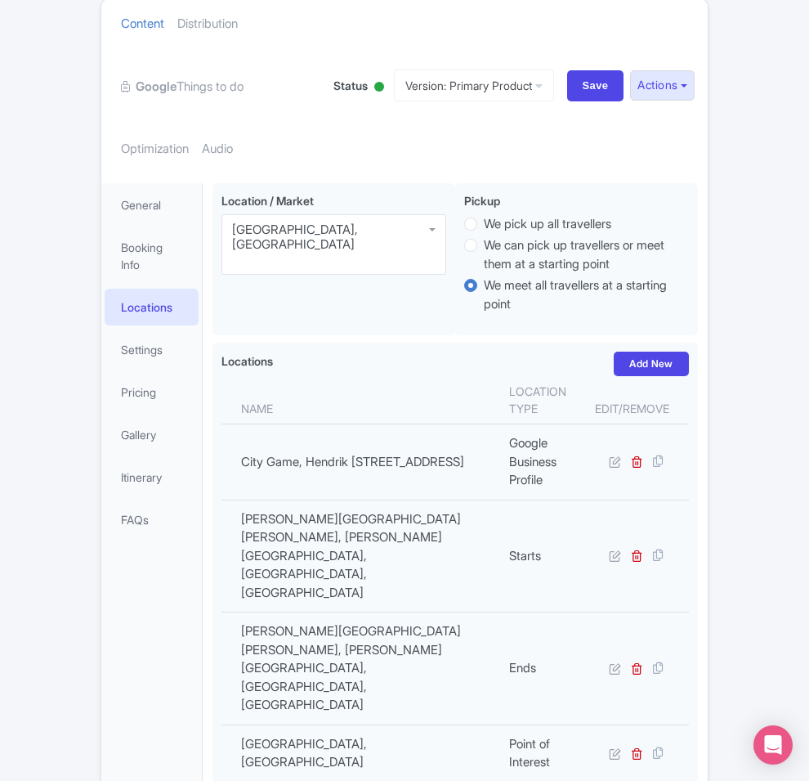
scroll to position [0, 0]
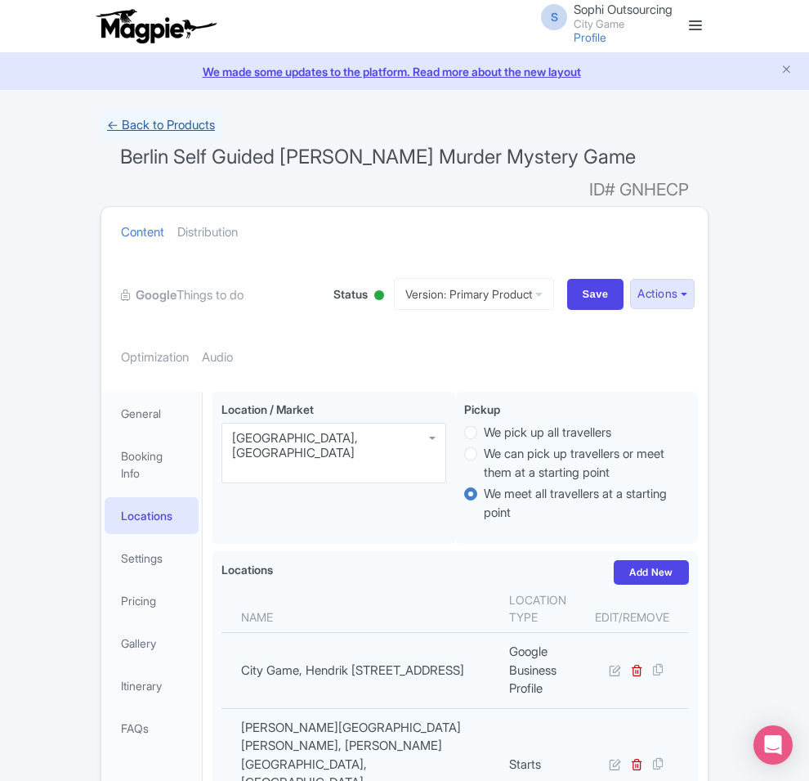
click at [101, 123] on link "← Back to Products" at bounding box center [161, 126] width 121 height 32
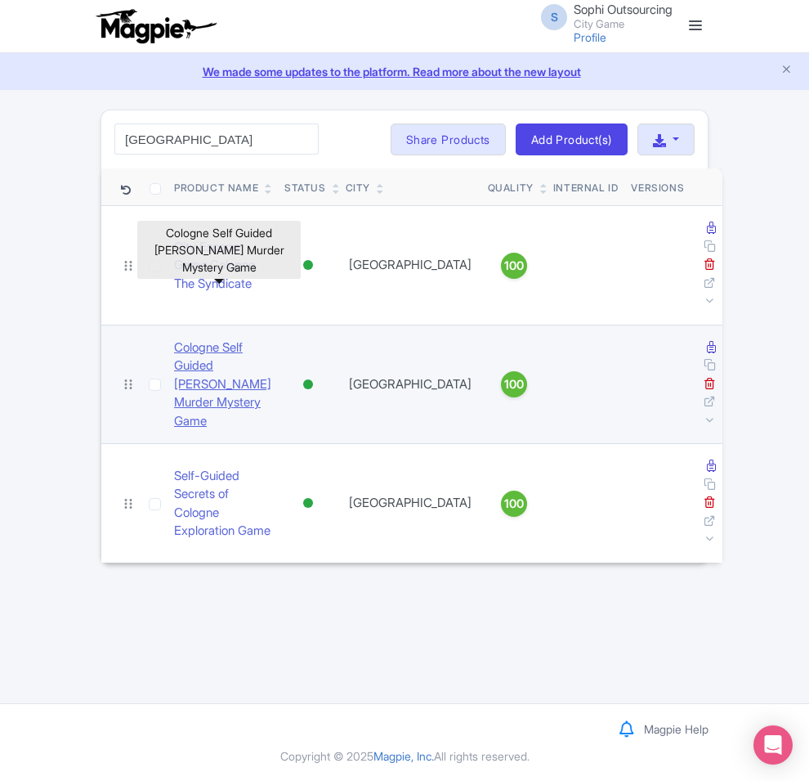
type input "[GEOGRAPHIC_DATA]"
click at [174, 338] on link "Cologne Self Guided [PERSON_NAME] Murder Mystery Game" at bounding box center [222, 384] width 97 height 92
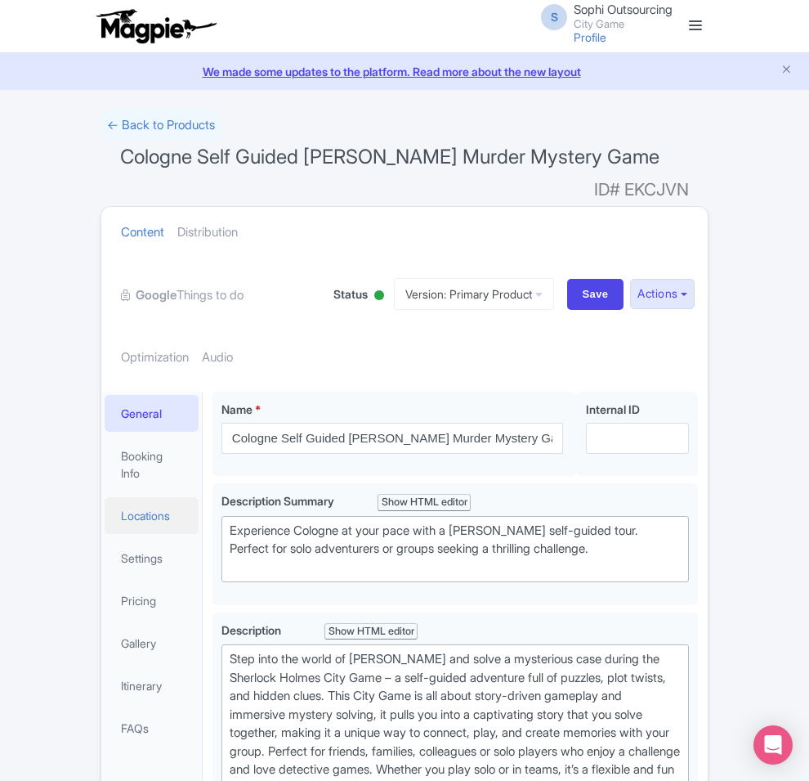
click at [105, 497] on link "Locations" at bounding box center [152, 515] width 94 height 37
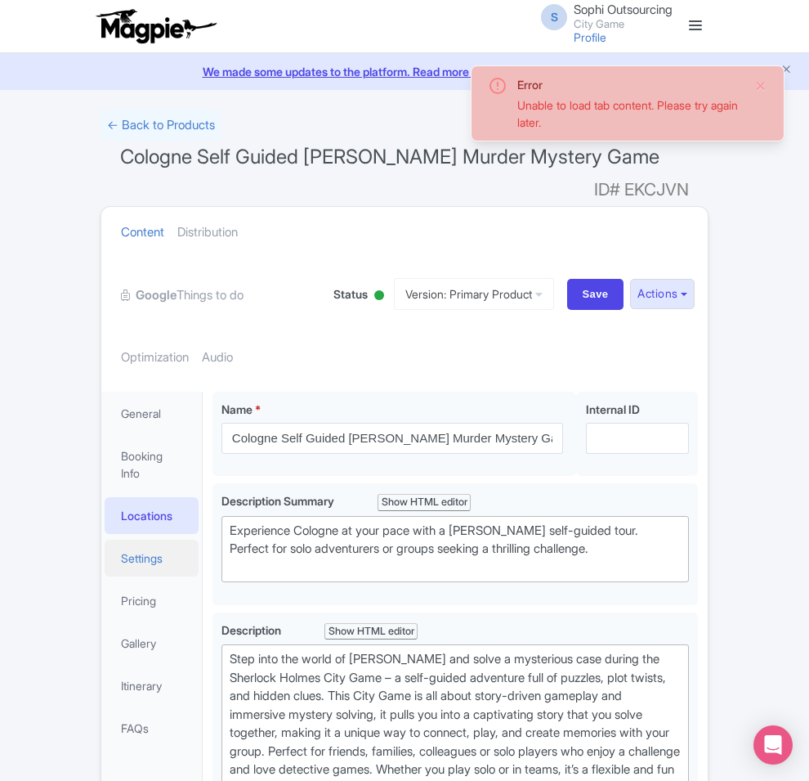
click at [105, 539] on link "Settings" at bounding box center [152, 557] width 94 height 37
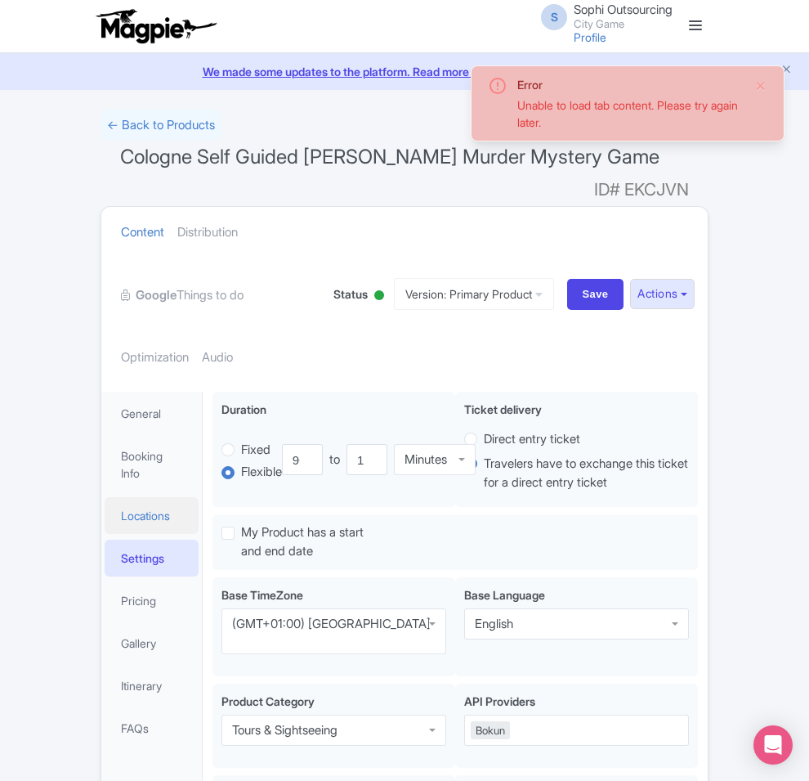
click at [105, 497] on link "Locations" at bounding box center [152, 515] width 94 height 37
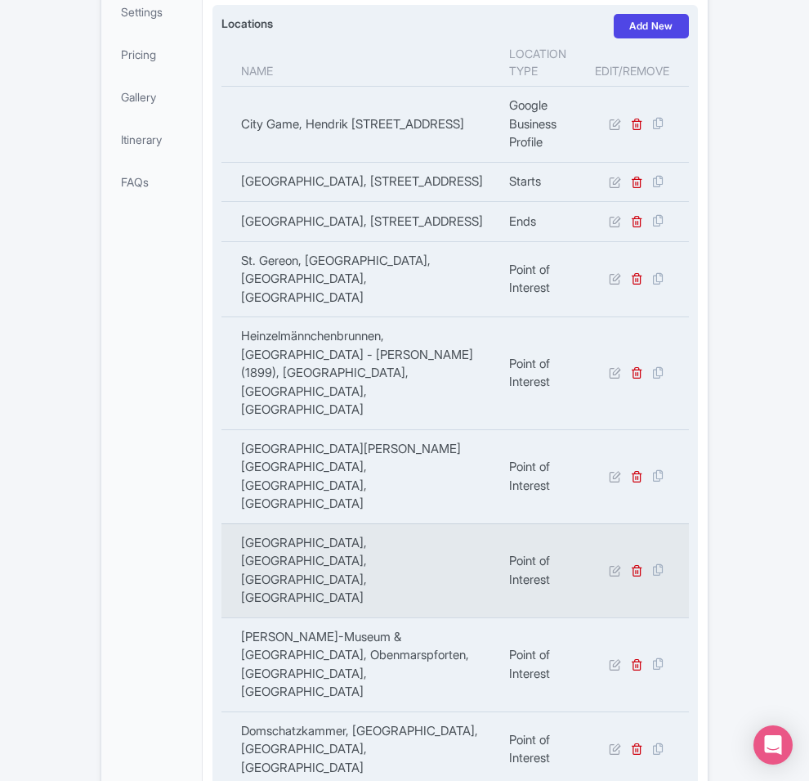
scroll to position [511, 0]
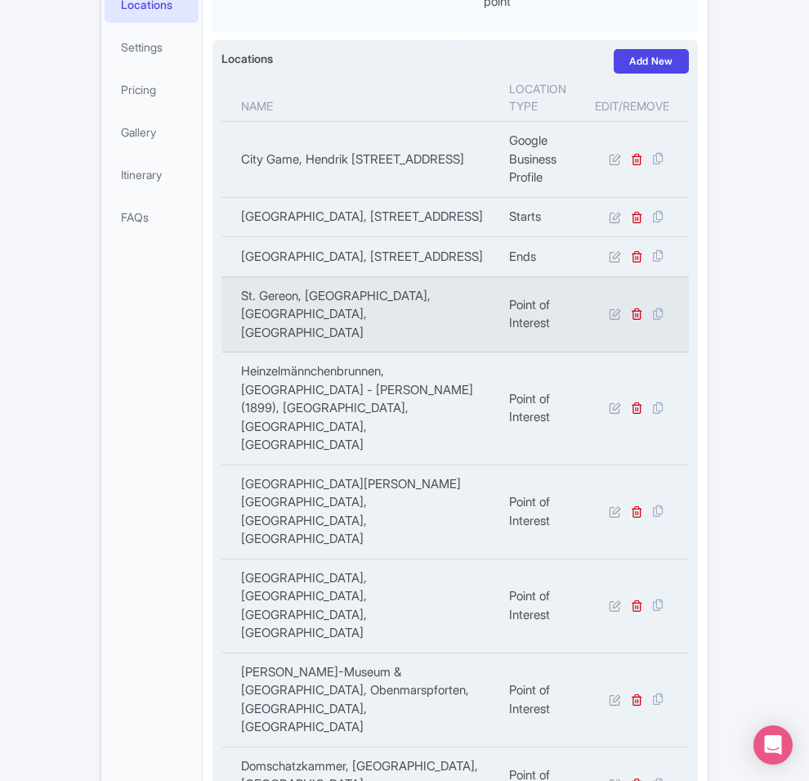
click at [422, 276] on td "St. Gereon, Gereonskloster, Cologne, Germany" at bounding box center [360, 314] width 278 height 76
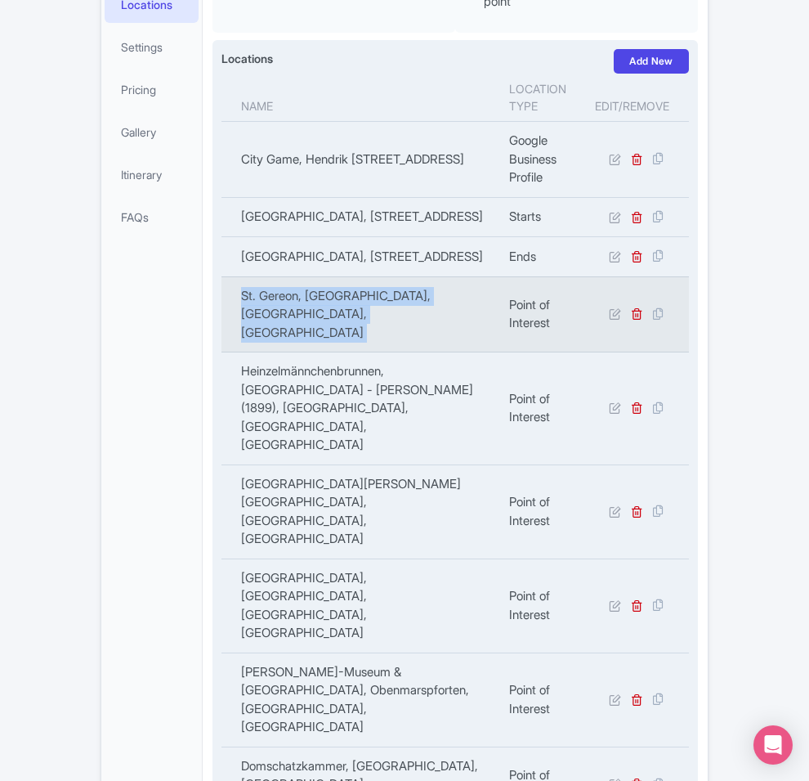
click at [422, 276] on td "St. Gereon, Gereonskloster, Cologne, Germany" at bounding box center [360, 314] width 278 height 76
copy tr "St. Gereon, Gereonskloster, Cologne, Germany"
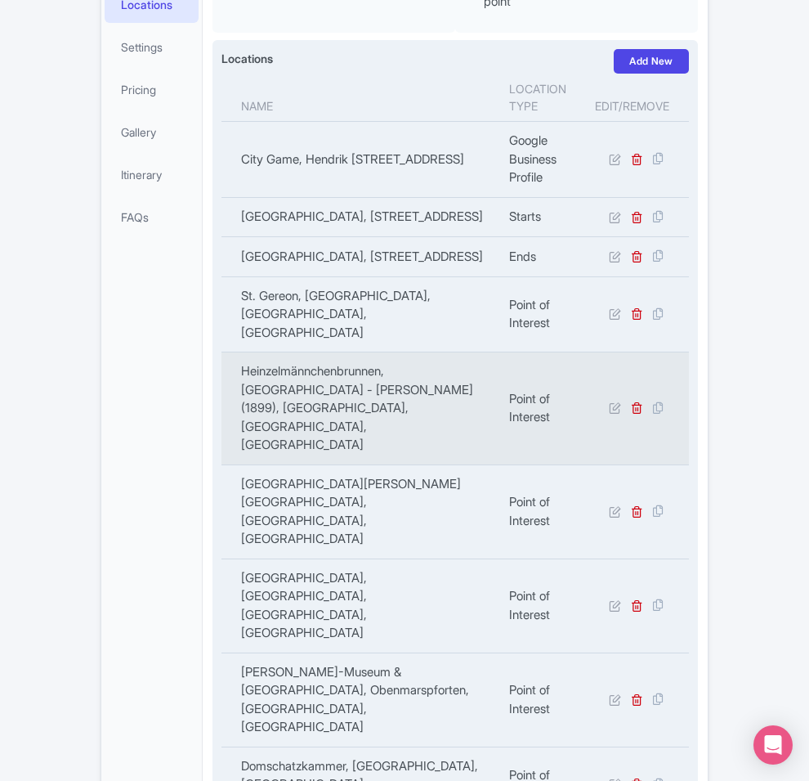
click at [275, 352] on td "Heinzelmännchenbrunnen, Köln - Edmund Renard (1899), Am Hof, Cologne, Germany" at bounding box center [360, 408] width 278 height 113
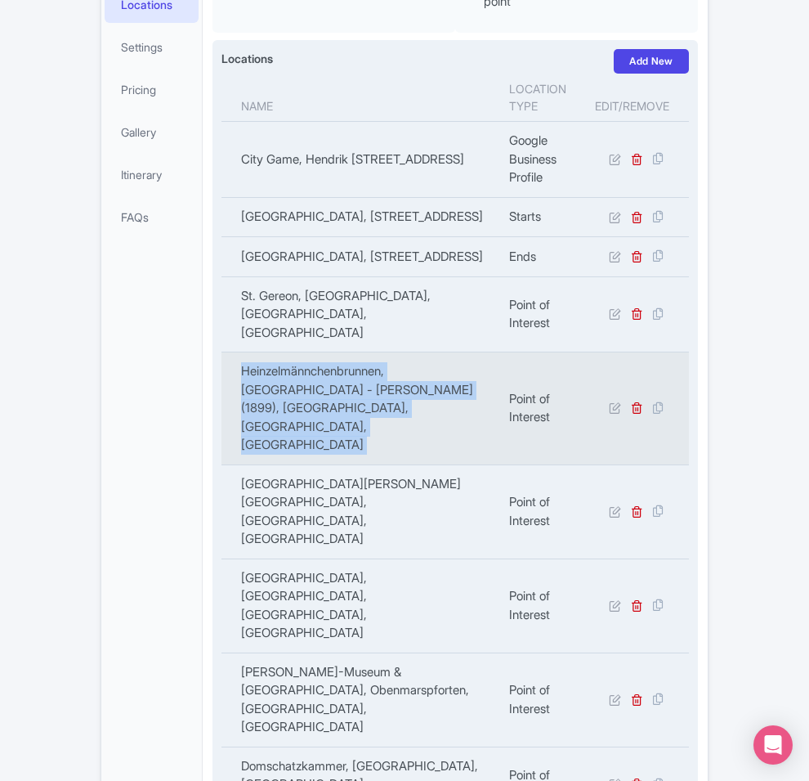
click at [275, 352] on td "Heinzelmännchenbrunnen, Köln - Edmund Renard (1899), Am Hof, Cologne, Germany" at bounding box center [360, 408] width 278 height 113
copy tr "Heinzelmännchenbrunnen, Köln - Edmund Renard (1899), Am Hof, Cologne, Germany"
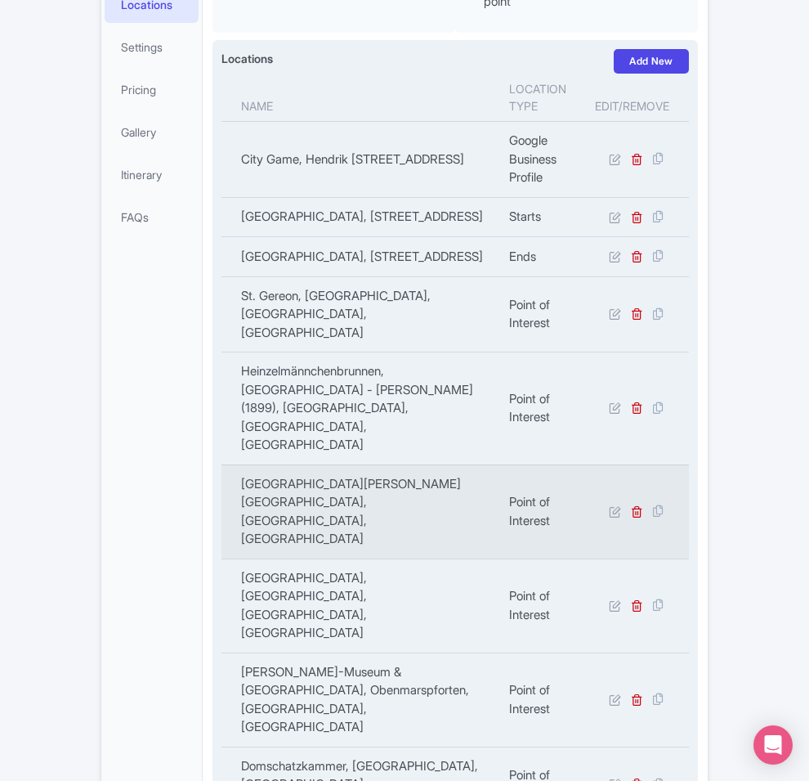
click at [268, 464] on td "Museum Ludwig, Heinrich-Böll-Platz, Cologne, Germany" at bounding box center [360, 511] width 278 height 94
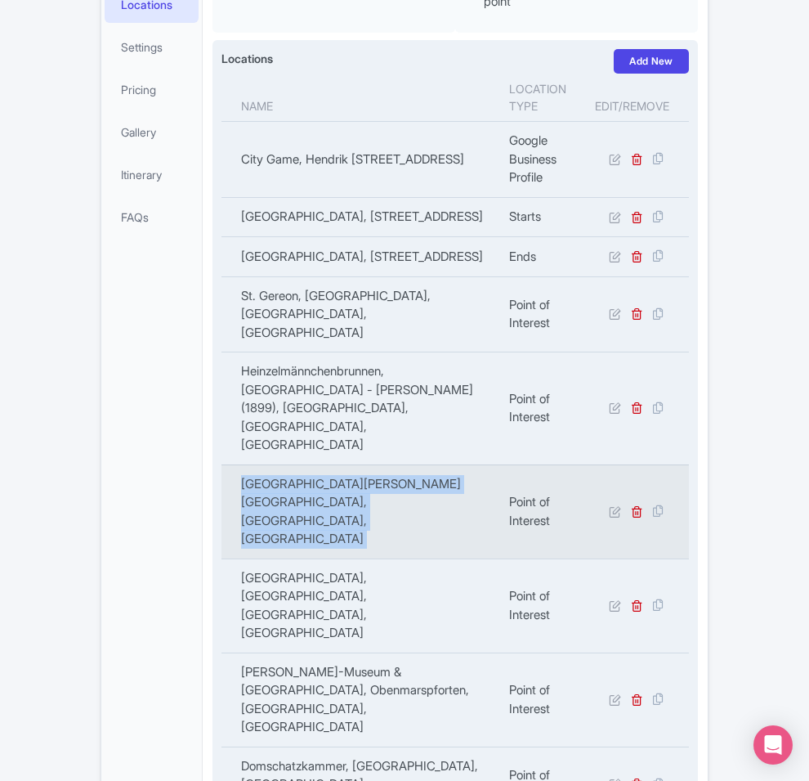
click at [268, 464] on td "Museum Ludwig, Heinrich-Böll-Platz, Cologne, Germany" at bounding box center [360, 511] width 278 height 94
copy tr "Museum Ludwig, Heinrich-Böll-Platz, Cologne, Germany"
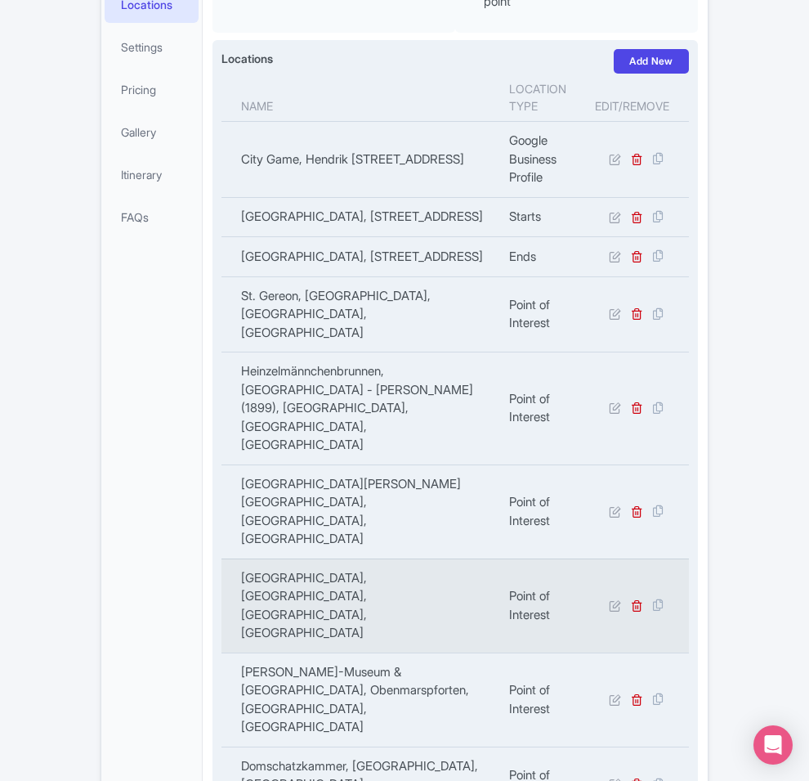
click at [283, 558] on td "Kolumba, Kolumbastraße, Cologne, Germany" at bounding box center [360, 605] width 278 height 94
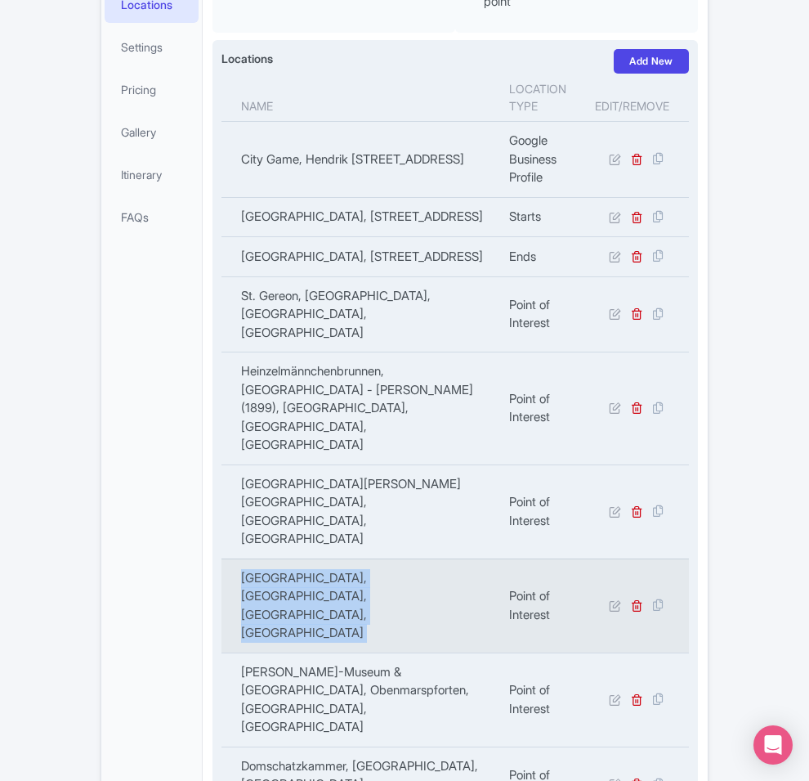
click at [283, 558] on td "Kolumba, Kolumbastraße, Cologne, Germany" at bounding box center [360, 605] width 278 height 94
copy tr "Kolumba, Kolumbastraße, Cologne, Germany"
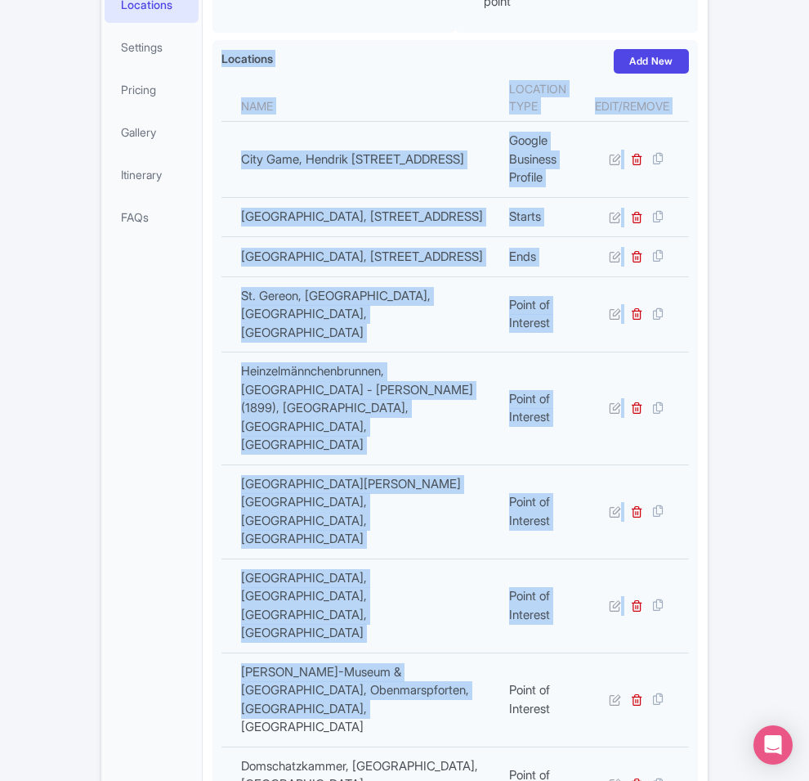
copy div "Location / Market i Cologne, Germany Cologne, Germany Pickup i We pick up all t…"
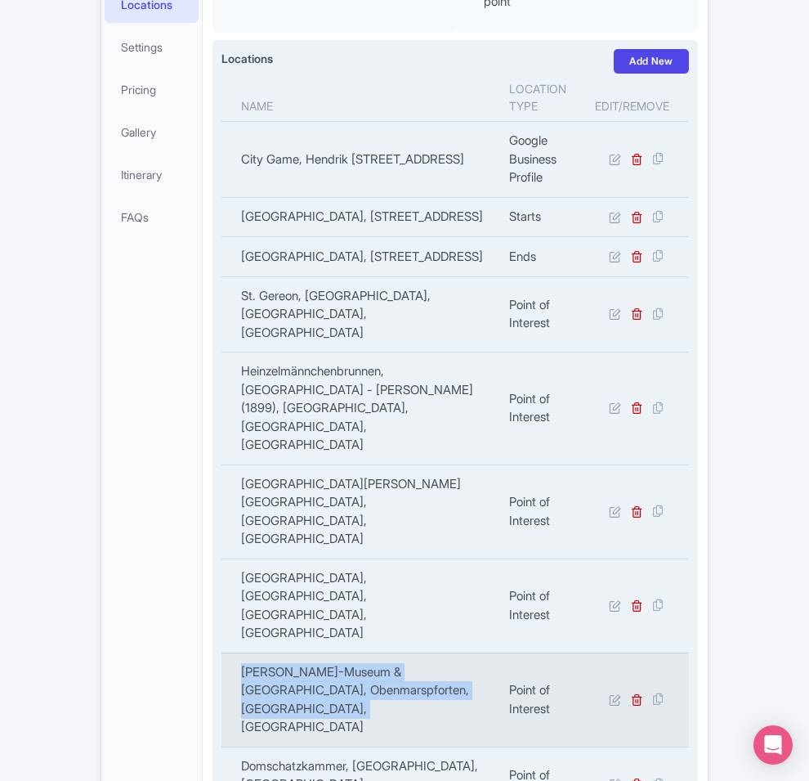
copy td "Wallraf-Richartz-Museum & Fondation Corboud, Obenmarspforten, Cologne, Germany"
drag, startPoint x: 419, startPoint y: 440, endPoint x: 161, endPoint y: 418, distance: 259.1
click at [221, 652] on td "Wallraf-Richartz-Museum & Fondation Corboud, Obenmarspforten, Cologne, Germany" at bounding box center [360, 699] width 278 height 94
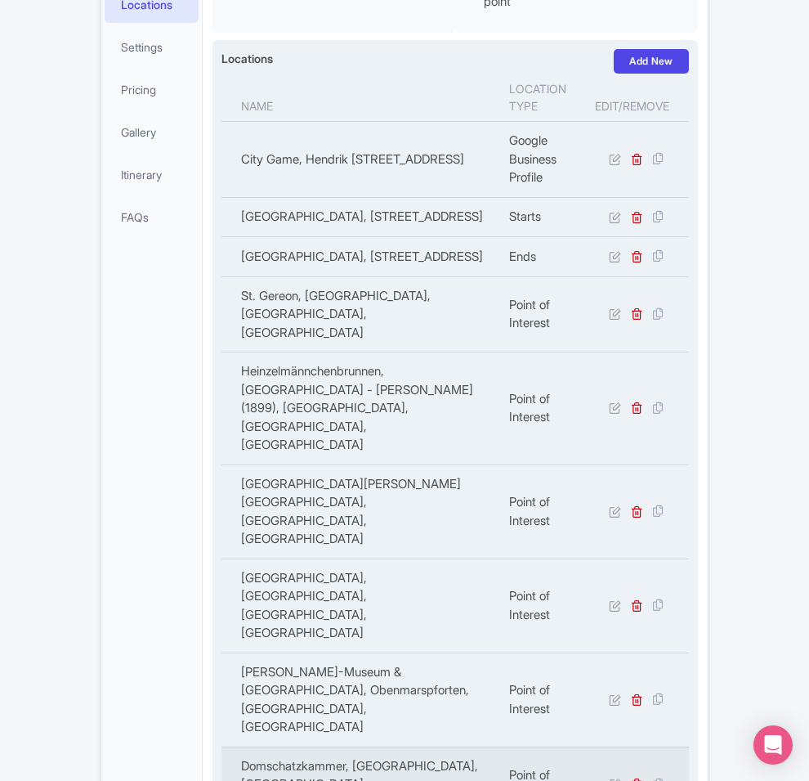
click at [374, 746] on td "Domschatzkammer, Domkloster, Cologne, Germany" at bounding box center [360, 784] width 278 height 76
copy tr "Domschatzkammer, Domkloster, Cologne, Germany"
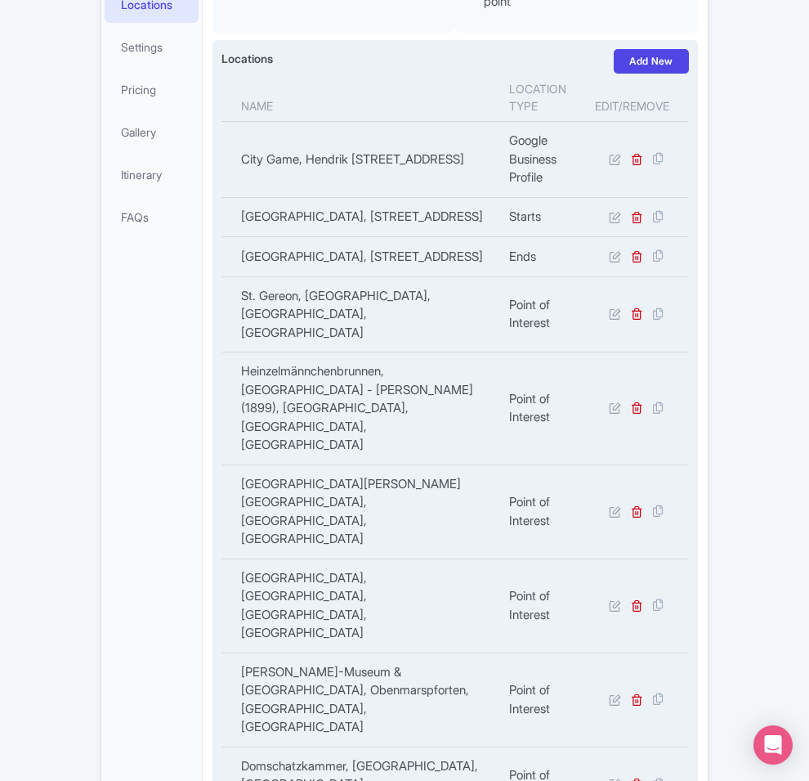
copy tr "Alter Markt, Alter Markt, Cologne, Germany"
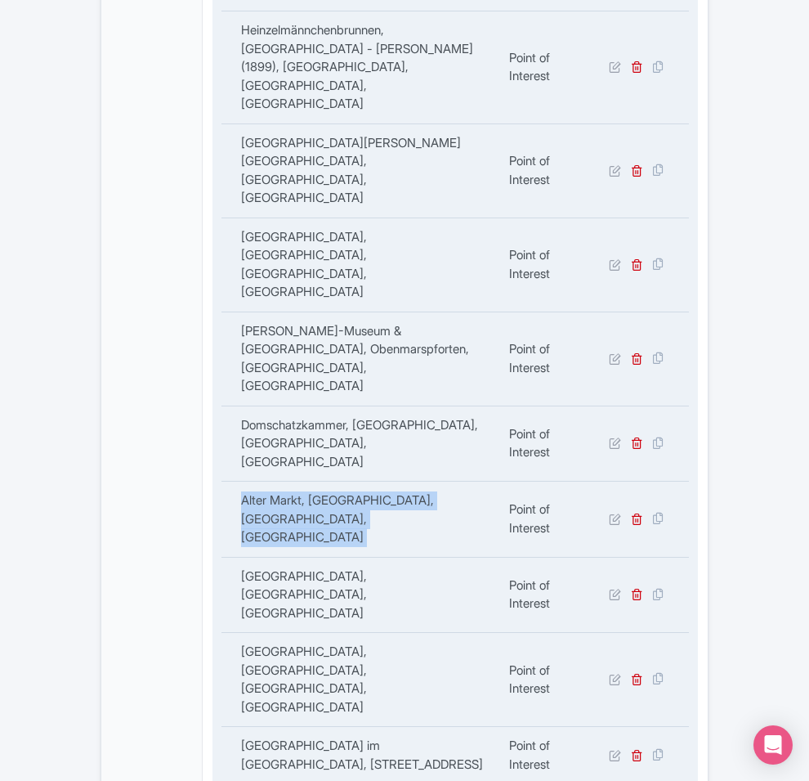
scroll to position [817, 0]
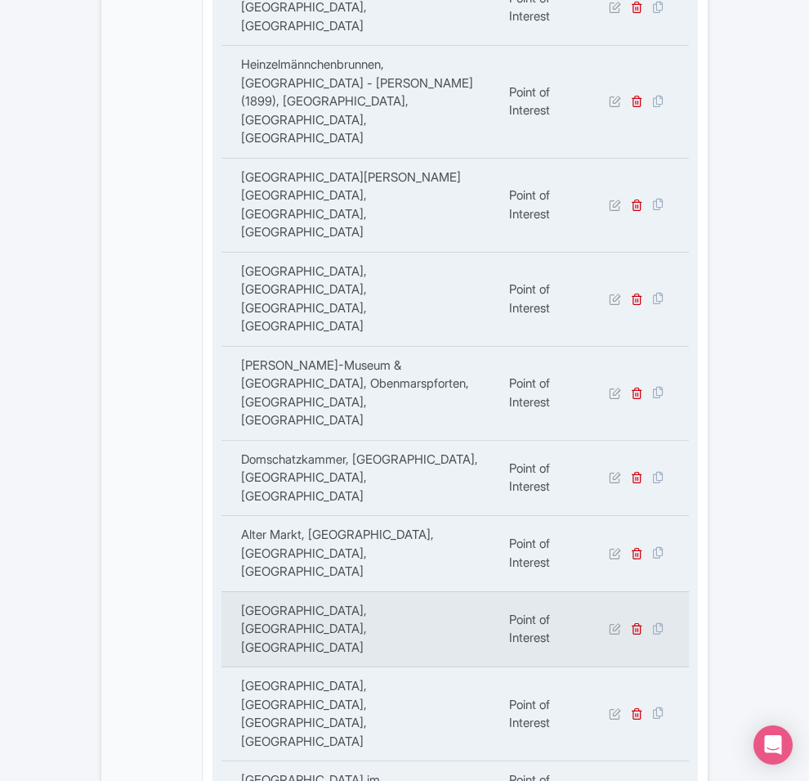
click at [246, 591] on td "Hohenzollernbrücke, Cologne, Germany" at bounding box center [360, 629] width 278 height 76
copy tr "Hohenzollernbrücke, Cologne, Germany"
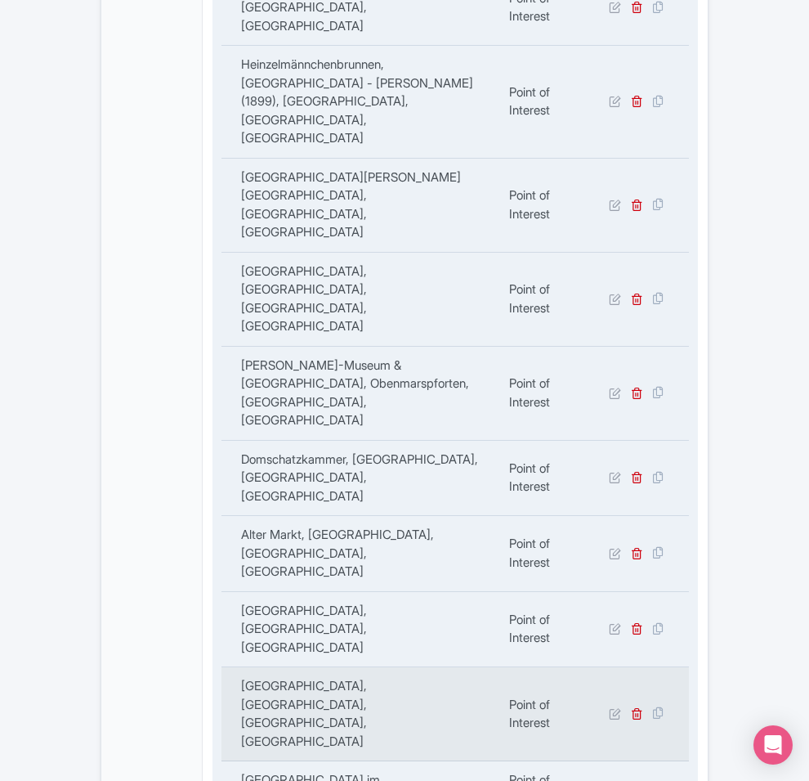
click at [312, 667] on td "Kölner Dom, Domkloster, Cologne, Germany" at bounding box center [360, 714] width 278 height 94
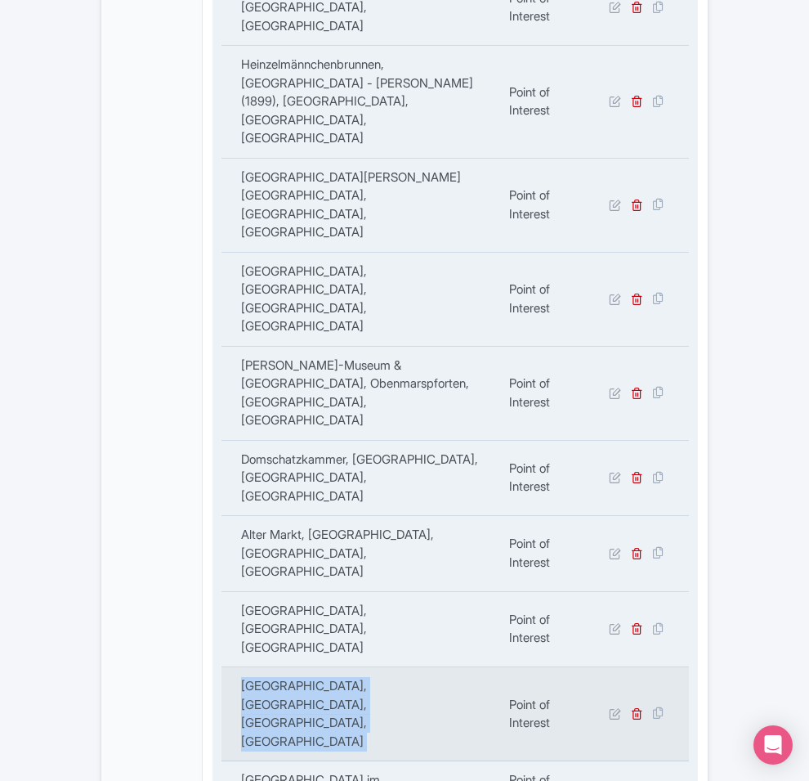
click at [312, 667] on td "Kölner Dom, Domkloster, Cologne, Germany" at bounding box center [360, 714] width 278 height 94
copy tr "Kölner Dom, Domkloster, Cologne, Germany"
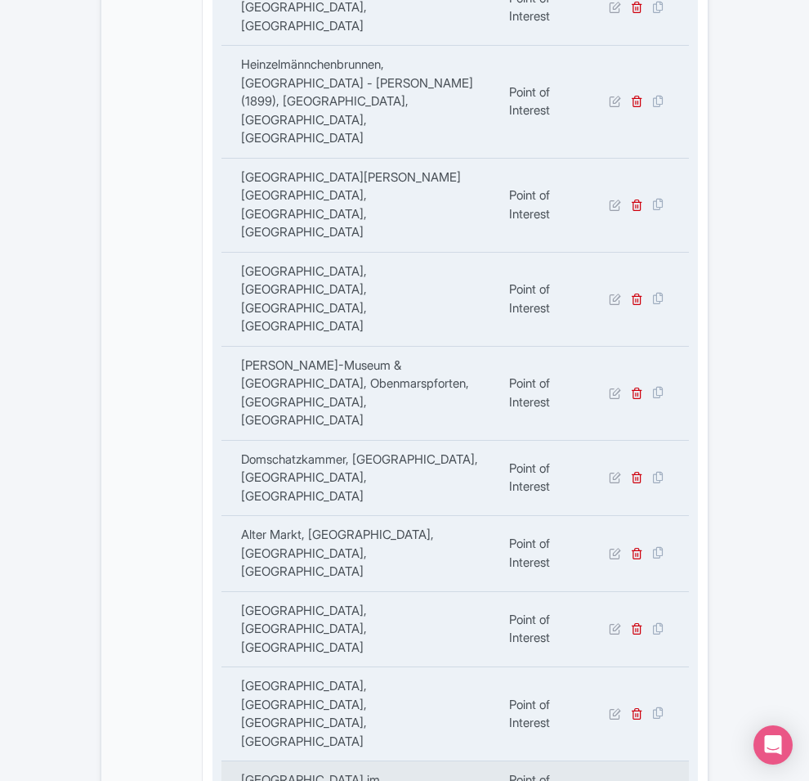
click at [306, 761] on td "Römisch-Germanisches Museum im Belgischen Haus, Cäcilienstraße 46, 50667 Köln, …" at bounding box center [360, 789] width 278 height 57
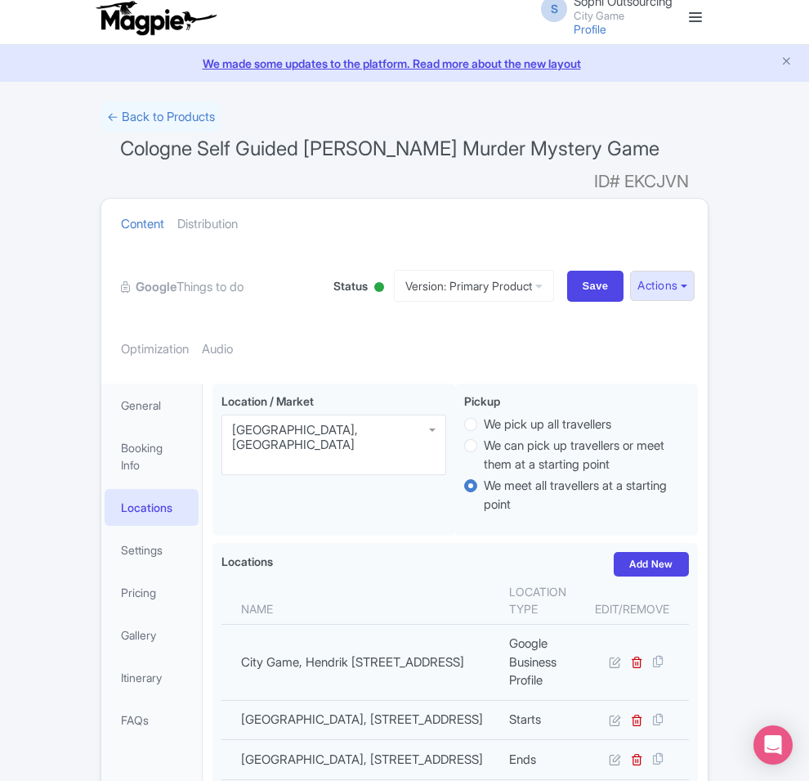
scroll to position [0, 0]
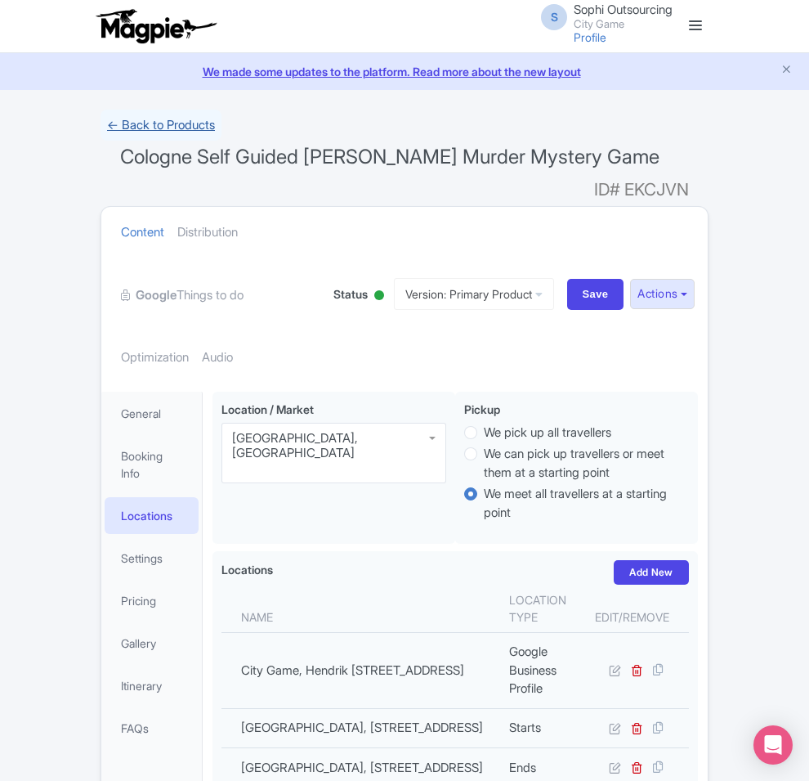
drag, startPoint x: 60, startPoint y: 108, endPoint x: 54, endPoint y: 115, distance: 9.3
click at [101, 110] on link "← Back to Products" at bounding box center [161, 126] width 121 height 32
click at [101, 141] on h1 "Cologne Self Guided Sherlock Holmes Murder Mystery Game ID# EKCJVN" at bounding box center [405, 160] width 608 height 39
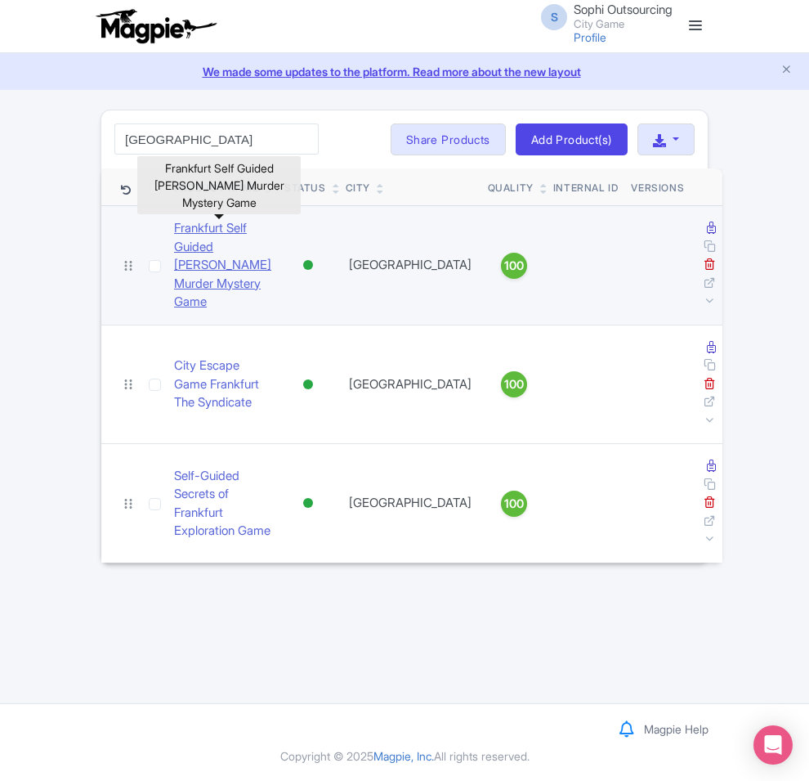
type input "[GEOGRAPHIC_DATA]"
click at [176, 230] on link "Frankfurt Self Guided [PERSON_NAME] Murder Mystery Game" at bounding box center [222, 265] width 97 height 92
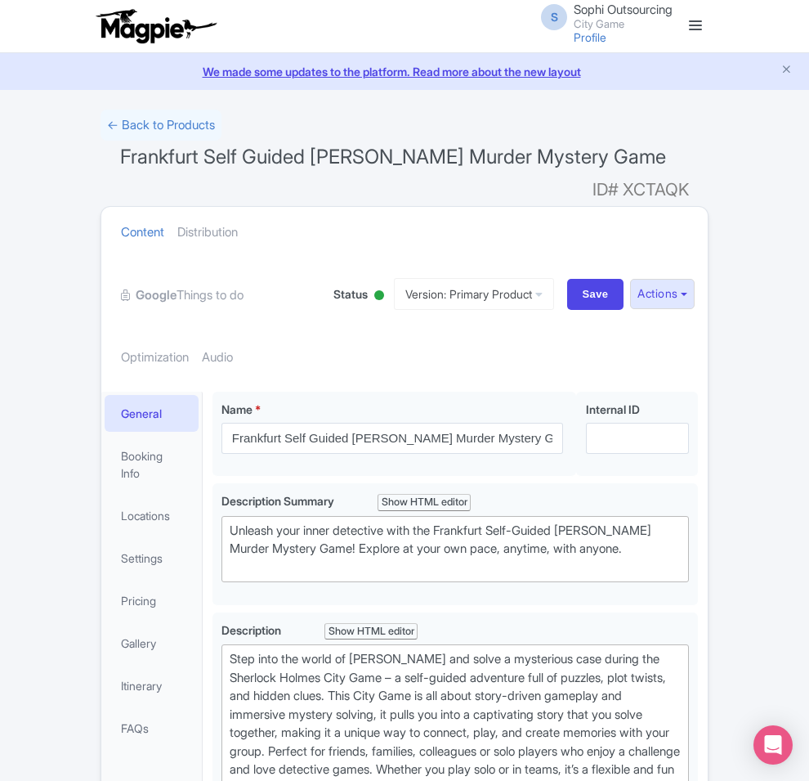
click at [101, 494] on li "Locations" at bounding box center [151, 515] width 101 height 43
click at [105, 497] on link "Locations" at bounding box center [152, 515] width 94 height 37
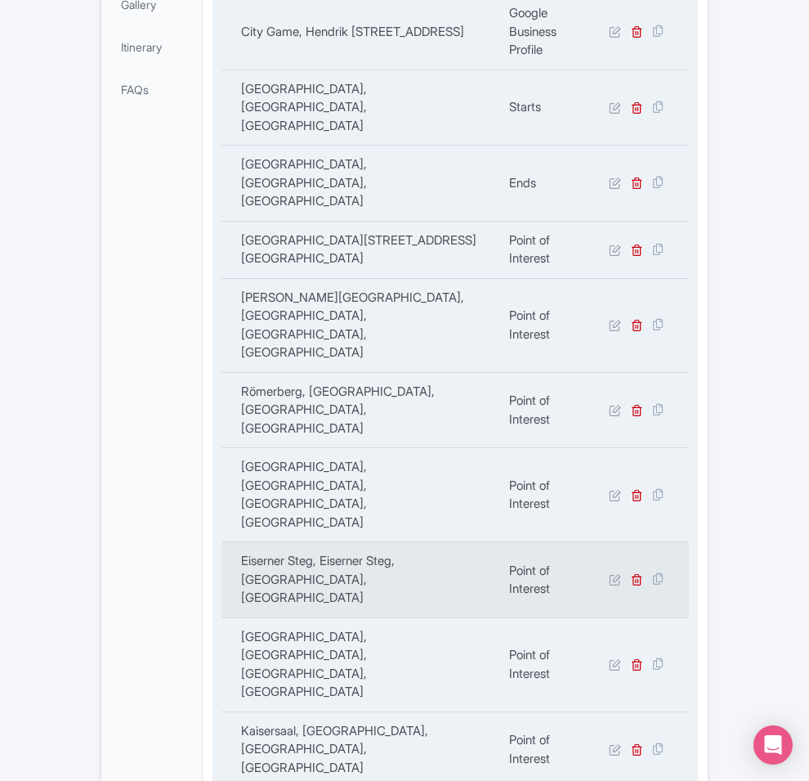
scroll to position [445, 0]
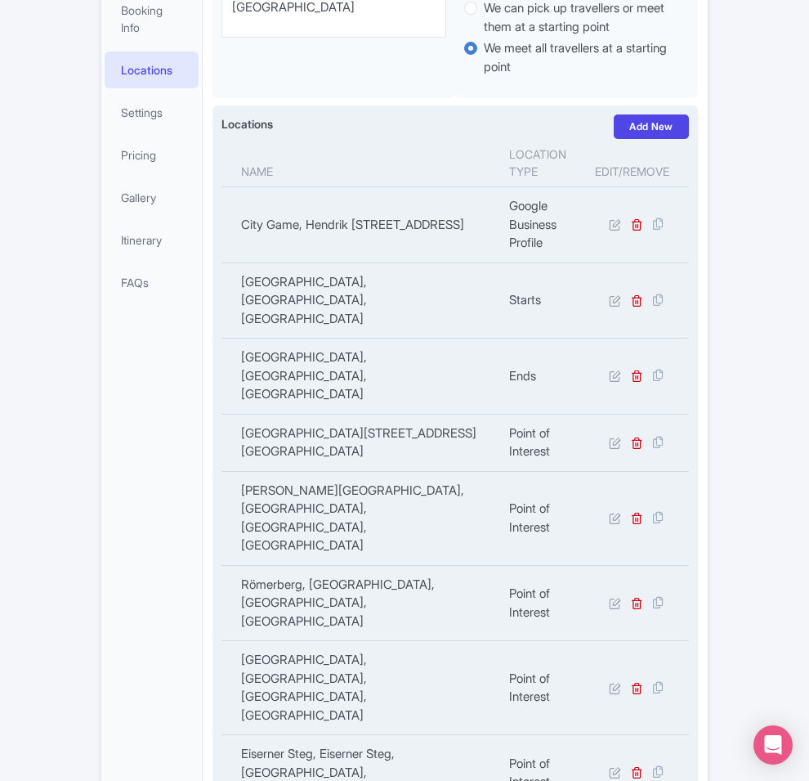
copy div "Name Location type Edit/Remove City Game, Hendrik Figeeweg 1T1, 2031 BJ Haarlem…"
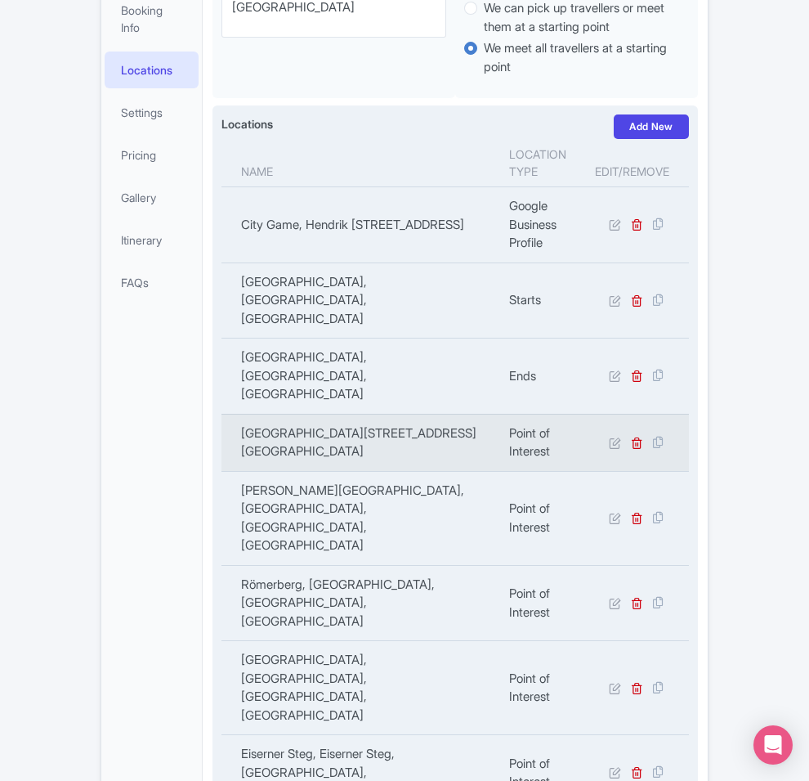
copy td "Historical Museum Frankfurt, Saalhof 1, 60311 Frankfurt am Main, Germany"
drag, startPoint x: 266, startPoint y: 280, endPoint x: 165, endPoint y: 258, distance: 102.8
click at [221, 414] on td "Historical Museum Frankfurt, Saalhof 1, 60311 Frankfurt am Main, Germany" at bounding box center [360, 442] width 278 height 57
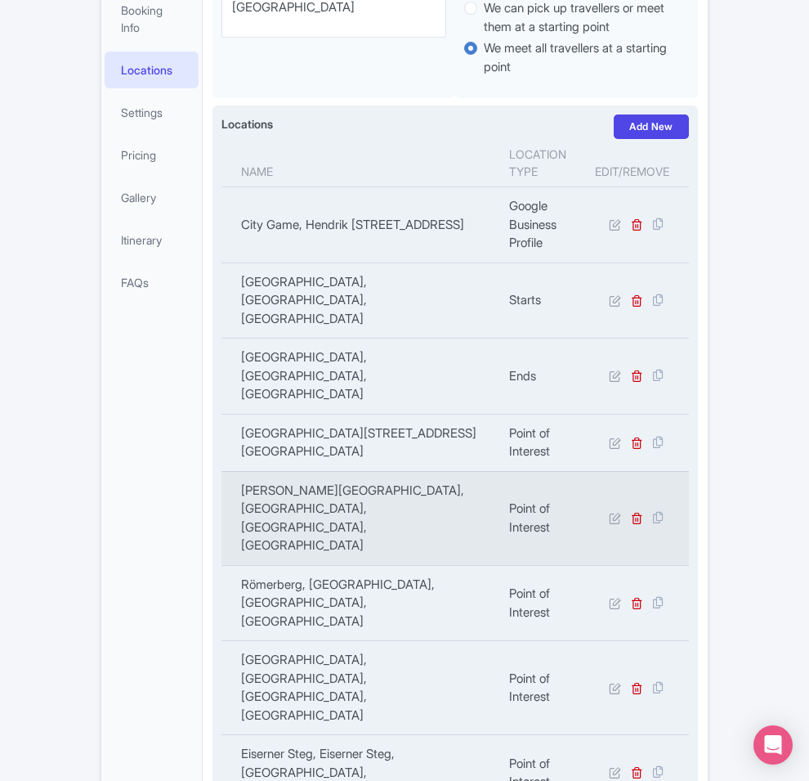
click at [272, 471] on td "Stoltze-Museum, Markt, Frankfurt am Main, Germany" at bounding box center [360, 518] width 278 height 94
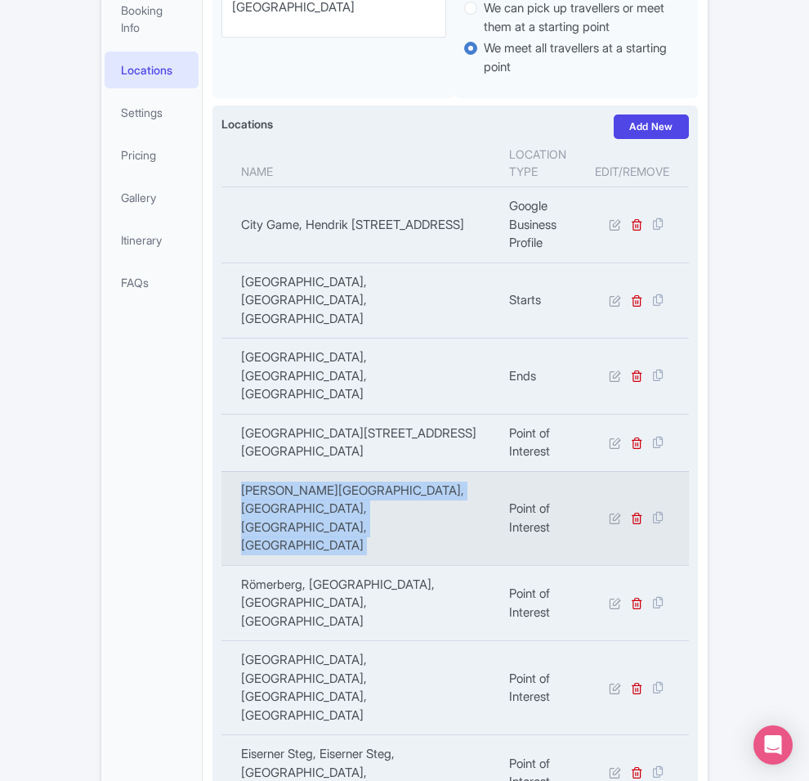
click at [272, 471] on td "Stoltze-Museum, Markt, Frankfurt am Main, Germany" at bounding box center [360, 518] width 278 height 94
copy tr "Stoltze-Museum, Markt, Frankfurt am Main, Germany"
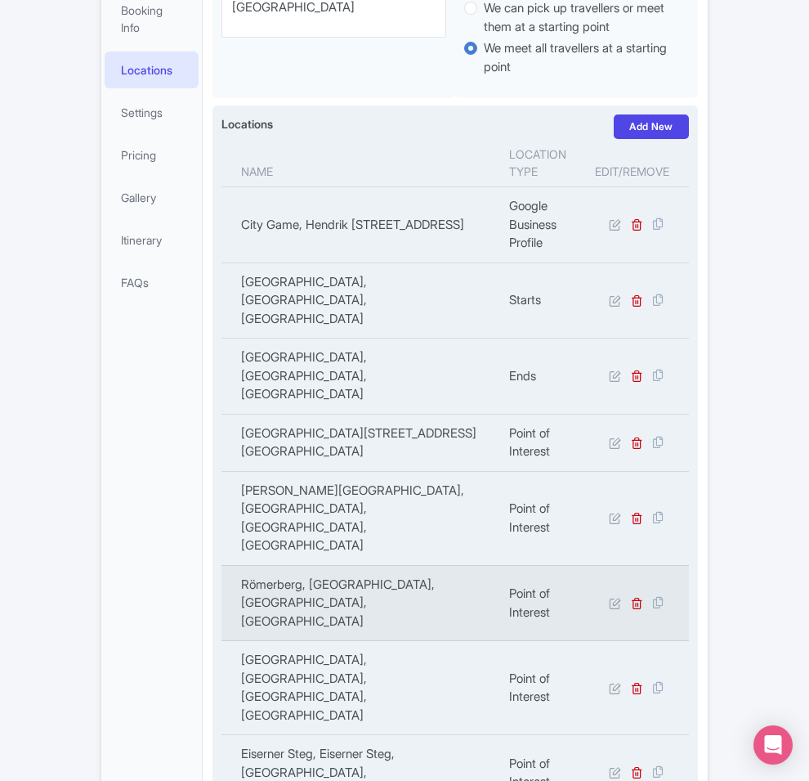
click at [370, 565] on td "Römerberg, Römerberg, Frankfurt, Germany" at bounding box center [360, 603] width 278 height 76
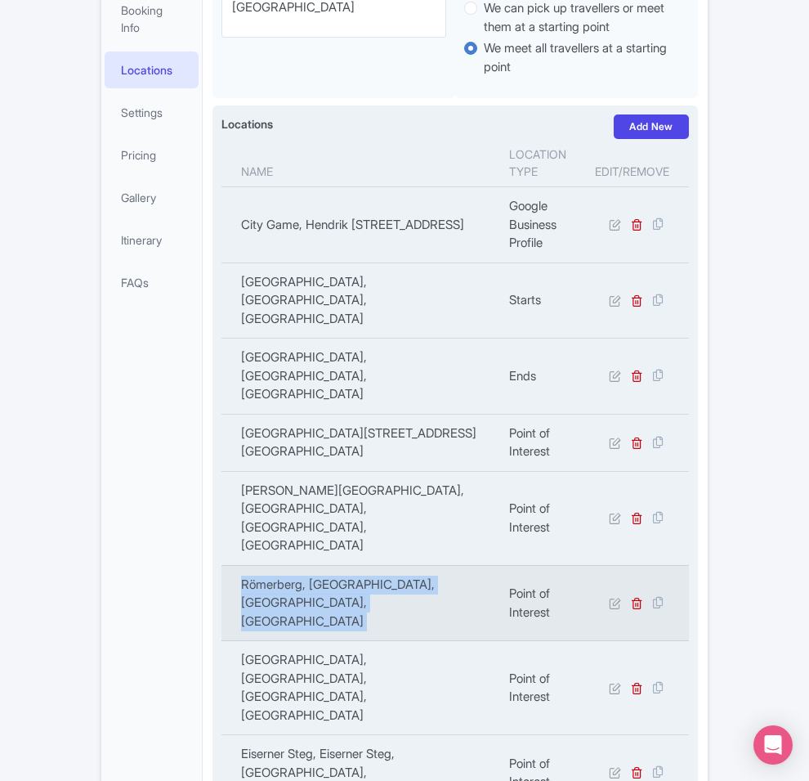
click at [370, 565] on td "Römerberg, Römerberg, Frankfurt, Germany" at bounding box center [360, 603] width 278 height 76
copy tr "Römerberg, Römerberg, Frankfurt, Germany"
click at [370, 565] on td "Römerberg, Römerberg, Frankfurt, Germany" at bounding box center [360, 603] width 278 height 76
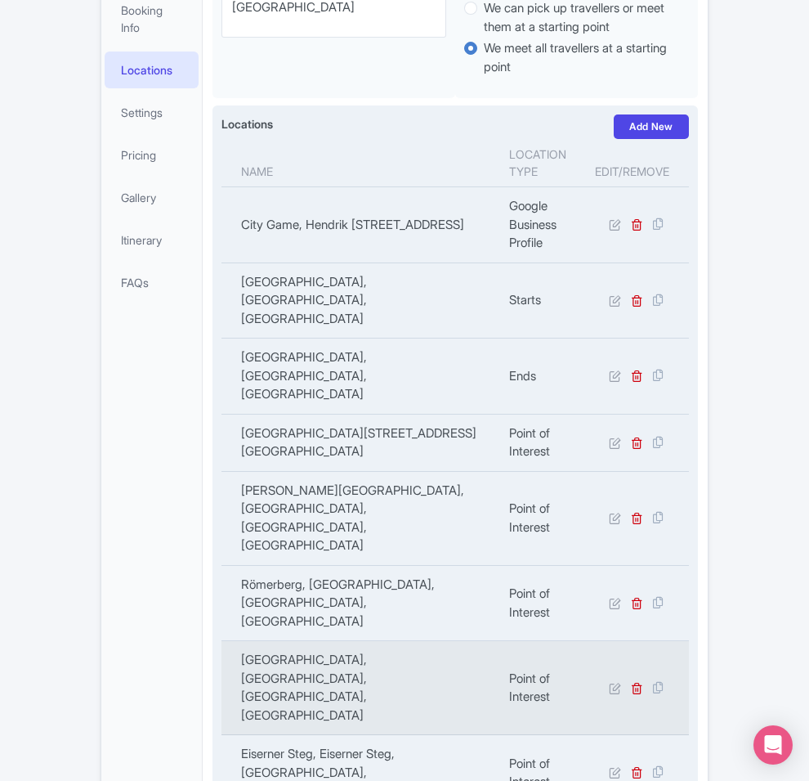
click at [327, 641] on td "New Old Town, Krönungsweg, 60311 Frankfurt am Main, Germany" at bounding box center [360, 688] width 278 height 94
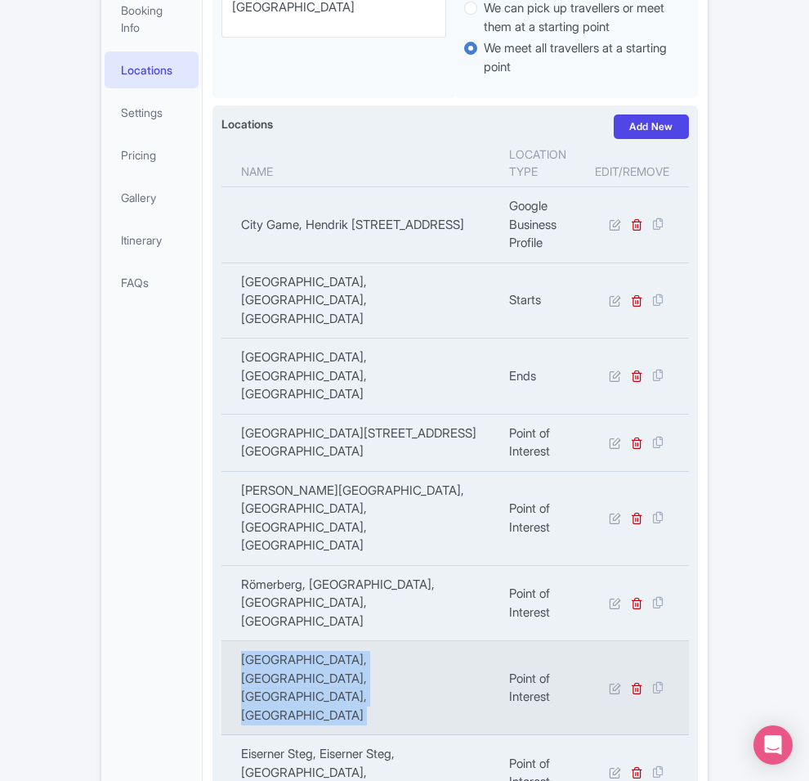
click at [327, 641] on td "New Old Town, Krönungsweg, 60311 Frankfurt am Main, Germany" at bounding box center [360, 688] width 278 height 94
copy tr "New Old Town, Krönungsweg, 60311 Frankfurt am Main, Germany"
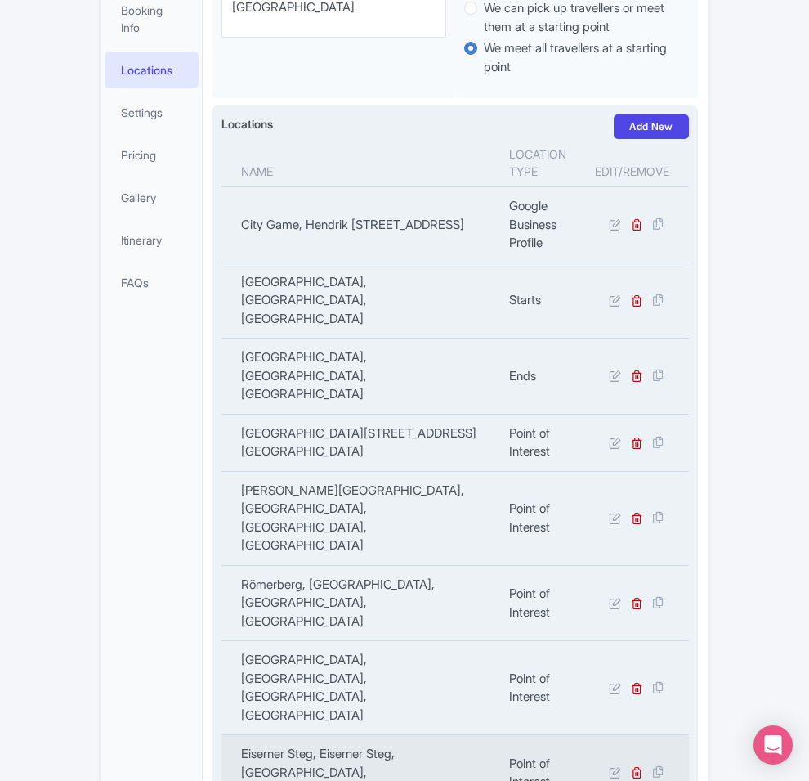
click at [293, 735] on td "Eiserner Steg, Eiserner Steg, Frankfurt, Germany" at bounding box center [360, 773] width 278 height 76
copy tr "Eiserner Steg, Eiserner Steg, Frankfurt, Germany"
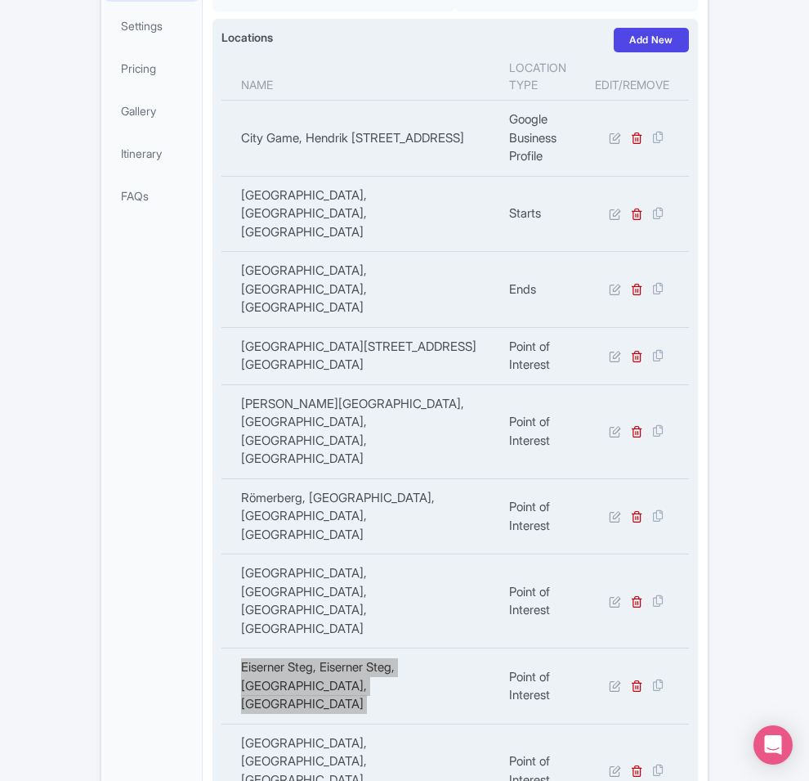
scroll to position [650, 0]
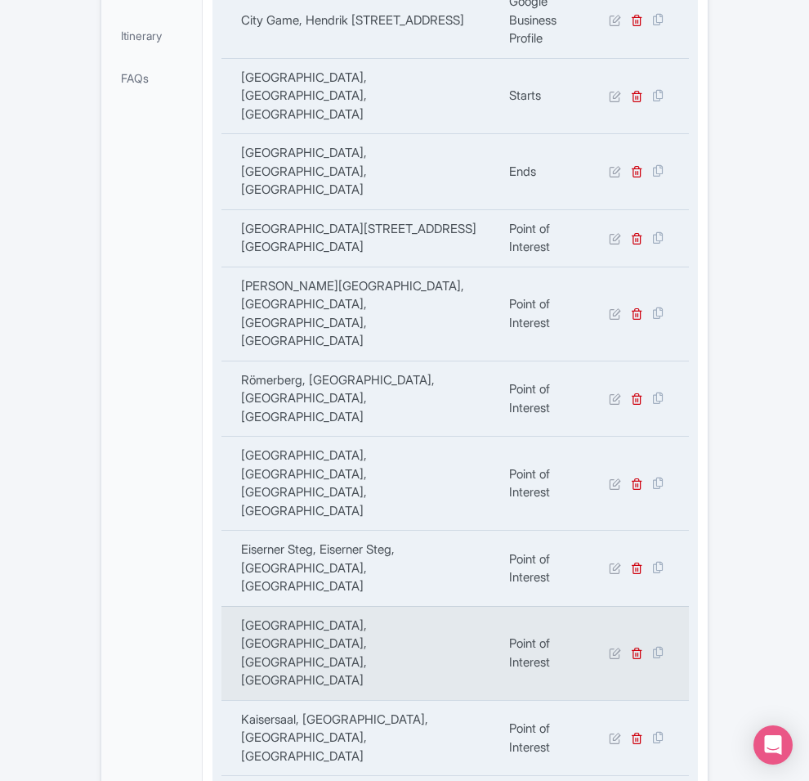
click at [262, 606] on td "Frankfurt Cathedral, Domplatz, Frankfurt, Germany" at bounding box center [360, 653] width 278 height 94
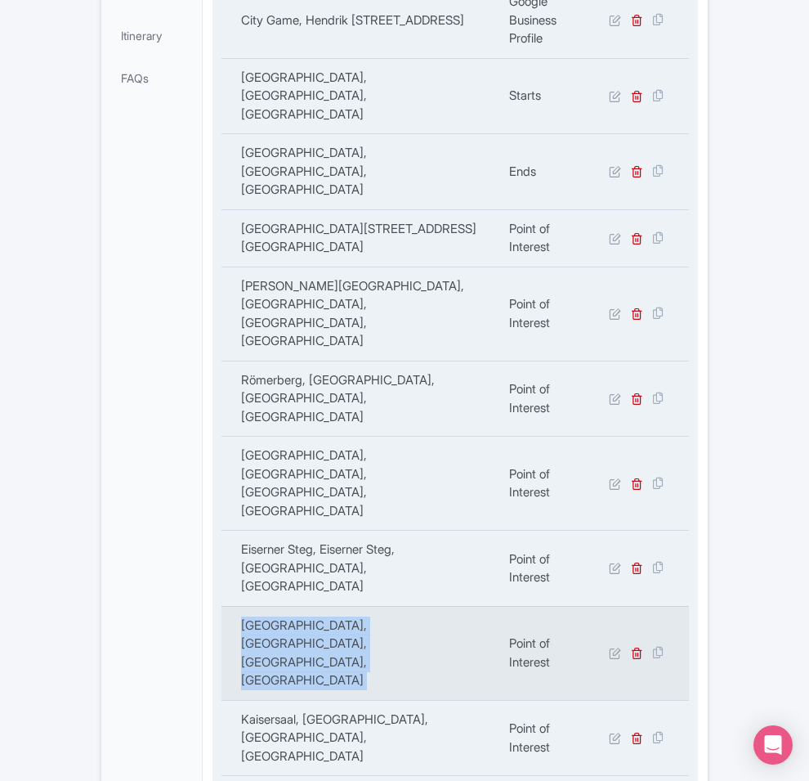
click at [262, 606] on td "Frankfurt Cathedral, Domplatz, Frankfurt, Germany" at bounding box center [360, 653] width 278 height 94
copy tr "Frankfurt Cathedral, Domplatz, Frankfurt, Germany"
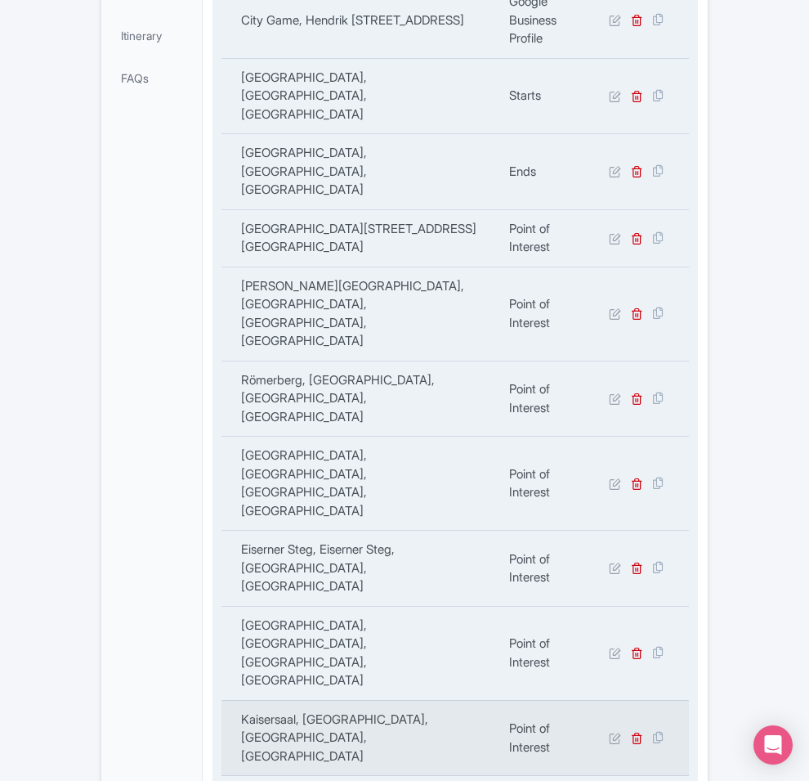
click at [221, 700] on td "Kaisersaal, Römerberg, Frankfurt, Germany" at bounding box center [360, 738] width 278 height 76
copy td "Kaisersaal"
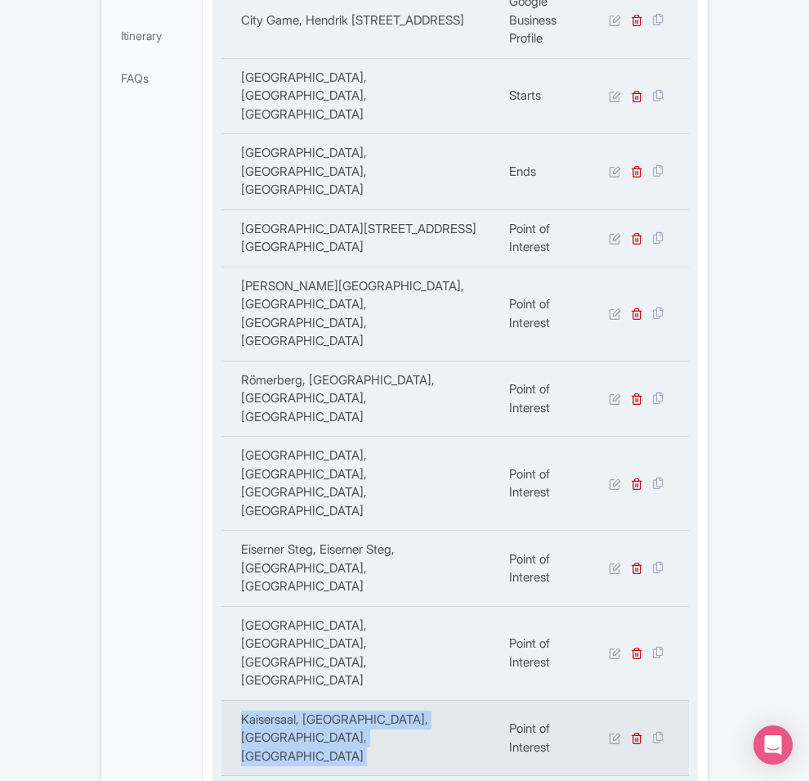
click at [221, 700] on td "Kaisersaal, Römerberg, Frankfurt, Germany" at bounding box center [360, 738] width 278 height 76
copy tr "Kaisersaal, Römerberg, Frankfurt, Germany"
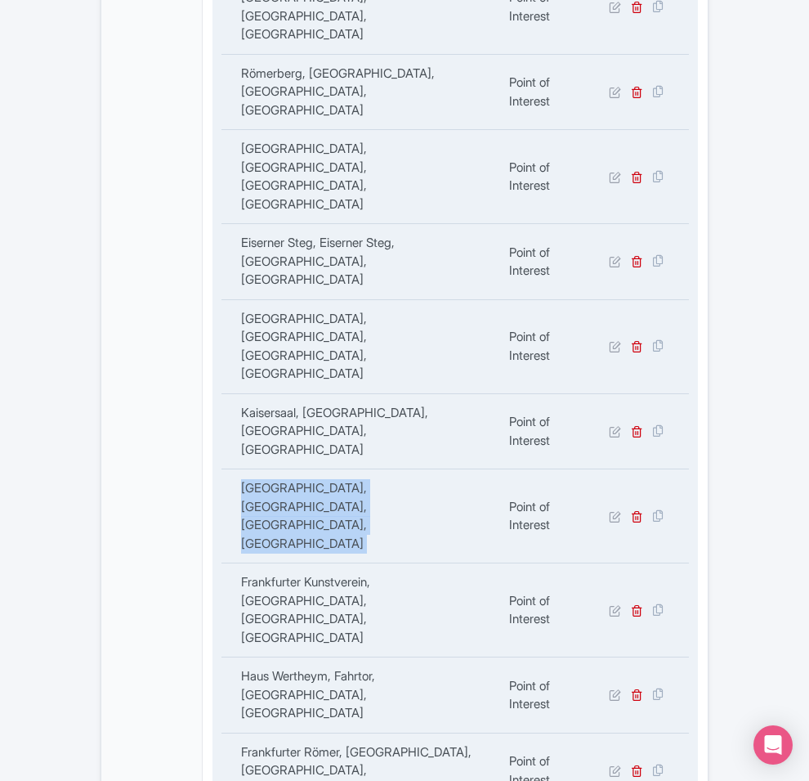
scroll to position [854, 0]
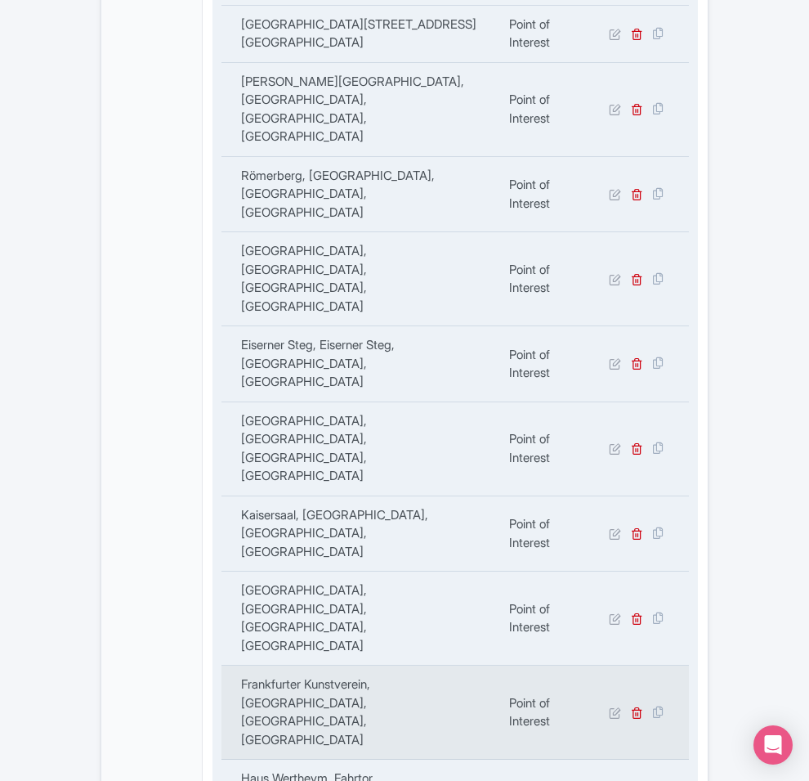
click at [286, 665] on td "Frankfurter Kunstverein, Markt, Frankfurt, Germany" at bounding box center [360, 712] width 278 height 94
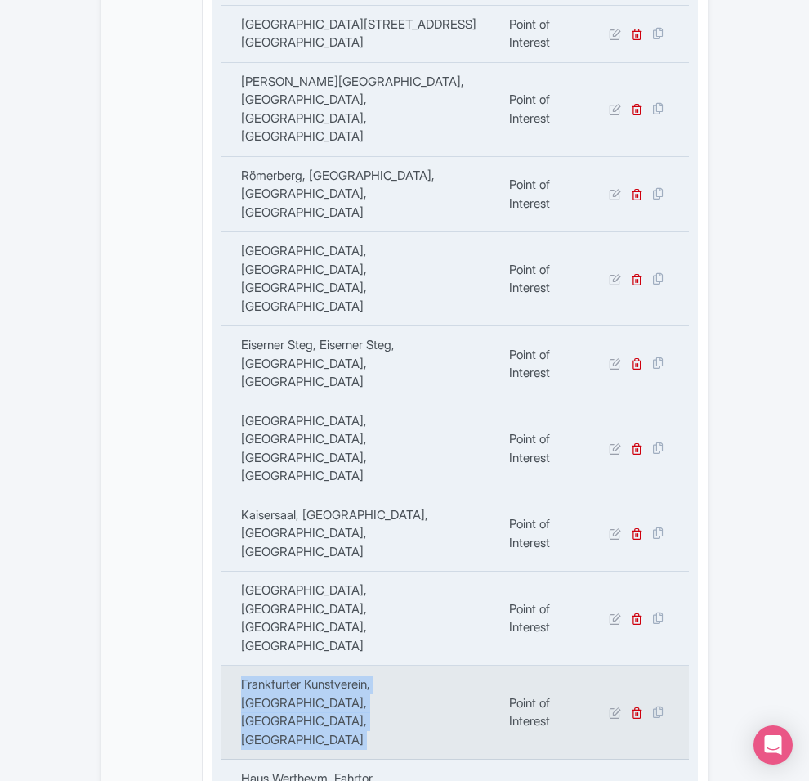
click at [286, 665] on td "Frankfurter Kunstverein, Markt, Frankfurt, Germany" at bounding box center [360, 712] width 278 height 94
copy tr "Frankfurter Kunstverein, Markt, Frankfurt, Germany"
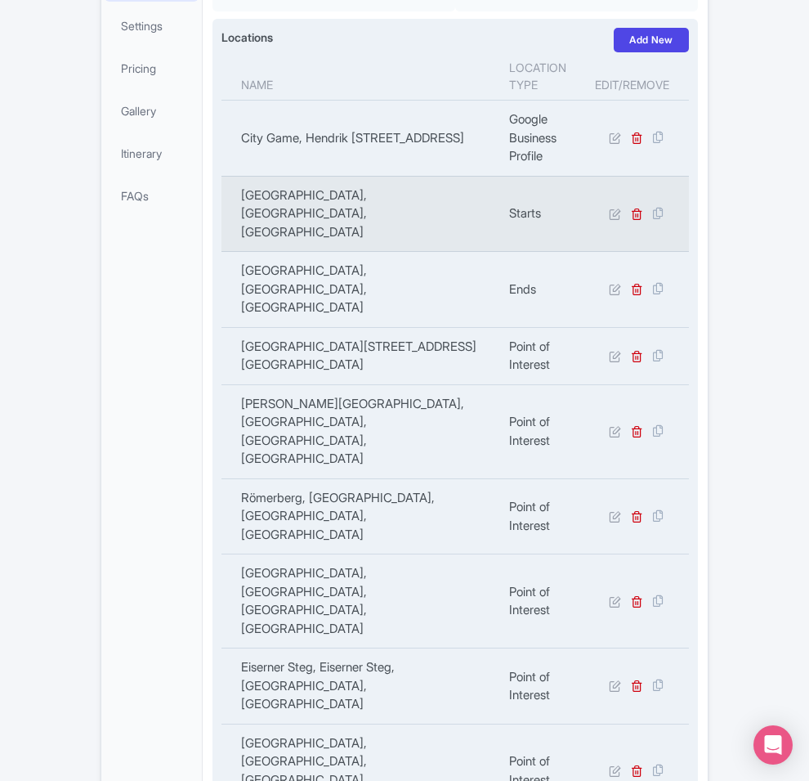
scroll to position [0, 0]
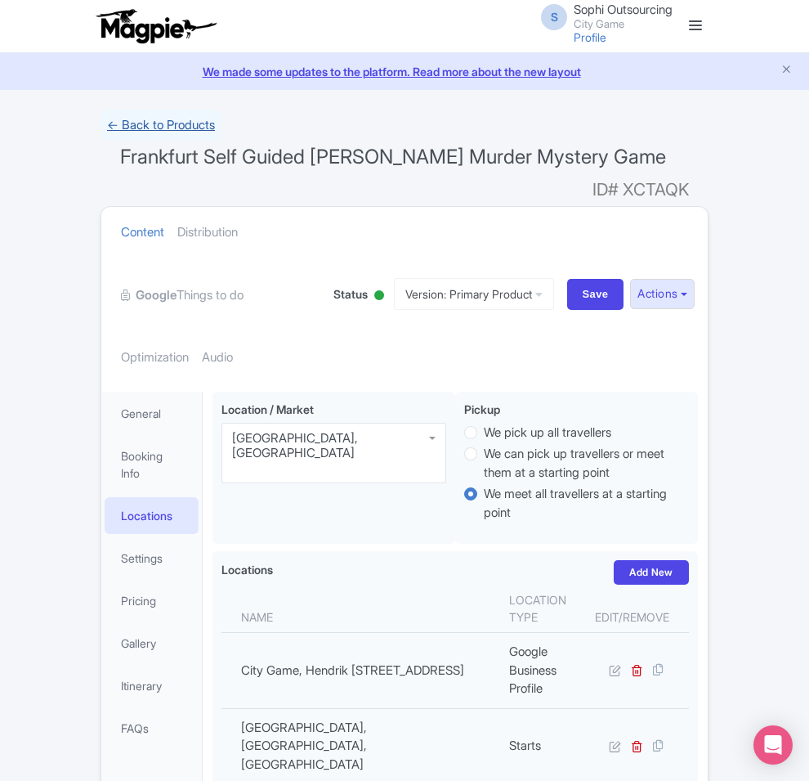
click at [101, 125] on link "← Back to Products" at bounding box center [161, 126] width 121 height 32
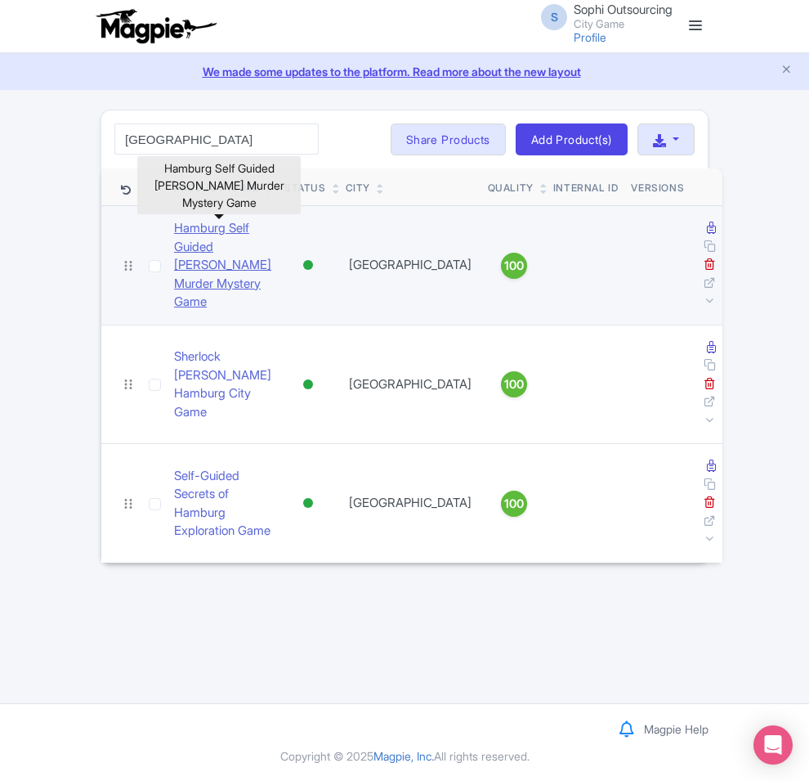
type input "[GEOGRAPHIC_DATA]"
click at [178, 226] on link "Hamburg Self Guided [PERSON_NAME] Murder Mystery Game" at bounding box center [222, 265] width 97 height 92
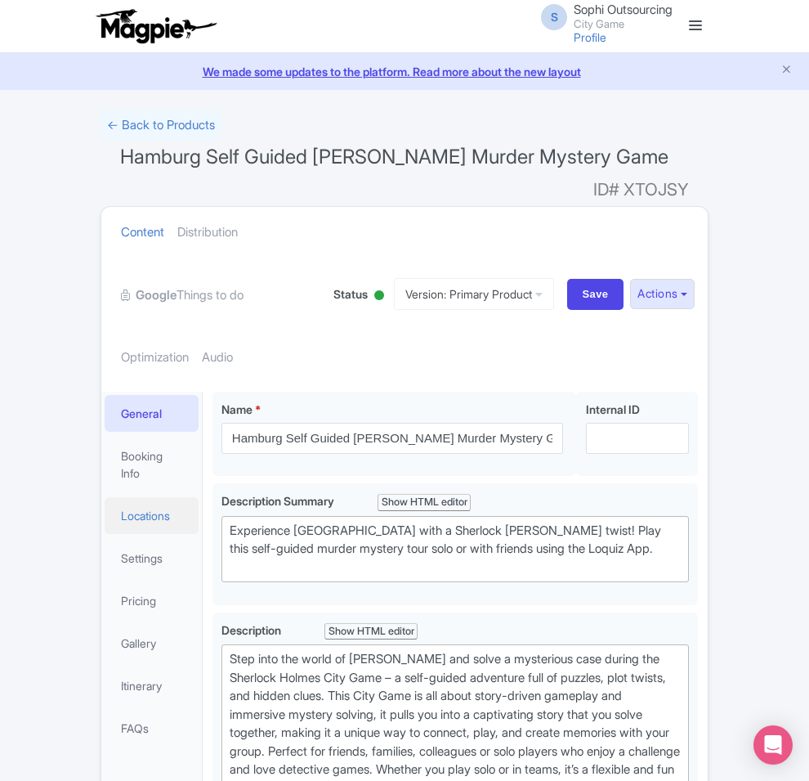
click at [105, 497] on link "Locations" at bounding box center [152, 515] width 94 height 37
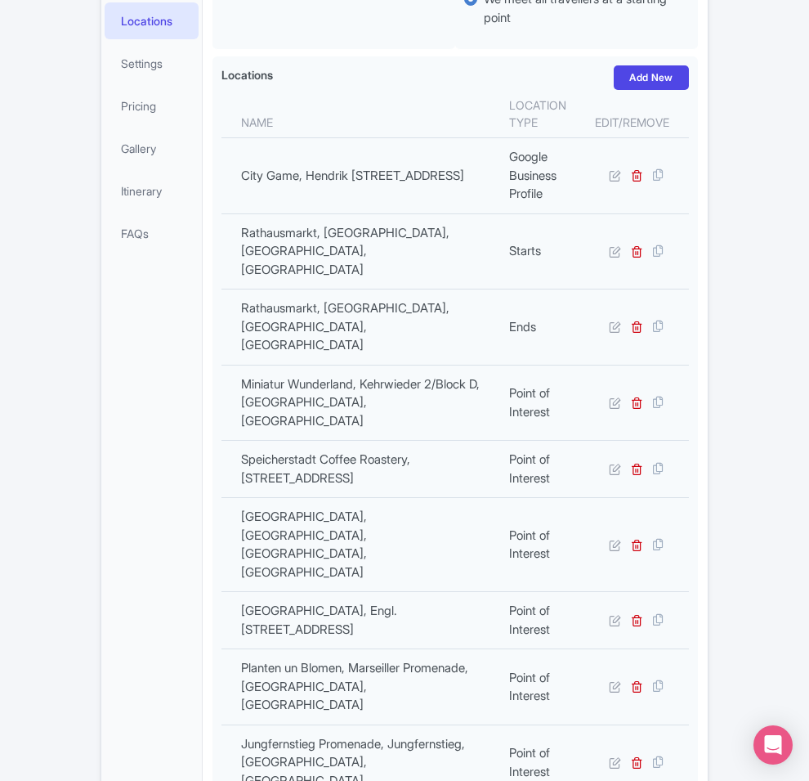
scroll to position [476, 0]
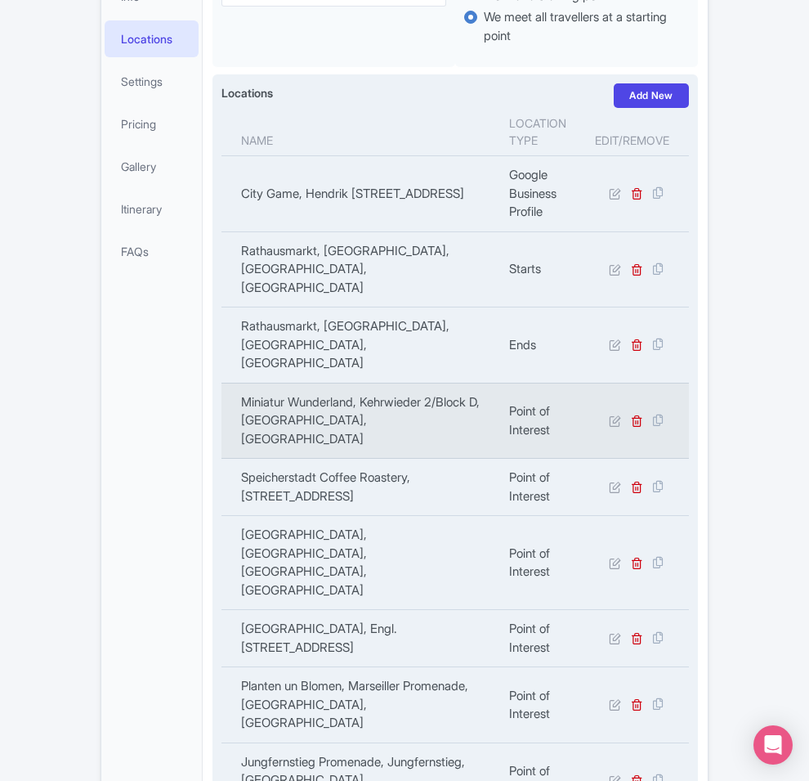
click at [284, 383] on td "Miniatur Wunderland, Kehrwieder 2/Block D, [GEOGRAPHIC_DATA], [GEOGRAPHIC_DATA]" at bounding box center [360, 421] width 278 height 76
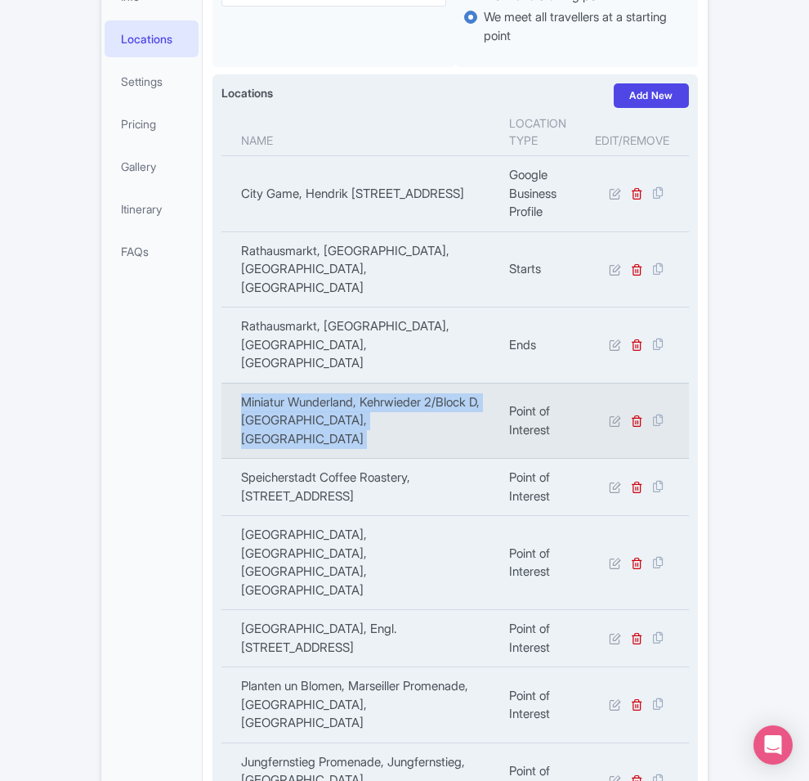
click at [284, 383] on td "Miniatur Wunderland, Kehrwieder 2/Block D, [GEOGRAPHIC_DATA], [GEOGRAPHIC_DATA]" at bounding box center [360, 421] width 278 height 76
copy tr "Miniatur Wunderland, Kehrwieder 2/Block D, [GEOGRAPHIC_DATA], [GEOGRAPHIC_DATA]"
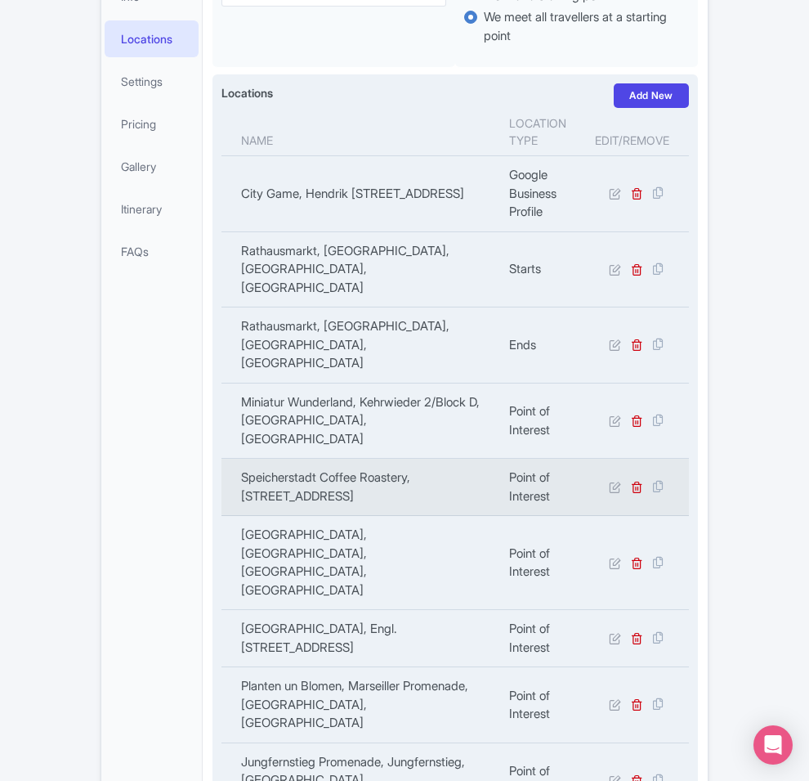
click at [256, 459] on td "Speicherstadt Coffee Roastery, [STREET_ADDRESS]" at bounding box center [360, 487] width 278 height 57
copy tr "Speicherstadt Coffee Roastery, [STREET_ADDRESS]"
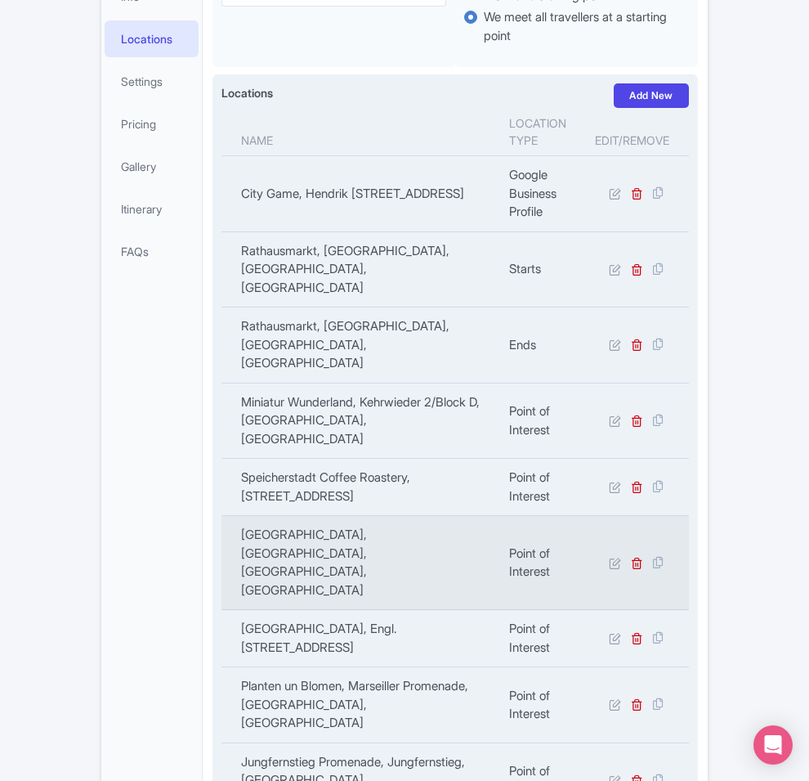
click at [258, 516] on td "[GEOGRAPHIC_DATA], [GEOGRAPHIC_DATA], [GEOGRAPHIC_DATA], [GEOGRAPHIC_DATA]" at bounding box center [360, 563] width 278 height 94
copy td "Rathausmarkt"
click at [258, 516] on td "[GEOGRAPHIC_DATA], [GEOGRAPHIC_DATA], [GEOGRAPHIC_DATA], [GEOGRAPHIC_DATA]" at bounding box center [360, 563] width 278 height 94
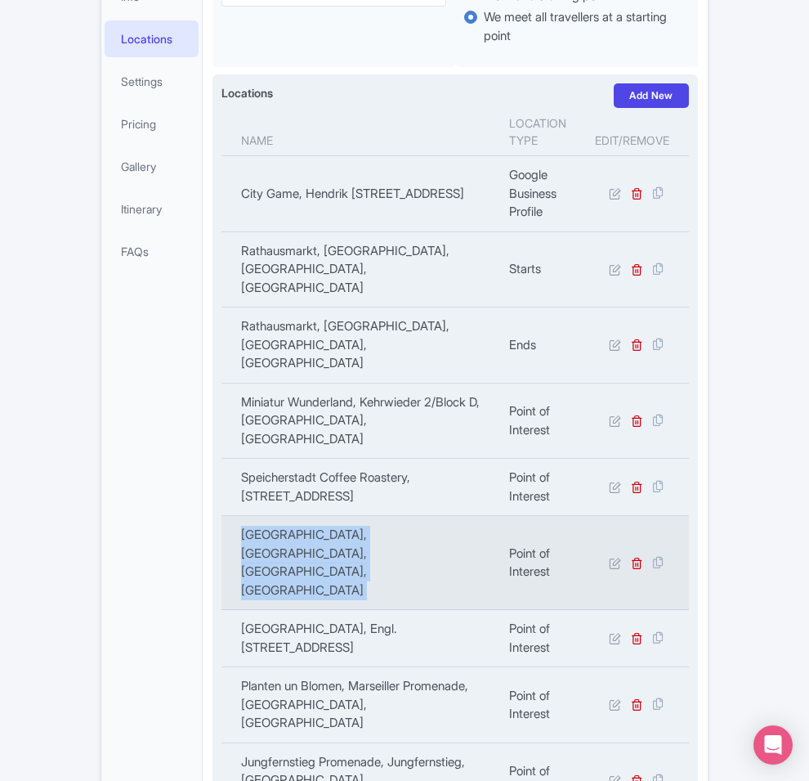
click at [258, 516] on td "[GEOGRAPHIC_DATA], [GEOGRAPHIC_DATA], [GEOGRAPHIC_DATA], [GEOGRAPHIC_DATA]" at bounding box center [360, 563] width 278 height 94
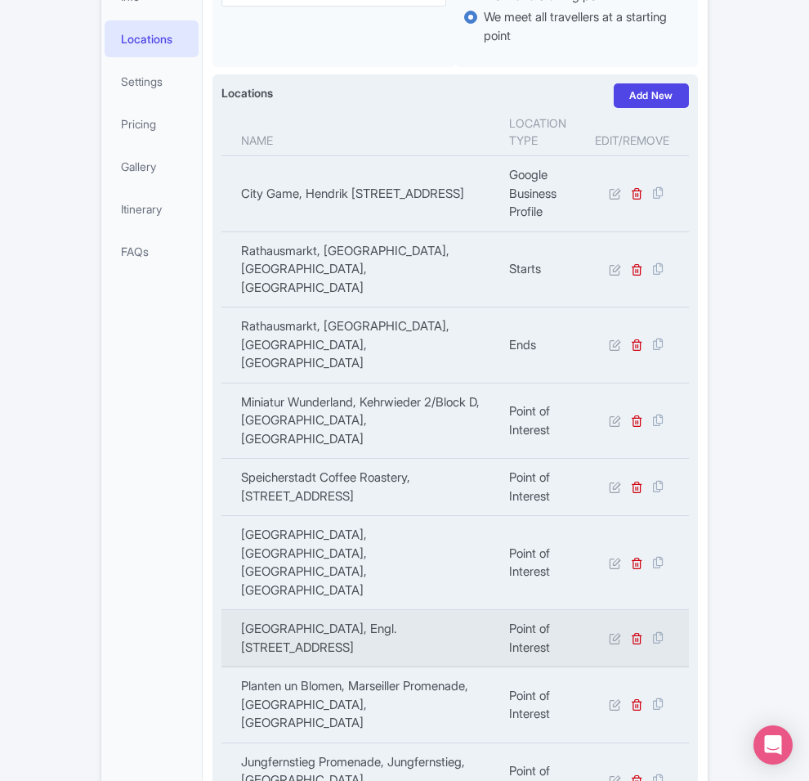
click at [221, 610] on td "[GEOGRAPHIC_DATA], Engl. [STREET_ADDRESS]" at bounding box center [360, 638] width 278 height 57
copy tr "[GEOGRAPHIC_DATA], Engl. [STREET_ADDRESS]"
click at [221, 610] on td "[GEOGRAPHIC_DATA], Engl. [STREET_ADDRESS]" at bounding box center [360, 638] width 278 height 57
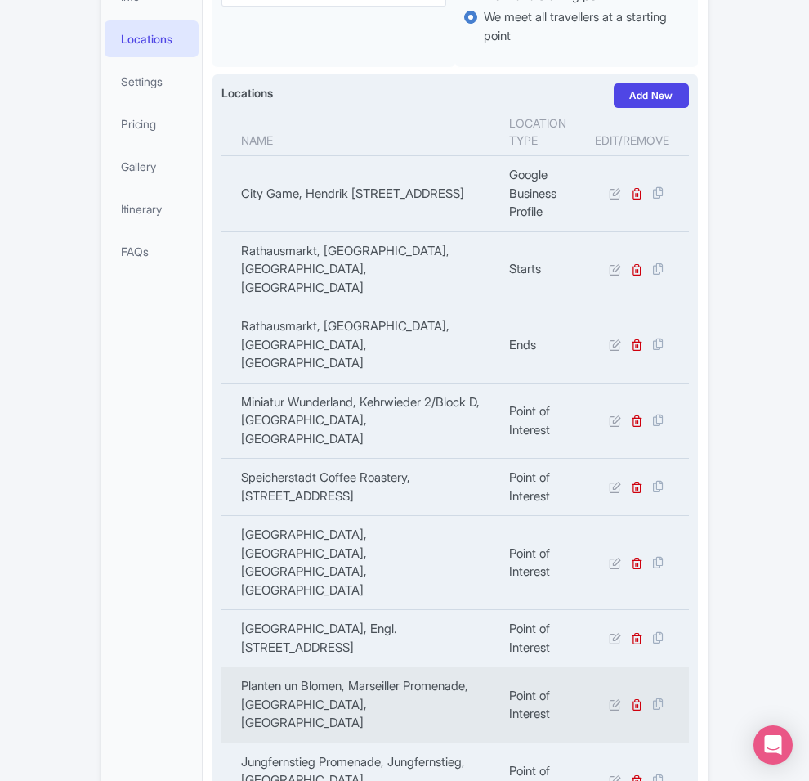
click at [274, 667] on td "Planten un Blomen, Marseiller Promenade, [GEOGRAPHIC_DATA], [GEOGRAPHIC_DATA]" at bounding box center [360, 705] width 278 height 76
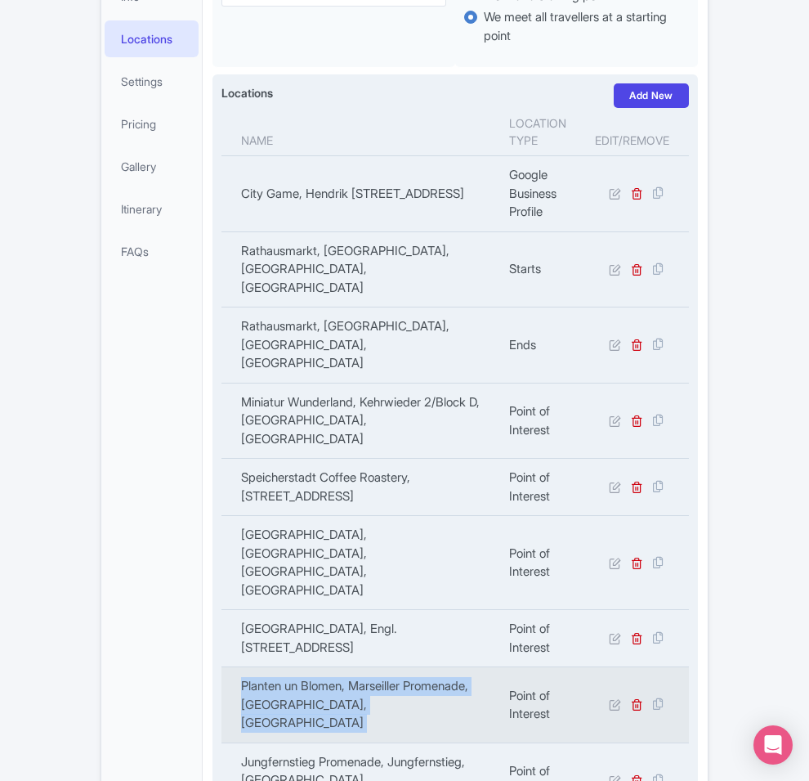
click at [274, 667] on td "Planten un Blomen, Marseiller Promenade, [GEOGRAPHIC_DATA], [GEOGRAPHIC_DATA]" at bounding box center [360, 705] width 278 height 76
copy tr "Planten un Blomen, Marseiller Promenade, [GEOGRAPHIC_DATA], [GEOGRAPHIC_DATA]"
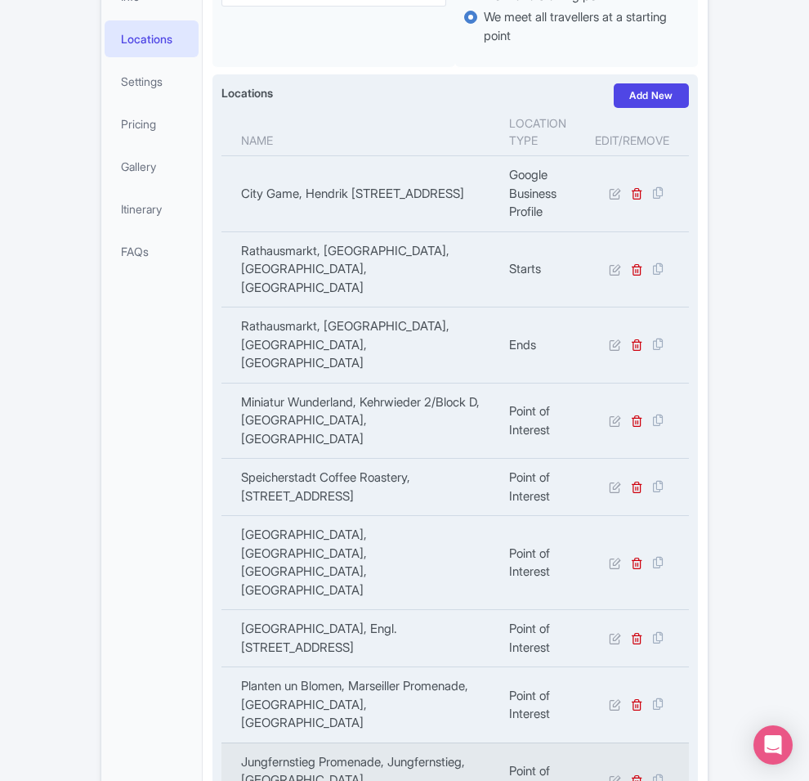
click at [234, 742] on td "Jungfernstieg Promenade, Jungfernstieg, [GEOGRAPHIC_DATA], [GEOGRAPHIC_DATA]" at bounding box center [360, 780] width 278 height 76
copy tr "Jungfernstieg Promenade, Jungfernstieg, [GEOGRAPHIC_DATA], [GEOGRAPHIC_DATA]"
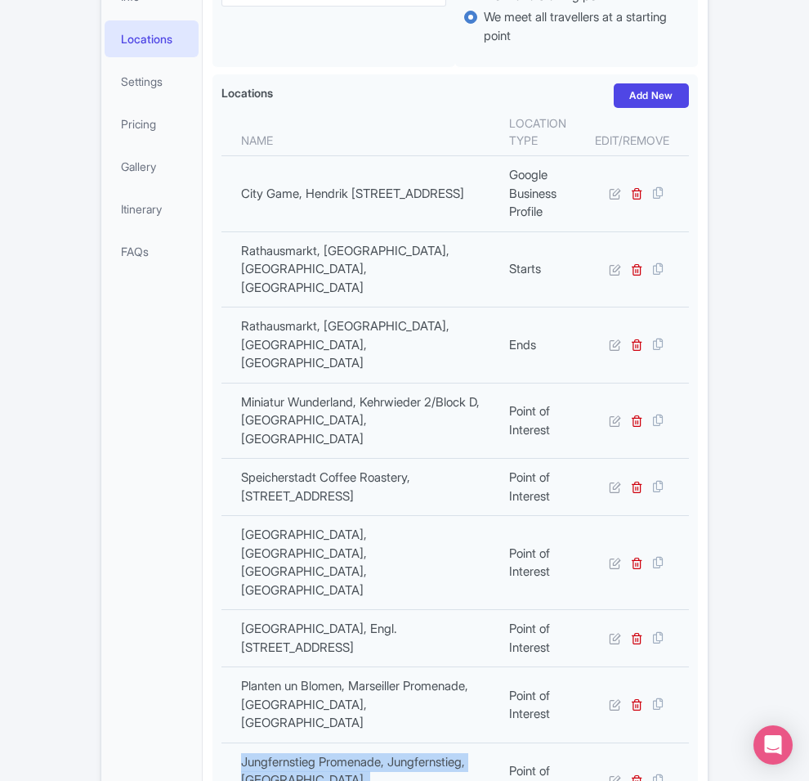
copy div "Name Location type Edit/Remove City Game, Hendrik [STREET_ADDRESS] Google Busin…"
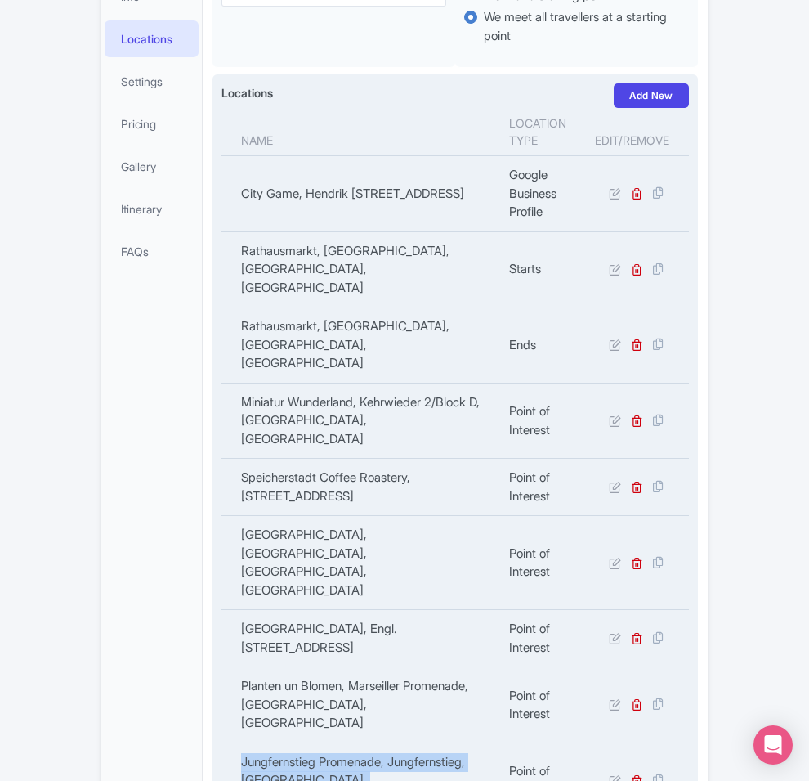
copy td "Elbphilharmonie [GEOGRAPHIC_DATA], Platz d. [STREET_ADDRESS]"
drag, startPoint x: 307, startPoint y: 590, endPoint x: 168, endPoint y: 564, distance: 142.2
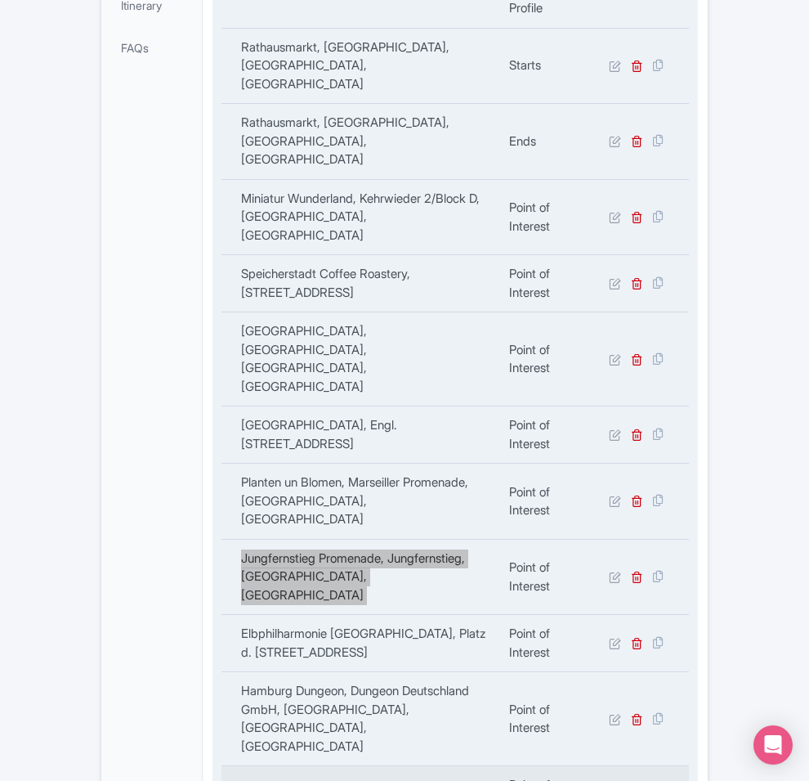
scroll to position [681, 0]
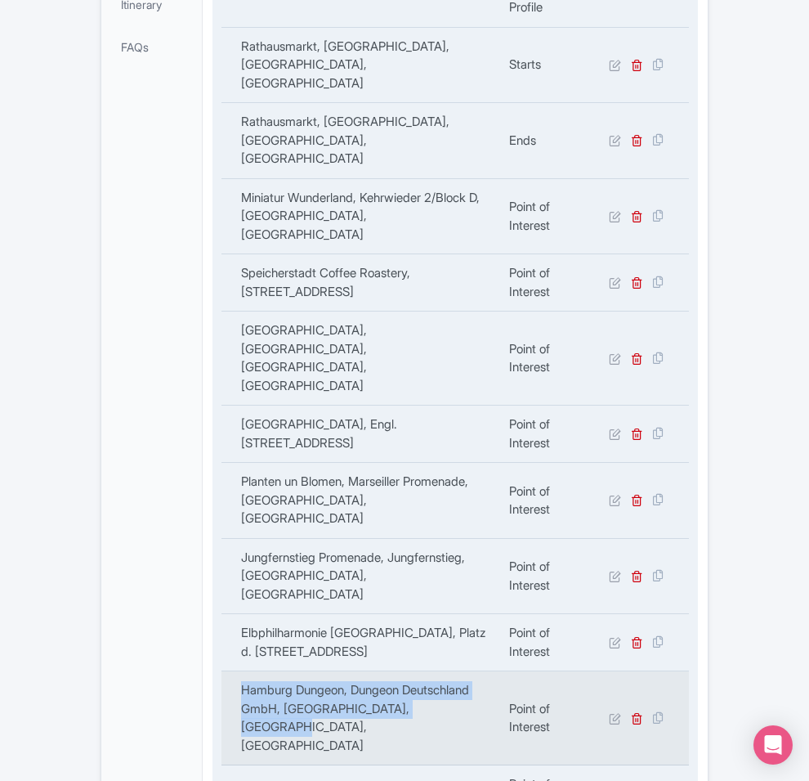
copy td "Hamburg Dungeon, Dungeon Deutschland GmbH, Kehrwieder, Hamburg, Germany"
drag, startPoint x: 315, startPoint y: 440, endPoint x: 169, endPoint y: 415, distance: 147.5
click at [221, 671] on td "Hamburg Dungeon, Dungeon Deutschland GmbH, Kehrwieder, Hamburg, Germany" at bounding box center [360, 718] width 278 height 94
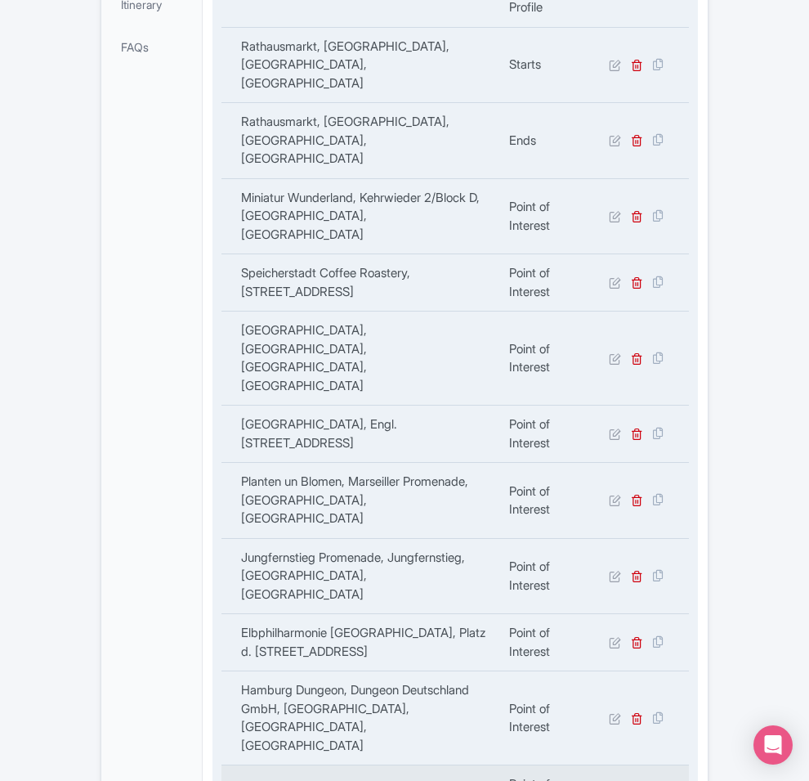
click at [278, 765] on td "Chilehaus, Fischertwiete 2A, 20095 Hamburg, Germany" at bounding box center [360, 793] width 278 height 57
copy tr "Chilehaus, Fischertwiete 2A, 20095 Hamburg, Germany"
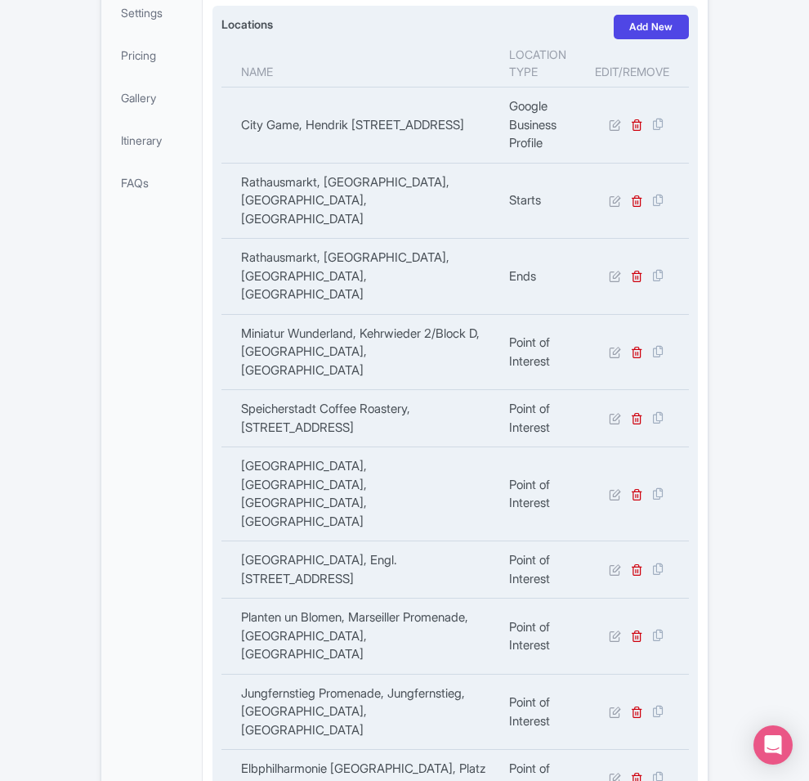
scroll to position [579, 0]
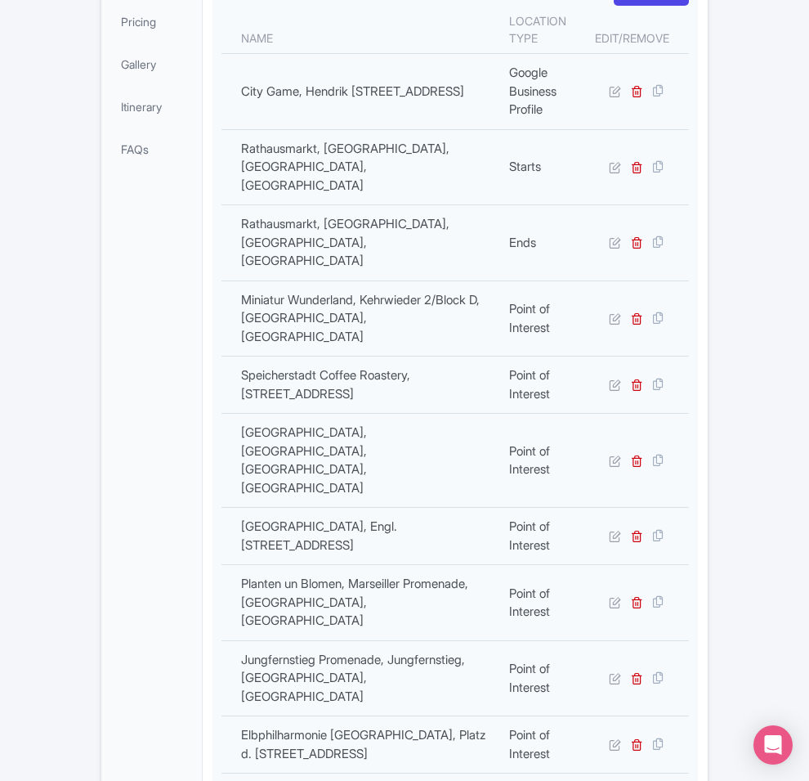
click at [101, 195] on div "General Booking Info Locations Settings Pricing Gallery Itinerary FAQs" at bounding box center [151, 515] width 101 height 1405
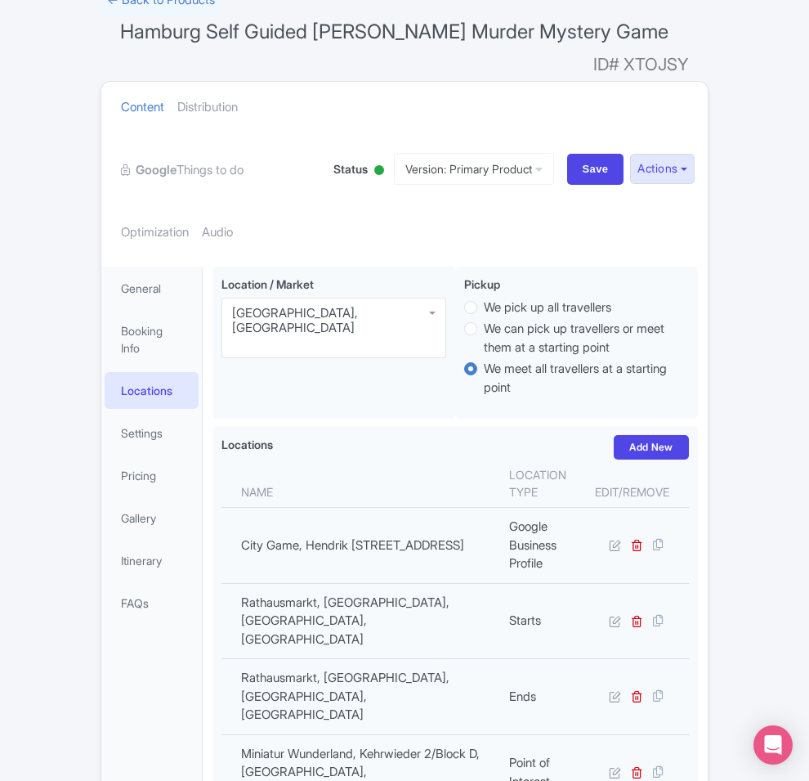
scroll to position [0, 0]
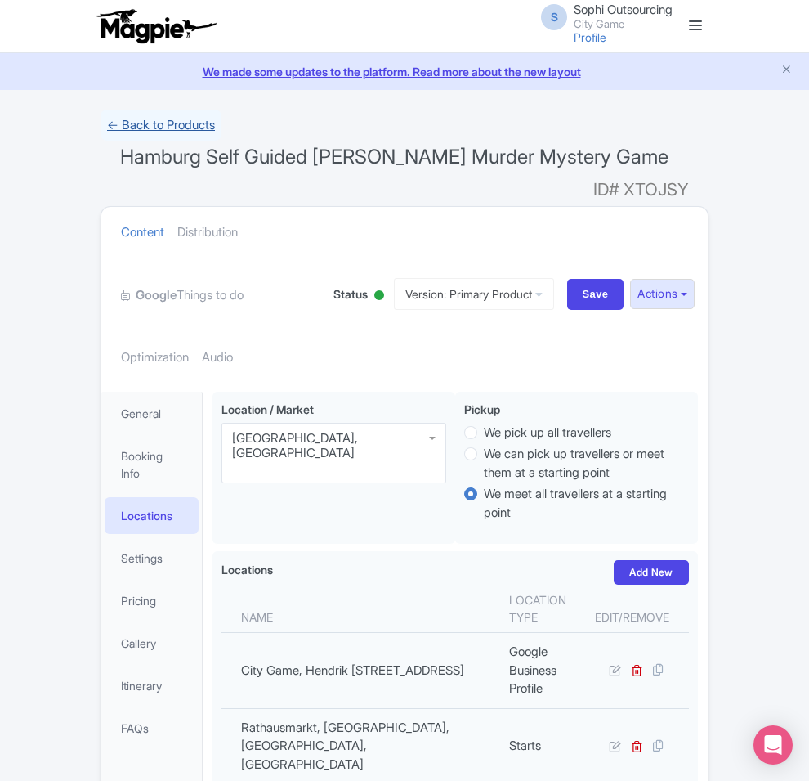
click at [101, 125] on link "← Back to Products" at bounding box center [161, 126] width 121 height 32
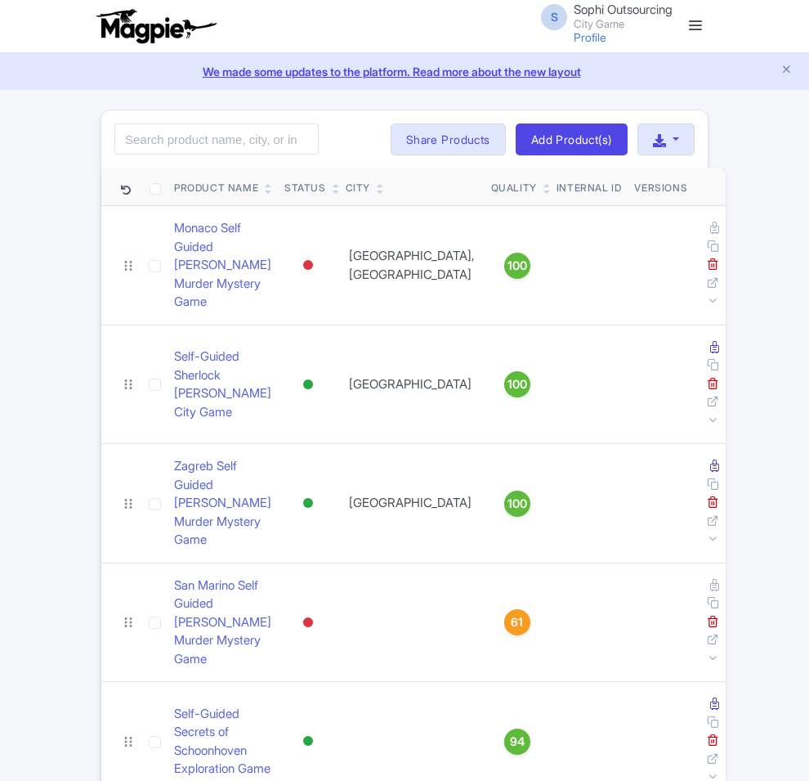
drag, startPoint x: 0, startPoint y: 0, endPoint x: 110, endPoint y: 144, distance: 181.3
click at [114, 144] on input "search" at bounding box center [216, 138] width 204 height 31
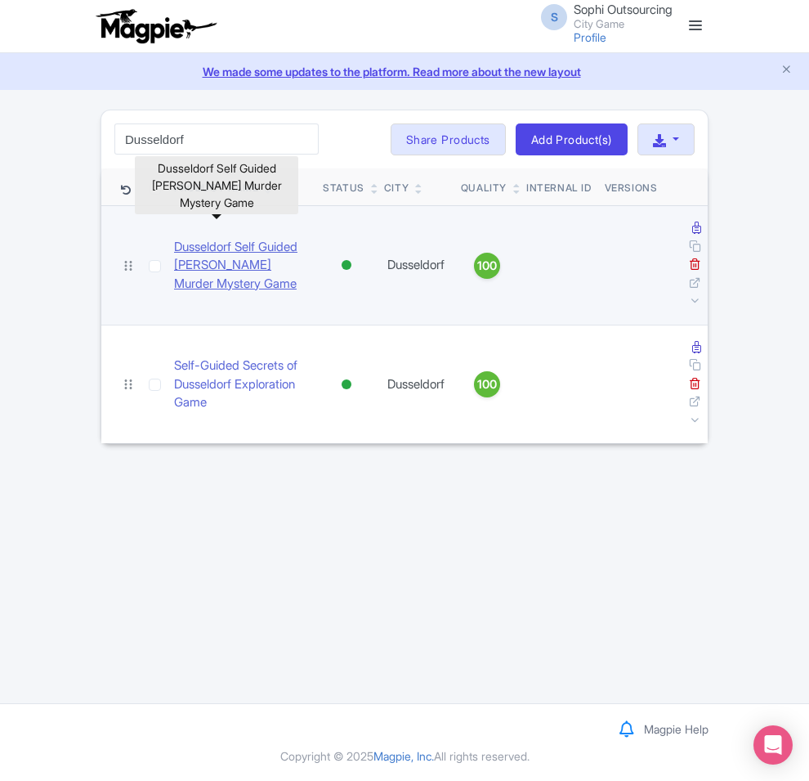
type input "Dusseldorf"
click at [174, 245] on link "Dusseldorf Self Guided [PERSON_NAME] Murder Mystery Game" at bounding box center [242, 266] width 136 height 56
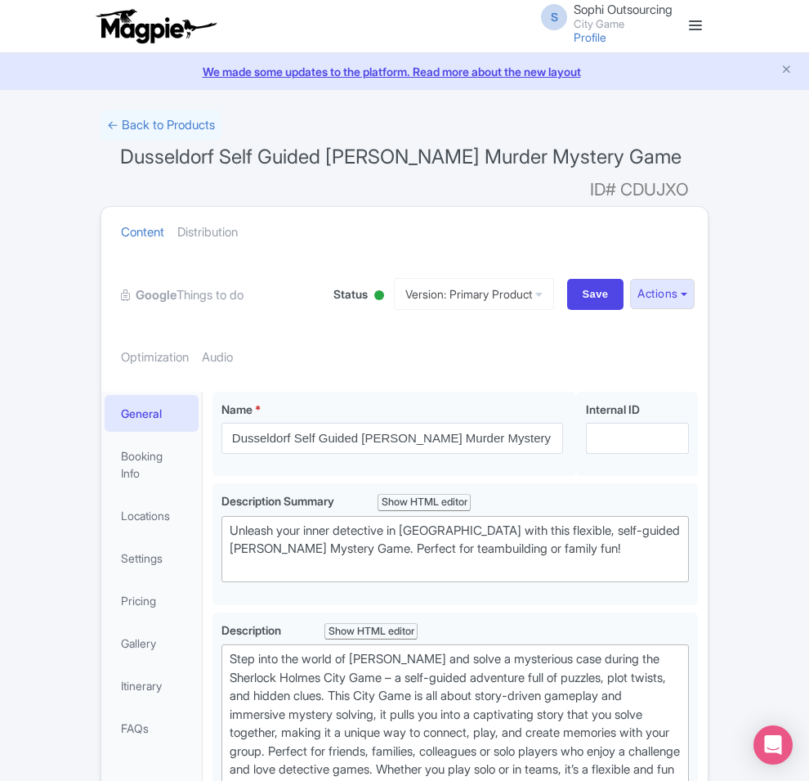
scroll to position [102, 0]
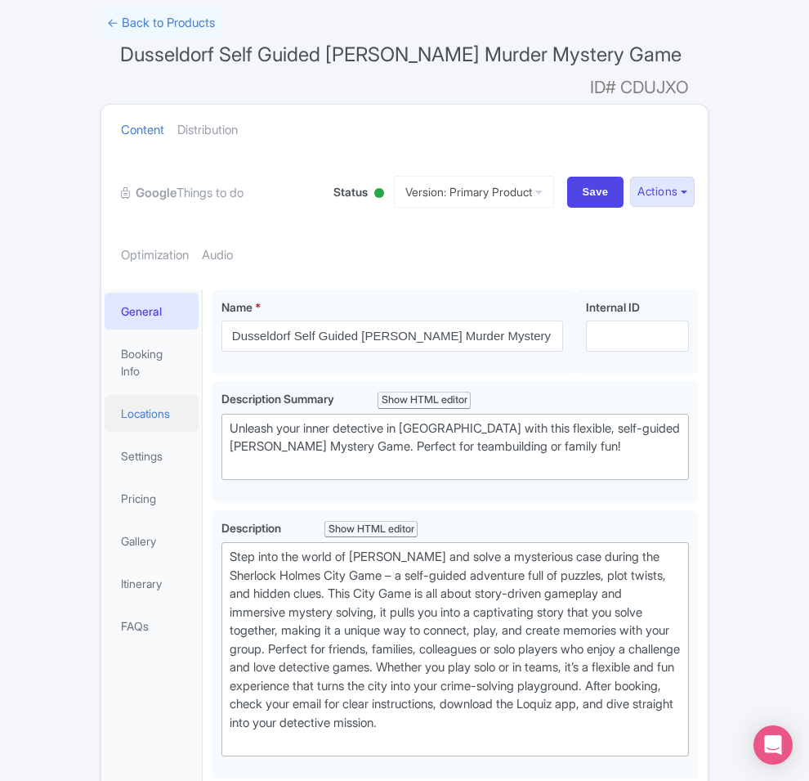
click at [105, 395] on link "Locations" at bounding box center [152, 413] width 94 height 37
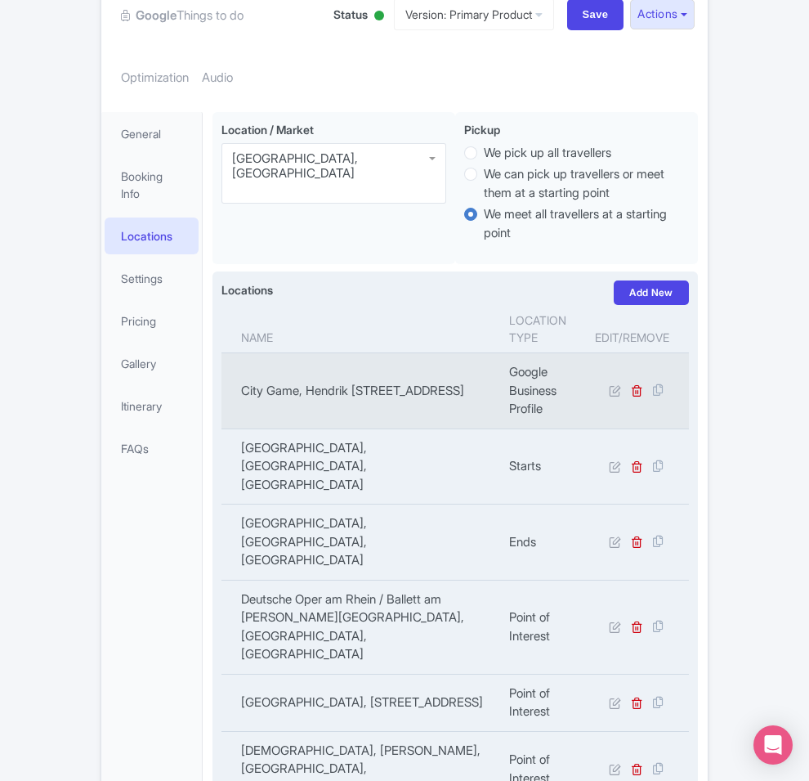
scroll to position [253, 0]
